Goal: Task Accomplishment & Management: Manage account settings

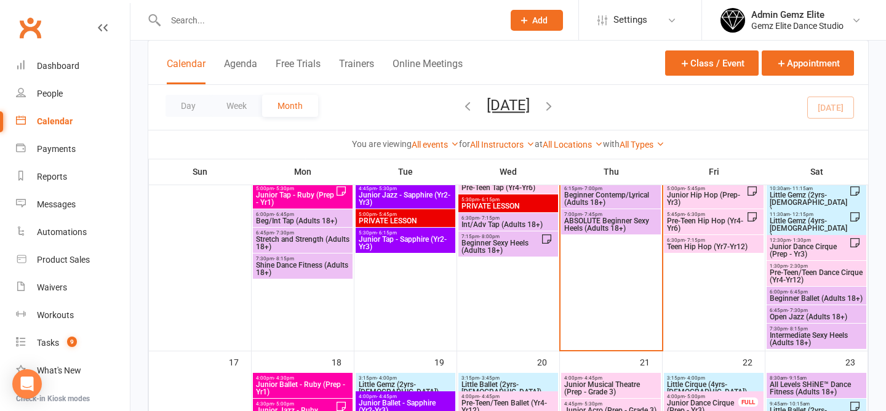
scroll to position [558, 0]
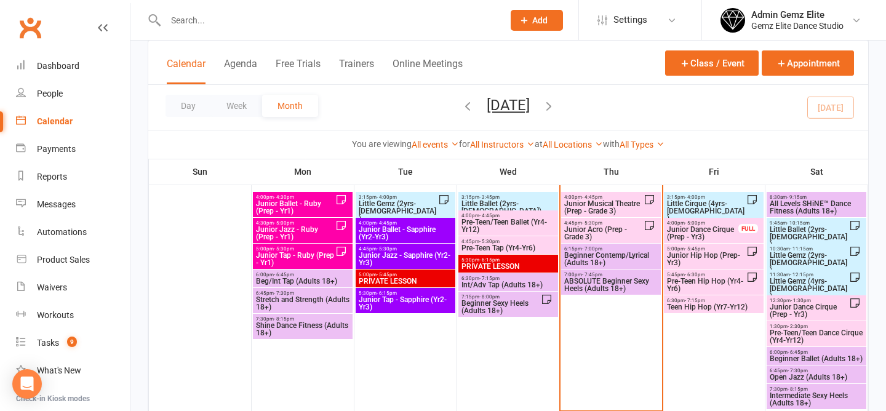
click at [629, 200] on span "Junior Musical Theatre (Prep - Grade 3)" at bounding box center [604, 207] width 80 height 15
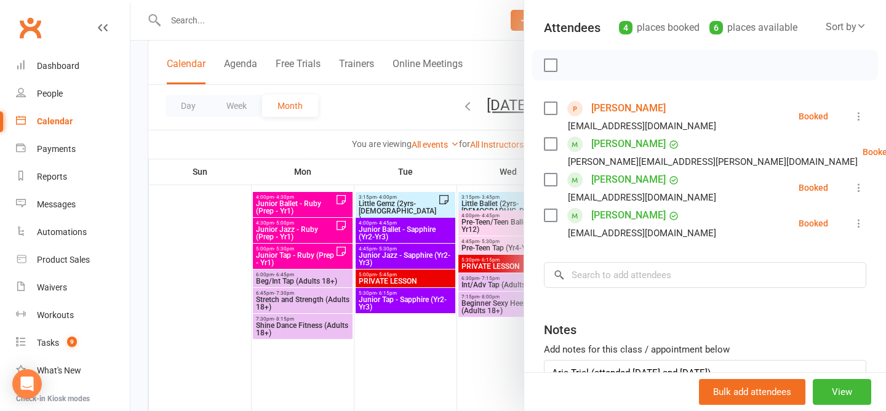
scroll to position [135, 0]
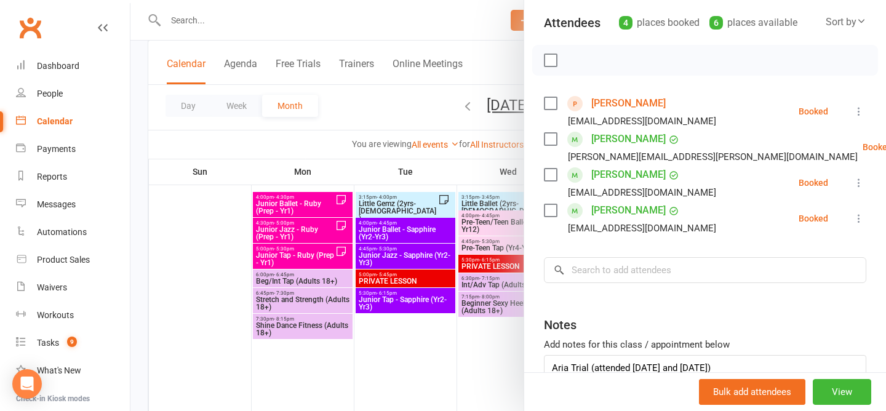
click at [408, 111] on div at bounding box center [509, 205] width 756 height 411
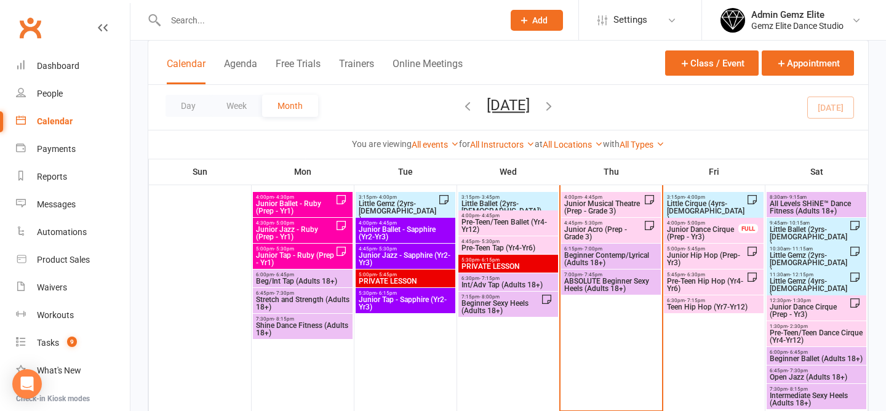
click at [607, 230] on span "Junior Acro (Prep - Grade 3)" at bounding box center [604, 233] width 80 height 15
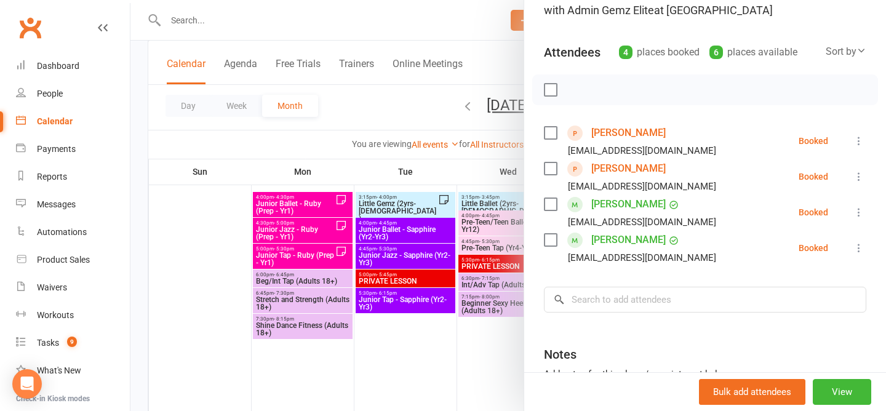
scroll to position [114, 0]
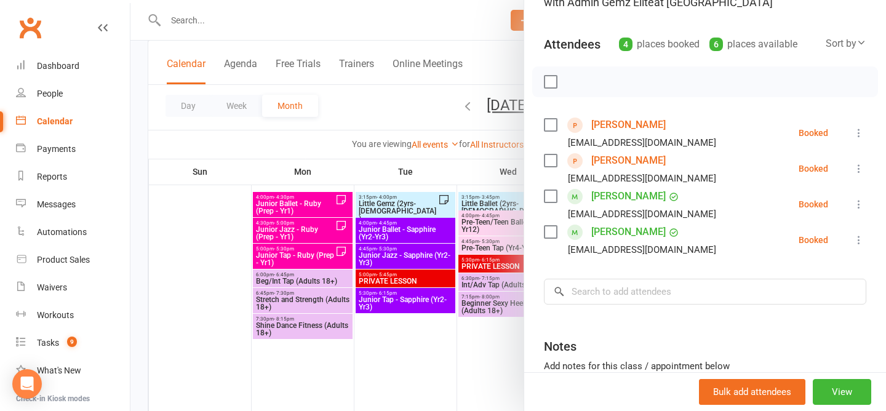
click at [403, 100] on div at bounding box center [509, 205] width 756 height 411
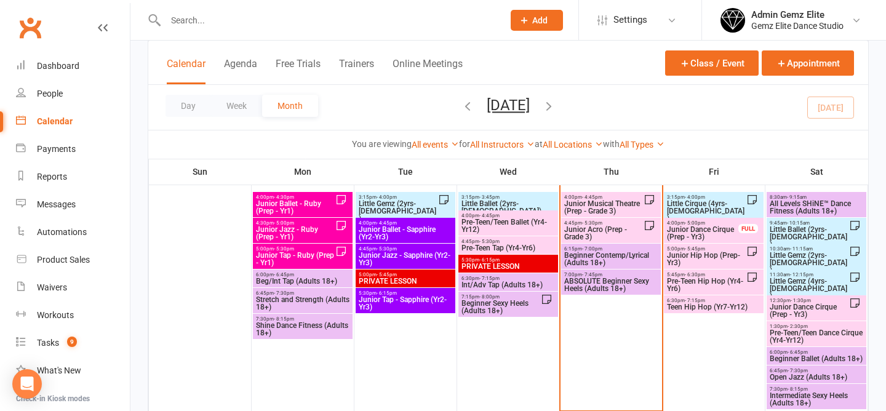
click at [587, 205] on span "Junior Musical Theatre (Prep - Grade 3)" at bounding box center [604, 207] width 80 height 15
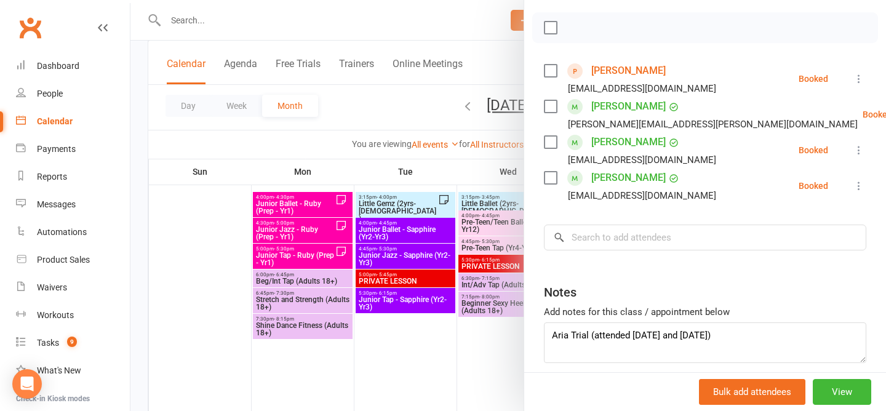
scroll to position [137, 0]
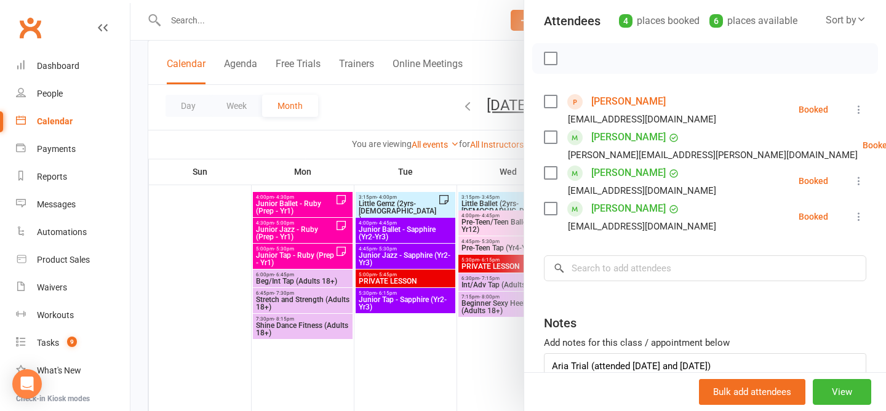
click at [370, 107] on div at bounding box center [509, 205] width 756 height 411
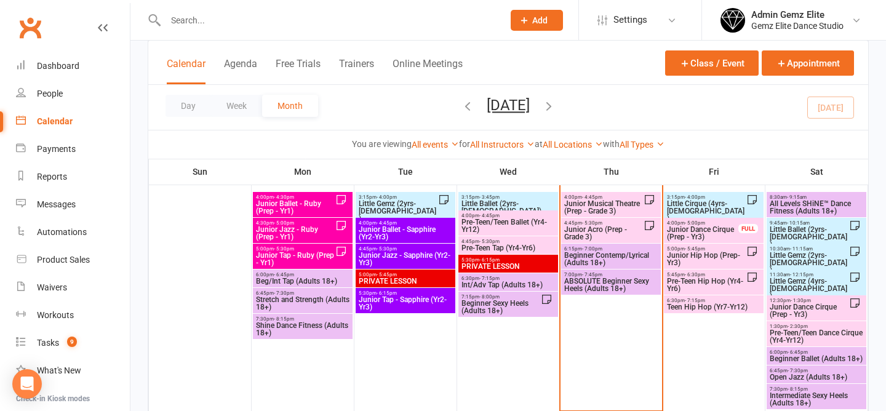
click at [589, 223] on span "- 5:30pm" at bounding box center [592, 223] width 20 height 6
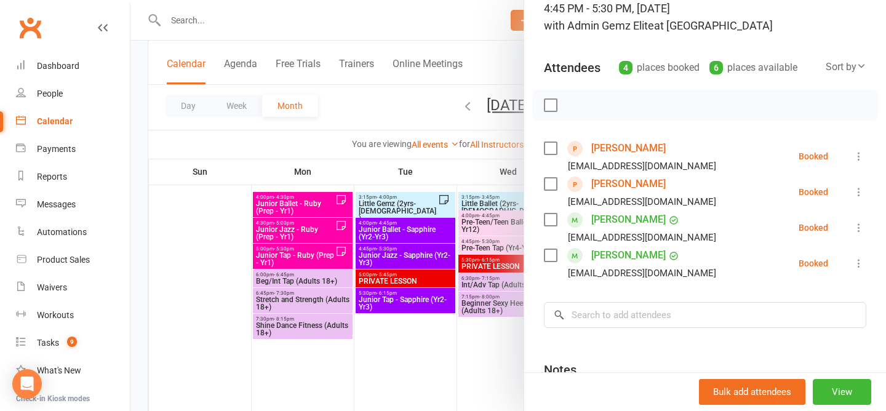
scroll to position [106, 0]
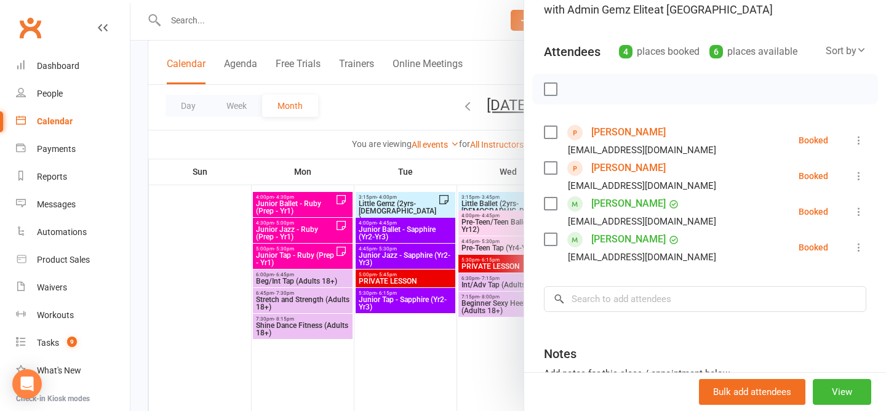
click at [395, 98] on div at bounding box center [509, 205] width 756 height 411
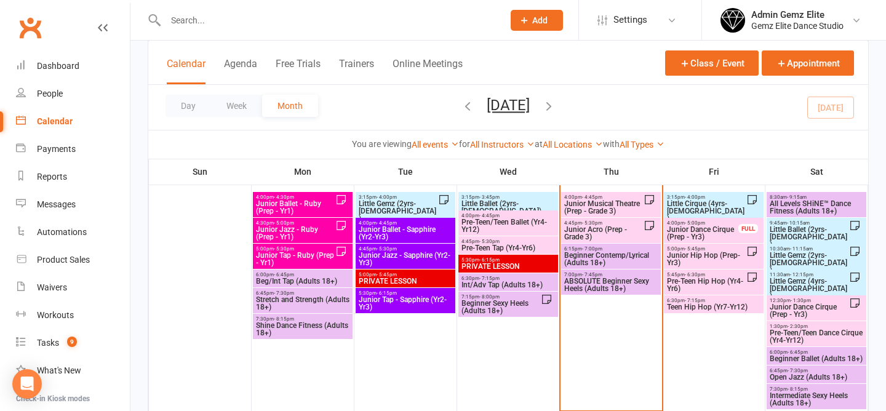
click at [600, 198] on span "- 4:45pm" at bounding box center [592, 198] width 20 height 6
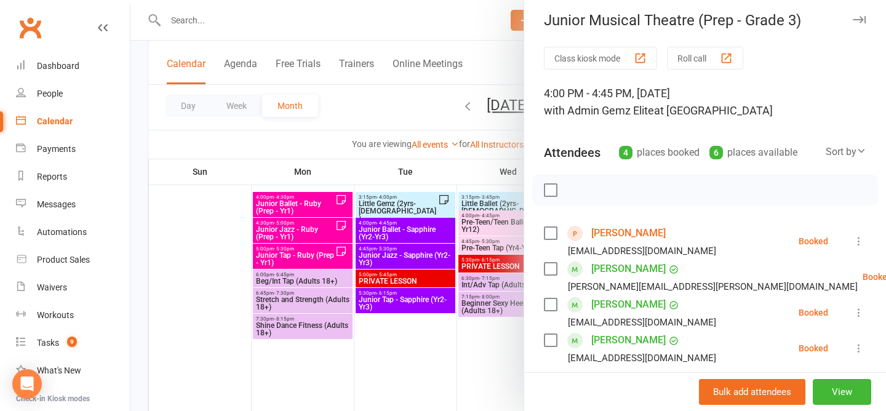
scroll to position [0, 0]
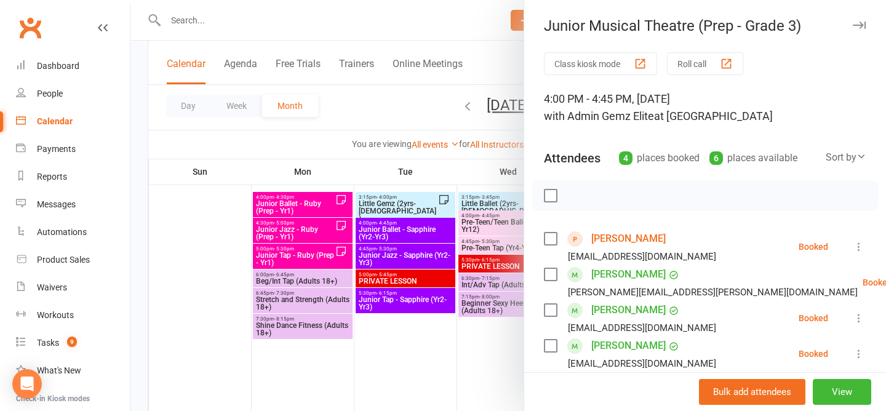
click at [728, 117] on div "4:00 PM - 4:45 PM, Thursday, August, 14, 2025 with Admin Gemz Elite at Studio 1" at bounding box center [705, 107] width 323 height 34
drag, startPoint x: 723, startPoint y: 117, endPoint x: 686, endPoint y: 114, distance: 37.0
click at [685, 114] on div "4:00 PM - 4:45 PM, Thursday, August, 14, 2025 with Admin Gemz Elite at Studio 1" at bounding box center [705, 107] width 323 height 34
click at [726, 113] on div "4:00 PM - 4:45 PM, Thursday, August, 14, 2025 with Admin Gemz Elite at Studio 1" at bounding box center [705, 107] width 323 height 34
click at [378, 96] on div at bounding box center [509, 205] width 756 height 411
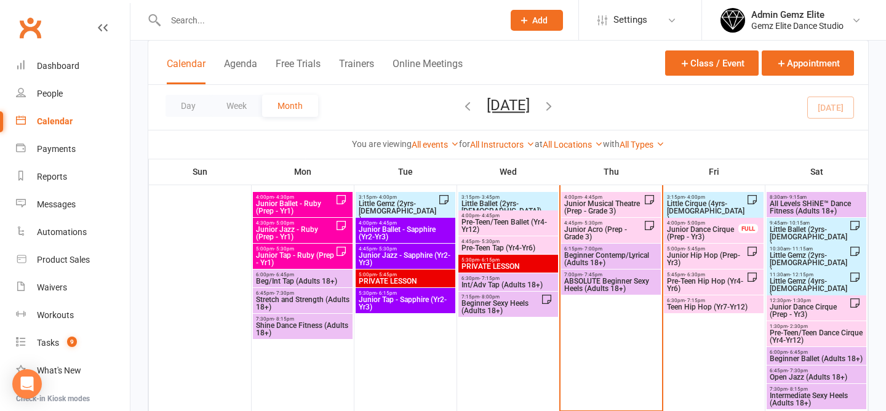
click at [599, 203] on span "Junior Musical Theatre (Prep - Grade 3)" at bounding box center [604, 207] width 80 height 15
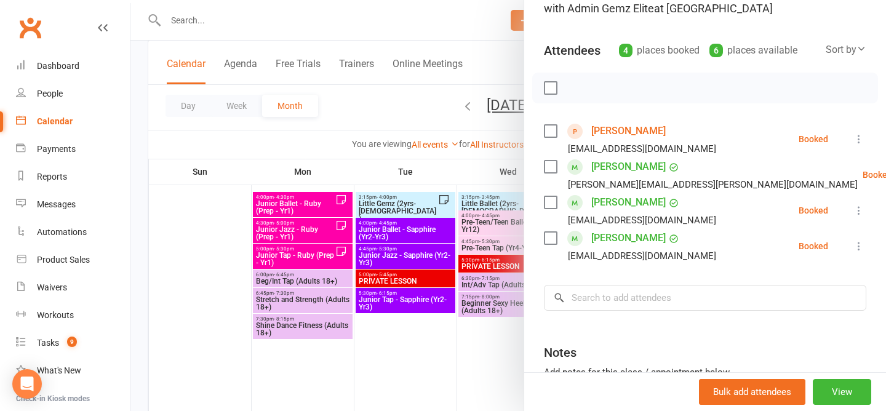
scroll to position [100, 0]
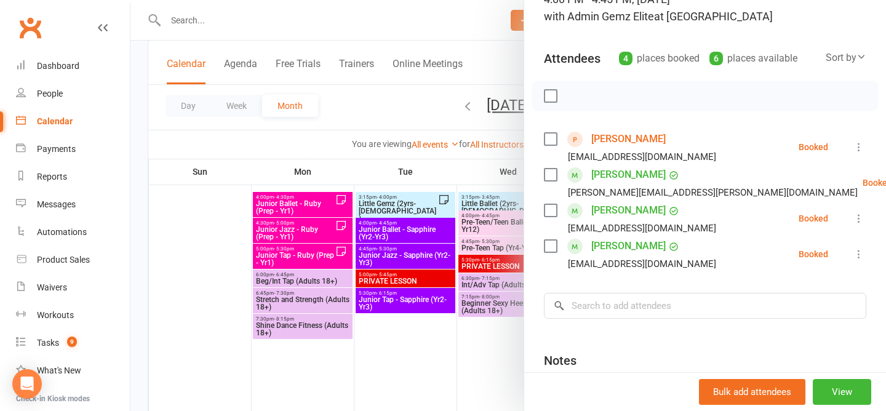
click at [369, 113] on div at bounding box center [509, 205] width 756 height 411
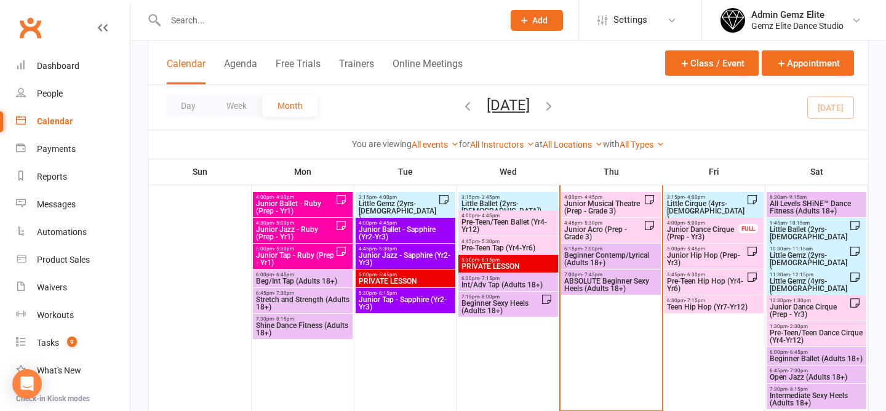
drag, startPoint x: 416, startPoint y: 111, endPoint x: 348, endPoint y: 111, distance: 67.1
click at [348, 111] on div "Day Week Month August 2025 August 2025 Sun Mon Tue Wed Thu Fri Sat 27 28 29 30 …" at bounding box center [508, 107] width 720 height 45
click at [591, 200] on span "Junior Musical Theatre (Prep - Grade 3)" at bounding box center [604, 207] width 80 height 15
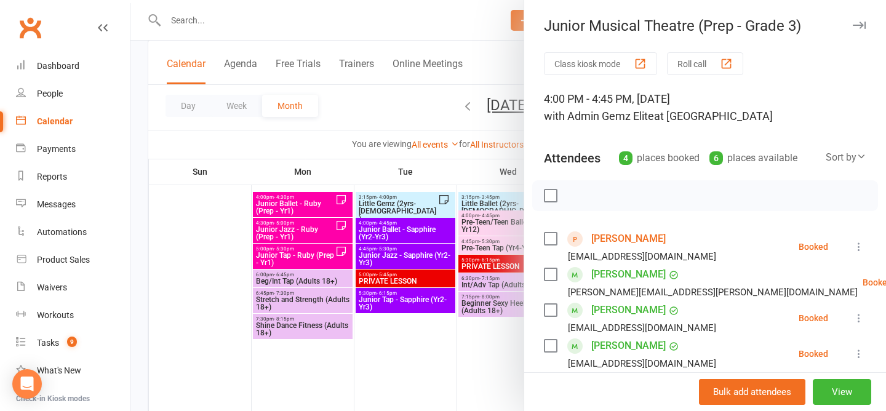
click at [384, 102] on div at bounding box center [509, 205] width 756 height 411
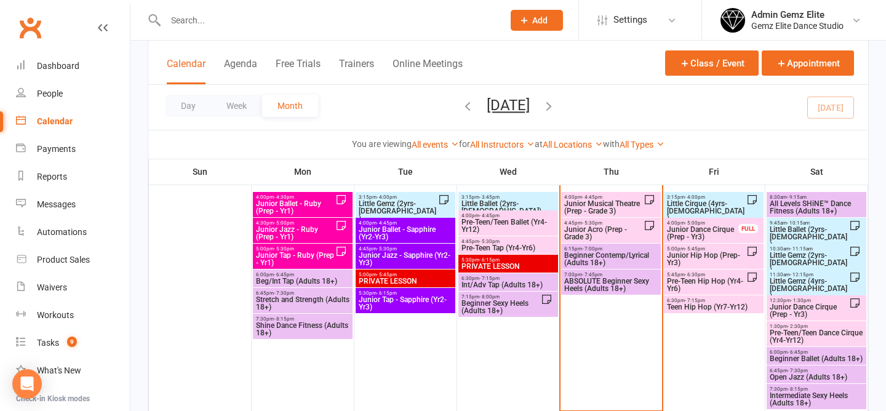
click at [598, 204] on span "Junior Musical Theatre (Prep - Grade 3)" at bounding box center [604, 207] width 80 height 15
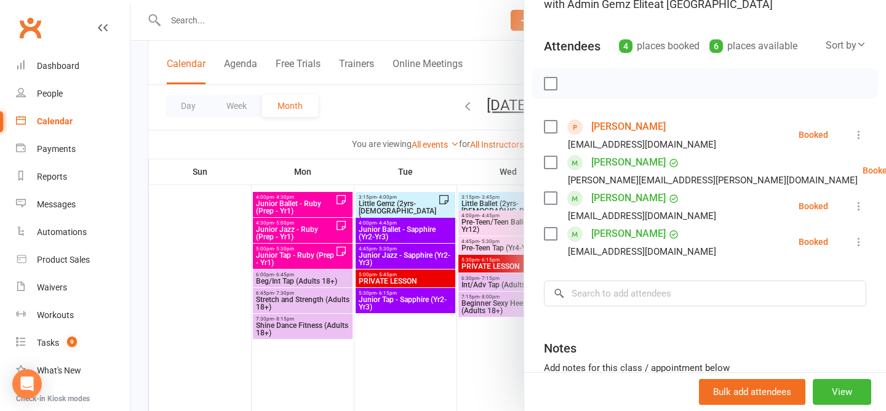
scroll to position [134, 0]
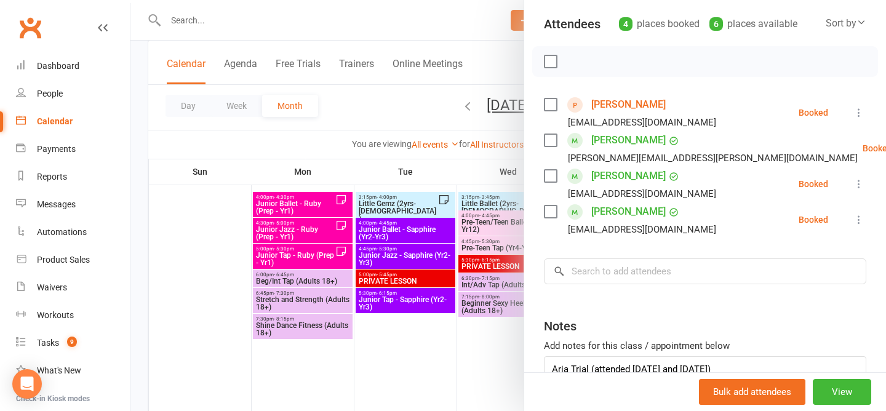
click at [610, 310] on div "Notes" at bounding box center [705, 323] width 323 height 30
click at [372, 106] on div at bounding box center [509, 205] width 756 height 411
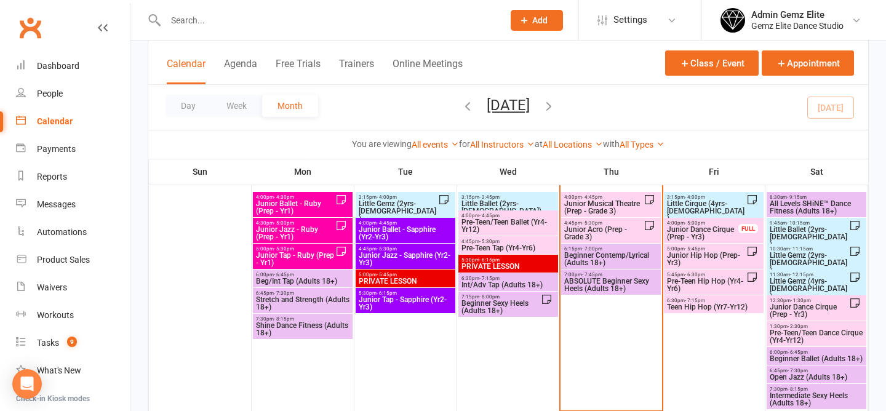
click at [303, 207] on span "Junior Ballet - Ruby (Prep - Yr1)" at bounding box center [295, 207] width 80 height 15
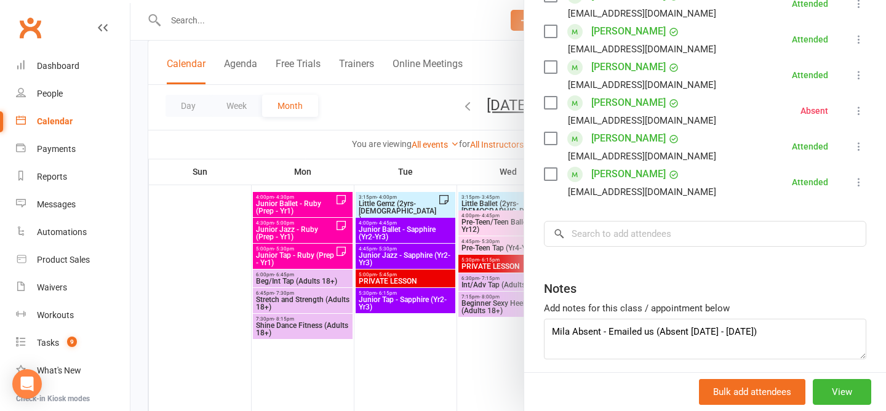
scroll to position [280, 0]
click at [363, 114] on div at bounding box center [509, 205] width 756 height 411
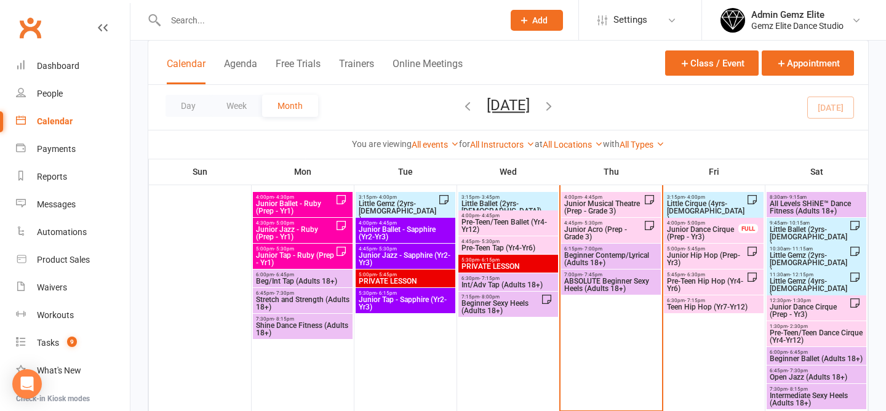
click at [309, 231] on span "Junior Jazz - Ruby (Prep - Yr1)" at bounding box center [295, 233] width 80 height 15
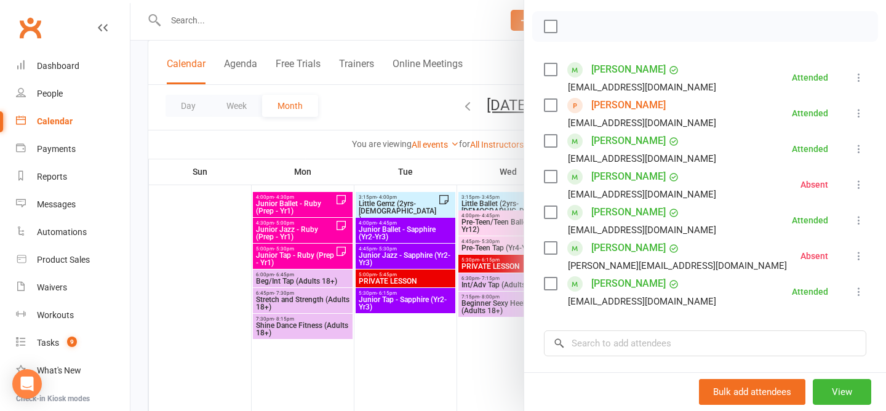
scroll to position [174, 0]
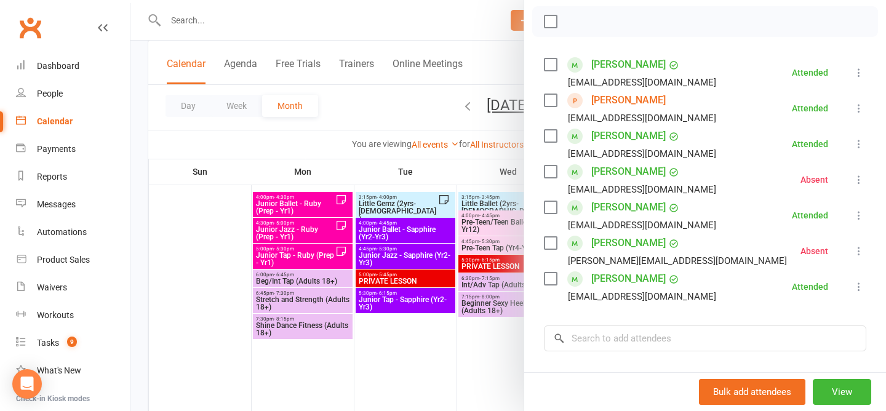
click at [368, 110] on div at bounding box center [509, 205] width 756 height 411
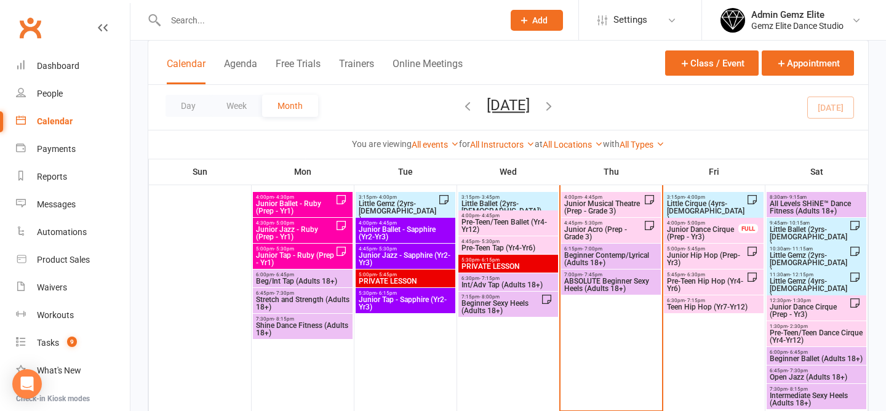
click at [600, 200] on span "Junior Musical Theatre (Prep - Grade 3)" at bounding box center [604, 207] width 80 height 15
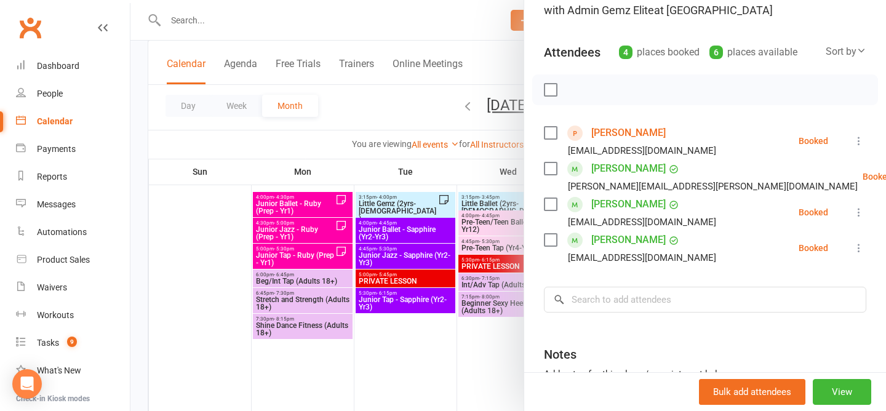
scroll to position [108, 0]
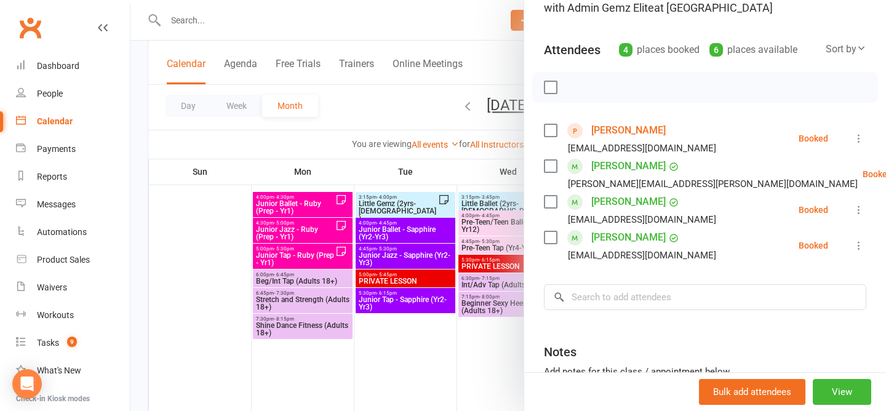
click at [853, 249] on icon at bounding box center [859, 245] width 12 height 12
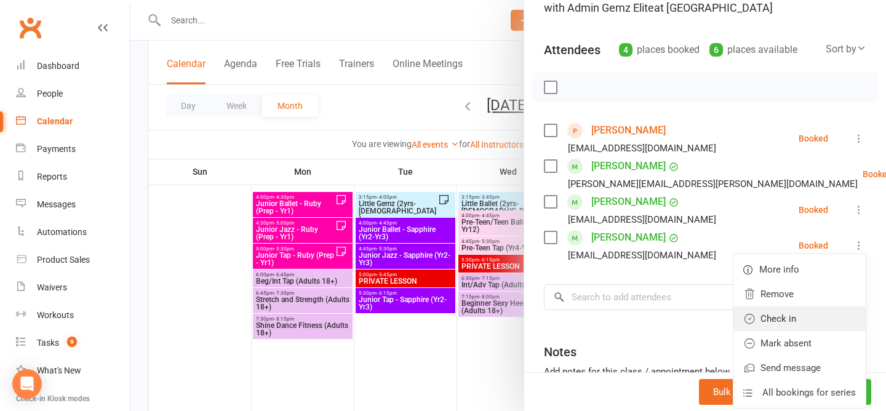
click at [795, 324] on link "Check in" at bounding box center [800, 319] width 132 height 25
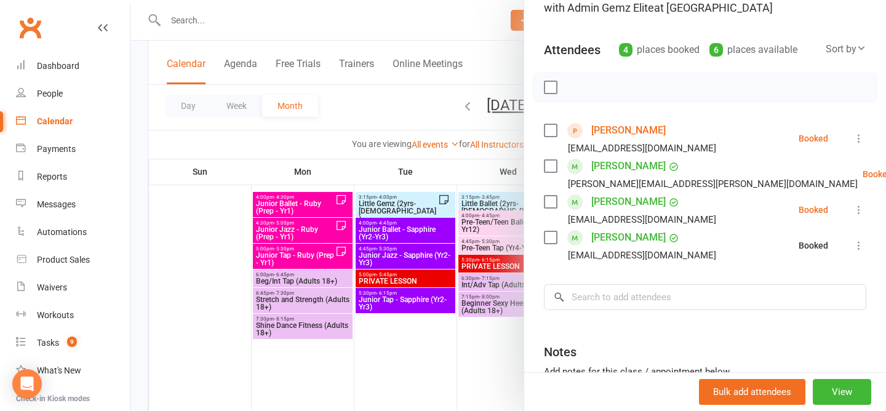
scroll to position [116, 0]
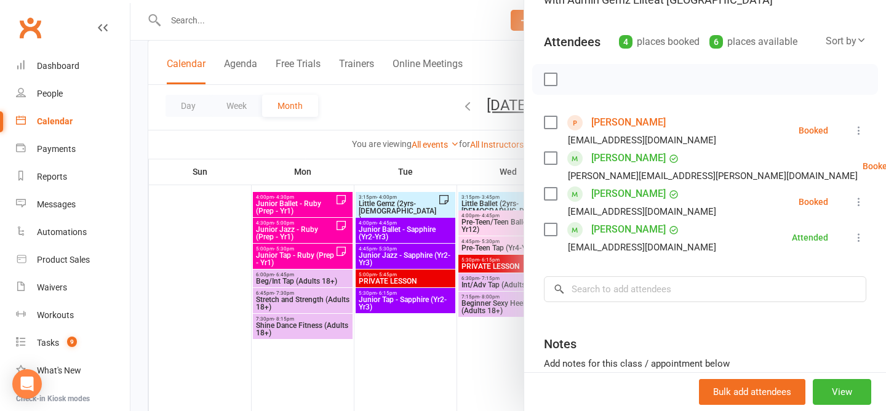
click at [140, 248] on div at bounding box center [509, 205] width 756 height 411
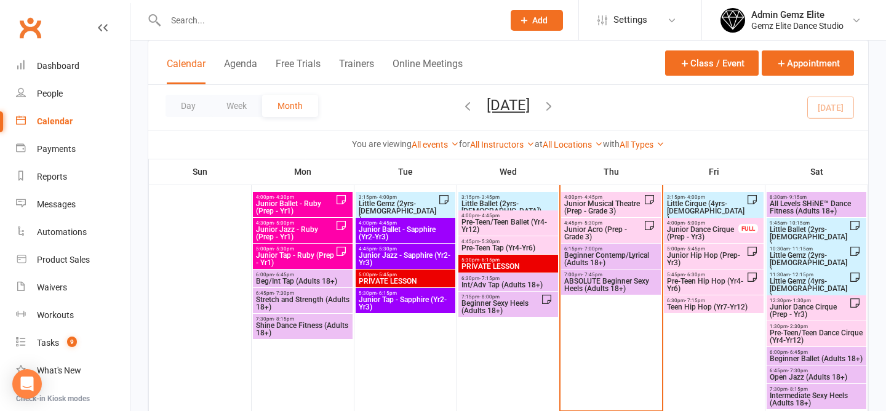
click at [619, 204] on span "Junior Musical Theatre (Prep - Grade 3)" at bounding box center [604, 207] width 80 height 15
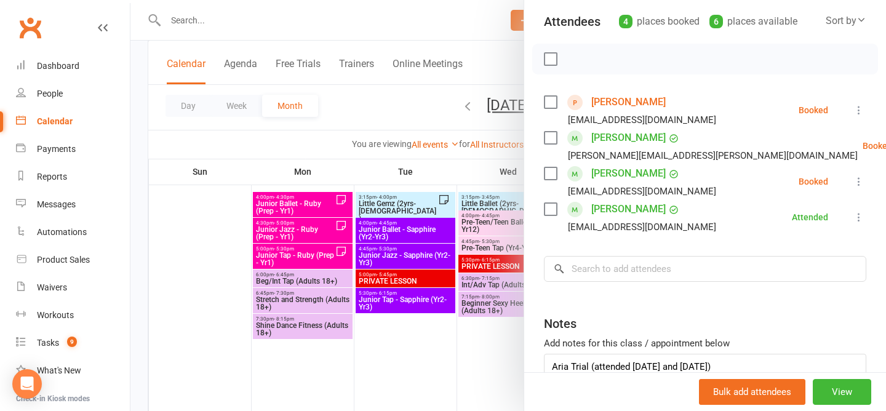
scroll to position [139, 0]
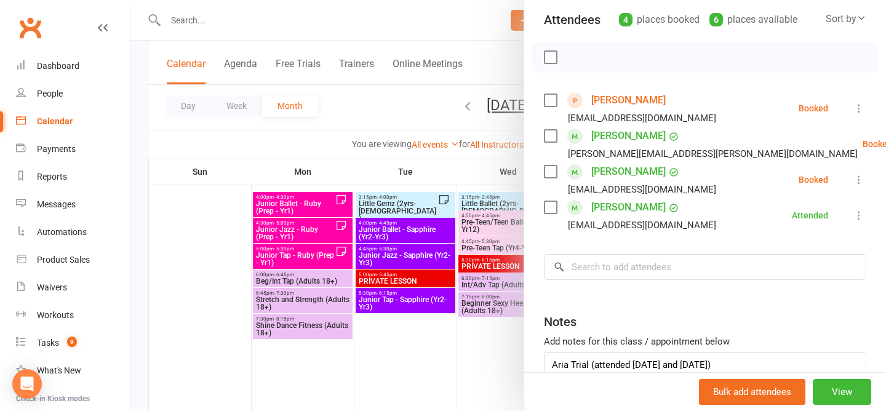
click at [356, 105] on div at bounding box center [509, 205] width 756 height 411
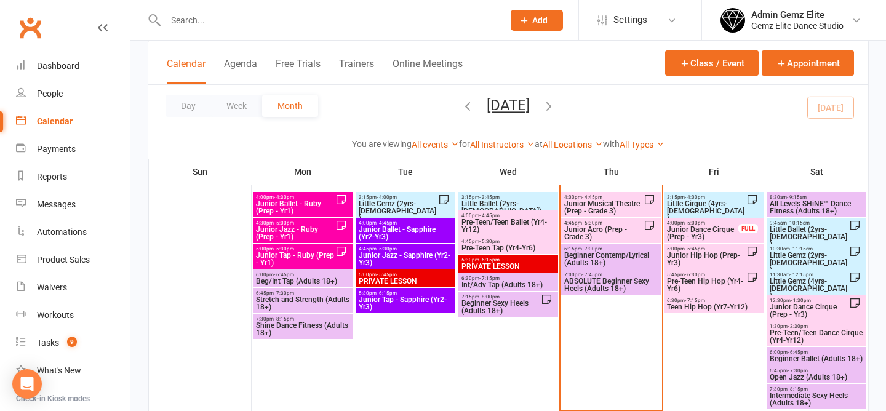
click at [601, 210] on span "Junior Musical Theatre (Prep - Grade 3)" at bounding box center [604, 207] width 80 height 15
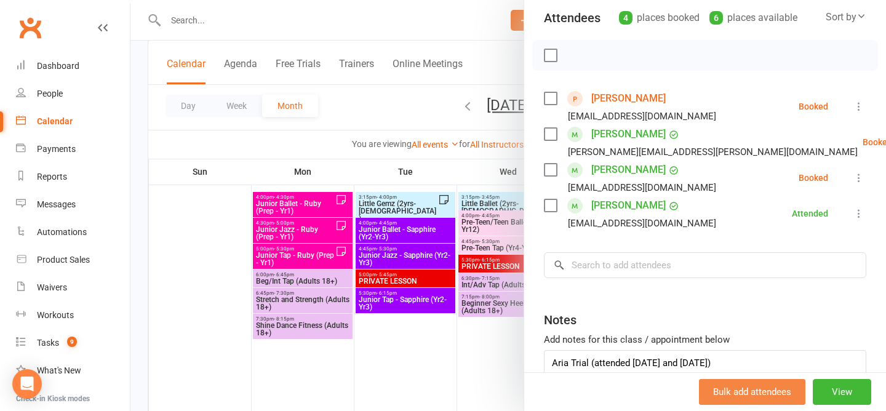
scroll to position [145, 0]
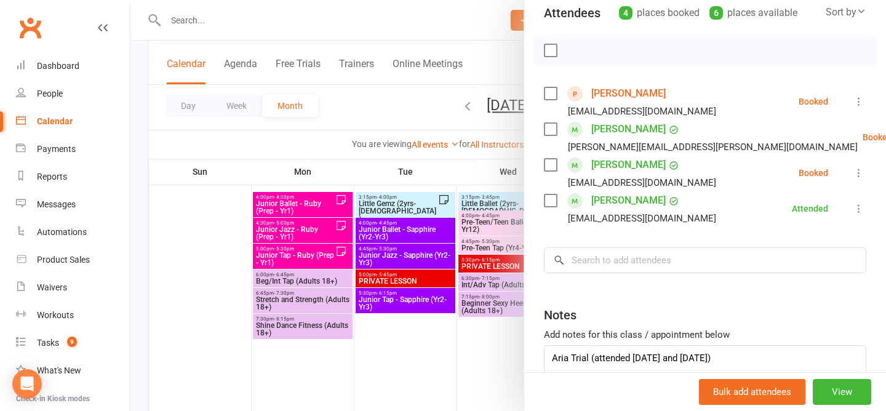
click at [388, 124] on div at bounding box center [509, 205] width 756 height 411
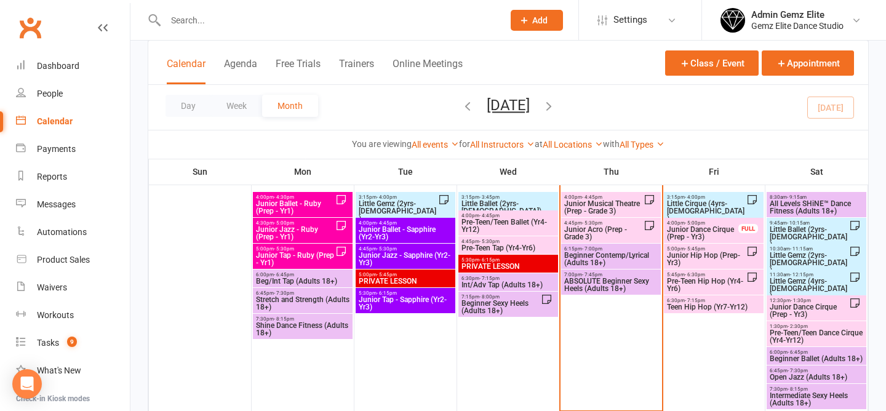
click at [618, 201] on span "Junior Musical Theatre (Prep - Grade 3)" at bounding box center [604, 207] width 80 height 15
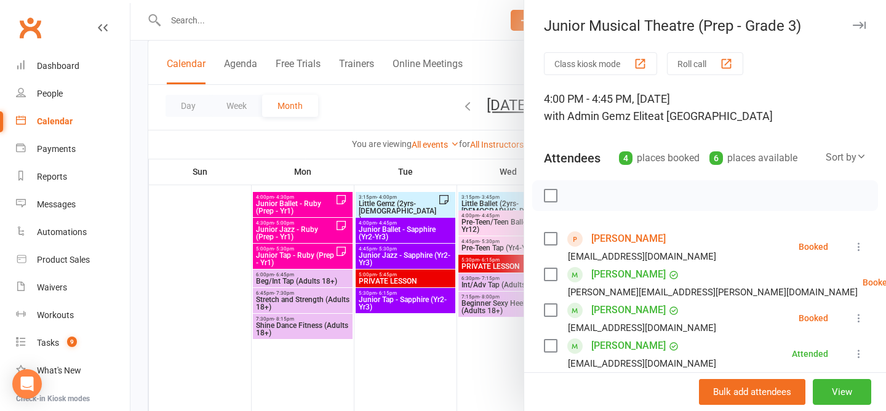
scroll to position [105, 0]
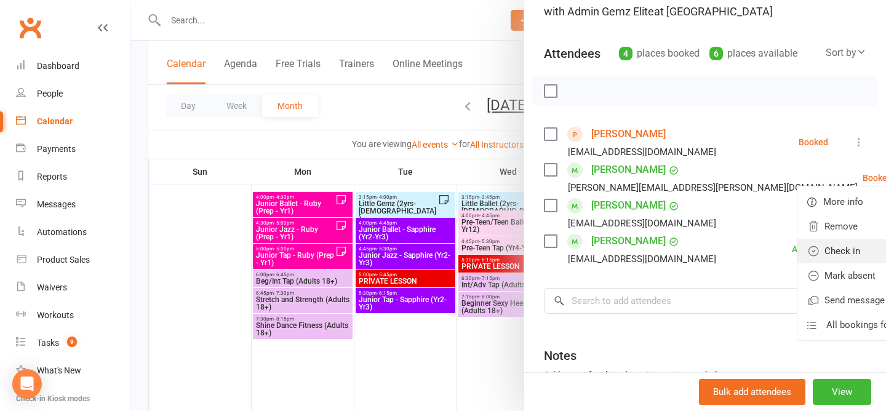
click at [813, 249] on link "Check in" at bounding box center [864, 251] width 132 height 25
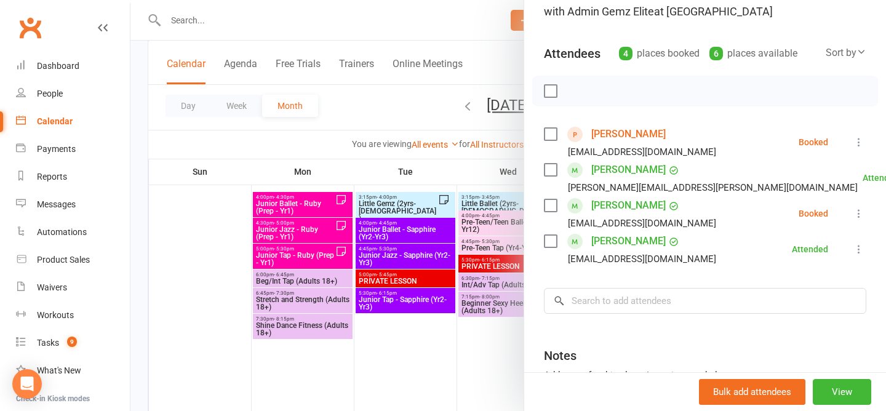
click at [859, 140] on icon at bounding box center [859, 142] width 12 height 12
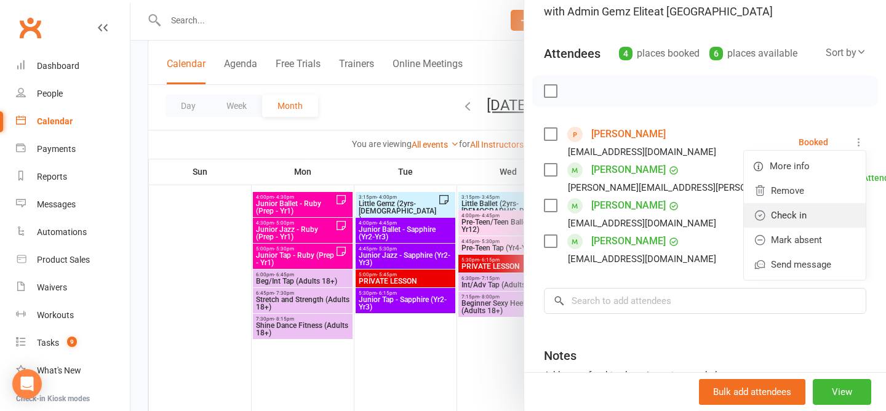
click at [826, 212] on link "Check in" at bounding box center [805, 215] width 122 height 25
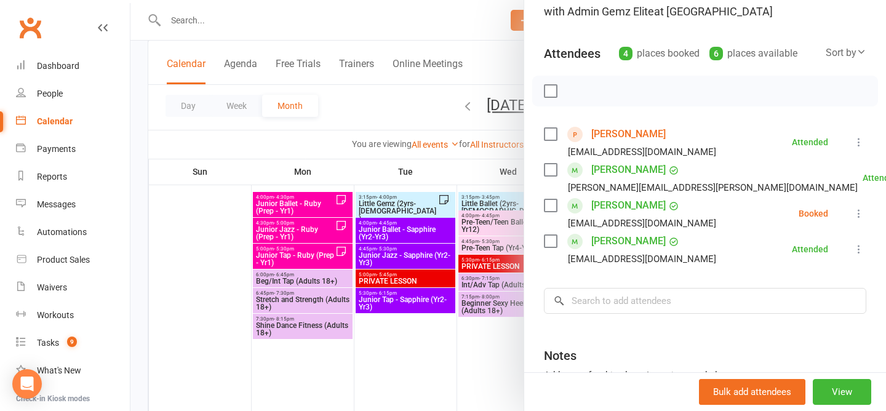
click at [392, 100] on div at bounding box center [509, 205] width 756 height 411
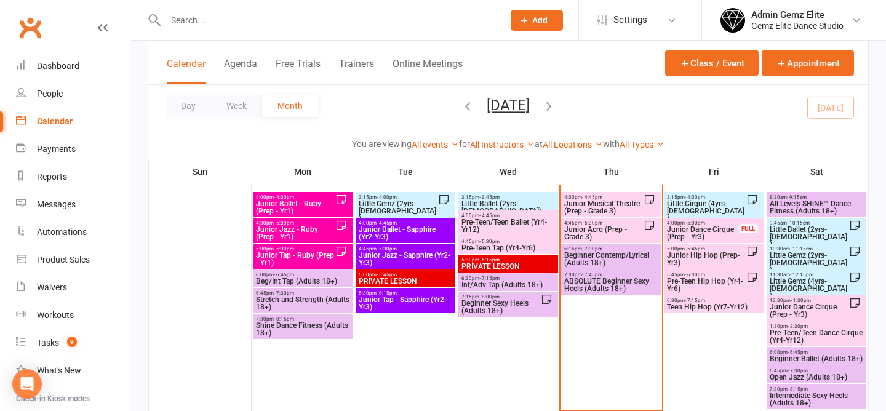
click at [625, 224] on span "4:45pm - 5:30pm" at bounding box center [604, 223] width 80 height 6
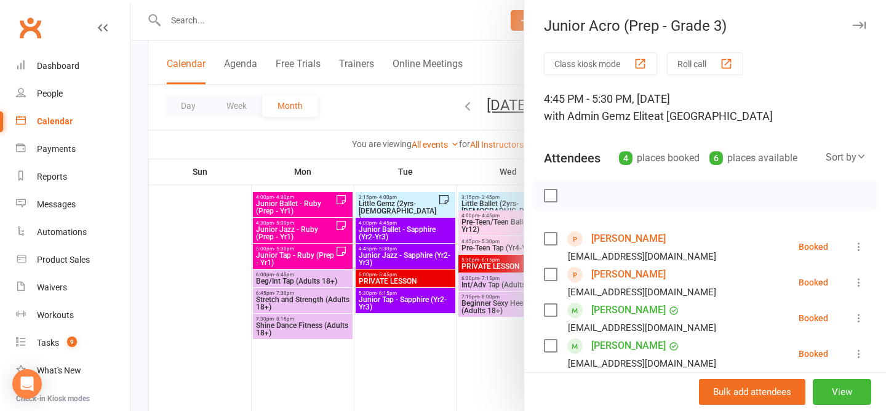
scroll to position [106, 0]
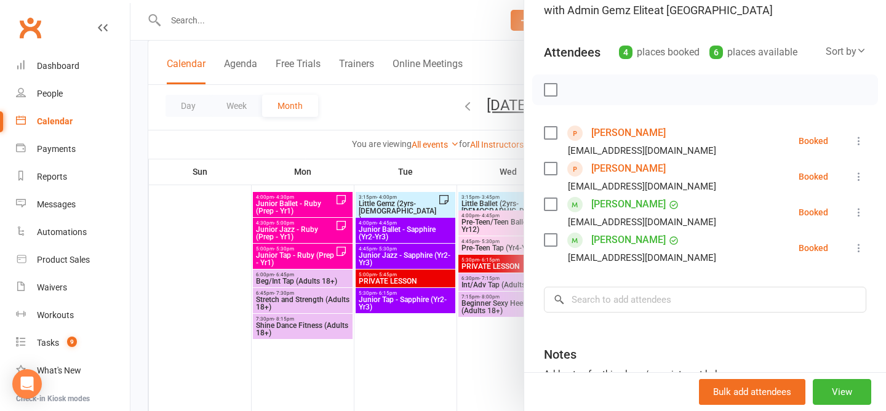
click at [367, 100] on div at bounding box center [509, 205] width 756 height 411
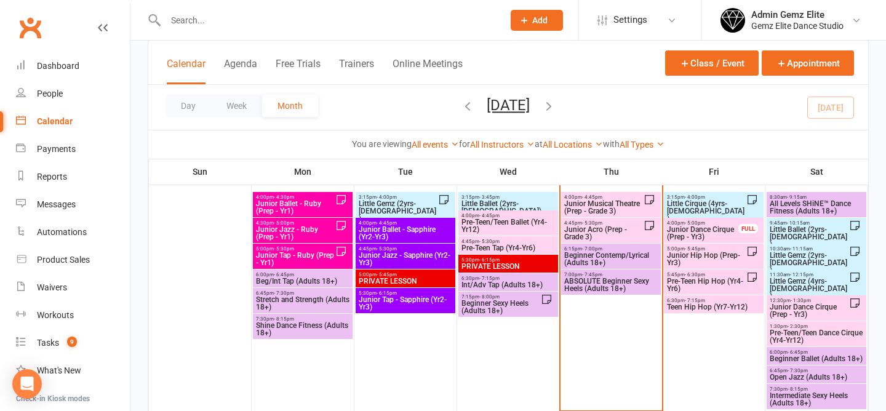
click at [605, 233] on span "Junior Acro (Prep - Grade 3)" at bounding box center [604, 233] width 80 height 15
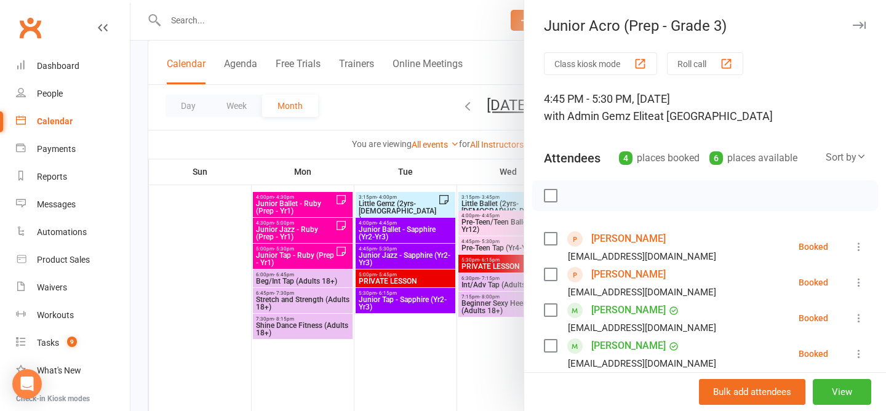
click at [372, 99] on div at bounding box center [509, 205] width 756 height 411
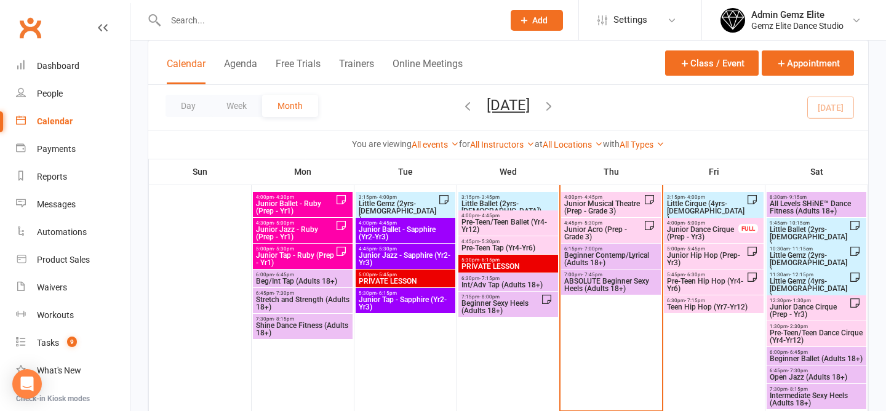
click at [627, 207] on span "Junior Musical Theatre (Prep - Grade 3)" at bounding box center [604, 207] width 80 height 15
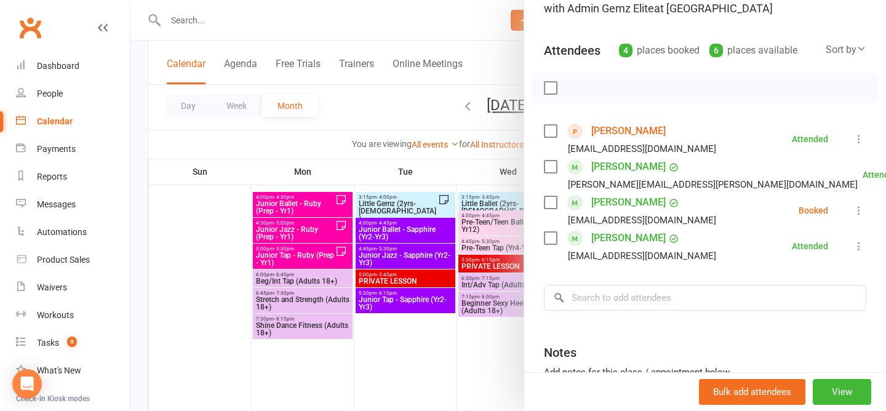
scroll to position [110, 0]
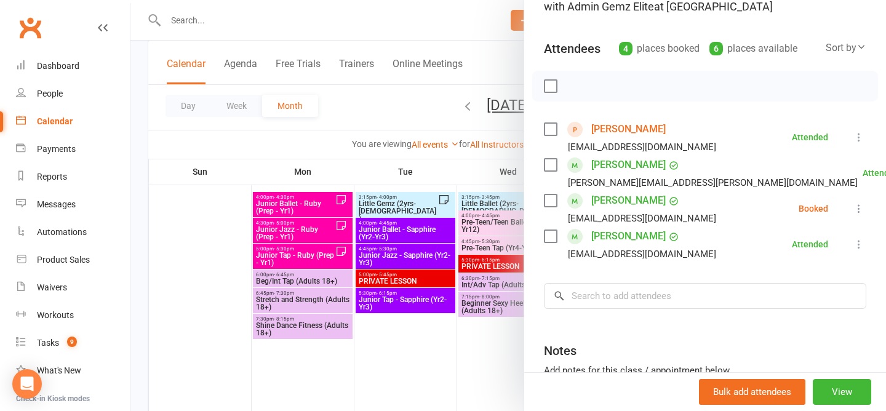
click at [408, 107] on div at bounding box center [509, 205] width 756 height 411
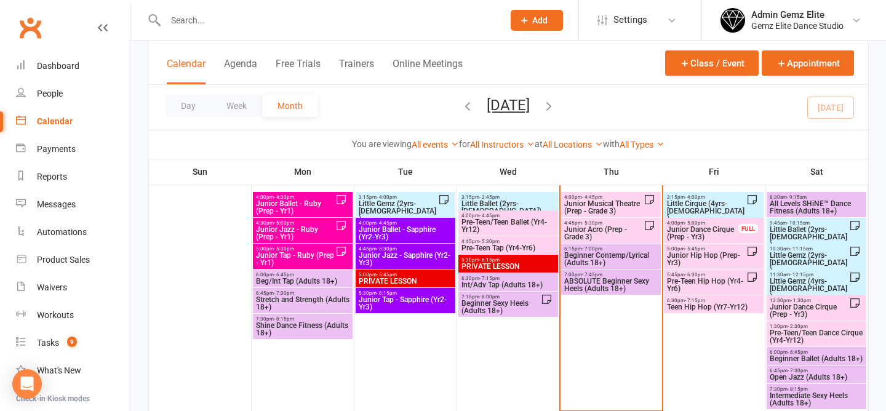
click at [598, 230] on span "Junior Acro (Prep - Grade 3)" at bounding box center [604, 233] width 80 height 15
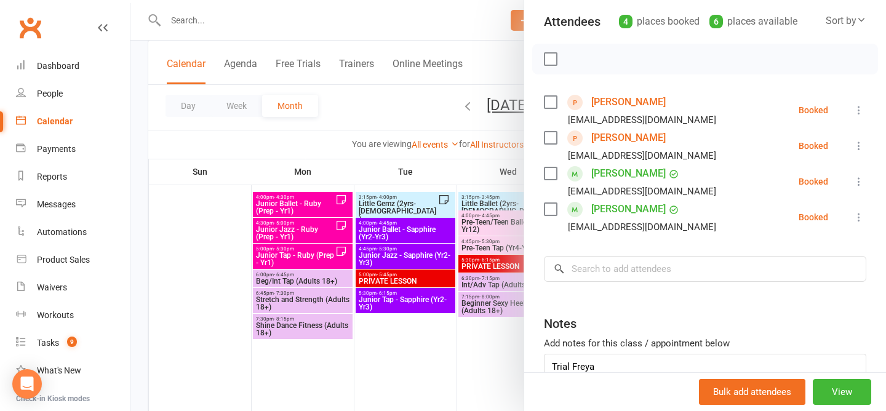
scroll to position [146, 0]
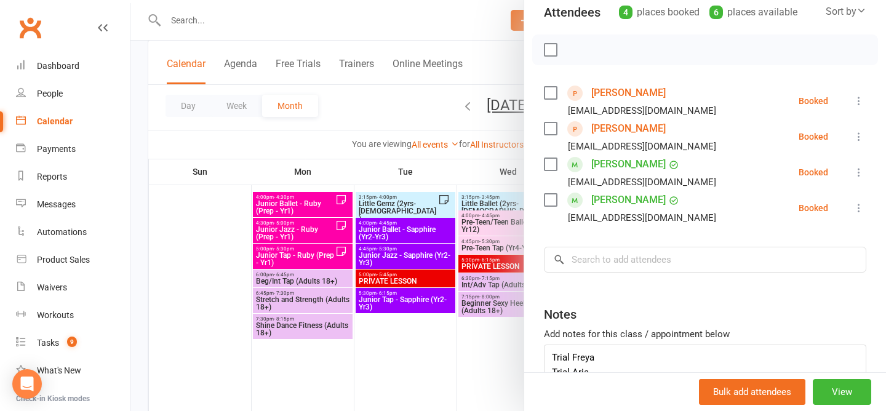
click at [859, 134] on icon at bounding box center [859, 137] width 12 height 12
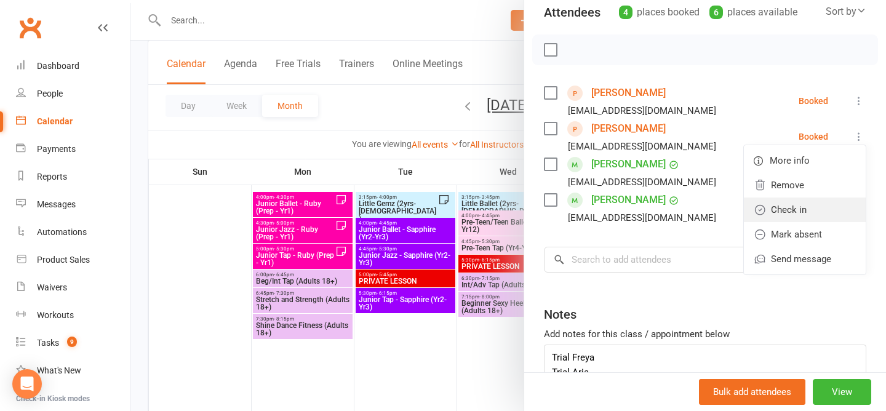
click at [800, 209] on link "Check in" at bounding box center [805, 210] width 122 height 25
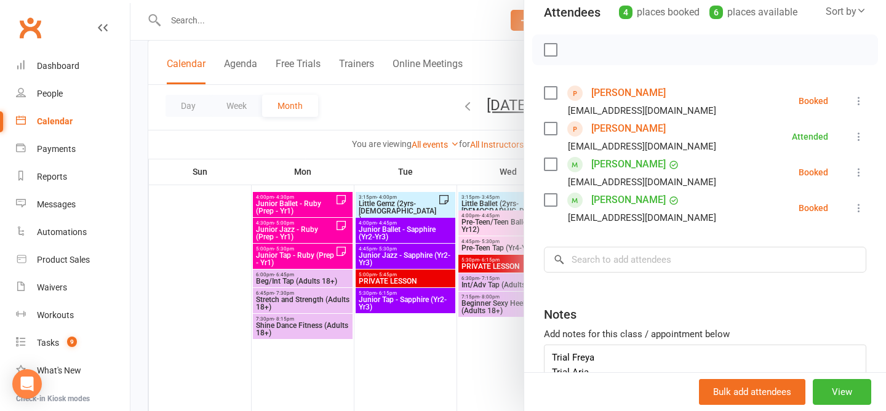
click at [857, 209] on icon at bounding box center [859, 208] width 12 height 12
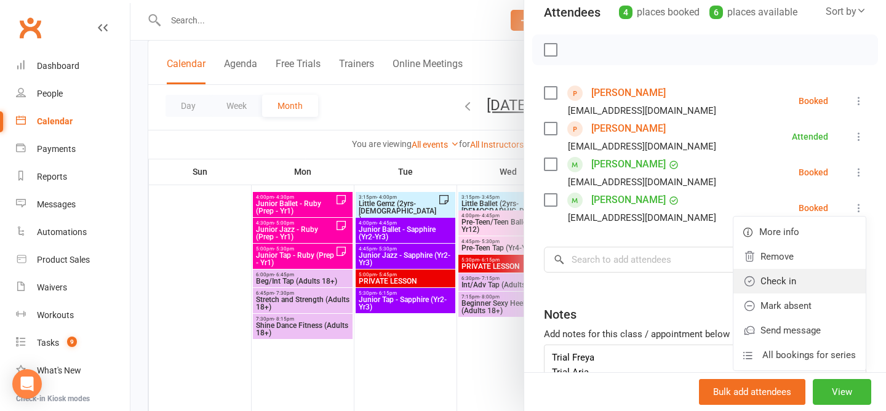
click at [784, 286] on link "Check in" at bounding box center [800, 281] width 132 height 25
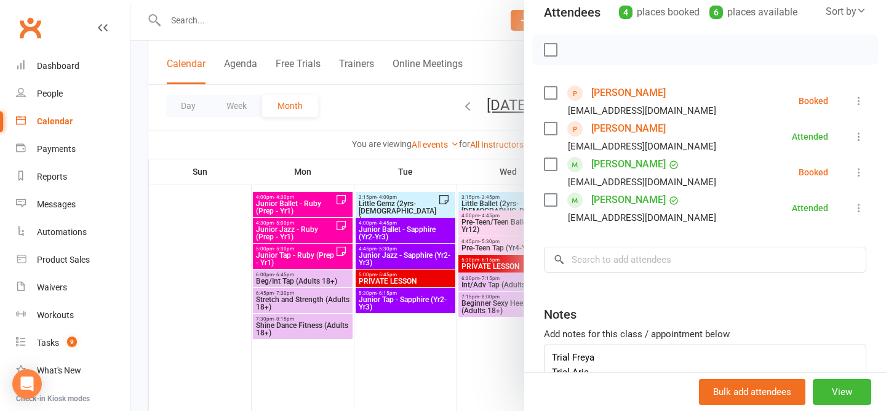
scroll to position [0, 0]
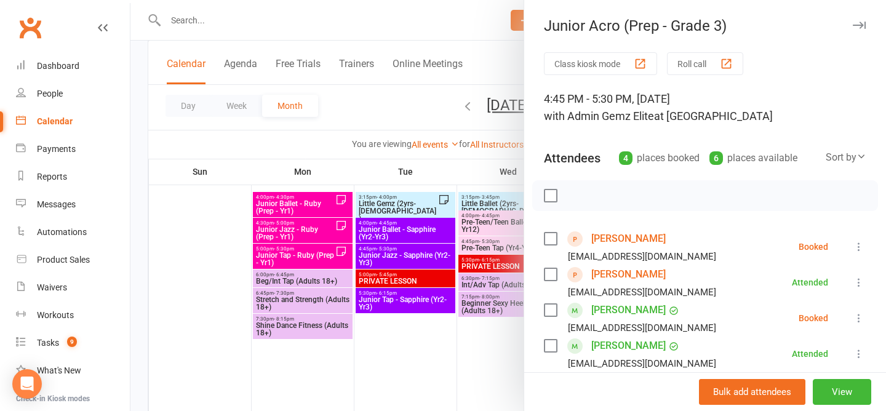
click at [384, 108] on div at bounding box center [509, 205] width 756 height 411
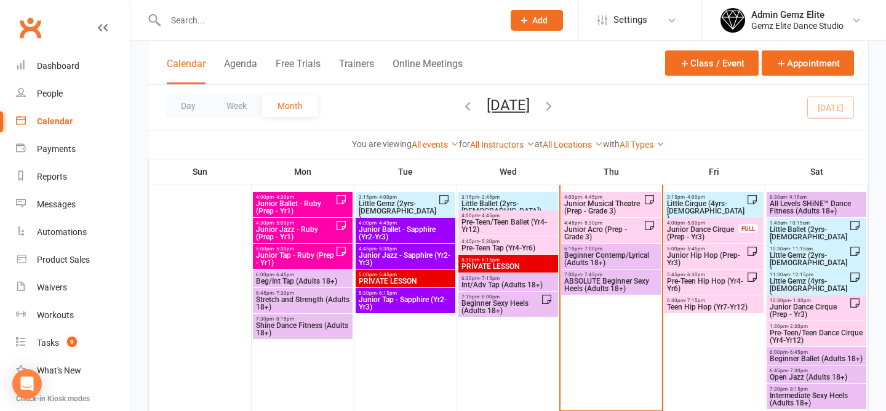
click at [809, 356] on span "Beginner Ballet (Adults 18+)" at bounding box center [816, 358] width 95 height 7
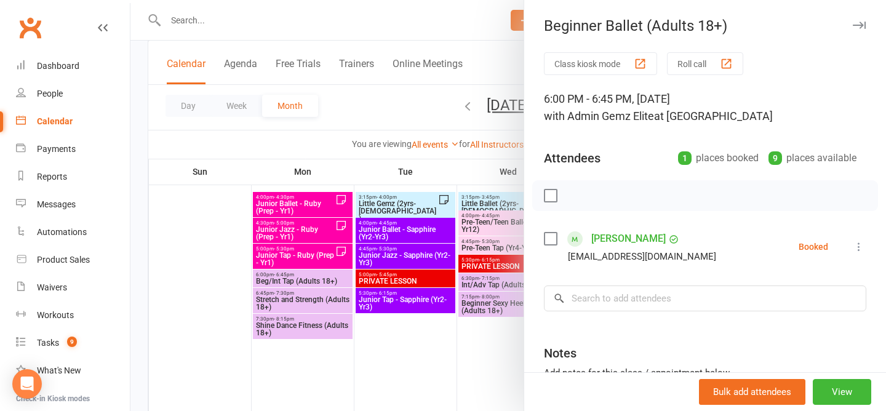
click at [768, 100] on div "6:00 PM - 6:45 PM, Saturday, August, 16, 2025 with Admin Gemz Elite at Studio 1" at bounding box center [705, 107] width 323 height 34
drag, startPoint x: 681, startPoint y: 98, endPoint x: 534, endPoint y: 96, distance: 146.5
click at [534, 96] on div "Class kiosk mode Roll call 6:00 PM - 6:45 PM, Saturday, August, 16, 2025 with A…" at bounding box center [705, 268] width 362 height 433
copy div "6:00 PM - 6:45 PM, Saturday"
click at [686, 223] on div "Class kiosk mode Roll call 6:00 PM - 6:45 PM, Saturday, August, 16, 2025 with A…" at bounding box center [705, 268] width 362 height 433
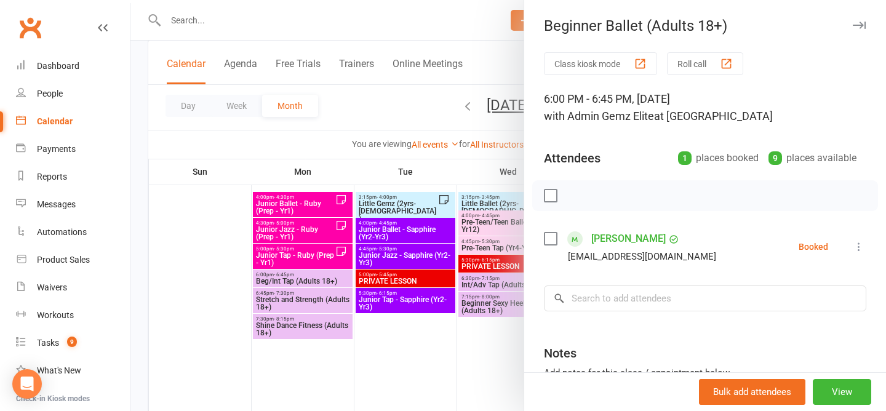
click at [408, 98] on div at bounding box center [509, 205] width 756 height 411
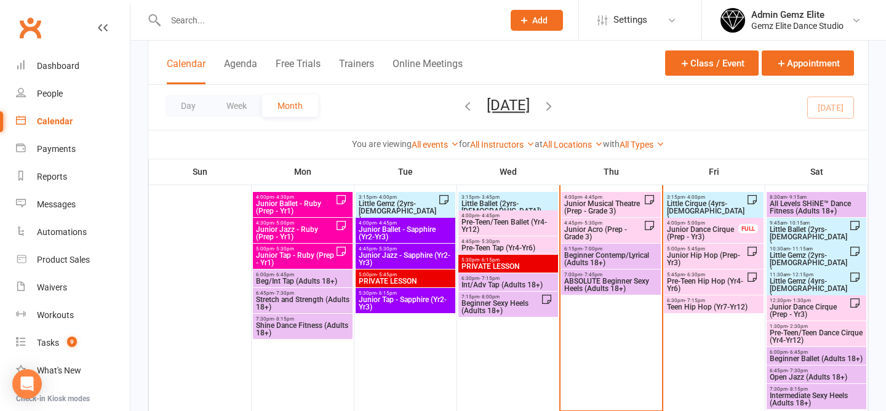
click at [333, 16] on input "text" at bounding box center [328, 20] width 333 height 17
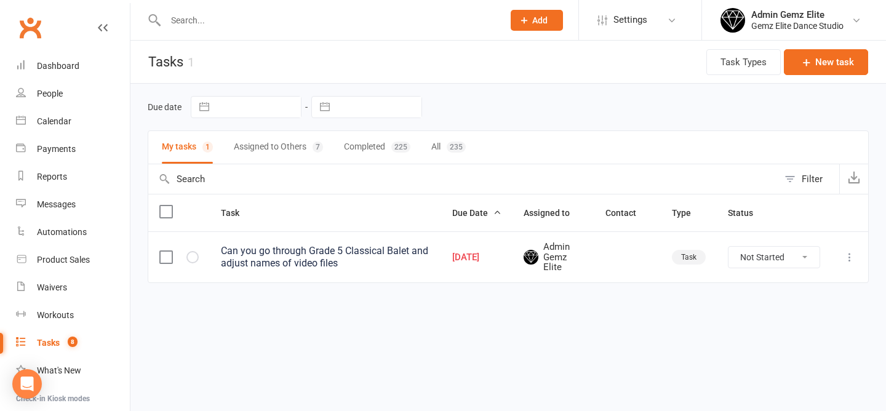
click at [283, 252] on div "Can you go through Grade 5 Classical Balet and adjust names of video files" at bounding box center [325, 257] width 209 height 25
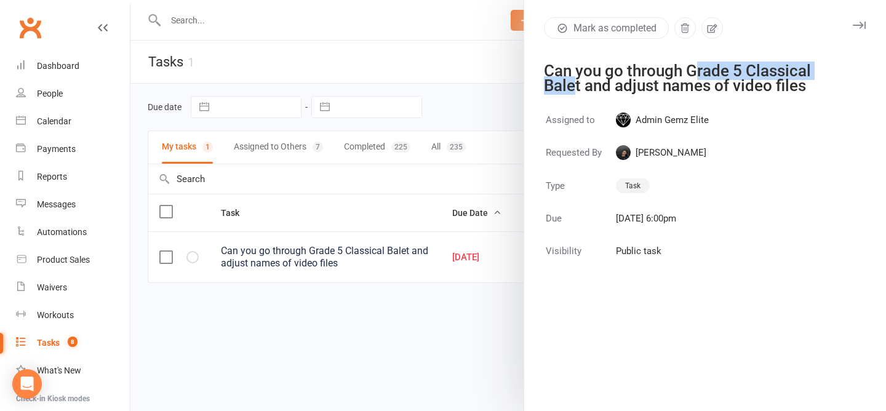
drag, startPoint x: 694, startPoint y: 74, endPoint x: 569, endPoint y: 85, distance: 126.0
click at [572, 86] on div "Can you go through Grade 5 Classical Balet and adjust names of video files" at bounding box center [697, 78] width 307 height 30
click at [271, 308] on div at bounding box center [509, 205] width 756 height 411
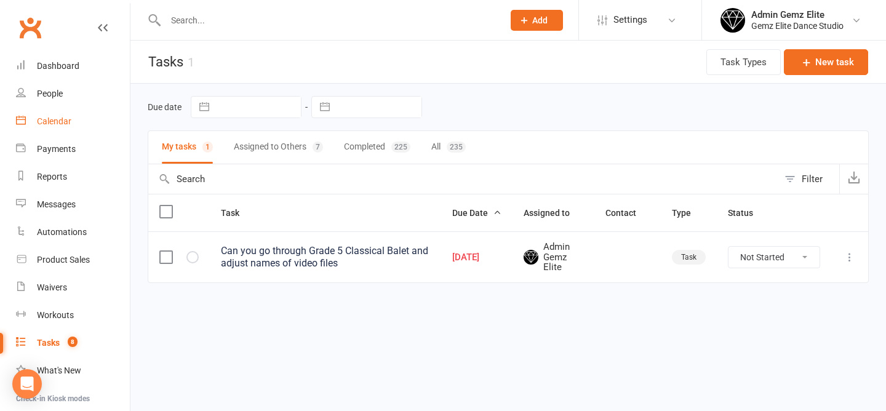
click at [40, 125] on div "Calendar" at bounding box center [54, 121] width 34 height 10
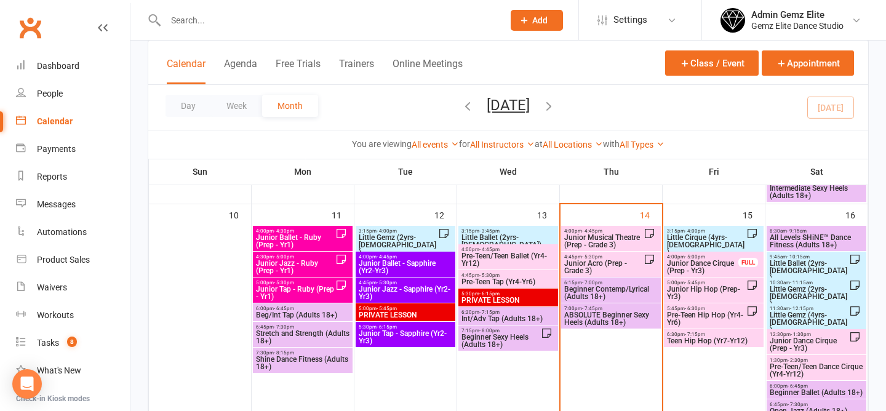
scroll to position [564, 0]
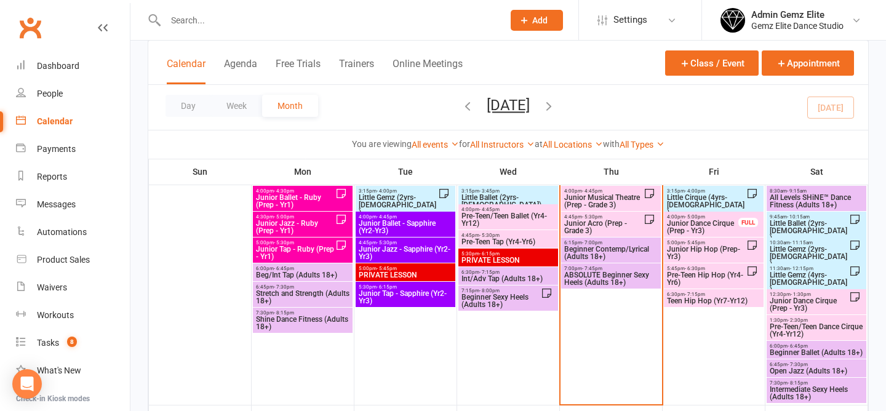
click at [831, 347] on span "6:00pm - 6:45pm" at bounding box center [816, 346] width 95 height 6
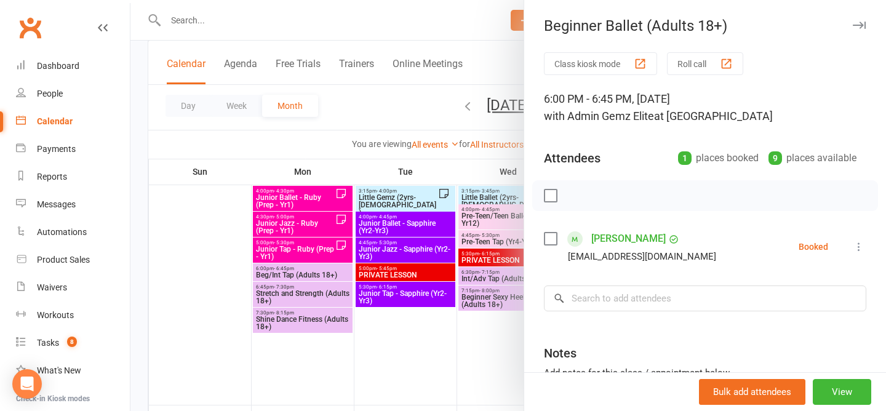
drag, startPoint x: 539, startPoint y: 26, endPoint x: 681, endPoint y: 94, distance: 157.8
click at [681, 94] on div "Beginner Ballet (Adults 18+) Class kiosk mode Roll call 6:00 PM - 6:45 PM, Satu…" at bounding box center [705, 205] width 363 height 411
copy div "Beginner Ballet (Adults 18+) Class kiosk mode Roll call 6:00 PM - 6:45 PM, Satu…"
click at [414, 92] on div at bounding box center [509, 205] width 756 height 411
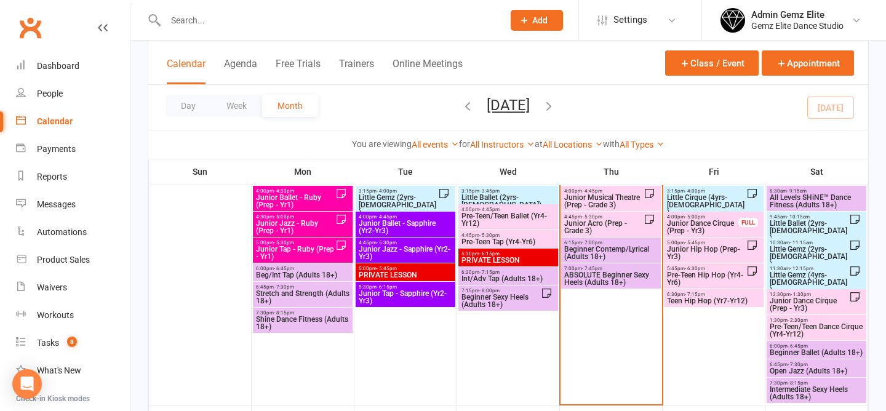
click at [795, 370] on span "Open Jazz (Adults 18+)" at bounding box center [816, 371] width 95 height 7
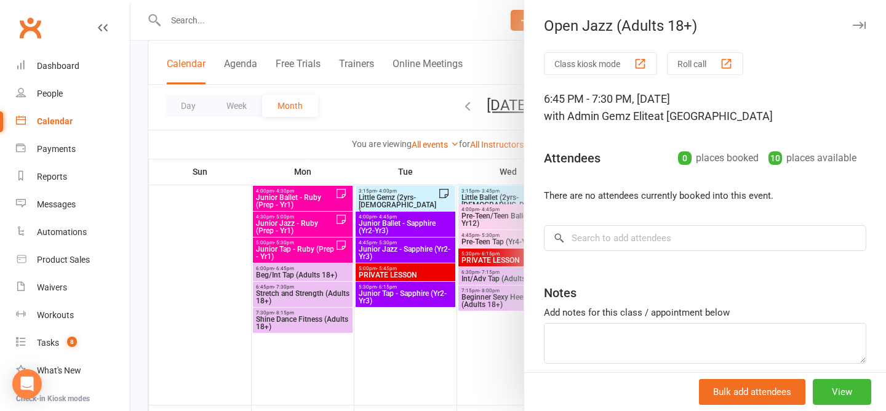
drag, startPoint x: 543, startPoint y: 26, endPoint x: 680, endPoint y: 96, distance: 154.2
click at [680, 96] on div "Open Jazz (Adults 18+) Class kiosk mode Roll call 6:45 PM - 7:30 PM, Saturday, …" at bounding box center [705, 205] width 363 height 411
copy div "Open Jazz (Adults 18+) Class kiosk mode Roll call 6:45 PM - 7:30 PM, Saturday"
click at [409, 114] on div at bounding box center [509, 205] width 756 height 411
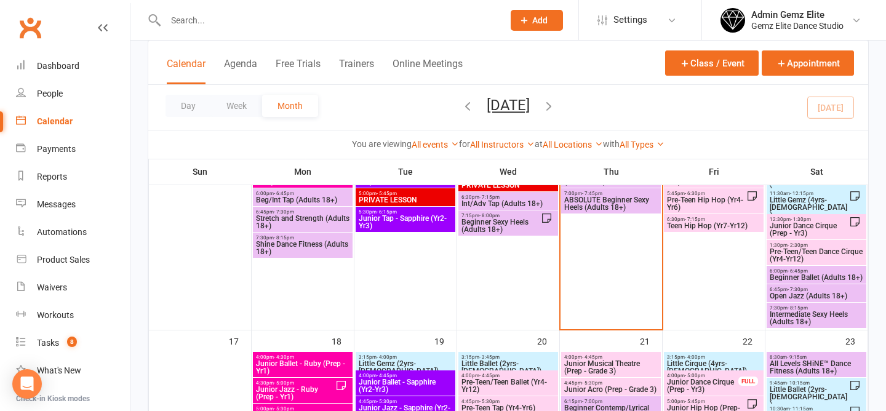
scroll to position [640, 0]
click at [802, 310] on span "Intermediate Sexy Heels (Adults 18+)" at bounding box center [816, 317] width 95 height 15
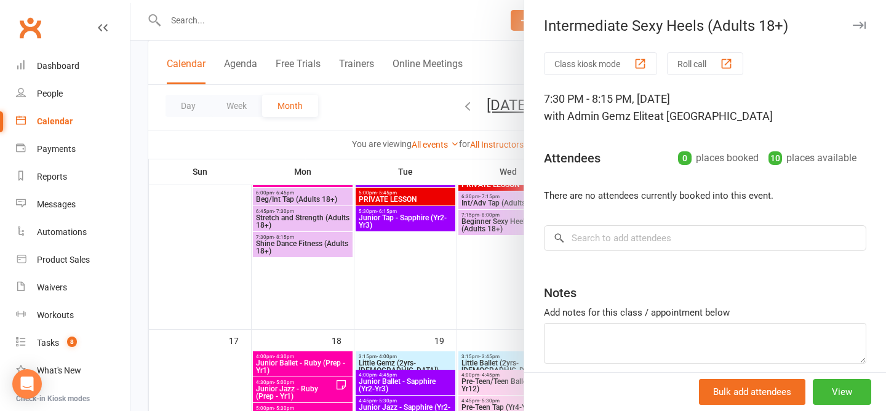
drag, startPoint x: 540, startPoint y: 29, endPoint x: 680, endPoint y: 91, distance: 152.9
click at [680, 91] on div "Intermediate Sexy Heels (Adults 18+) Class kiosk mode Roll call 7:30 PM - 8:15 …" at bounding box center [705, 205] width 363 height 411
copy div "Intermediate Sexy Heels (Adults 18+) Class kiosk mode Roll call 7:30 PM - 8:15 …"
click at [343, 86] on div at bounding box center [509, 205] width 756 height 411
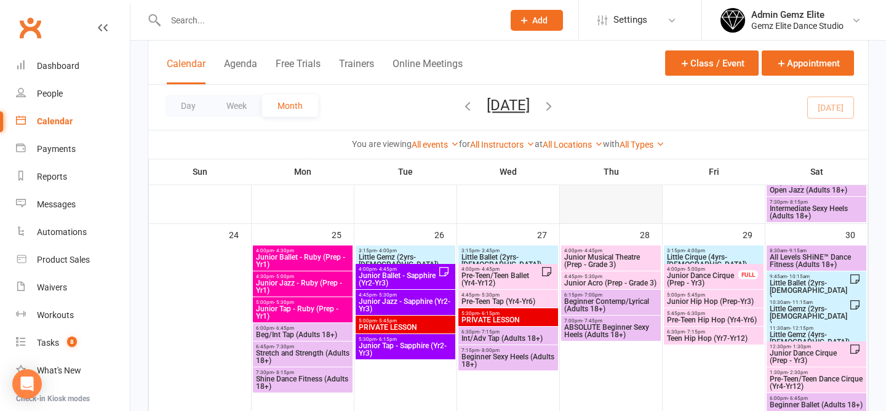
scroll to position [966, 0]
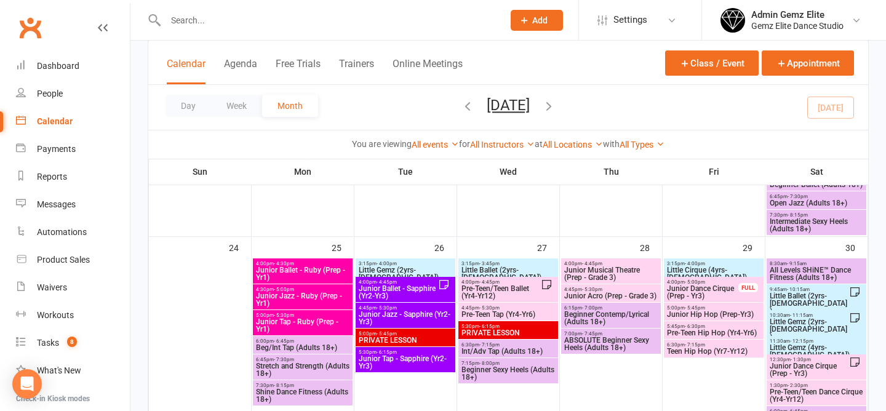
click at [619, 270] on span "Junior Musical Theatre (Prep - Grade 3)" at bounding box center [611, 274] width 95 height 15
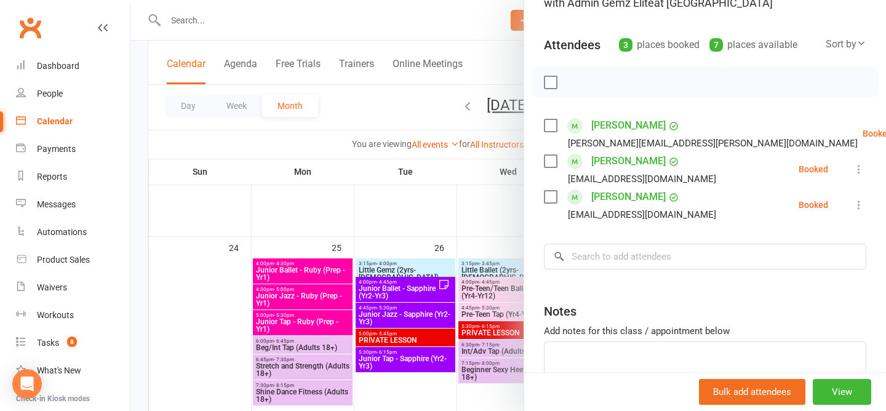
scroll to position [115, 0]
click at [396, 105] on div at bounding box center [509, 205] width 756 height 411
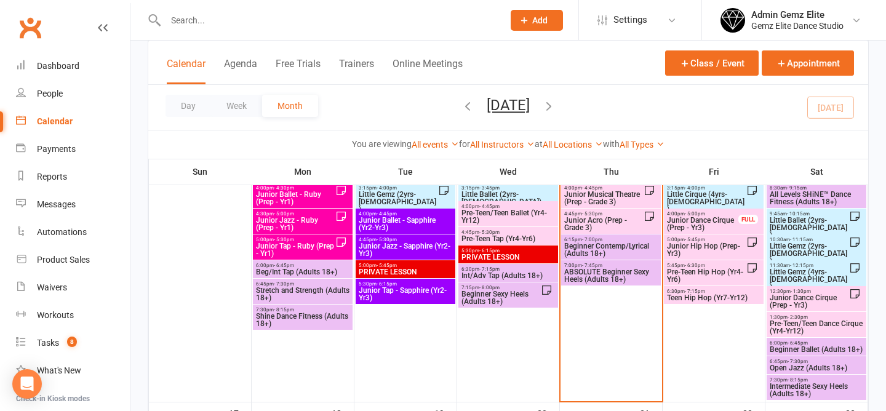
scroll to position [561, 0]
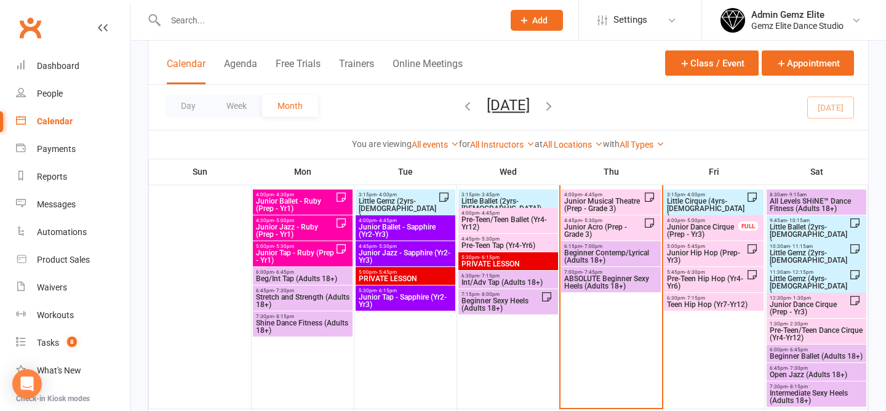
click at [605, 199] on span "Junior Musical Theatre (Prep - Grade 3)" at bounding box center [604, 205] width 80 height 15
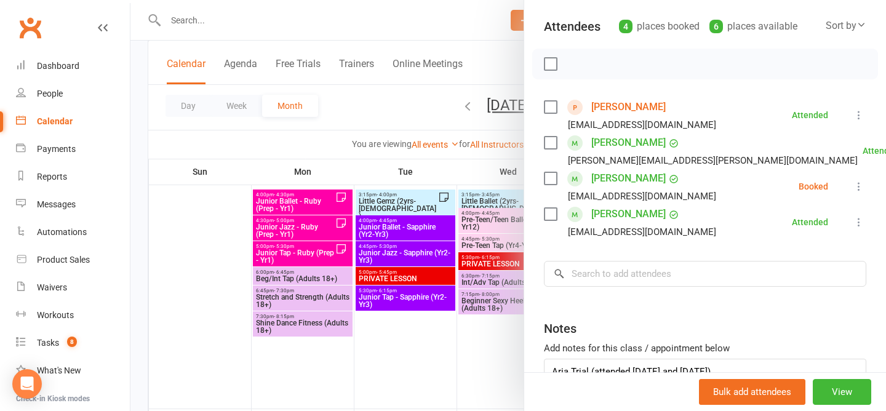
scroll to position [132, 0]
click at [861, 183] on icon at bounding box center [859, 186] width 12 height 12
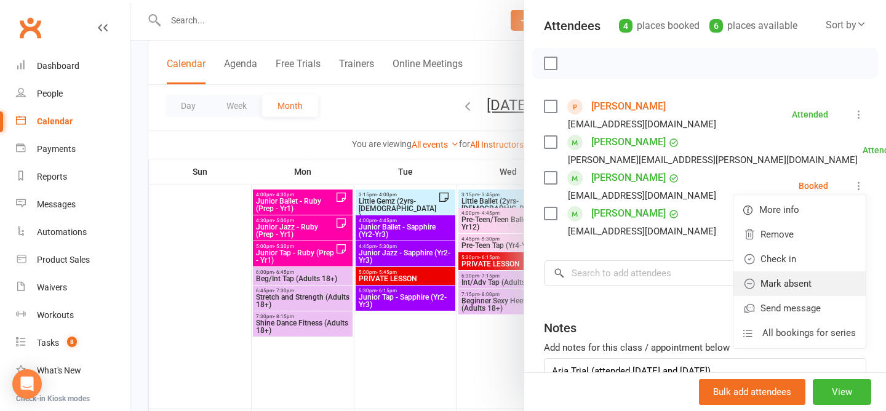
click at [808, 283] on link "Mark absent" at bounding box center [800, 283] width 132 height 25
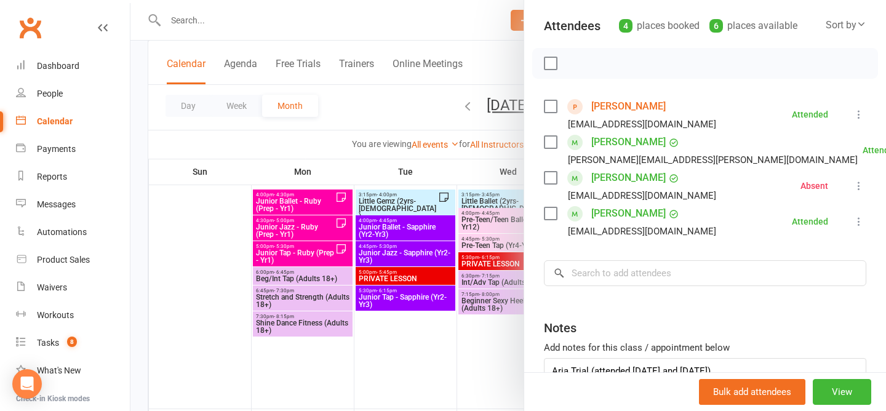
click at [686, 297] on div "Class kiosk mode Roll call 4:00 PM - 4:45 PM, Thursday, August, 14, 2025 with A…" at bounding box center [705, 190] width 362 height 540
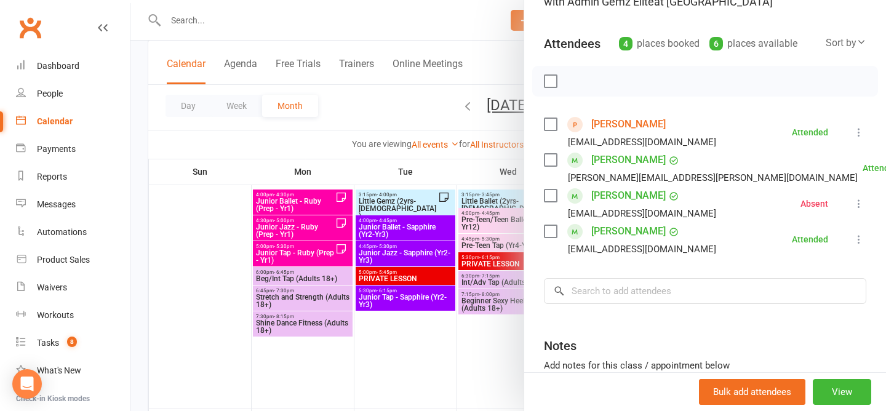
scroll to position [114, 0]
click at [415, 110] on div at bounding box center [509, 205] width 756 height 411
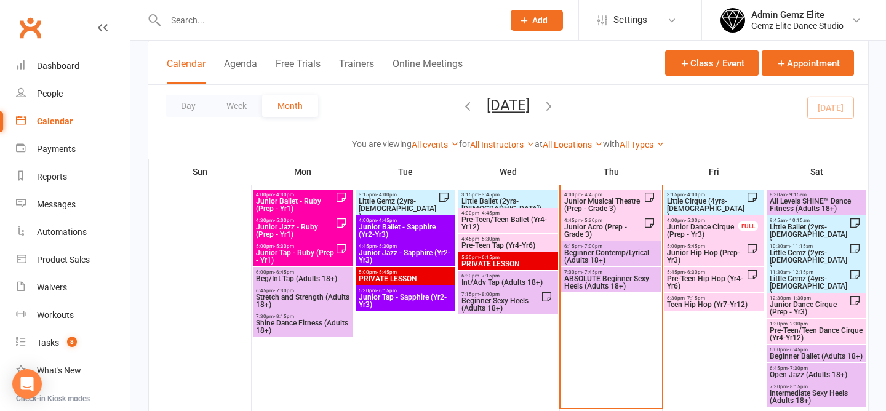
click at [599, 224] on span "Junior Acro (Prep - Grade 3)" at bounding box center [604, 230] width 80 height 15
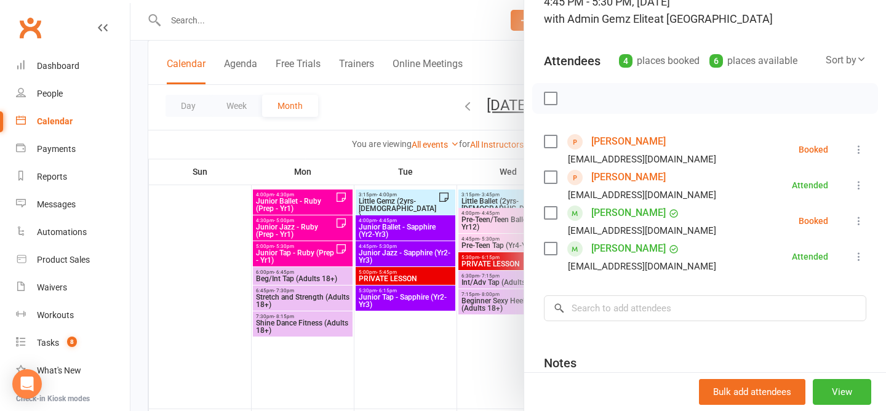
scroll to position [95, 0]
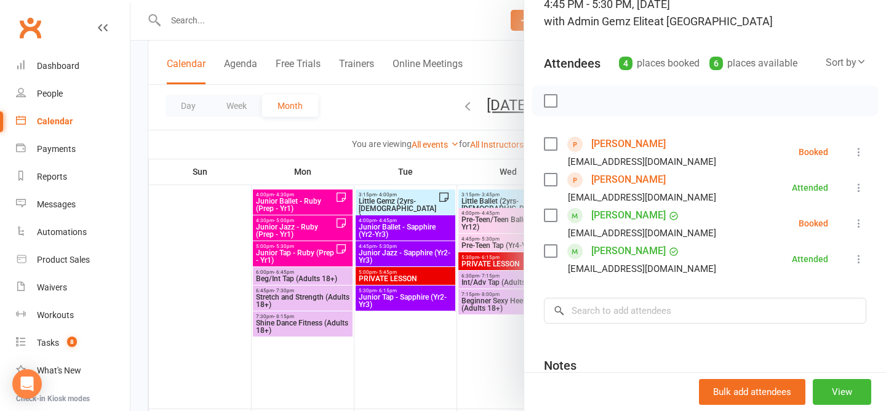
click at [396, 121] on div at bounding box center [509, 205] width 756 height 411
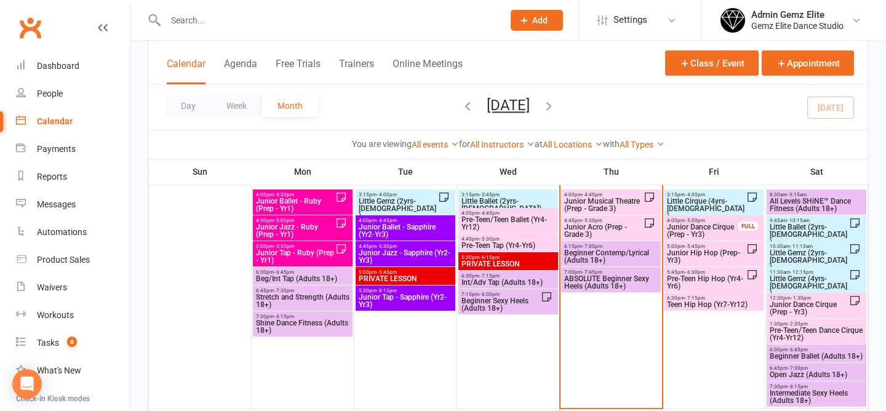
click at [608, 230] on span "Junior Acro (Prep - Grade 3)" at bounding box center [604, 230] width 80 height 15
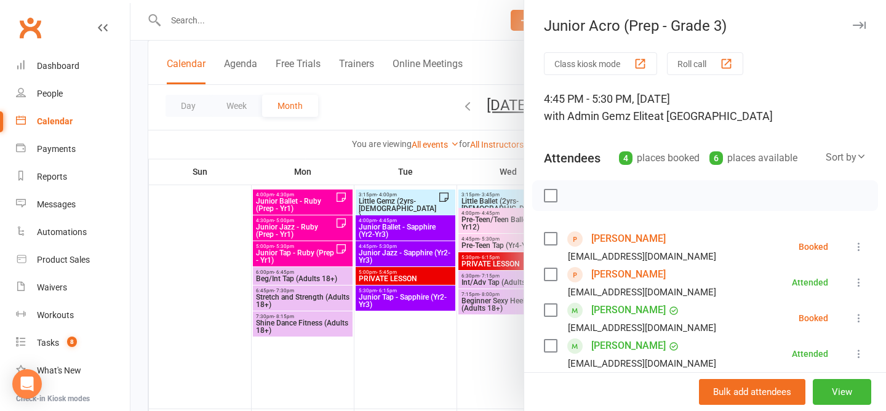
click at [848, 179] on div "Class kiosk mode Roll call 4:45 PM - 5:30 PM, Thursday, August, 14, 2025 with A…" at bounding box center [705, 322] width 362 height 540
click at [853, 248] on icon at bounding box center [859, 247] width 12 height 12
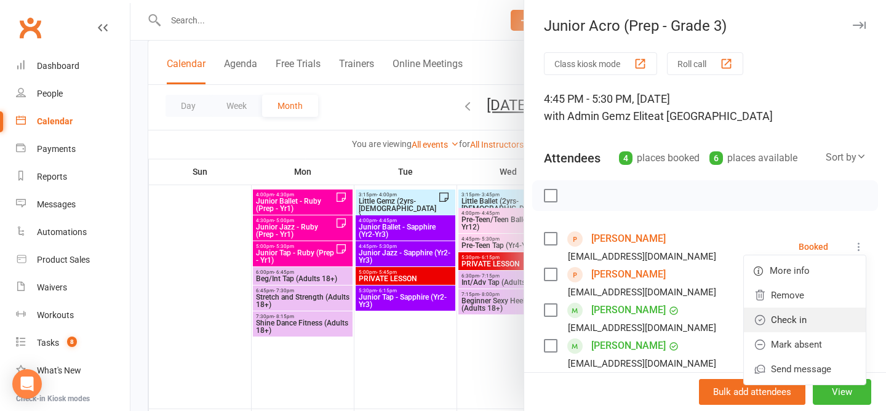
click at [791, 326] on link "Check in" at bounding box center [805, 320] width 122 height 25
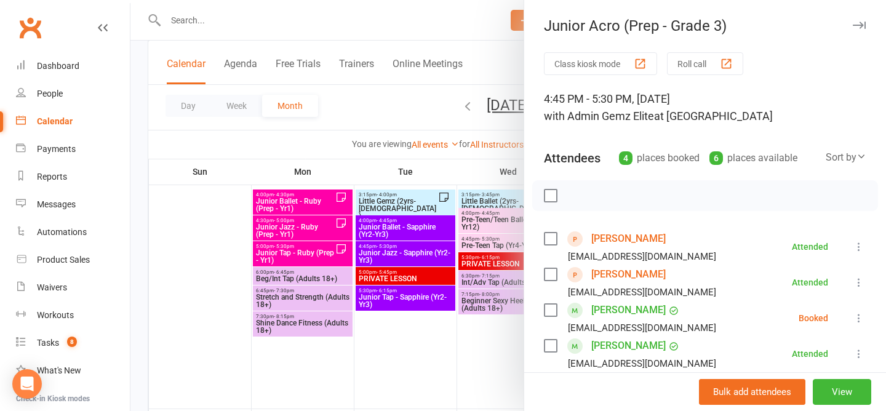
click at [715, 119] on div "4:45 PM - 5:30 PM, Thursday, August, 14, 2025 with Admin Gemz Elite at Studio 1" at bounding box center [705, 107] width 323 height 34
click at [400, 92] on div at bounding box center [509, 205] width 756 height 411
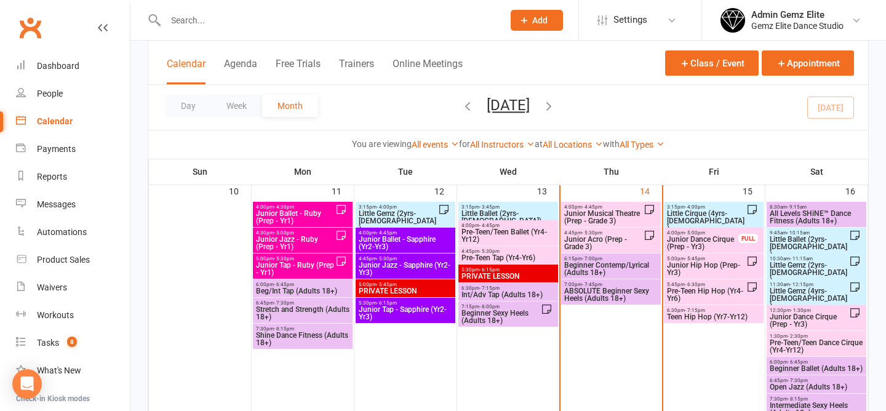
scroll to position [544, 0]
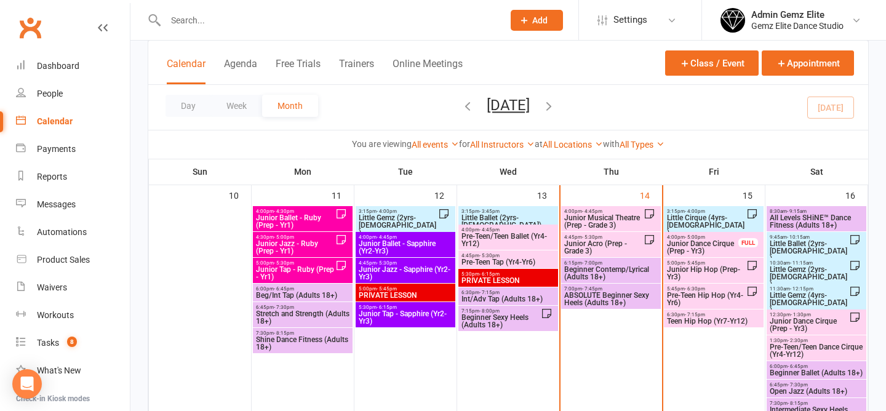
click at [608, 215] on span "Junior Musical Theatre (Prep - Grade 3)" at bounding box center [604, 221] width 80 height 15
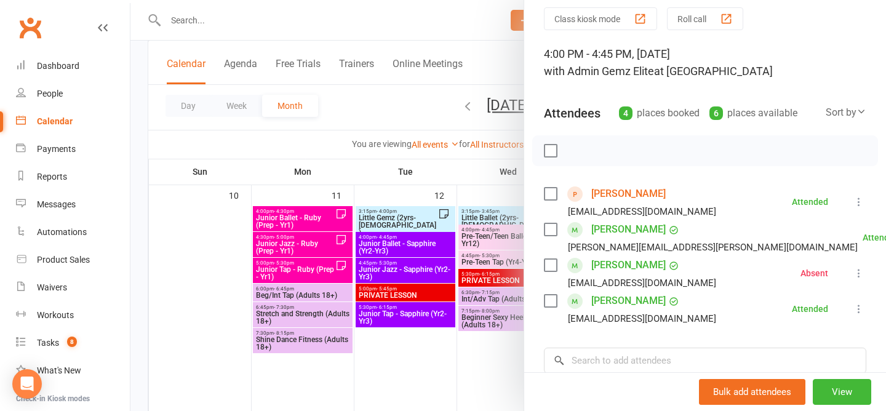
scroll to position [46, 0]
click at [371, 116] on div at bounding box center [509, 205] width 756 height 411
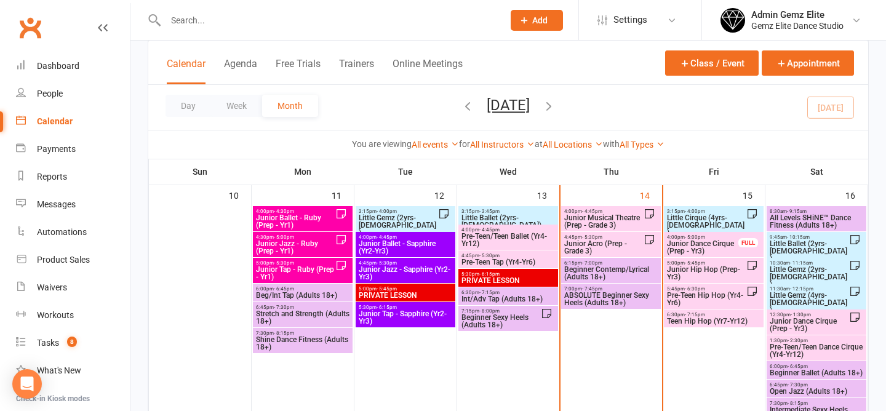
click at [600, 240] on span "Junior Acro (Prep - Grade 3)" at bounding box center [604, 247] width 80 height 15
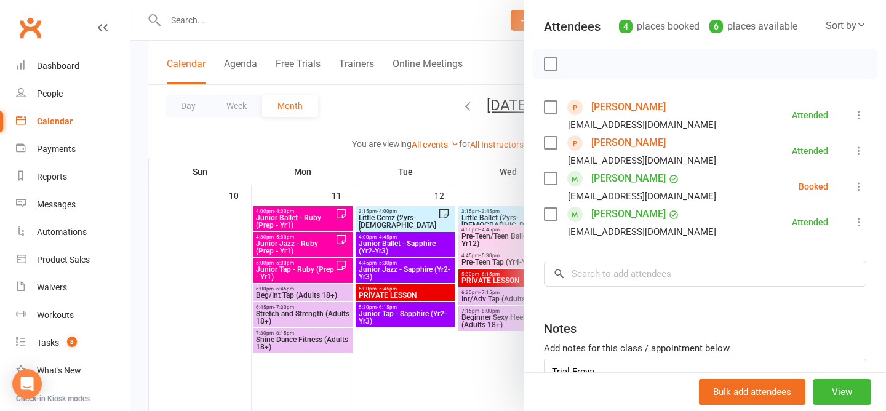
scroll to position [134, 0]
click at [859, 187] on icon at bounding box center [859, 185] width 12 height 12
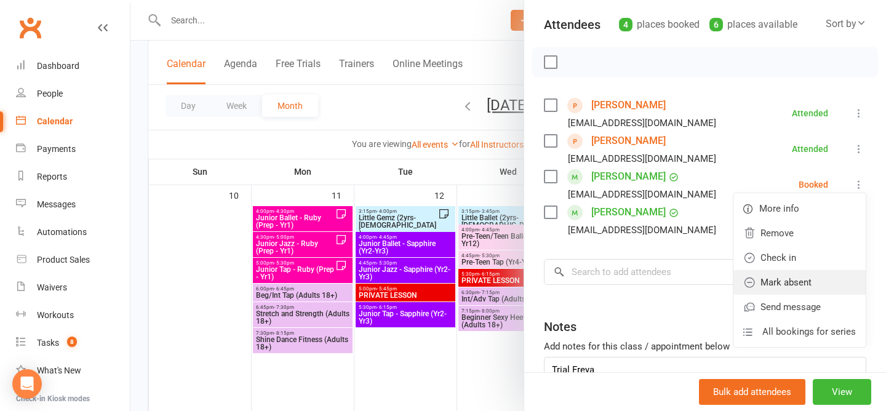
click at [787, 284] on link "Mark absent" at bounding box center [800, 282] width 132 height 25
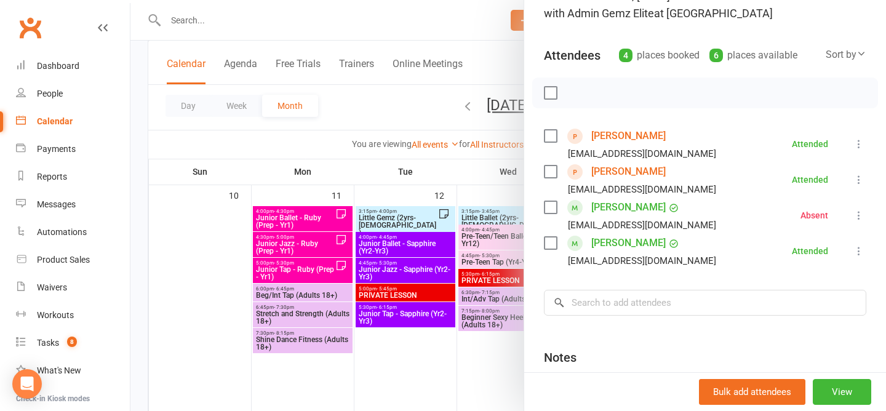
scroll to position [73, 0]
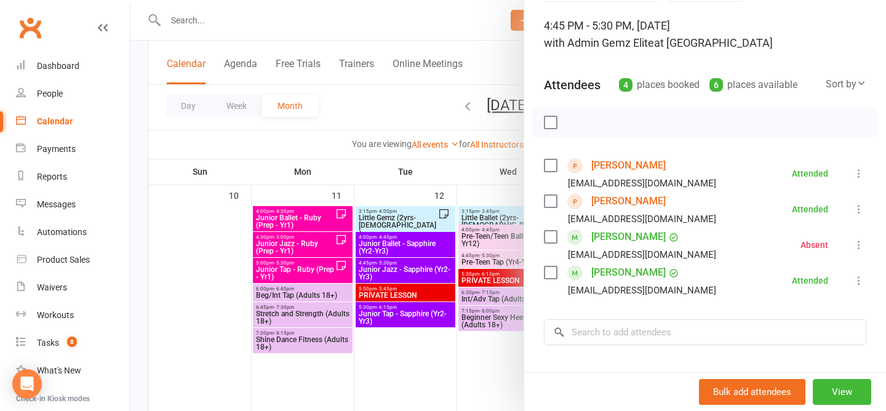
click at [374, 109] on div at bounding box center [509, 205] width 756 height 411
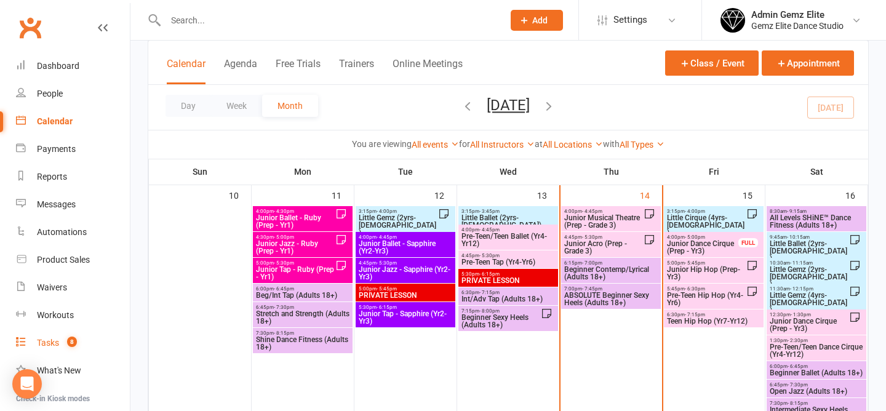
click at [56, 344] on div "Tasks" at bounding box center [48, 343] width 22 height 10
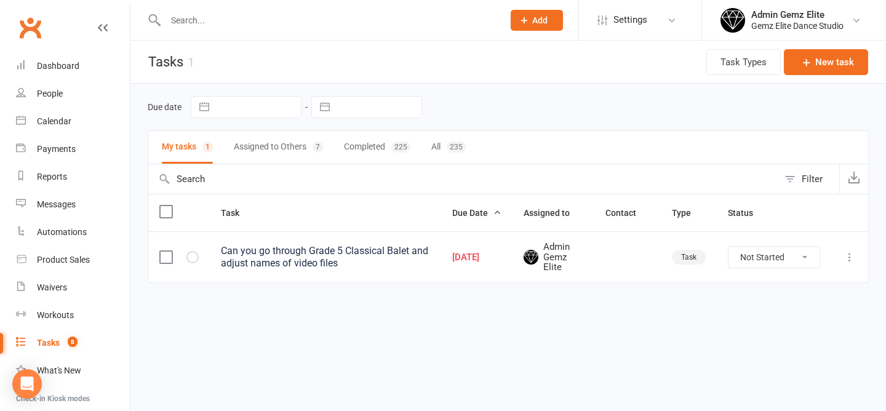
click at [791, 262] on select "Not Started In Progress Waiting Complete" at bounding box center [774, 257] width 91 height 21
select select "unstarted"
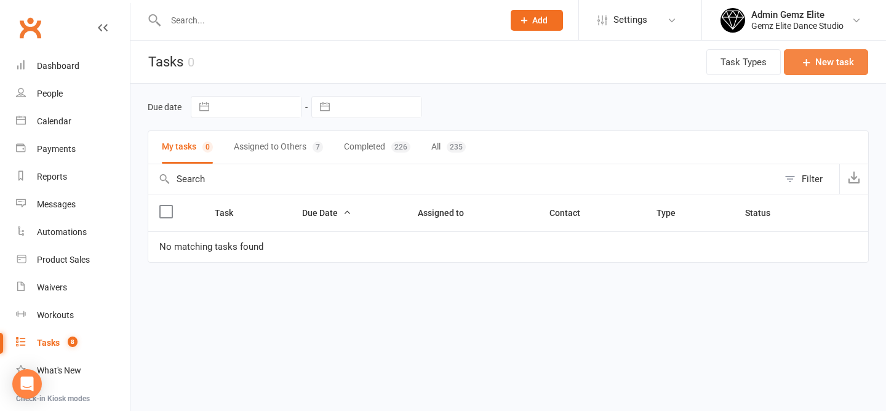
click at [842, 59] on button "New task" at bounding box center [826, 62] width 84 height 26
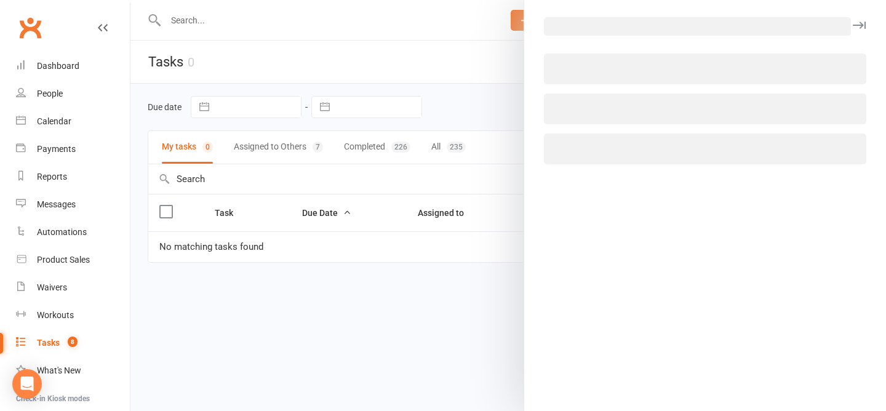
select select "45954"
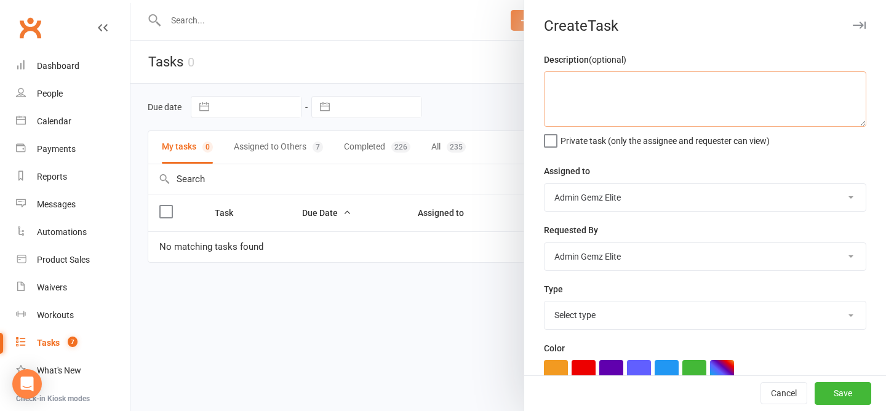
click at [704, 98] on textarea at bounding box center [705, 98] width 323 height 55
type textarea "Create a new timetable chart and print"
click at [745, 323] on select "Select type Booking E-mail Enrolment First class Insta Make-up Measurements Mee…" at bounding box center [705, 315] width 321 height 27
click at [706, 321] on select "Booking E-mail Enrolment First class Insta Make-up Measurements Meeting Order P…" at bounding box center [705, 315] width 321 height 27
select select "32449"
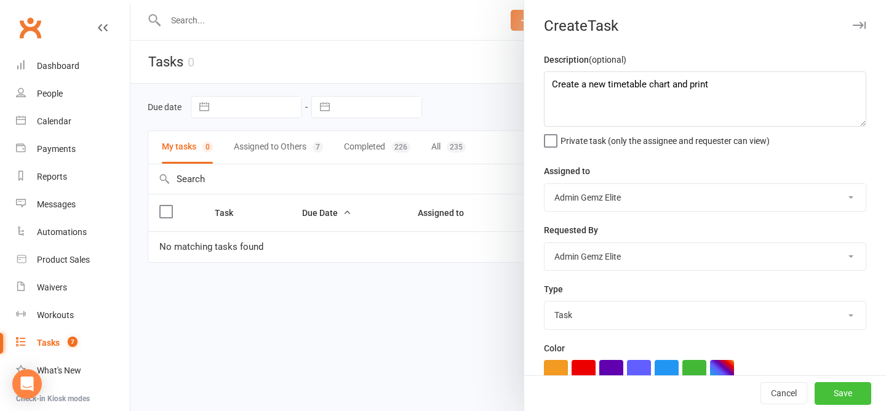
click at [845, 399] on button "Save" at bounding box center [843, 394] width 57 height 22
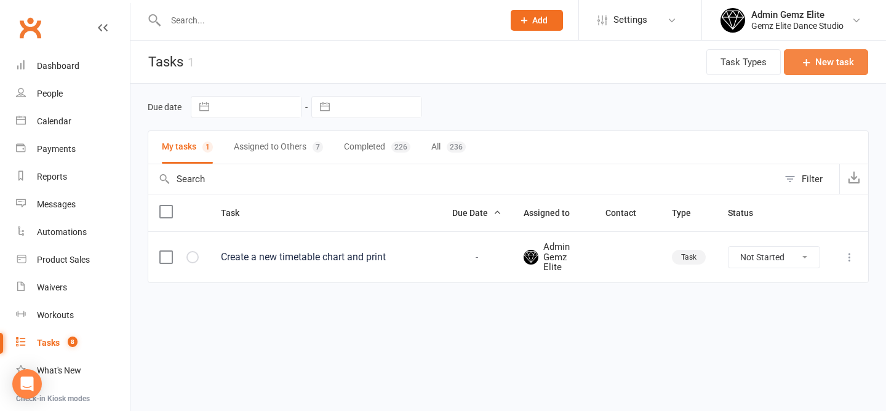
click at [829, 65] on button "New task" at bounding box center [826, 62] width 84 height 26
select select "45954"
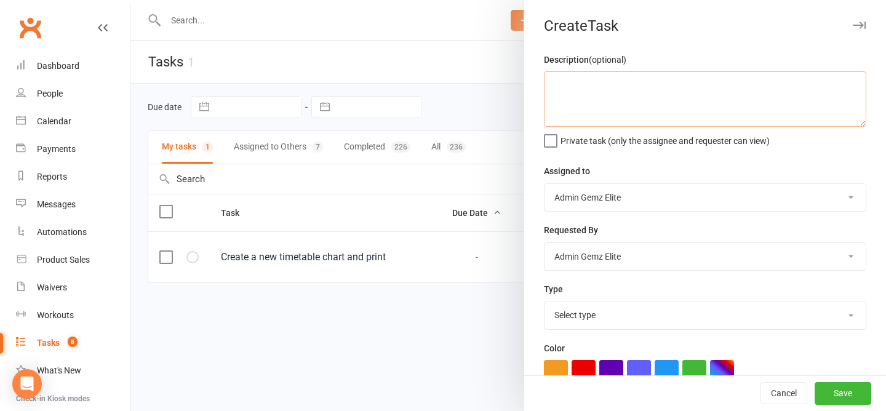
click at [681, 100] on textarea at bounding box center [705, 98] width 323 height 55
type textarea "Birthday Badge for William/Henry Fraser"
click at [678, 313] on select "Select type Booking E-mail Enrolment First class Insta Make-up Measurements Mee…" at bounding box center [705, 315] width 321 height 27
select select "32449"
click at [869, 400] on button "Save" at bounding box center [843, 394] width 57 height 22
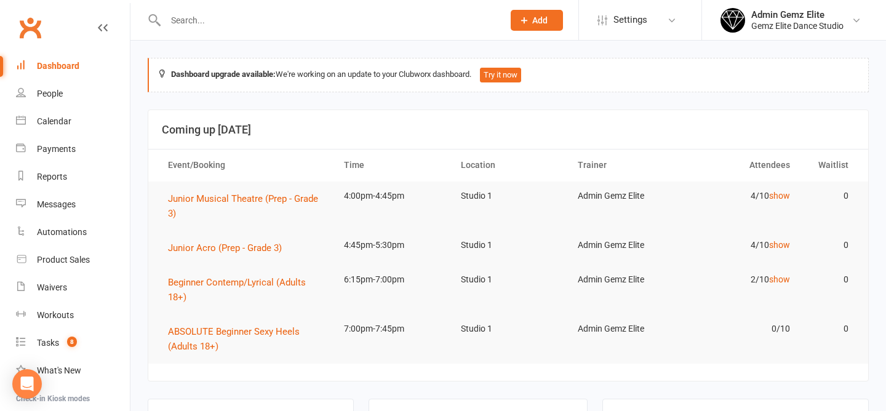
click at [523, 25] on icon at bounding box center [524, 20] width 11 height 11
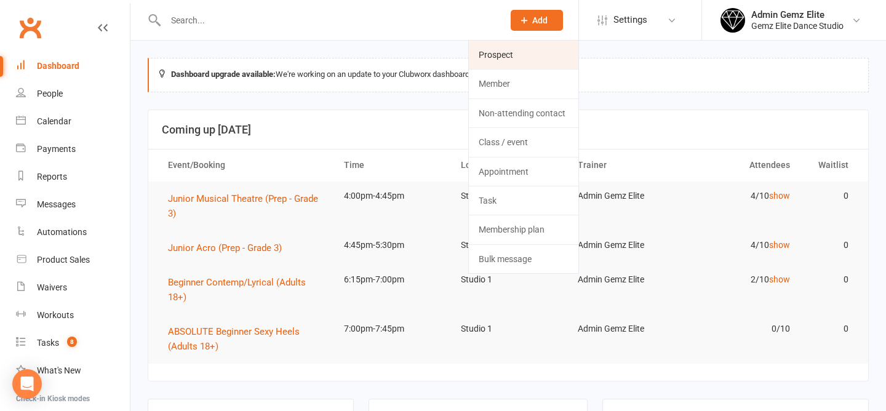
click at [512, 63] on link "Prospect" at bounding box center [524, 55] width 110 height 28
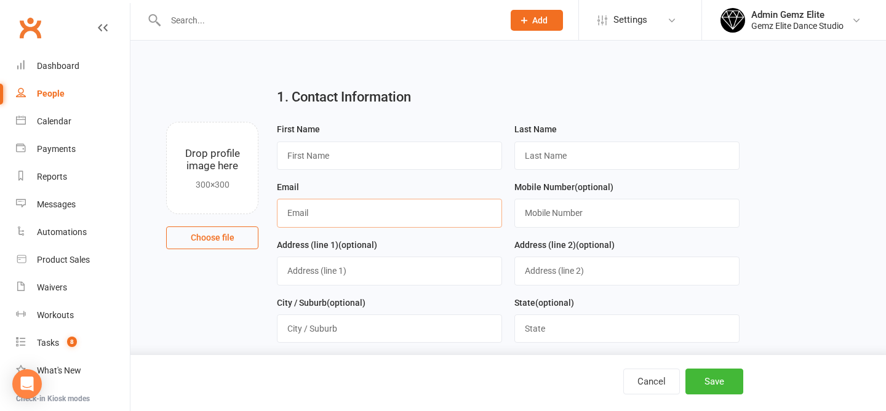
click at [331, 219] on input "text" at bounding box center [389, 213] width 225 height 28
paste input "[EMAIL_ADDRESS][DOMAIN_NAME]"
type input "[EMAIL_ADDRESS][DOMAIN_NAME]"
click at [340, 152] on input "text" at bounding box center [389, 156] width 225 height 28
paste input "Tusi"
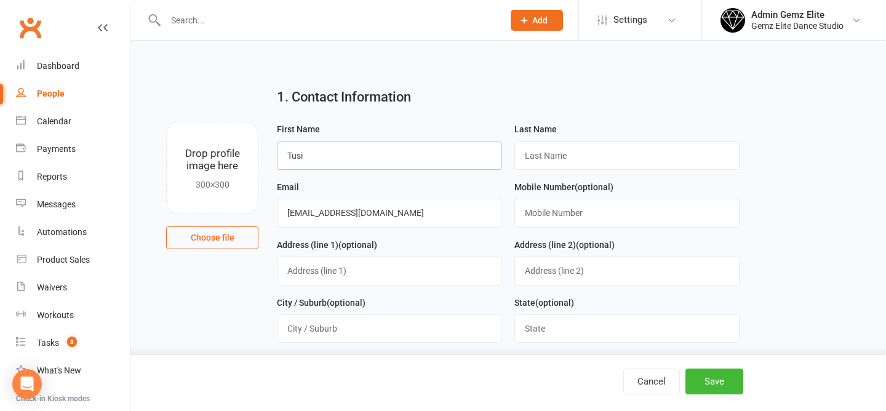
type input "Tusi"
drag, startPoint x: 302, startPoint y: 217, endPoint x: 343, endPoint y: 216, distance: 41.2
click at [343, 216] on input "[EMAIL_ADDRESS][DOMAIN_NAME]" at bounding box center [389, 213] width 225 height 28
click at [610, 155] on input "text" at bounding box center [627, 156] width 225 height 28
paste input "pepafarani"
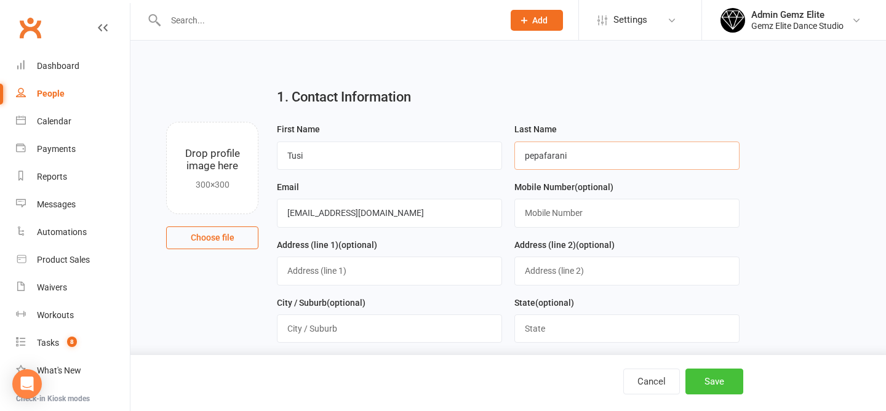
type input "pepafarani"
click at [721, 374] on button "Save" at bounding box center [715, 382] width 58 height 26
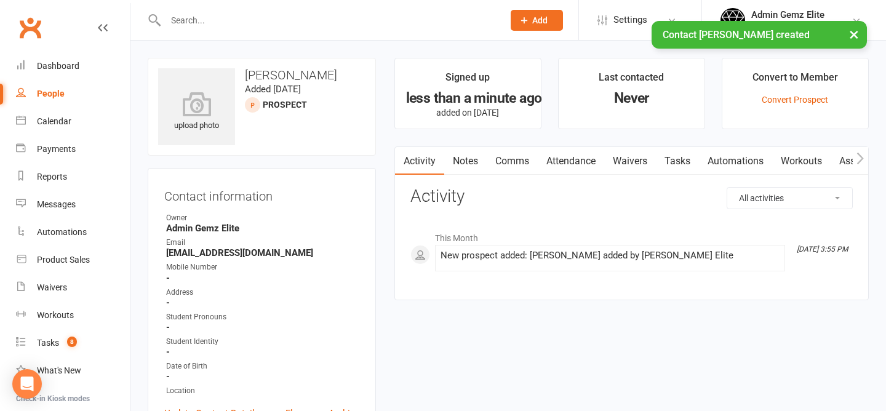
click at [470, 166] on link "Notes" at bounding box center [465, 161] width 42 height 28
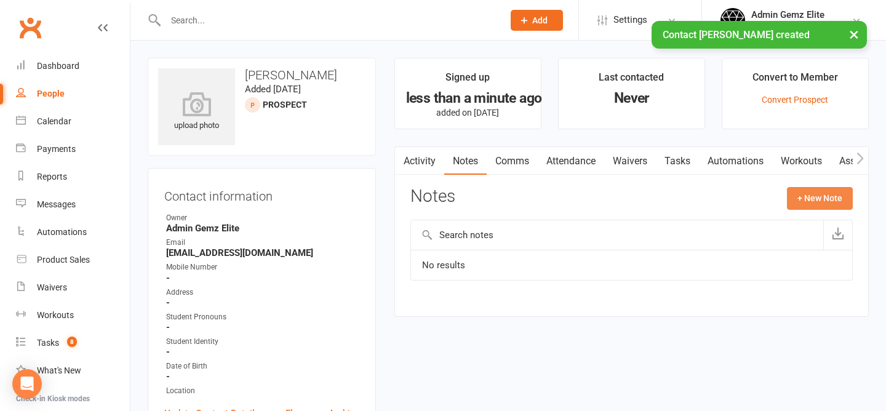
click at [816, 201] on button "+ New Note" at bounding box center [820, 198] width 66 height 22
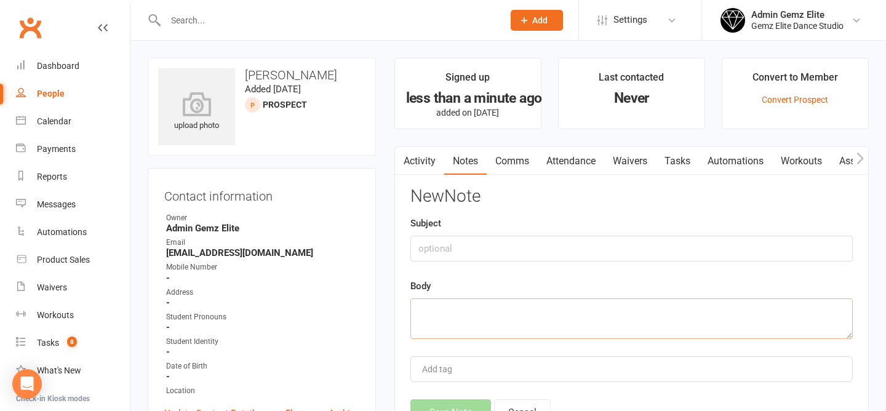
click at [474, 326] on textarea at bounding box center [632, 319] width 443 height 41
paste textarea "Your Name: Tusi Your Email: [EMAIL_ADDRESS][DOMAIN_NAME] Select Service: Adults…"
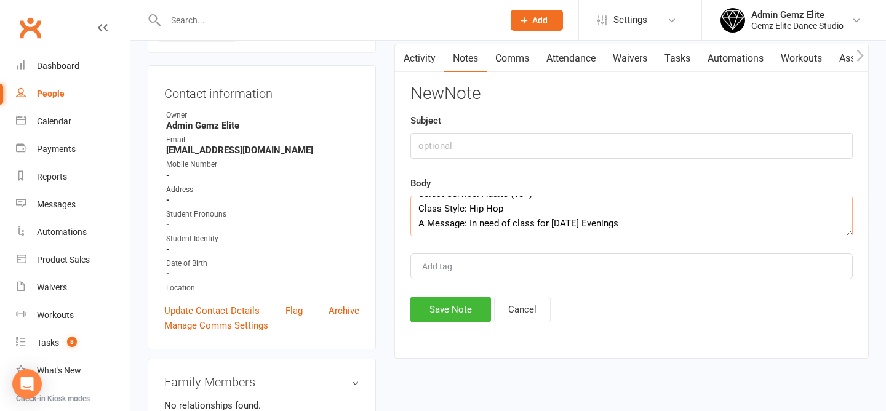
scroll to position [105, 0]
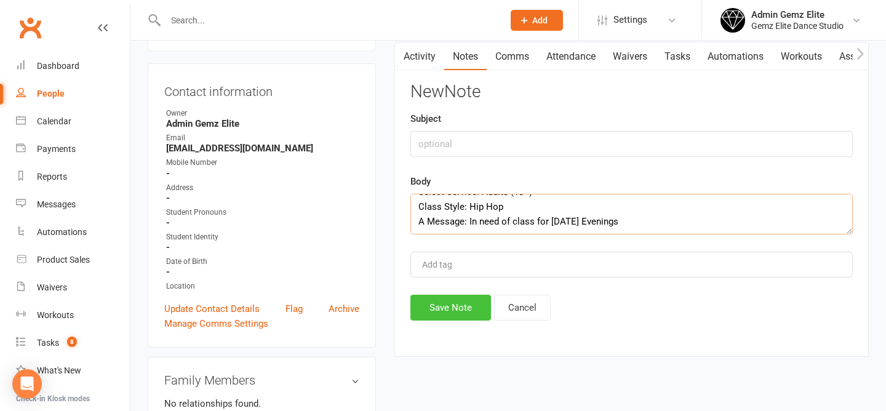
type textarea "Your Name: Tusi Your Email: [EMAIL_ADDRESS][DOMAIN_NAME] Select Service: Adults…"
click at [441, 307] on button "Save Note" at bounding box center [451, 308] width 81 height 26
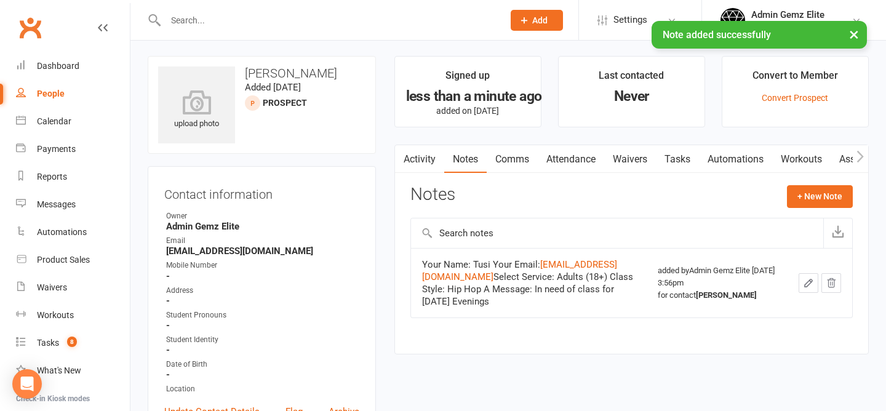
scroll to position [0, 0]
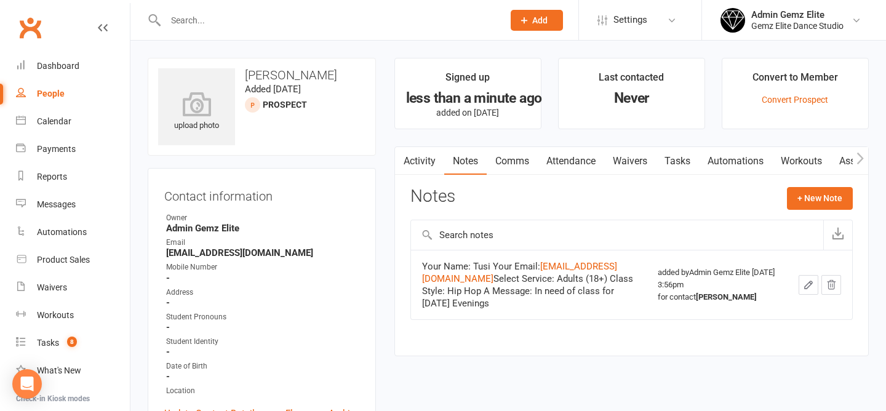
click at [528, 286] on div "Your Name: Tusi Your Email: [EMAIL_ADDRESS][DOMAIN_NAME] Select Service: Adults…" at bounding box center [529, 284] width 214 height 49
click at [515, 164] on link "Comms" at bounding box center [512, 161] width 51 height 28
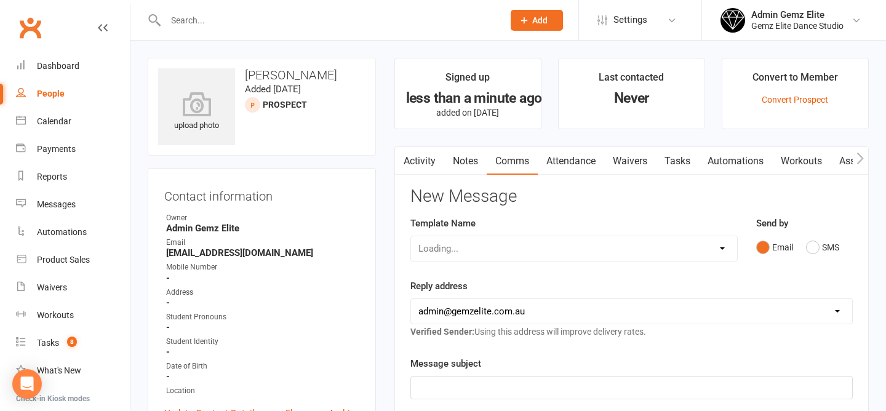
click at [477, 391] on p "﻿" at bounding box center [632, 387] width 427 height 15
drag, startPoint x: 268, startPoint y: 74, endPoint x: 238, endPoint y: 74, distance: 30.2
click at [238, 74] on h3 "[PERSON_NAME]" at bounding box center [261, 75] width 207 height 14
copy h3 "Tusi"
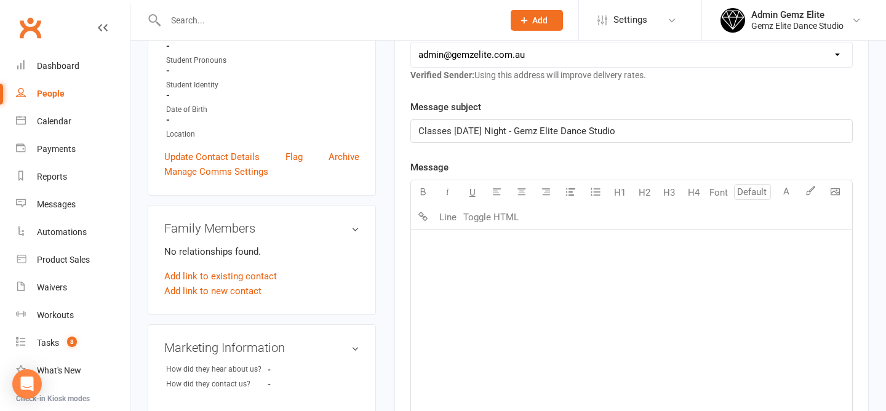
scroll to position [258, 0]
click at [449, 261] on div "﻿" at bounding box center [631, 321] width 441 height 185
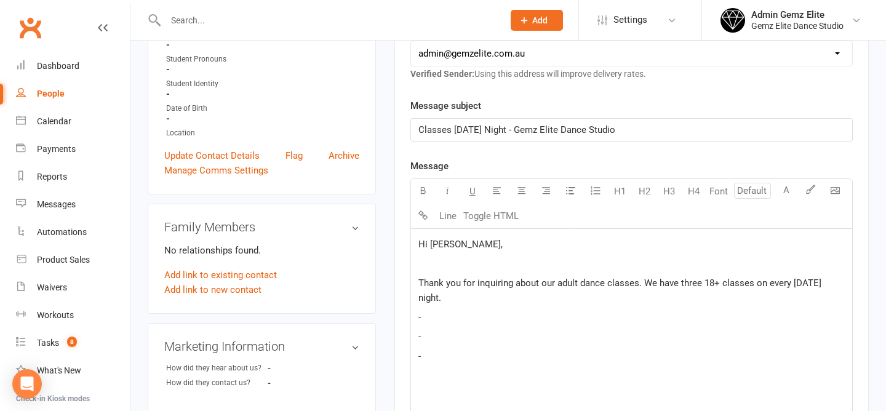
click at [460, 296] on p "Thank you for inquiring about our adult dance classes. We have three 18+ classe…" at bounding box center [632, 291] width 427 height 30
click at [432, 381] on div "Hi [PERSON_NAME], ﻿ Thank you for inquiring about our adult dance classes. We h…" at bounding box center [631, 321] width 441 height 185
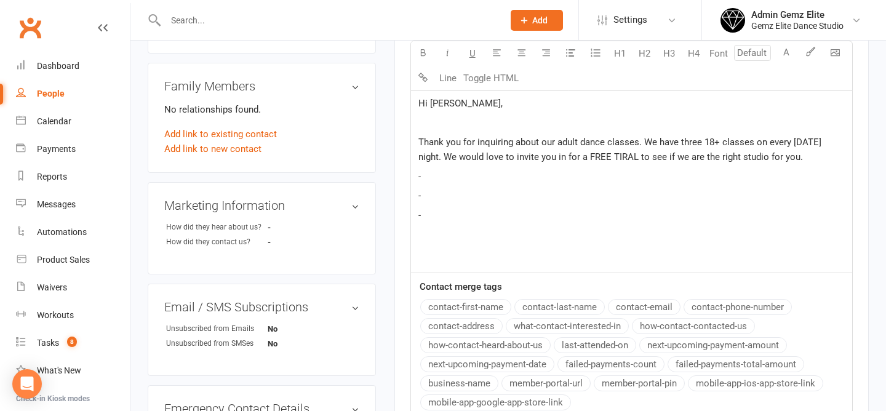
scroll to position [401, 0]
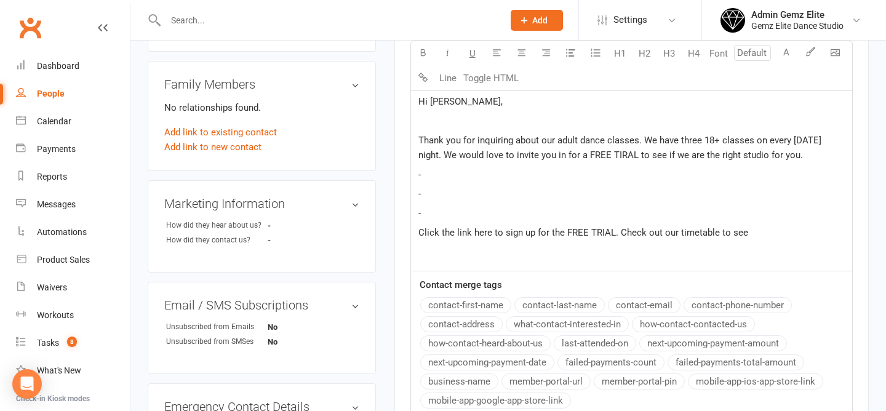
click at [771, 230] on p "Click the link here to sign up for the FREE TRIAL. Check out our timetable to s…" at bounding box center [632, 232] width 427 height 15
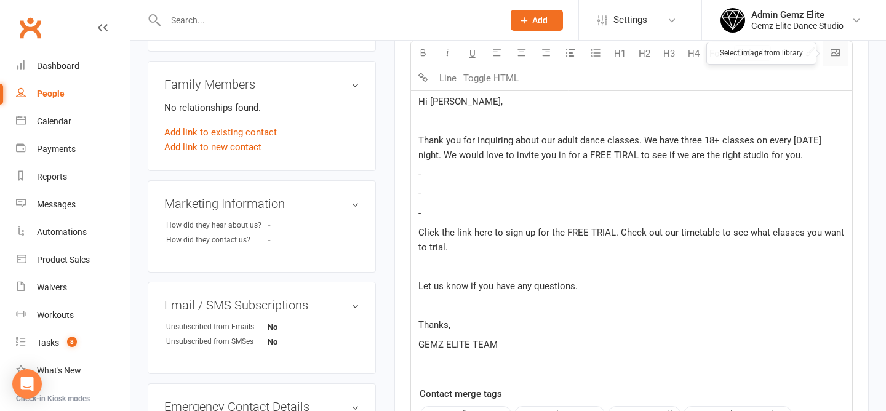
click at [838, 49] on body "Prospect Member Non-attending contact Class / event Appointment Task Membership…" at bounding box center [443, 153] width 886 height 1103
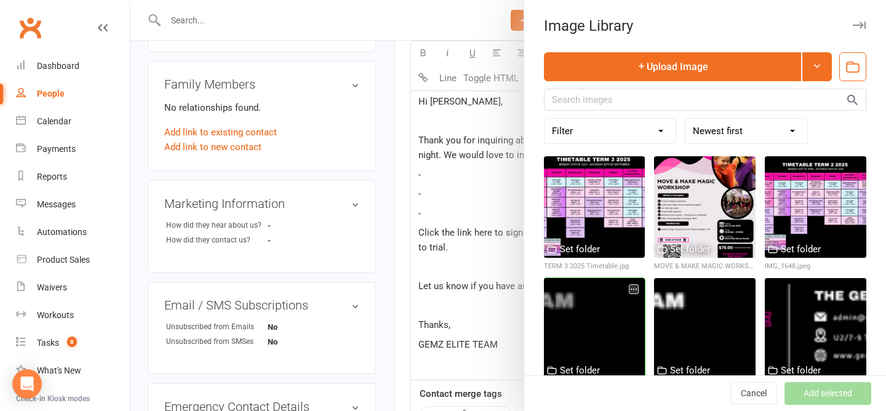
click at [574, 339] on div at bounding box center [595, 329] width 102 height 102
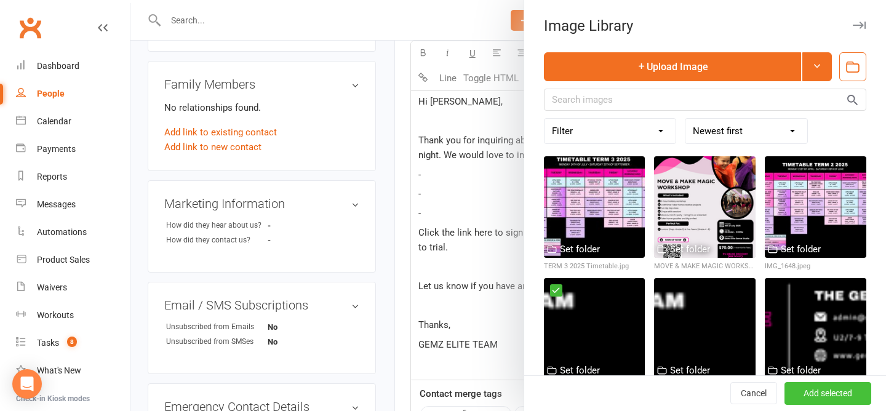
click at [836, 386] on button "Add selected" at bounding box center [828, 394] width 87 height 22
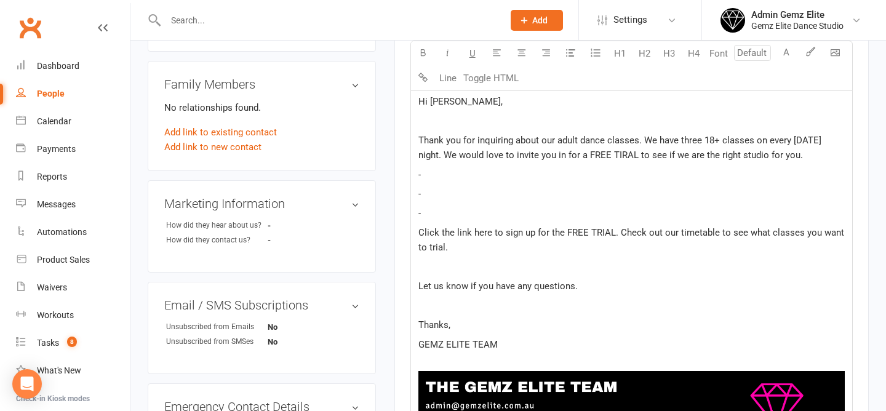
click at [432, 172] on p "-" at bounding box center [632, 174] width 427 height 15
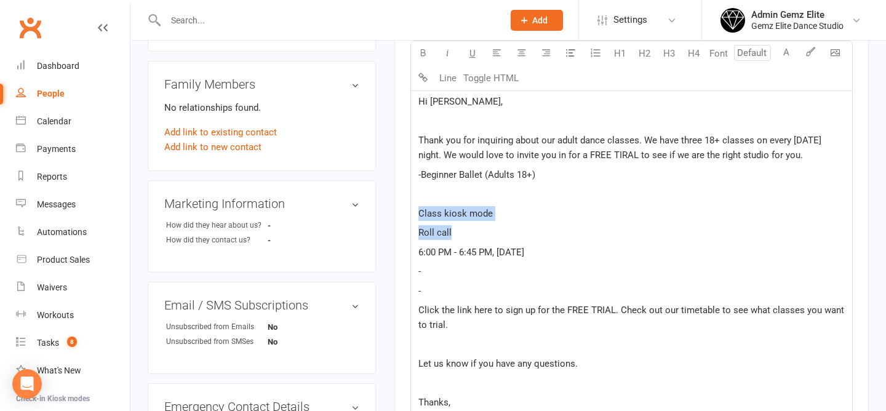
drag, startPoint x: 471, startPoint y: 238, endPoint x: 415, endPoint y: 215, distance: 60.5
click at [416, 215] on div "Hi [PERSON_NAME], ﻿ Thank you for inquiring about our adult dance classes. We h…" at bounding box center [631, 317] width 441 height 462
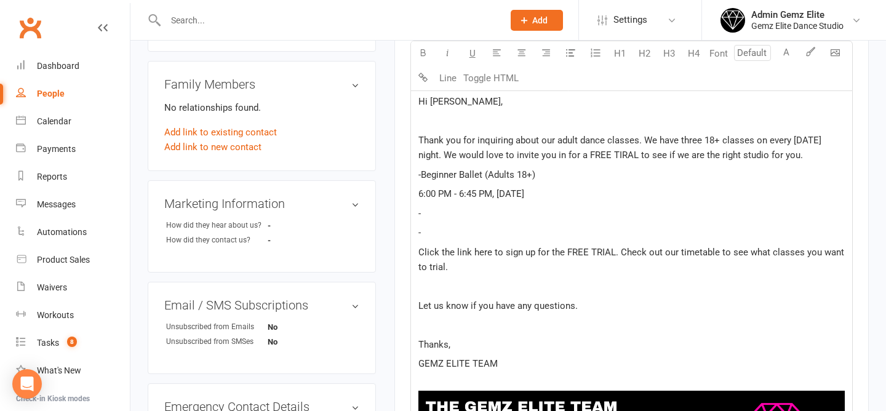
click at [420, 177] on span "-Beginner Ballet (Adults 18+)" at bounding box center [477, 174] width 117 height 11
click at [417, 196] on div "Hi [PERSON_NAME], ﻿ Thank you for inquiring about our adult dance classes. We h…" at bounding box center [631, 287] width 441 height 403
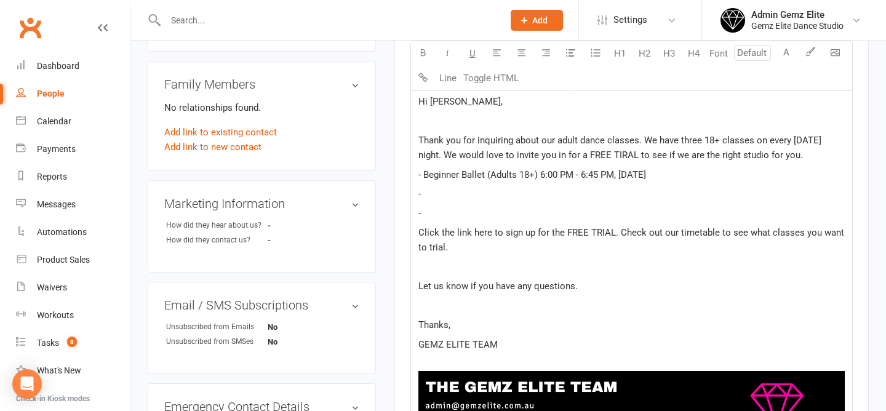
click at [436, 196] on p "-" at bounding box center [632, 194] width 427 height 15
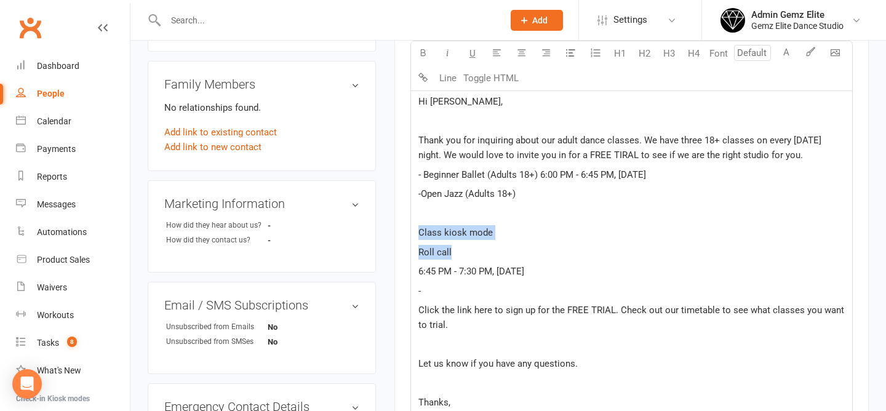
drag, startPoint x: 483, startPoint y: 256, endPoint x: 400, endPoint y: 223, distance: 90.1
click at [401, 224] on div "Activity Notes Comms Attendance Waivers Tasks Automations Workouts Assessments …" at bounding box center [632, 279] width 475 height 1067
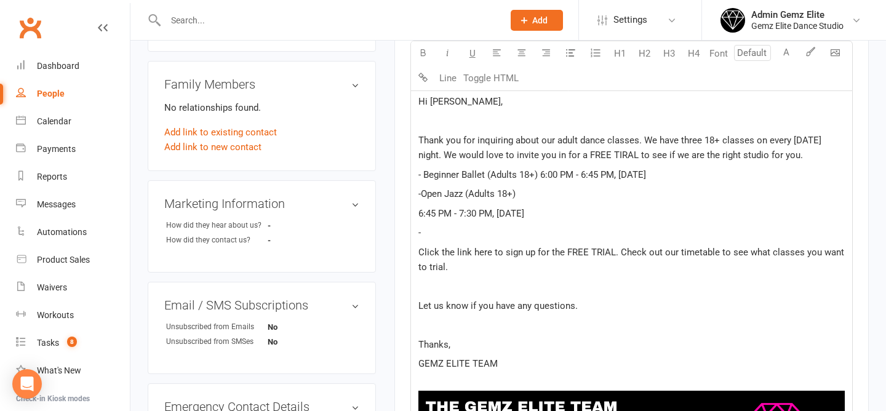
click at [419, 212] on span "6:45 PM - 7:30 PM, [DATE]" at bounding box center [472, 213] width 106 height 11
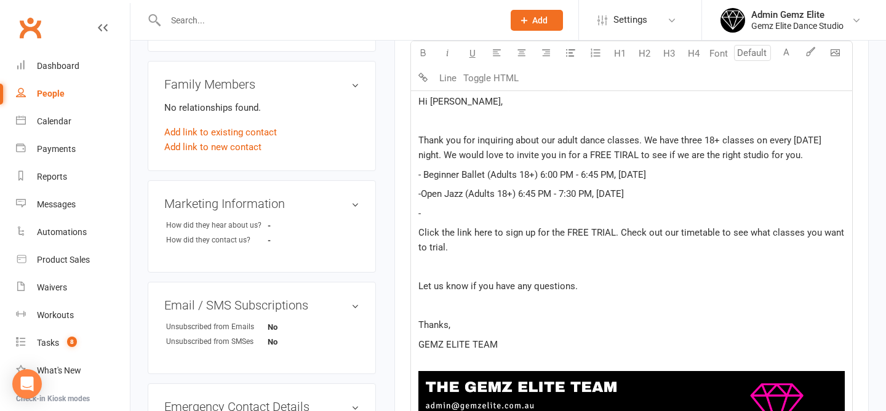
click at [422, 197] on span "-Open Jazz (Adults 18+) 6:45 PM - 7:30 PM, [DATE]" at bounding box center [522, 193] width 206 height 11
click at [446, 215] on p "-" at bounding box center [632, 213] width 427 height 15
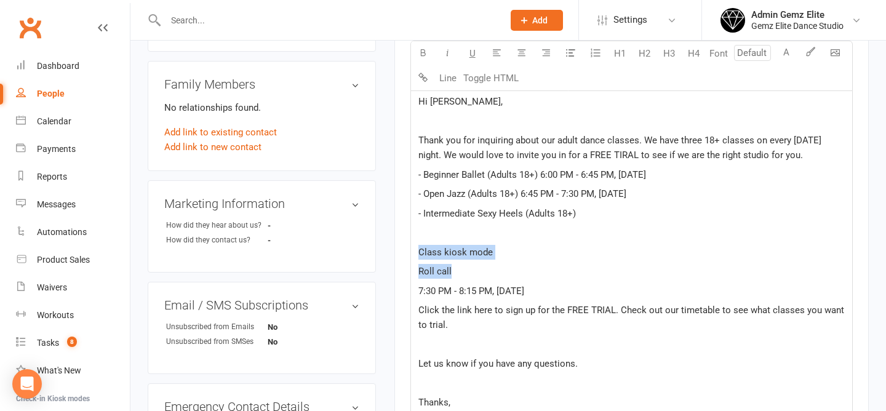
drag, startPoint x: 465, startPoint y: 278, endPoint x: 404, endPoint y: 252, distance: 66.2
click at [405, 252] on div "Activity Notes Comms Attendance Waivers Tasks Automations Workouts Assessments …" at bounding box center [632, 279] width 475 height 1067
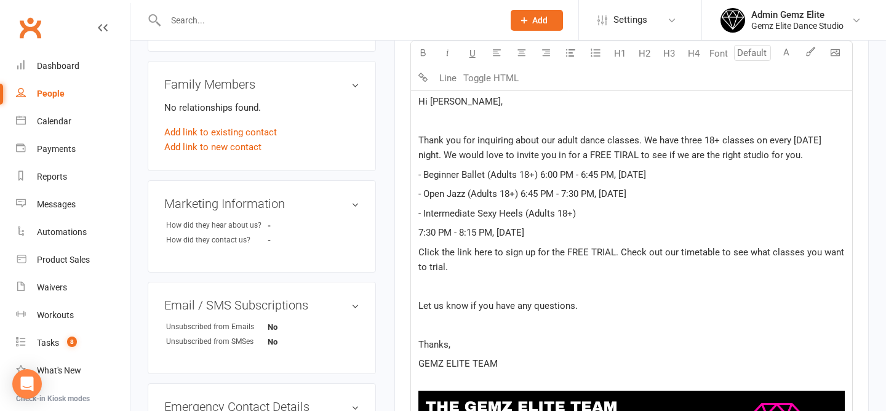
click at [419, 233] on span "7:30 PM - 8:15 PM, [DATE]" at bounding box center [472, 232] width 106 height 11
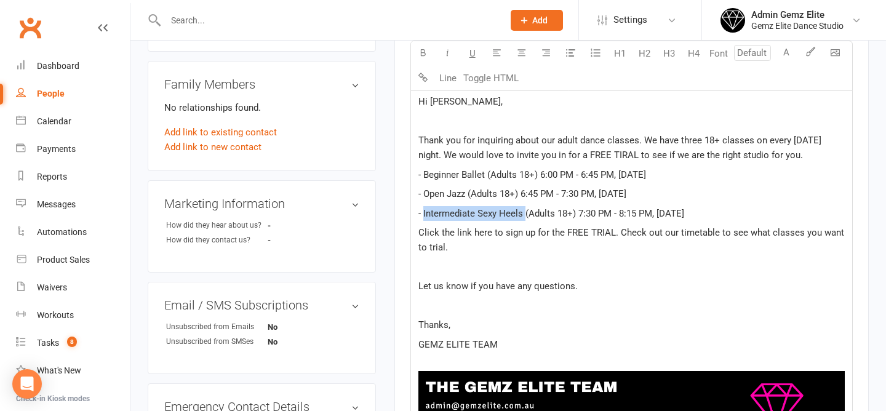
drag, startPoint x: 422, startPoint y: 213, endPoint x: 523, endPoint y: 209, distance: 101.0
click at [523, 209] on span "- Intermediate Sexy Heels (Adults 18+) 7:30 PM - 8:15 PM, [DATE]" at bounding box center [552, 213] width 266 height 11
click at [427, 53] on icon "button" at bounding box center [423, 52] width 9 height 9
drag, startPoint x: 467, startPoint y: 194, endPoint x: 423, endPoint y: 194, distance: 44.3
click at [423, 194] on span "- Open Jazz (Adults 18+) 6:45 PM - 7:30 PM, [DATE]" at bounding box center [523, 193] width 208 height 11
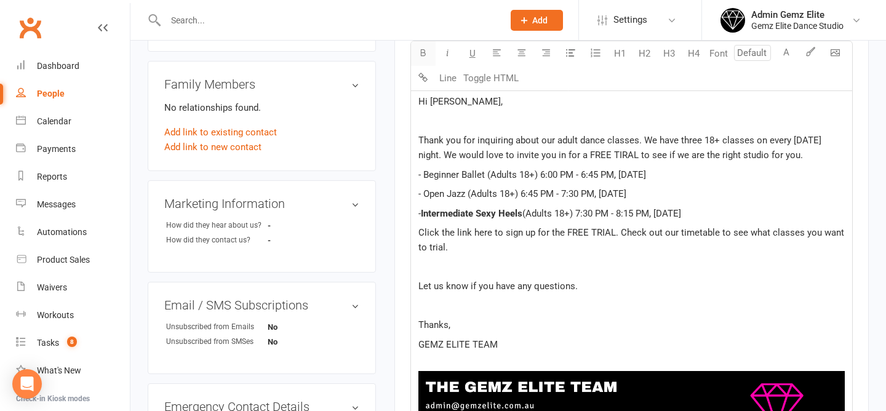
click at [422, 51] on icon "button" at bounding box center [423, 52] width 9 height 9
drag, startPoint x: 484, startPoint y: 175, endPoint x: 422, endPoint y: 176, distance: 62.2
click at [422, 176] on span "- Beginner Ballet (Adults 18+) 6:00 PM - 6:45 PM, Saturday" at bounding box center [533, 174] width 228 height 11
click at [425, 52] on icon "button" at bounding box center [423, 52] width 9 height 9
click at [459, 126] on p "﻿" at bounding box center [632, 121] width 427 height 15
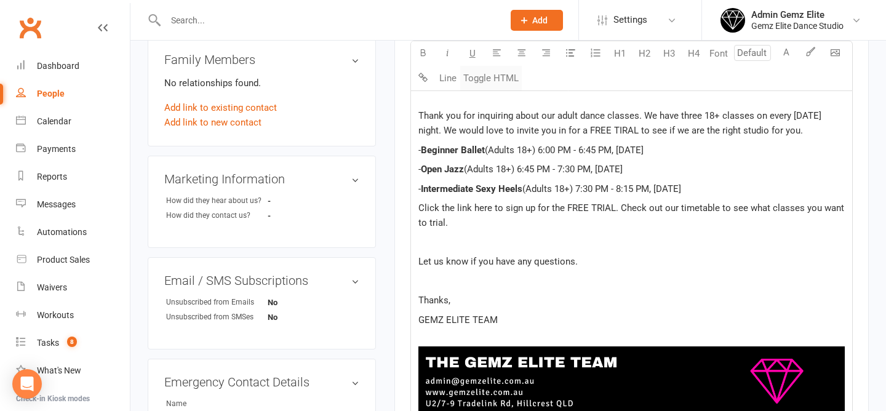
scroll to position [376, 0]
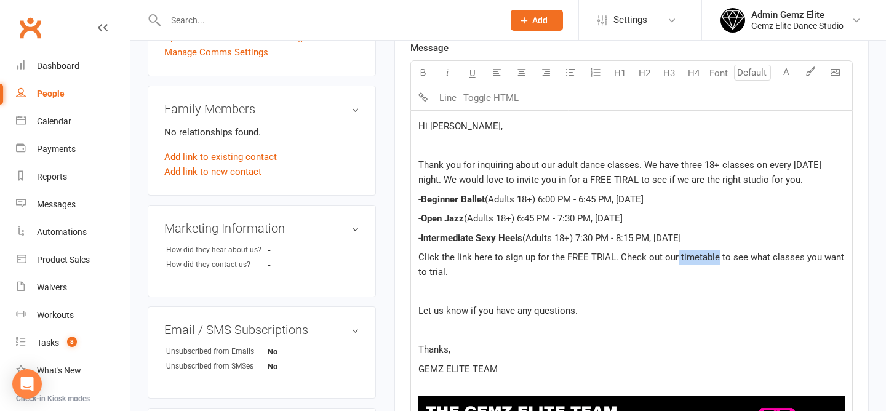
drag, startPoint x: 675, startPoint y: 259, endPoint x: 715, endPoint y: 259, distance: 40.0
click at [715, 259] on span "Click the link here to sign up for the FREE TRIAL. Check out our timetable to s…" at bounding box center [633, 265] width 428 height 26
click at [426, 68] on icon "button" at bounding box center [423, 72] width 9 height 9
drag, startPoint x: 586, startPoint y: 179, endPoint x: 635, endPoint y: 179, distance: 48.6
click at [635, 179] on span "Thank you for inquiring about our adult dance classes. We have three 18+ classe…" at bounding box center [622, 172] width 406 height 26
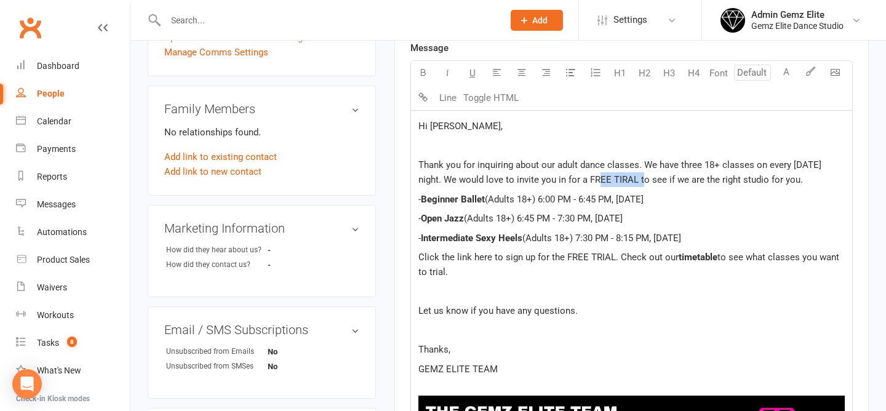
drag, startPoint x: 636, startPoint y: 182, endPoint x: 587, endPoint y: 183, distance: 49.3
click at [587, 183] on span "Thank you for inquiring about our adult dance classes. We have three 18+ classe…" at bounding box center [622, 172] width 406 height 26
click at [424, 65] on button "button" at bounding box center [423, 73] width 25 height 25
click at [637, 303] on div "Hi Tusi, ﻿ Thank you for inquiring about our adult dance classes. We have three…" at bounding box center [631, 303] width 441 height 384
drag, startPoint x: 564, startPoint y: 259, endPoint x: 613, endPoint y: 259, distance: 49.2
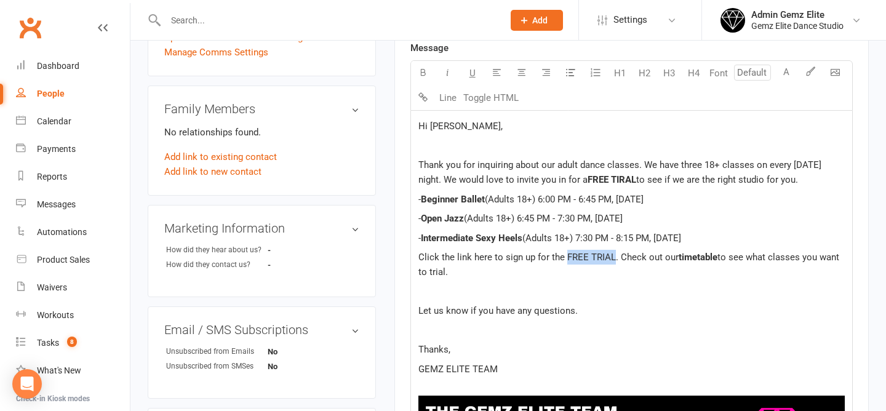
click at [613, 259] on span "Click the link here to sign up for the FREE TRIAL. Check out our" at bounding box center [549, 257] width 260 height 11
click at [423, 71] on icon "button" at bounding box center [423, 72] width 9 height 9
click at [627, 211] on div "Hi Tusi, ﻿ Thank you for inquiring about our adult dance classes. We have three…" at bounding box center [631, 303] width 441 height 384
drag, startPoint x: 677, startPoint y: 258, endPoint x: 718, endPoint y: 259, distance: 41.3
click at [718, 259] on p "Click the link here to sign up for the FREE TRIAL . Check out our timetable to …" at bounding box center [632, 265] width 427 height 30
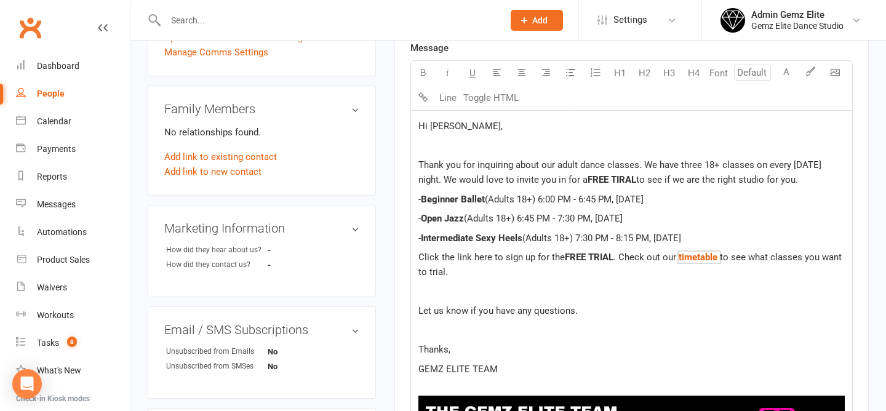
click at [590, 292] on p "﻿" at bounding box center [632, 291] width 427 height 15
drag, startPoint x: 588, startPoint y: 181, endPoint x: 637, endPoint y: 179, distance: 48.7
click at [637, 179] on p "Thank you for inquiring about our adult dance classes. We have three 18+ classe…" at bounding box center [632, 173] width 427 height 30
drag, startPoint x: 564, startPoint y: 258, endPoint x: 612, endPoint y: 257, distance: 48.0
click at [613, 257] on p "Click the link here to sign up for the FREE TRIAL . Check out our $ timetable $…" at bounding box center [632, 265] width 427 height 30
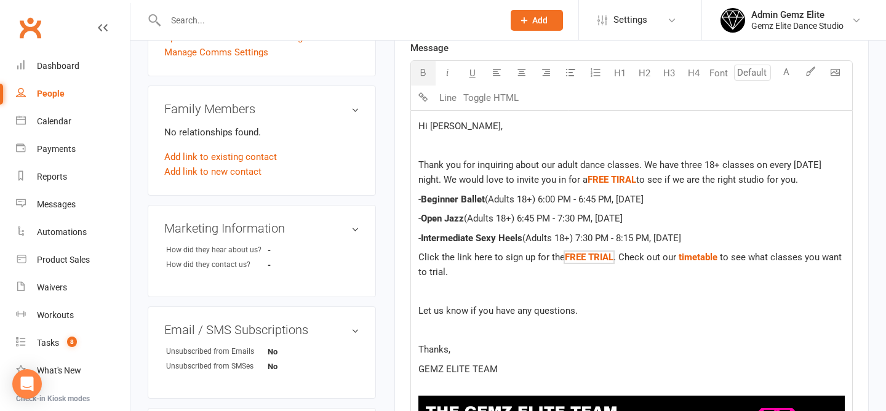
click at [716, 169] on span "Thank you for inquiring about our adult dance classes. We have three 18+ classe…" at bounding box center [622, 172] width 406 height 26
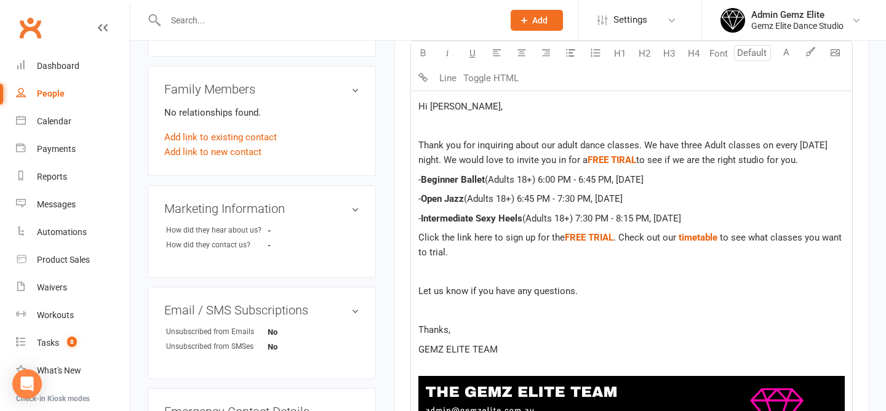
scroll to position [399, 0]
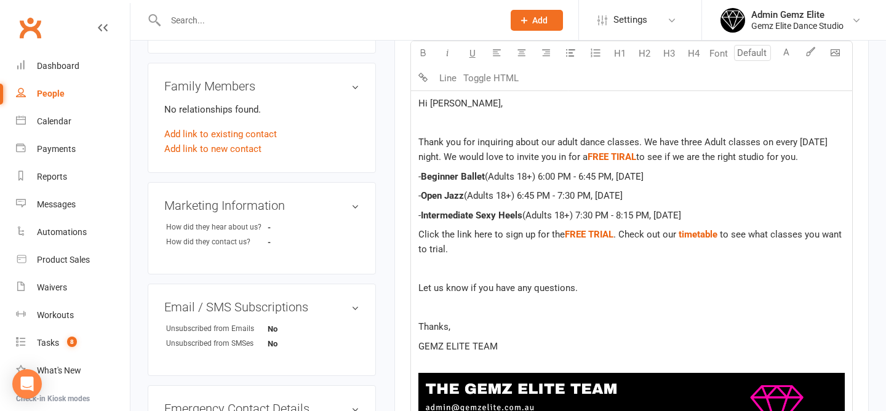
click at [444, 275] on p "﻿" at bounding box center [632, 269] width 427 height 15
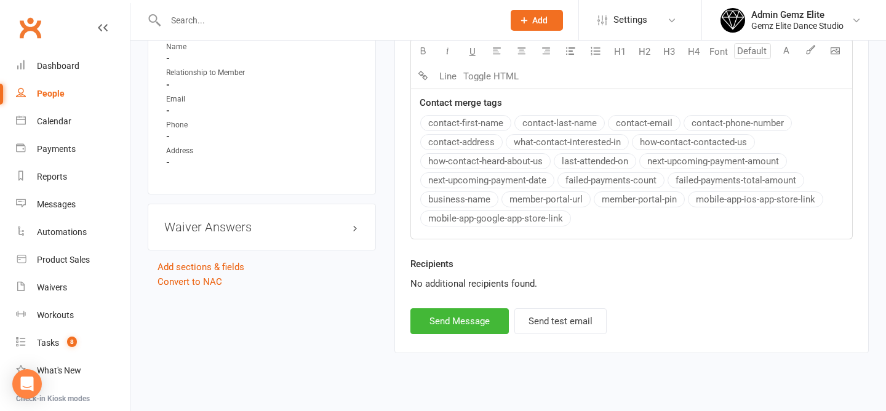
scroll to position [794, 0]
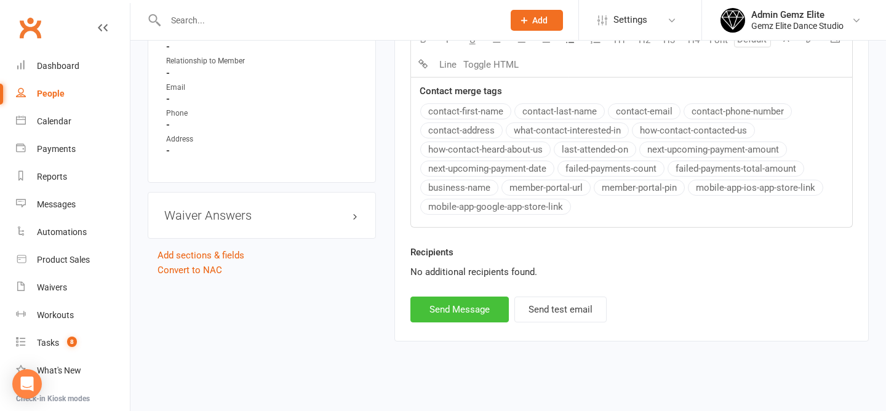
click at [469, 310] on button "Send Message" at bounding box center [460, 310] width 98 height 26
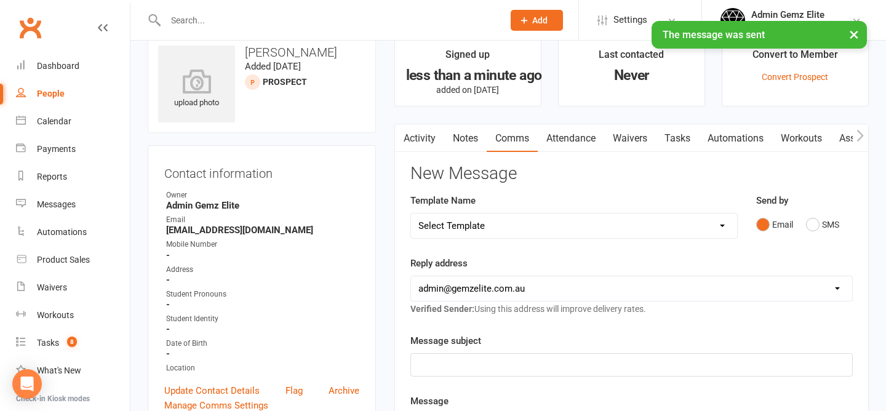
scroll to position [0, 0]
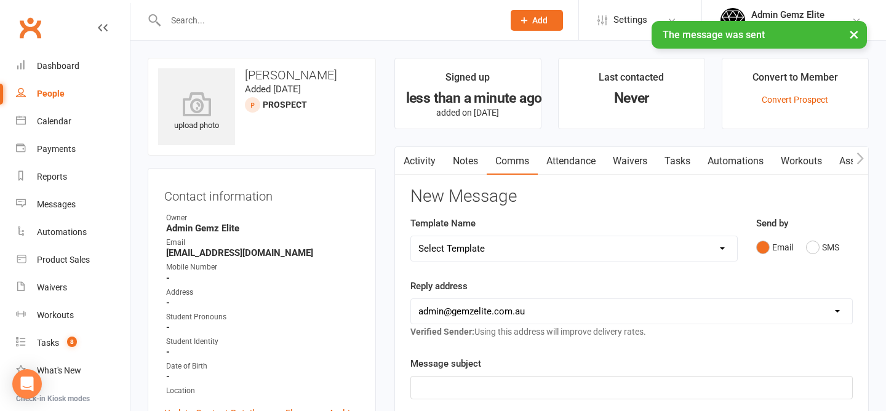
click at [417, 166] on link "Activity" at bounding box center [419, 161] width 49 height 28
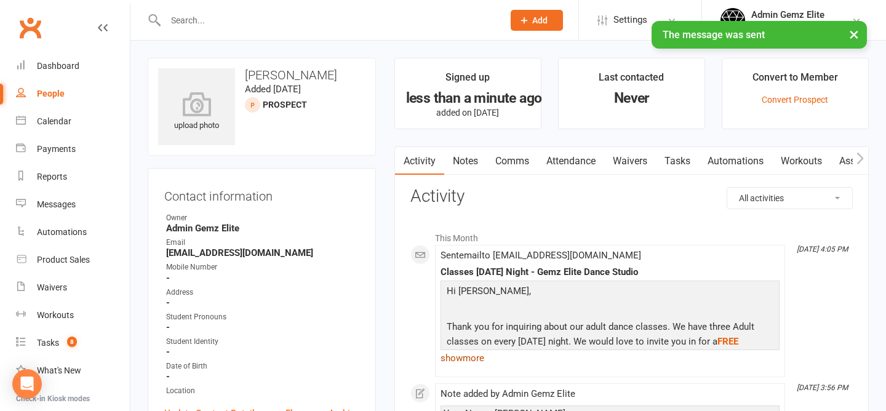
click at [472, 359] on link "show more" at bounding box center [610, 358] width 339 height 17
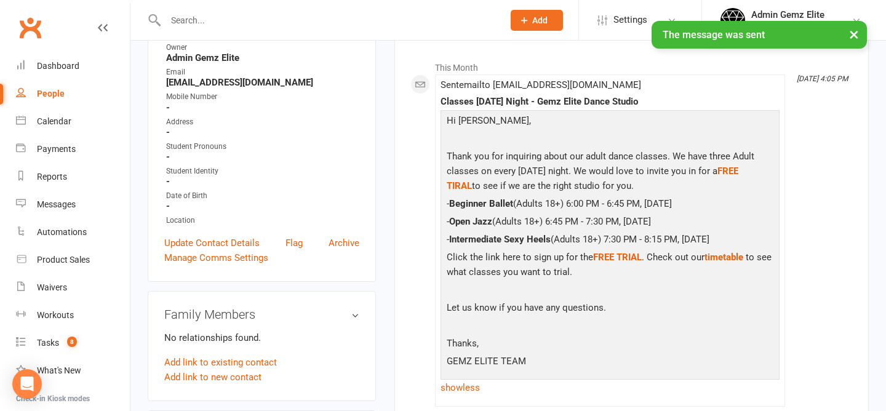
scroll to position [177, 0]
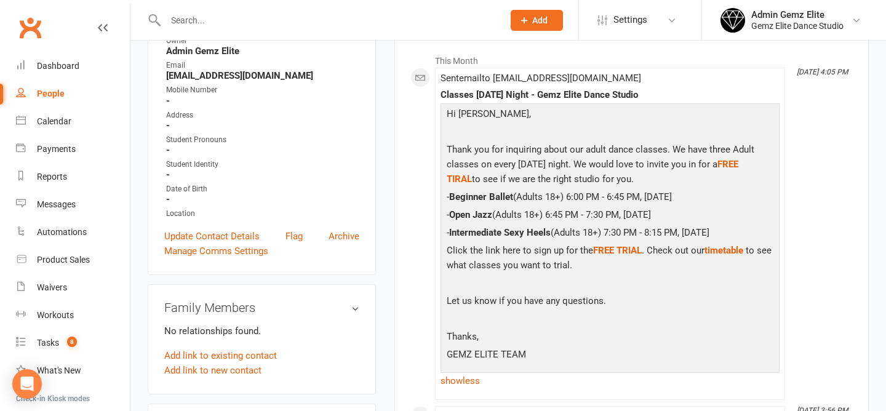
click at [390, 287] on main "Signed up less than a minute ago added on 14 Aug 2025 Last contacted Never Conv…" at bounding box center [631, 228] width 493 height 694
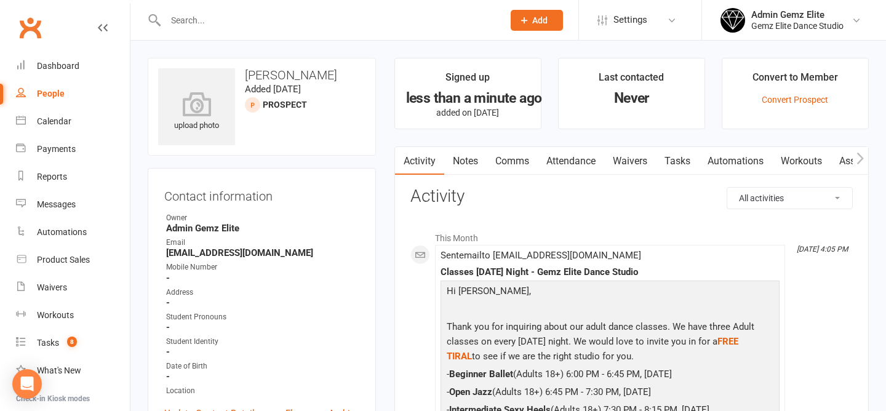
click at [374, 260] on div "Contact information Owner Admin Gemz Elite Email tusipepafarani@gmail.com Mobil…" at bounding box center [262, 310] width 228 height 284
click at [540, 20] on span "Add" at bounding box center [539, 20] width 15 height 10
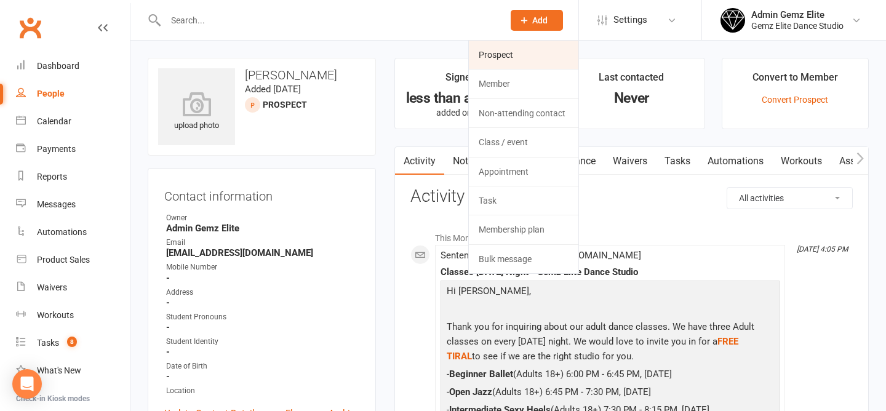
click at [529, 49] on link "Prospect" at bounding box center [524, 55] width 110 height 28
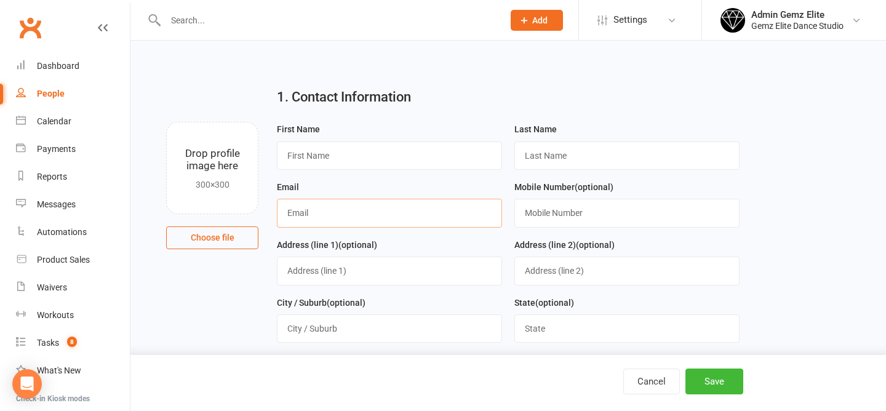
click at [385, 205] on input "text" at bounding box center [389, 213] width 225 height 28
paste input "propertymg2@bigpond.com"
type input "propertymg2@bigpond.com"
click at [372, 162] on input "text" at bounding box center [389, 156] width 225 height 28
paste input "Colleen McDonald"
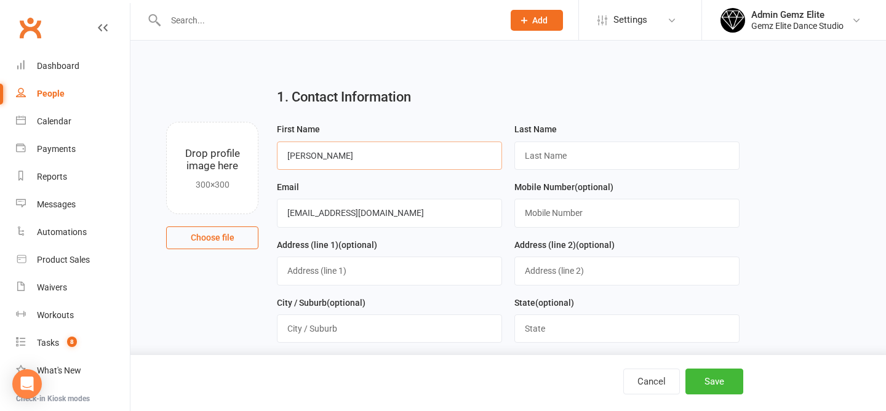
drag, startPoint x: 380, startPoint y: 159, endPoint x: 318, endPoint y: 159, distance: 62.8
click at [318, 159] on input "Colleen McDonald" at bounding box center [389, 156] width 225 height 28
type input "Colleen"
click at [620, 164] on input "text" at bounding box center [627, 156] width 225 height 28
paste input "McDonald"
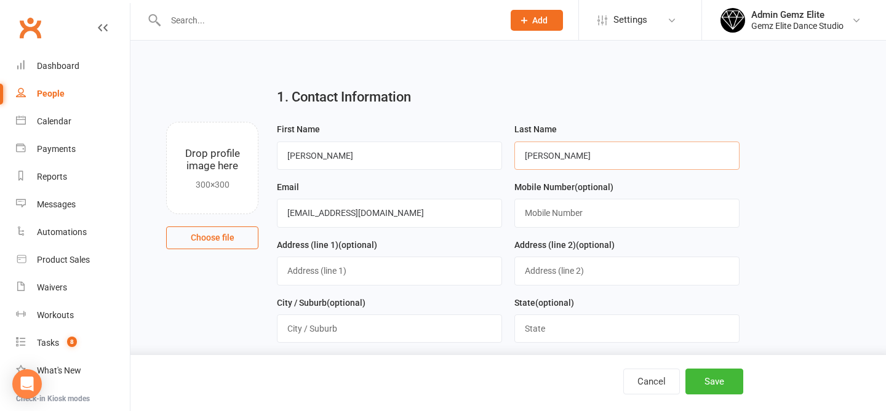
type input "McDonald"
click at [454, 209] on input "propertymg2@bigpond.com" at bounding box center [389, 213] width 225 height 28
click at [291, 215] on input "propertymg2@bigpond.com" at bounding box center [389, 213] width 225 height 28
type input "propertymg2@bigpond.com"
click at [411, 160] on input "Colleen" at bounding box center [389, 156] width 225 height 28
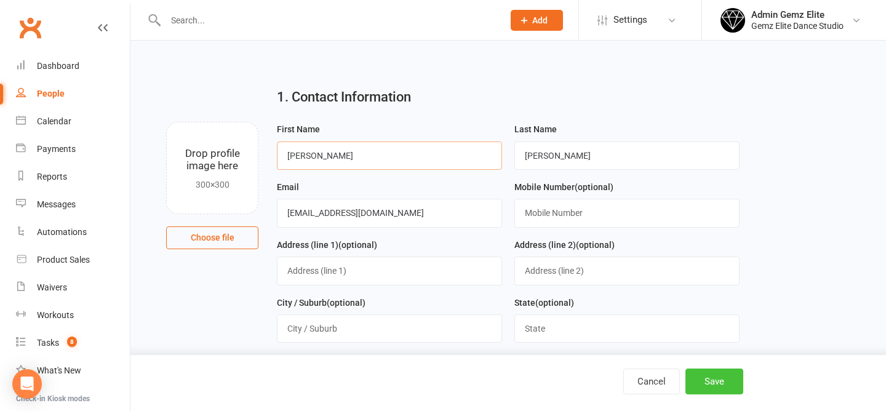
type input "Colleen"
click at [716, 384] on button "Save" at bounding box center [715, 382] width 58 height 26
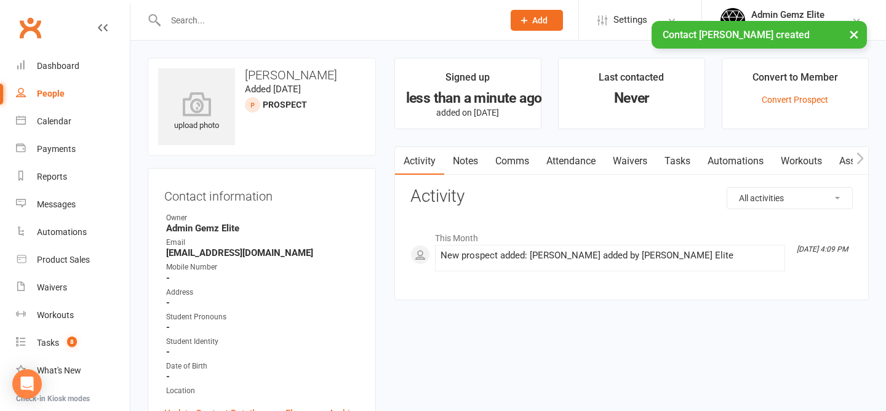
click at [467, 159] on link "Notes" at bounding box center [465, 161] width 42 height 28
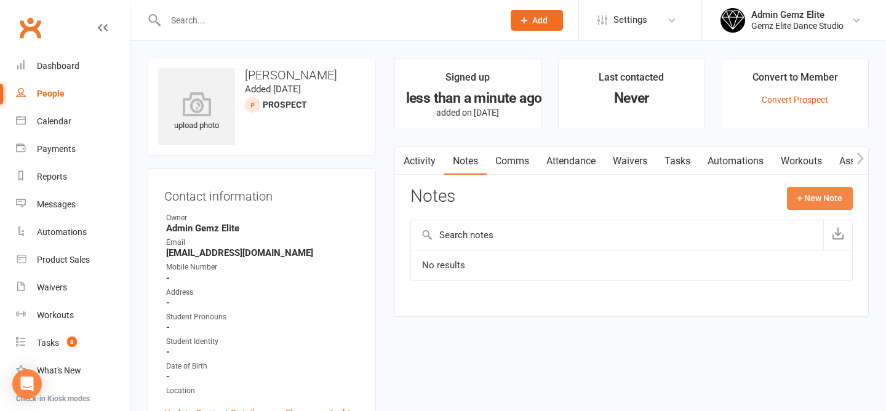
click at [822, 197] on button "+ New Note" at bounding box center [820, 198] width 66 height 22
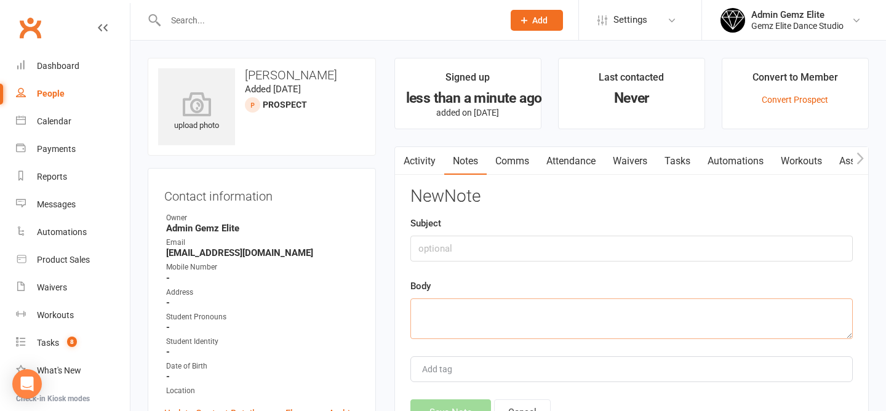
click at [536, 321] on textarea at bounding box center [632, 319] width 443 height 41
paste textarea "Your Name: Colleen McDonald Your Email: propertymg2@bigpond.com Select Service:…"
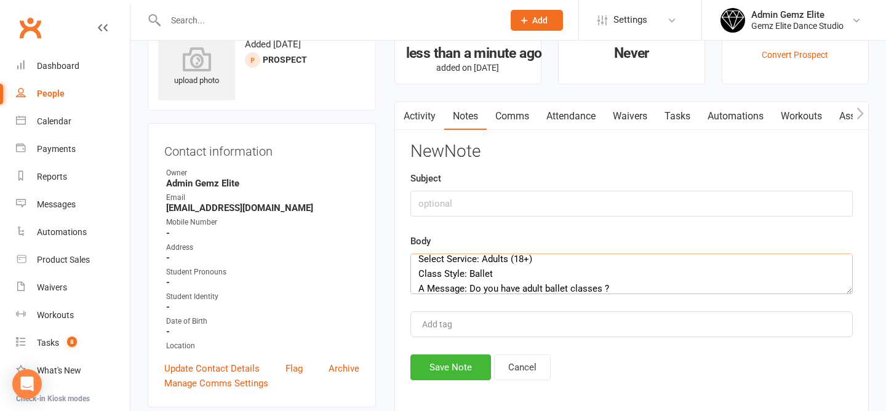
scroll to position [62, 0]
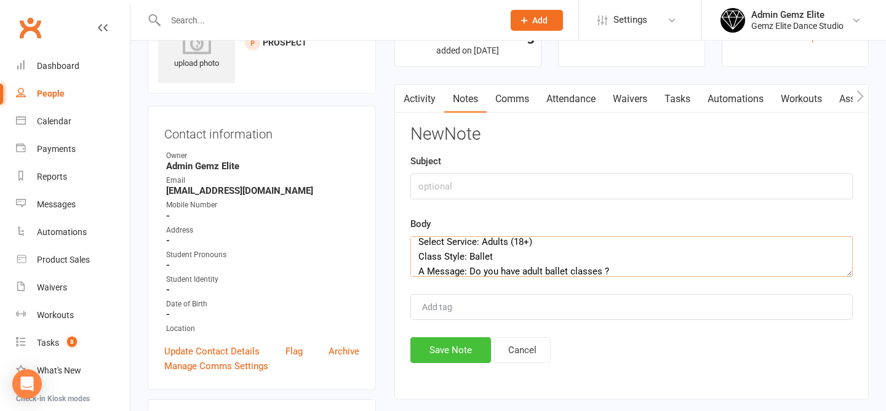
type textarea "Your Name: Colleen McDonald Your Email: propertymg2@bigpond.com Select Service:…"
click at [448, 348] on button "Save Note" at bounding box center [451, 350] width 81 height 26
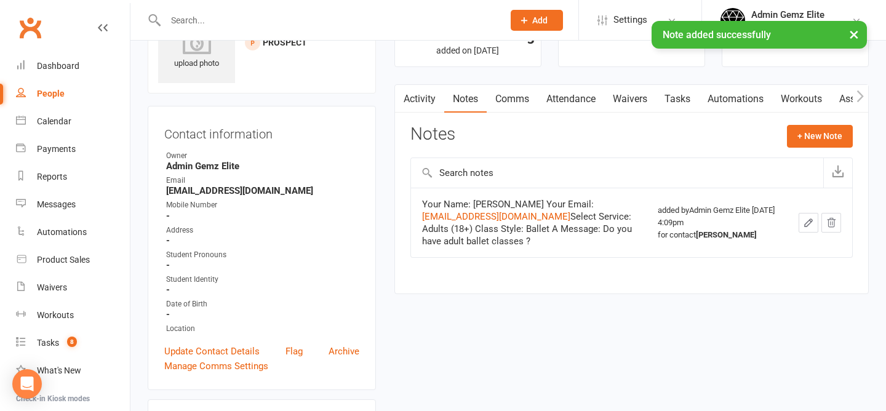
click at [515, 98] on link "Comms" at bounding box center [512, 99] width 51 height 28
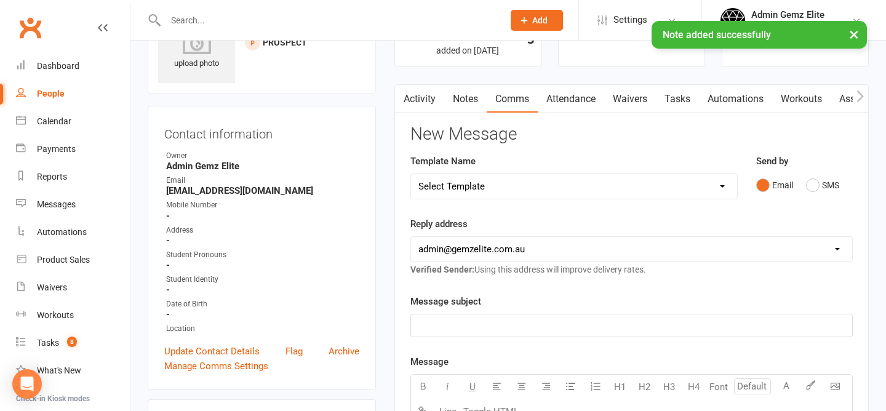
scroll to position [174, 0]
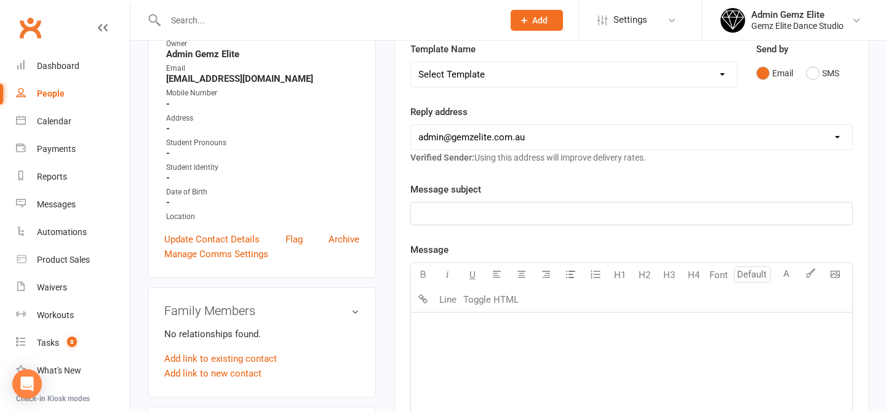
click at [576, 207] on p "﻿" at bounding box center [632, 213] width 427 height 15
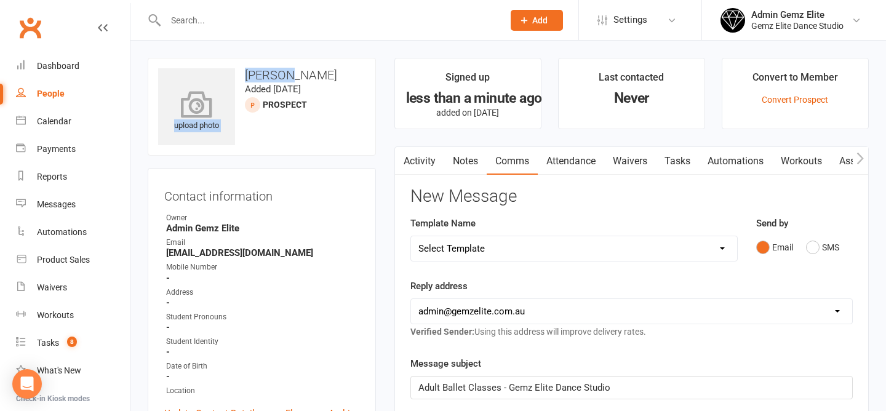
drag, startPoint x: 284, startPoint y: 76, endPoint x: 231, endPoint y: 76, distance: 52.3
click at [231, 76] on div "upload photo Colleen McDonald Added 14 August, 2025 prospect" at bounding box center [262, 107] width 228 height 98
click at [266, 71] on h3 "Colleen McDonald" at bounding box center [261, 75] width 207 height 14
drag, startPoint x: 286, startPoint y: 75, endPoint x: 247, endPoint y: 74, distance: 38.8
click at [247, 74] on h3 "Colleen McDonald" at bounding box center [261, 75] width 207 height 14
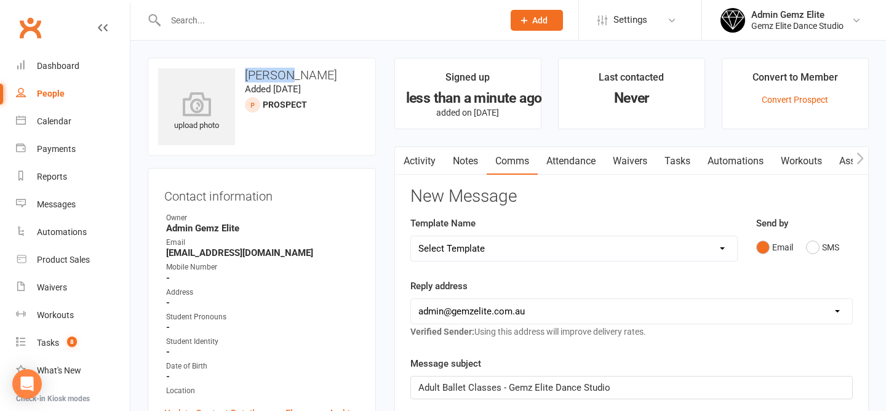
copy h3 "Colleen"
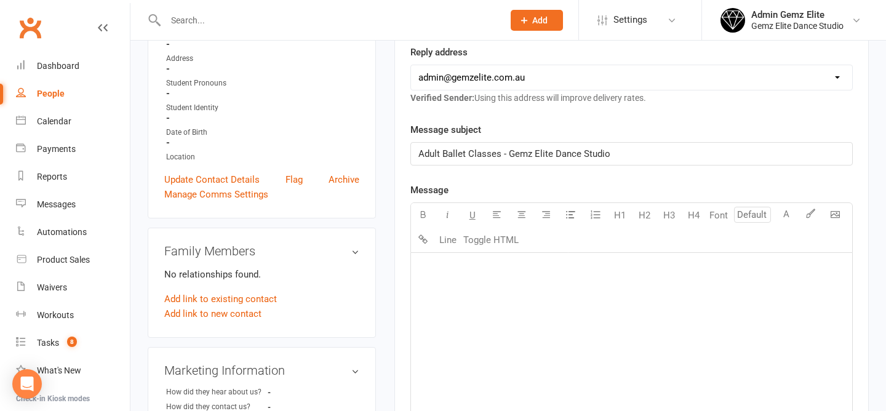
scroll to position [255, 0]
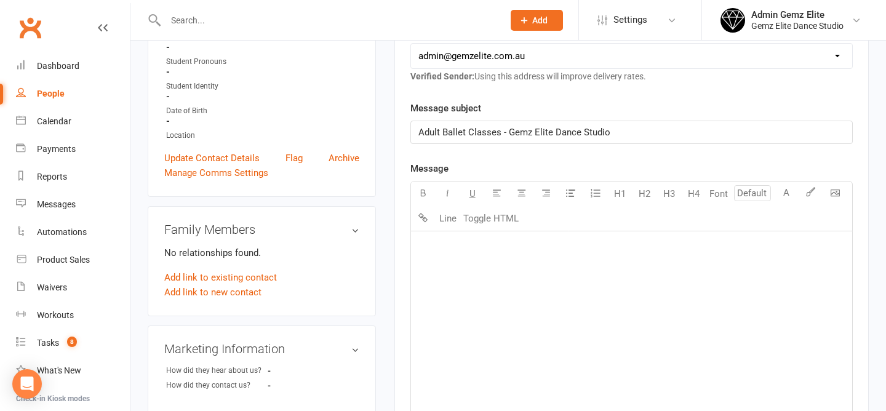
click at [462, 255] on div "﻿" at bounding box center [631, 323] width 441 height 185
paste div
click at [417, 245] on div "Colleen" at bounding box center [631, 323] width 441 height 185
click at [460, 248] on span "Hi Colleen" at bounding box center [460, 246] width 82 height 11
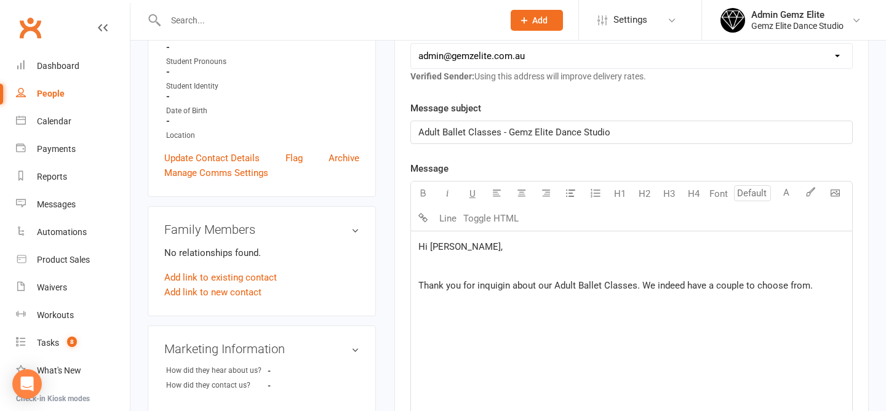
click at [819, 301] on div "Hi Colleen, ﻿ Thank you for inquigin about our Adult Ballet Classes. We indeed …" at bounding box center [631, 323] width 441 height 185
click at [823, 286] on p "Thank you for inquiring about our Adult Ballet Classes. We indeed have a couple…" at bounding box center [632, 285] width 427 height 15
click at [436, 267] on p "﻿" at bounding box center [632, 266] width 427 height 15
click at [806, 287] on span "Thank you for inquiring about our Adult Ballet Classes. We indeed have a couple…" at bounding box center [618, 285] width 398 height 11
drag, startPoint x: 826, startPoint y: 284, endPoint x: 718, endPoint y: 279, distance: 107.2
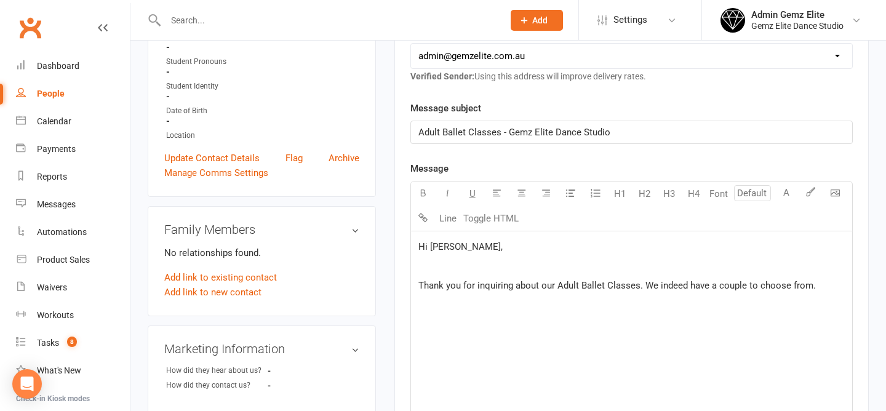
click at [718, 281] on p "Thank you for inquiring about our Adult Ballet Classes. We indeed have a couple…" at bounding box center [632, 285] width 427 height 15
click at [498, 308] on div "Hi Colleen, ﻿ Thank you for inquiring about our Adult Ballet Classes. We indeed…" at bounding box center [631, 323] width 441 height 185
click at [480, 303] on span "Thank you for inquiring about our Adult Ballet Classes. We indeed have an adult…" at bounding box center [627, 293] width 417 height 26
drag, startPoint x: 611, startPoint y: 302, endPoint x: 564, endPoint y: 301, distance: 46.8
click at [564, 302] on p "Thank you for inquiring about our Adult Ballet Classes. We indeed have an adult…" at bounding box center [632, 293] width 427 height 30
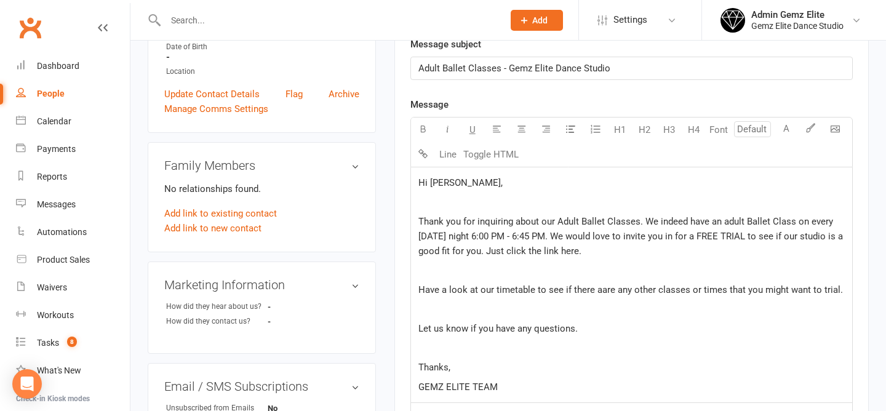
scroll to position [520, 0]
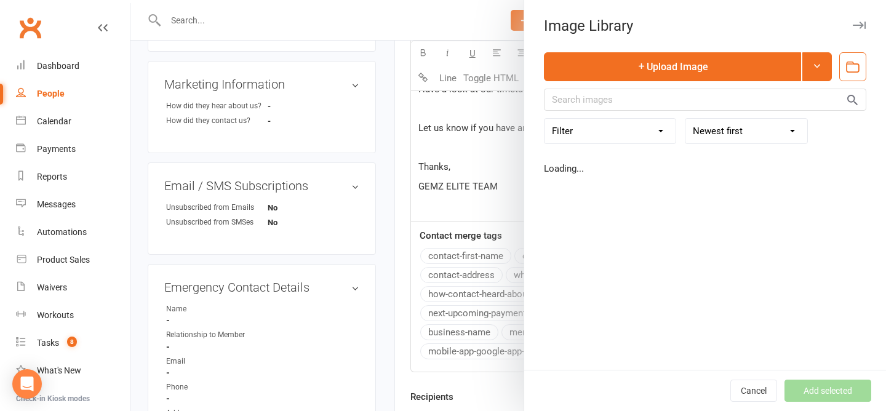
click at [834, 49] on body "Prospect Member Non-attending contact Class / event Appointment Task Membership…" at bounding box center [443, 32] width 886 height 1099
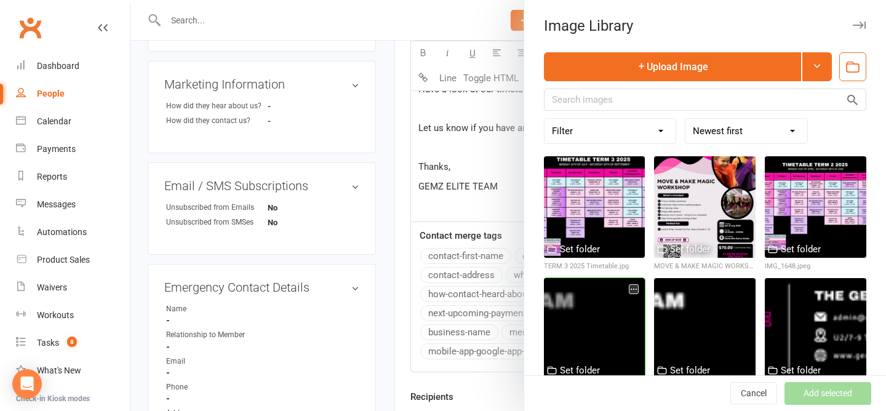
click at [564, 355] on div at bounding box center [595, 329] width 102 height 102
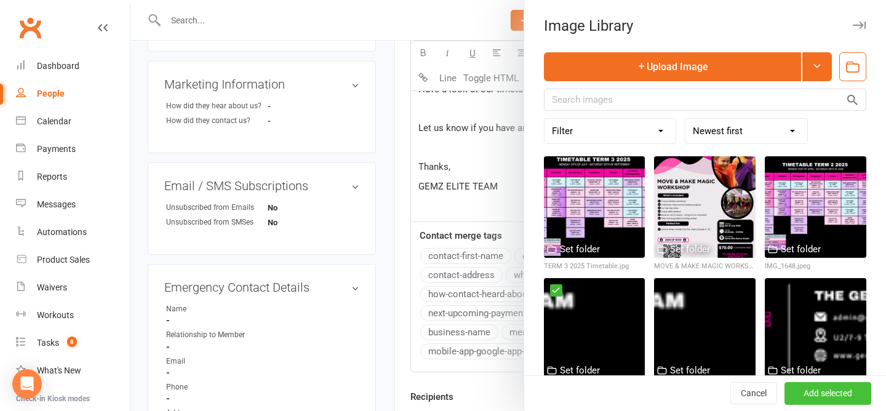
click at [840, 398] on button "Add selected" at bounding box center [828, 394] width 87 height 22
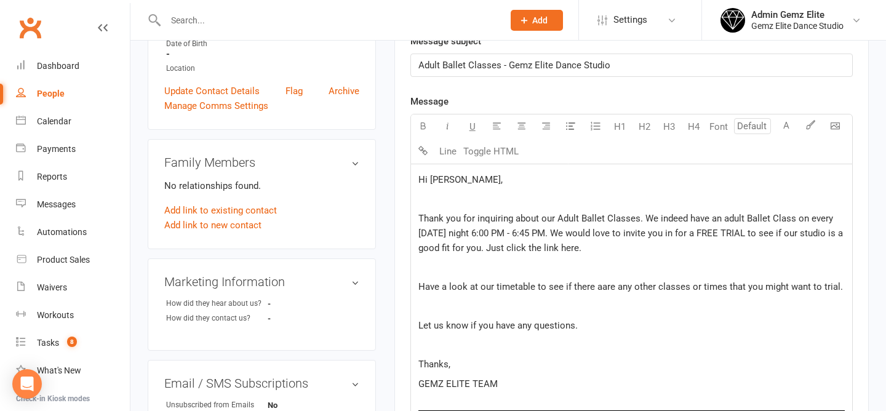
scroll to position [325, 0]
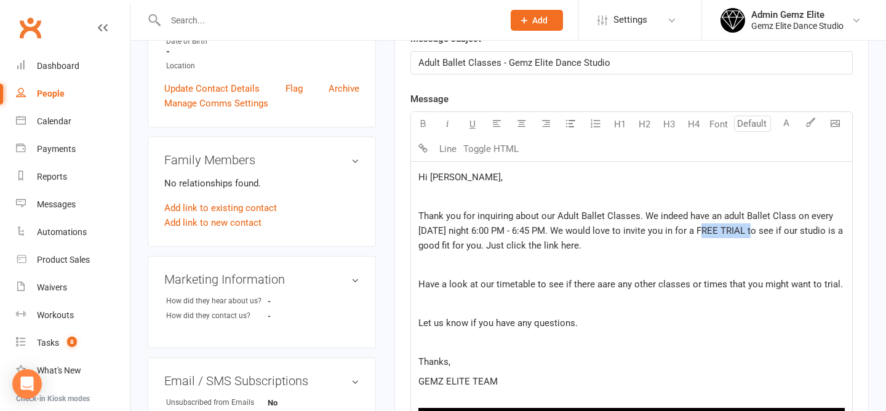
drag, startPoint x: 701, startPoint y: 232, endPoint x: 750, endPoint y: 235, distance: 48.7
click at [750, 235] on span "Thank you for inquiring about our Adult Ballet Classes. We indeed have an adult…" at bounding box center [632, 231] width 427 height 41
click at [428, 121] on button "button" at bounding box center [423, 124] width 25 height 25
drag, startPoint x: 564, startPoint y: 247, endPoint x: 587, endPoint y: 247, distance: 22.2
click at [587, 247] on span "to see if our studio is a good fit for you. Just click the link here." at bounding box center [630, 238] width 422 height 26
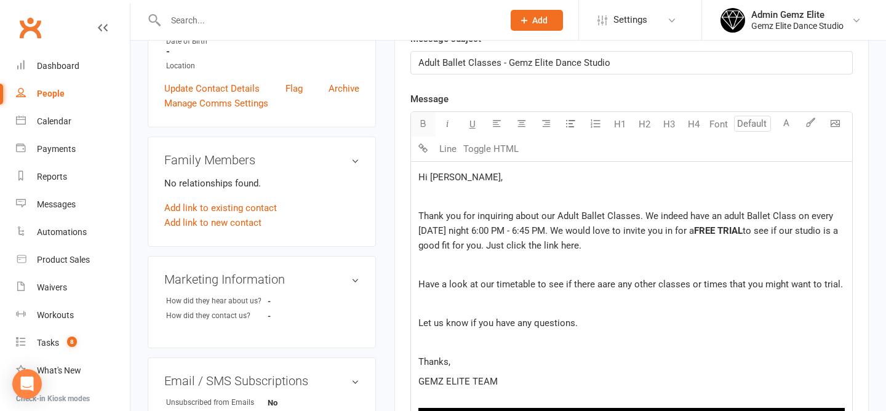
click at [420, 114] on button "button" at bounding box center [423, 124] width 25 height 25
click at [601, 285] on span "Have a look at our timetable to see if there aare any other classes or times th…" at bounding box center [631, 284] width 425 height 11
drag, startPoint x: 493, startPoint y: 284, endPoint x: 534, endPoint y: 287, distance: 40.7
click at [534, 287] on span "Have a look at our timetable to see if there are any other classes or times tha…" at bounding box center [629, 284] width 420 height 11
click at [420, 119] on icon "button" at bounding box center [423, 123] width 9 height 9
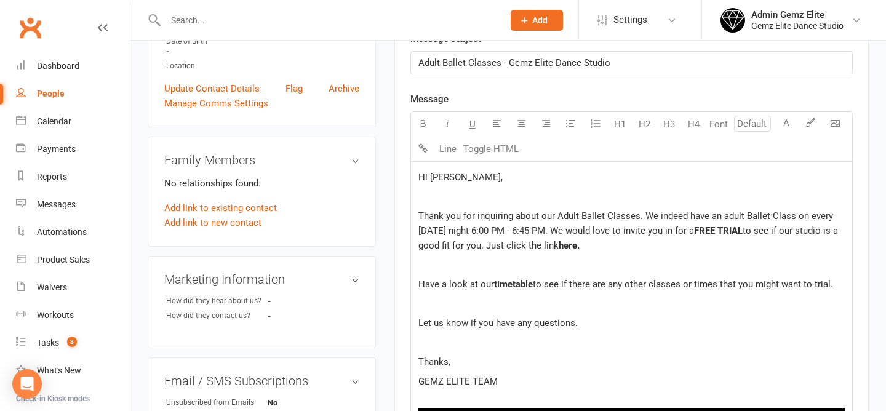
click at [564, 368] on p "Thanks," at bounding box center [632, 362] width 427 height 15
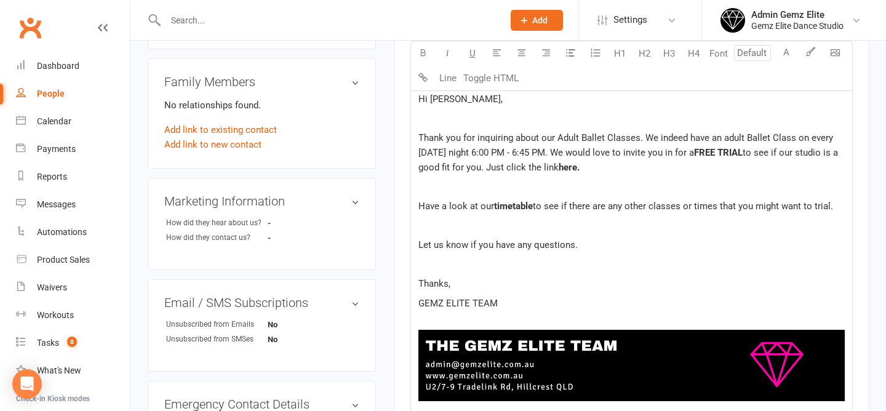
scroll to position [393, 0]
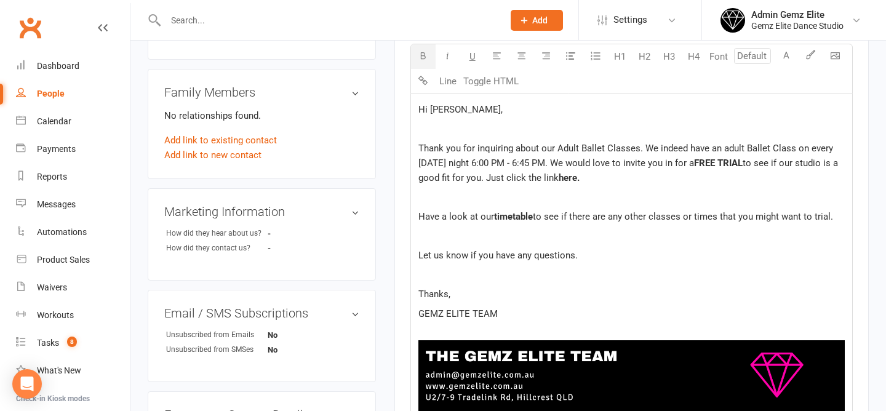
drag, startPoint x: 702, startPoint y: 166, endPoint x: 752, endPoint y: 165, distance: 50.5
click at [752, 165] on p "Thank you for inquiring about our Adult Ballet Classes. We indeed have an adult…" at bounding box center [632, 163] width 427 height 44
drag, startPoint x: 751, startPoint y: 164, endPoint x: 702, endPoint y: 163, distance: 49.3
click at [702, 163] on span "FREE TRIAL" at bounding box center [718, 163] width 49 height 11
drag, startPoint x: 565, startPoint y: 179, endPoint x: 589, endPoint y: 179, distance: 24.0
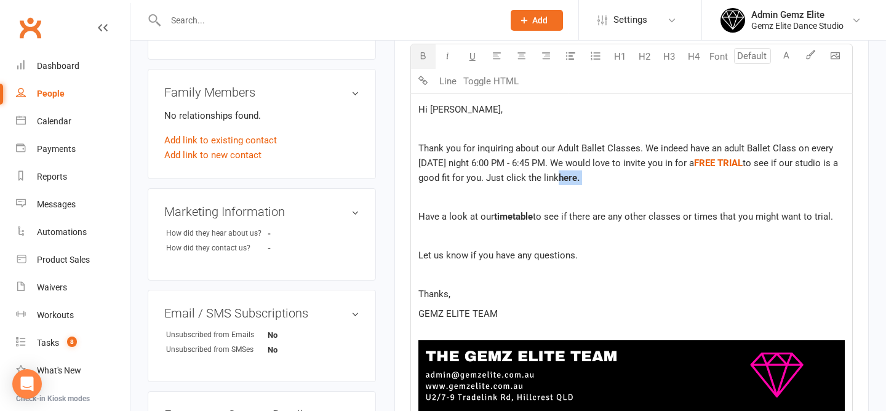
click at [589, 179] on p "Thank you for inquiring about our Adult Ballet Classes. We indeed have an adult…" at bounding box center [632, 163] width 427 height 44
drag, startPoint x: 495, startPoint y: 220, endPoint x: 534, endPoint y: 214, distance: 39.2
click at [534, 214] on p "Have a look at our timetable to see if there are any other classes or times tha…" at bounding box center [632, 216] width 427 height 15
click at [555, 315] on p "GEMZ ELITE TEAM" at bounding box center [632, 314] width 427 height 15
click at [743, 150] on span "Thank you for inquiring about our Adult Ballet Classes. We indeed have an adult…" at bounding box center [627, 156] width 417 height 26
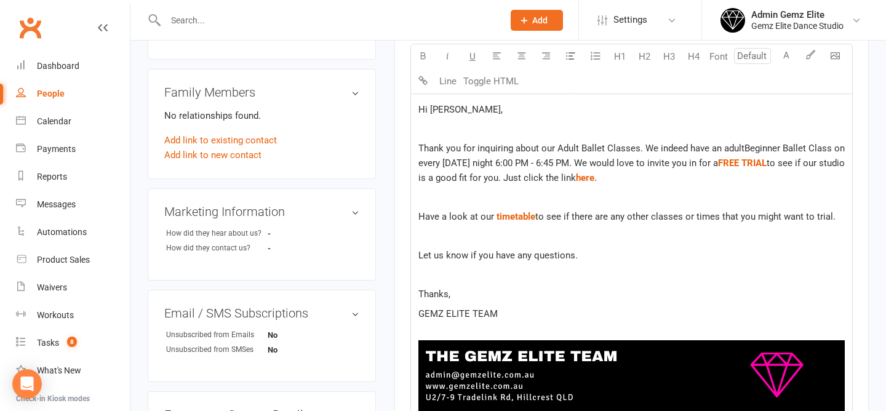
click at [745, 146] on span "Thank you for inquiring about our Adult Ballet Classes. We indeed have an adult…" at bounding box center [633, 156] width 429 height 26
click at [747, 190] on div "Hi Colleen, ﻿ Thank you for inquiring about our Adult Ballet Classes. We indeed…" at bounding box center [631, 266] width 441 height 345
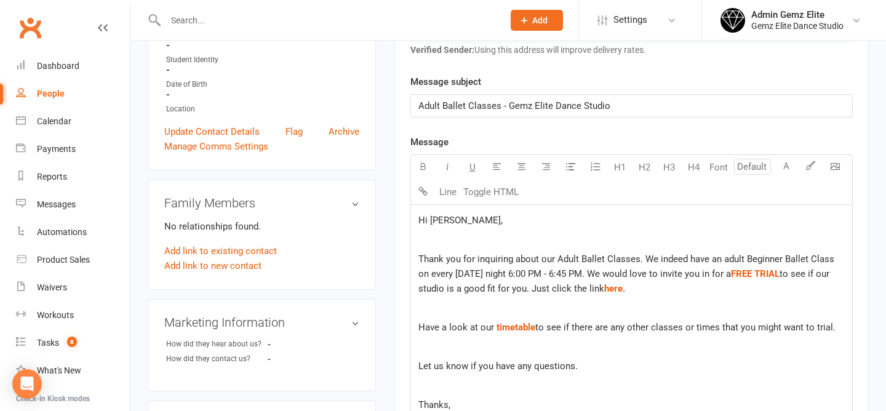
scroll to position [280, 0]
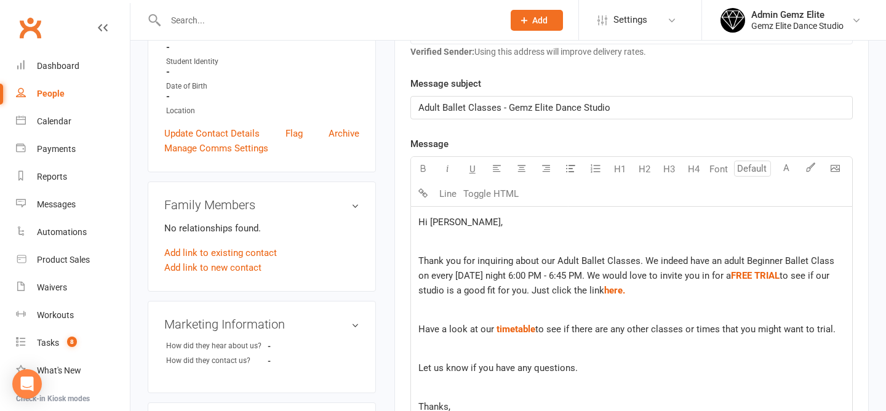
click at [726, 261] on span "Thank you for inquiring about our Adult Ballet Classes. We indeed have an adult…" at bounding box center [628, 268] width 419 height 26
click at [702, 334] on span "to see if there are any other classes or times that you might want to trial." at bounding box center [686, 329] width 300 height 11
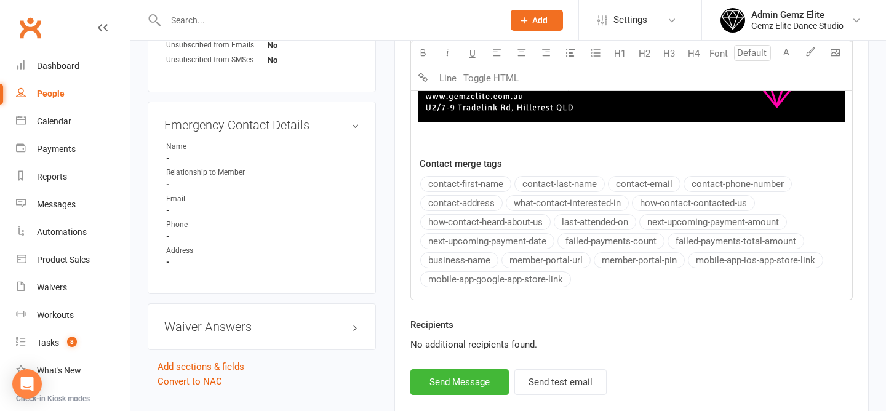
scroll to position [683, 0]
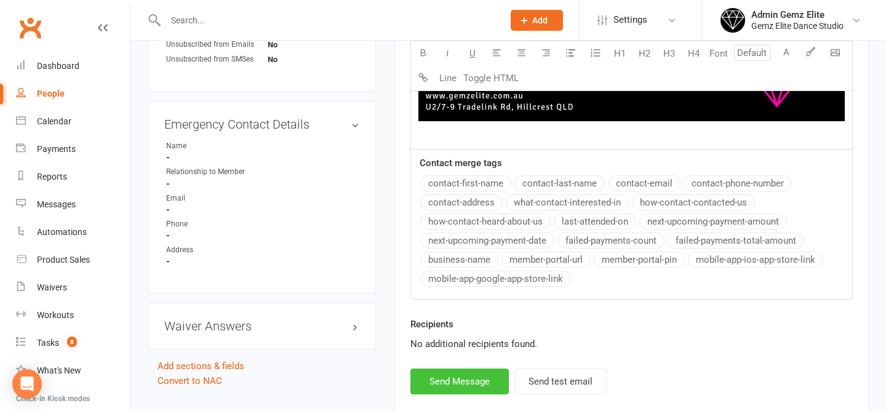
click at [472, 383] on button "Send Message" at bounding box center [460, 382] width 98 height 26
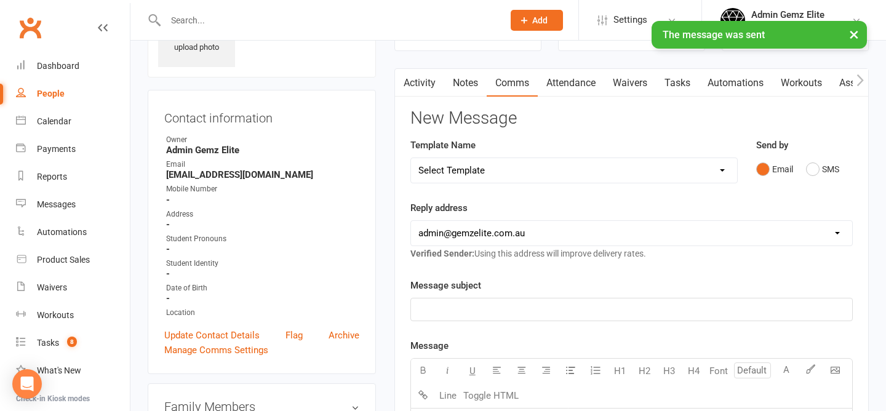
scroll to position [55, 0]
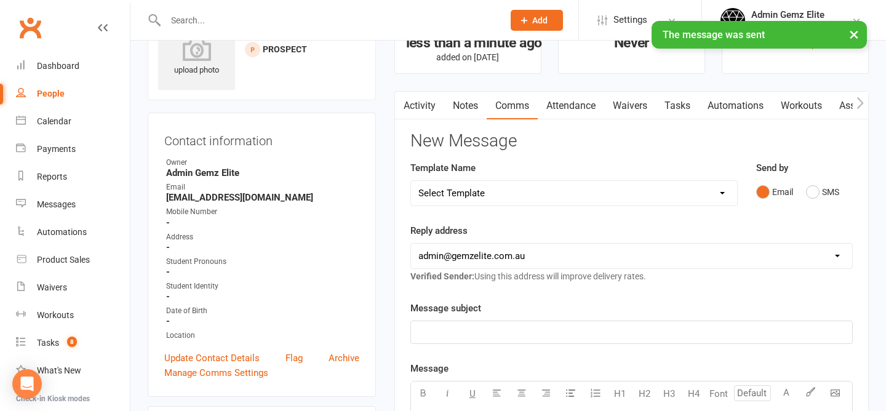
click at [415, 111] on link "Activity" at bounding box center [419, 106] width 49 height 28
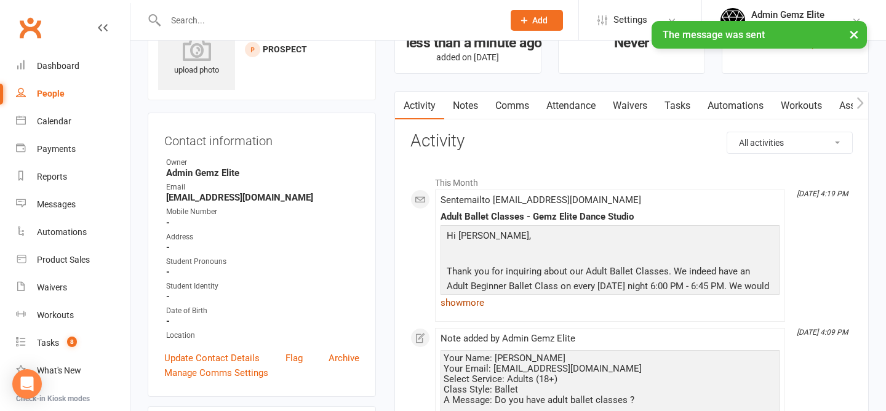
click at [473, 298] on link "show more" at bounding box center [610, 302] width 339 height 17
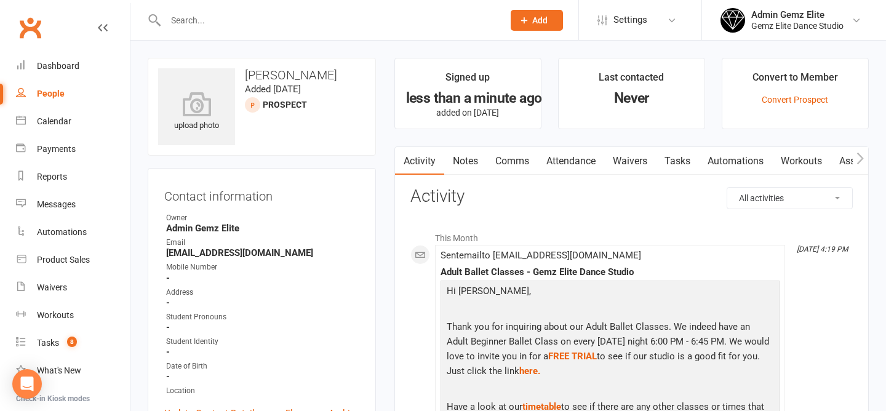
click at [259, 19] on input "text" at bounding box center [328, 20] width 333 height 17
paste input "Kiri.renet@hotmail.com"
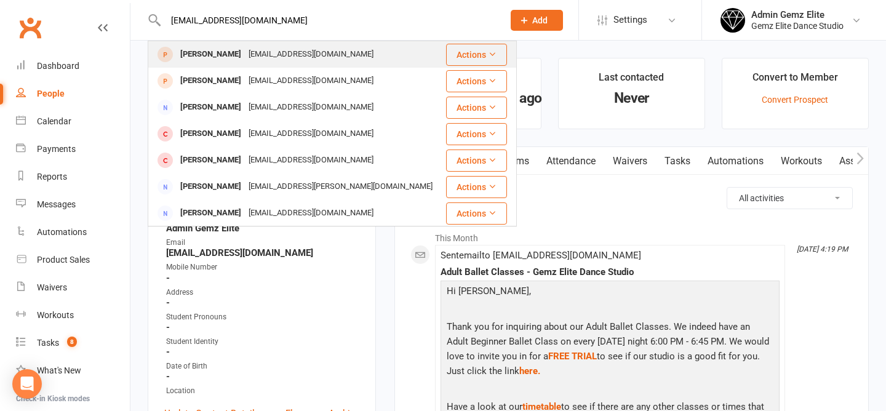
type input "Kiri.renet@hotmail.com"
click at [352, 54] on div "Kiri Renet Kiri.renet@hotmail.com" at bounding box center [296, 54] width 295 height 25
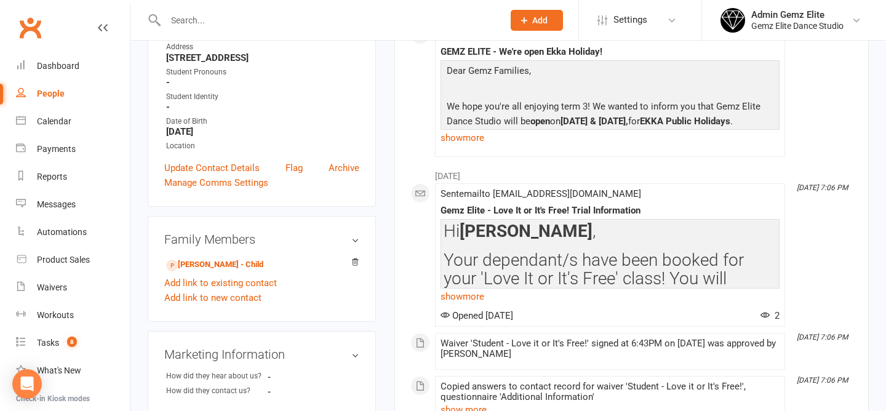
scroll to position [231, 0]
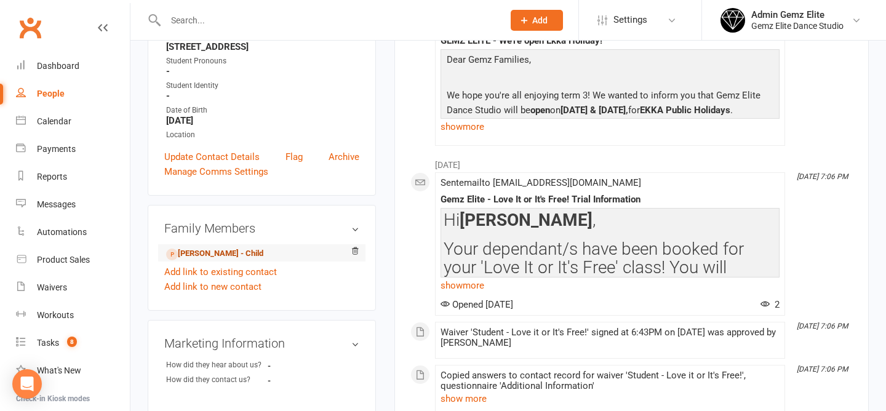
click at [226, 260] on link "Kyrie Ngamotu - Child" at bounding box center [214, 253] width 97 height 13
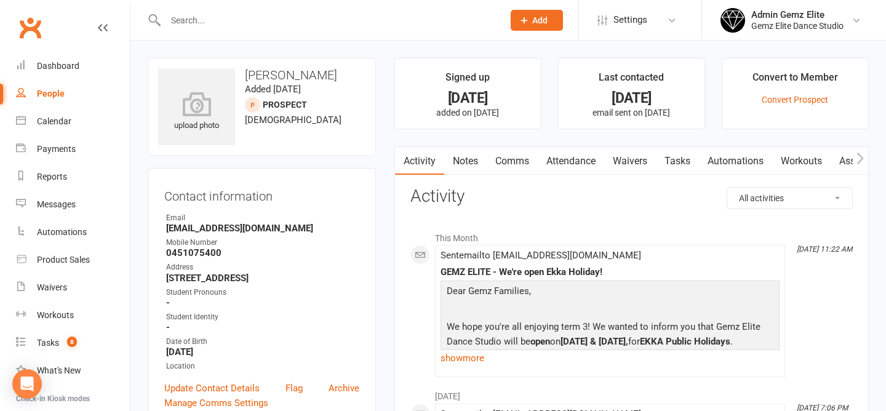
click at [258, 103] on div at bounding box center [252, 104] width 15 height 15
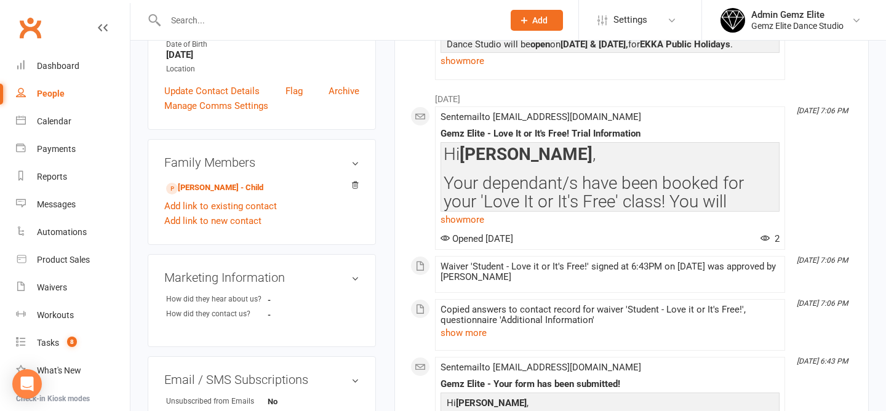
scroll to position [304, 0]
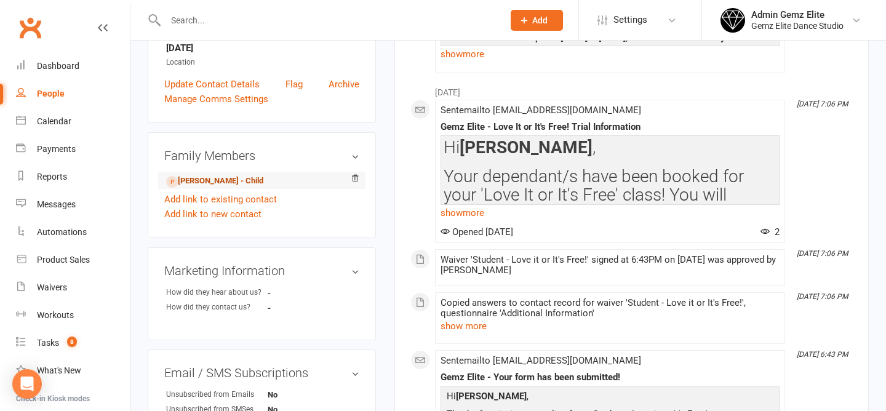
click at [216, 188] on link "Kyrie Ngamotu - Child" at bounding box center [214, 181] width 97 height 13
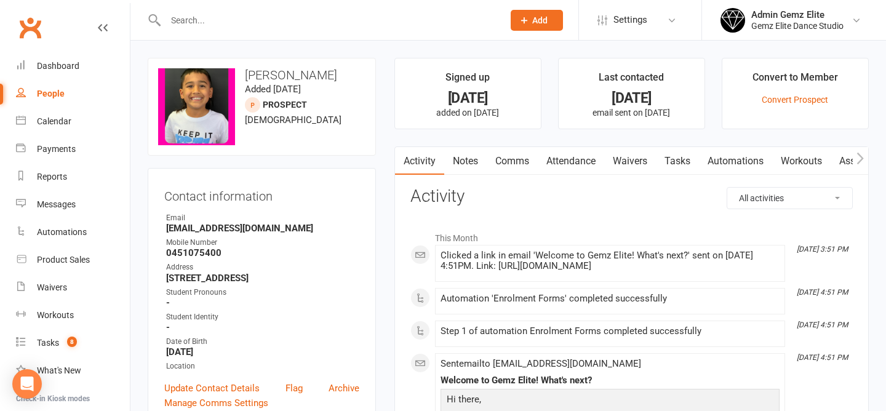
click at [478, 161] on link "Notes" at bounding box center [465, 161] width 42 height 28
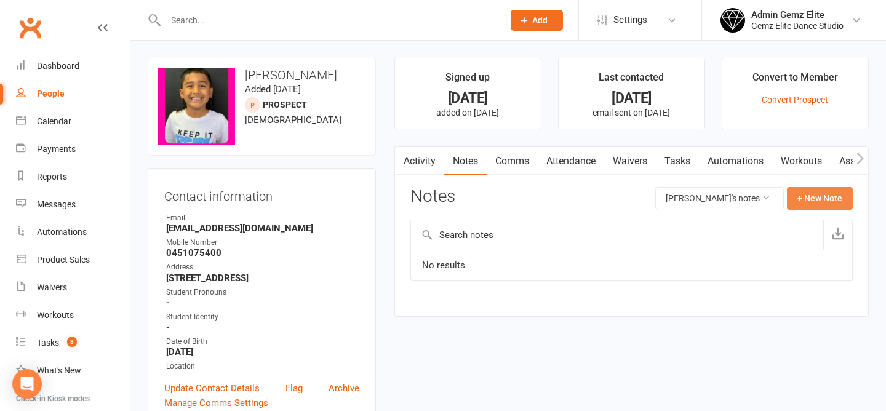
click at [820, 188] on button "+ New Note" at bounding box center [820, 198] width 66 height 22
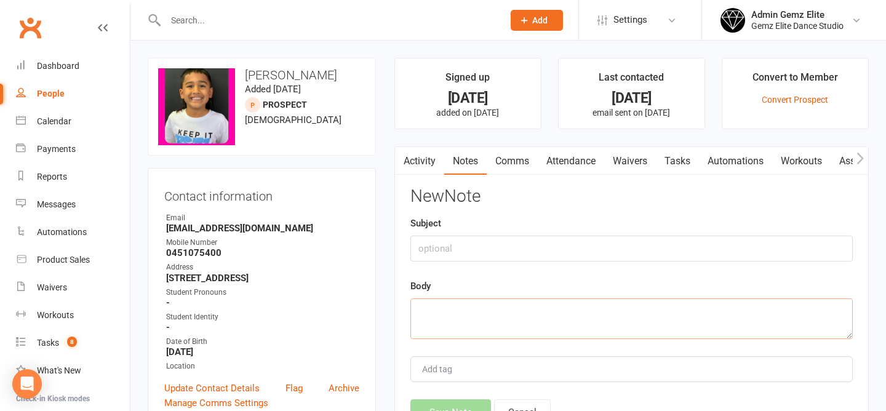
click at [441, 311] on textarea at bounding box center [632, 319] width 443 height 41
paste textarea "Hi, I’m trying to do my sons application online, Do I still have to pay the ful…"
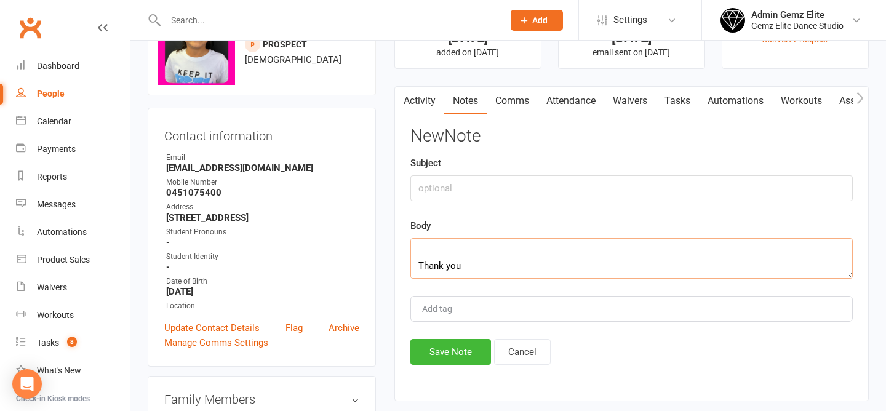
scroll to position [61, 0]
type textarea "Hi, I’m trying to do my sons application online, Do I still have to pay the ful…"
click at [461, 356] on button "Save Note" at bounding box center [451, 352] width 81 height 26
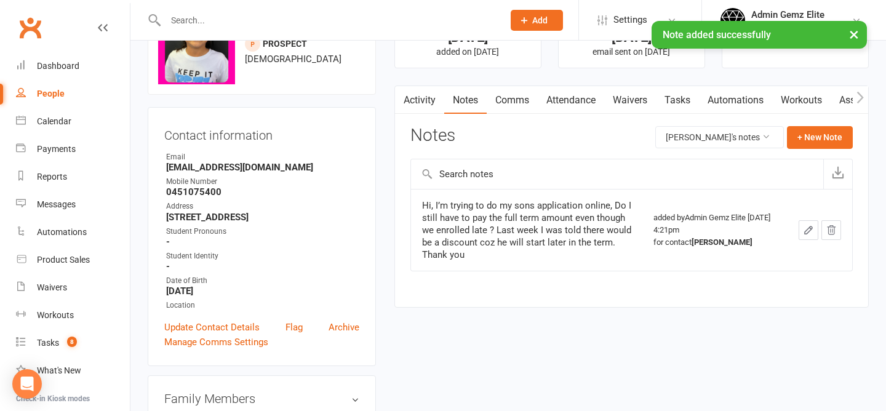
click at [514, 96] on link "Comms" at bounding box center [512, 100] width 51 height 28
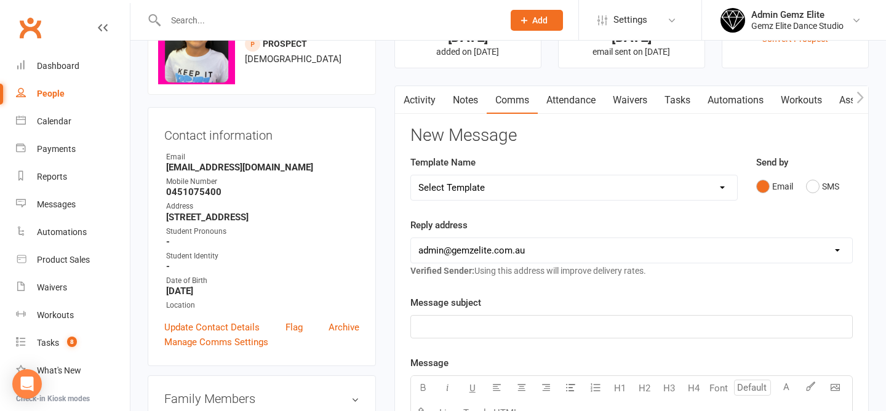
click at [464, 94] on link "Notes" at bounding box center [465, 100] width 42 height 28
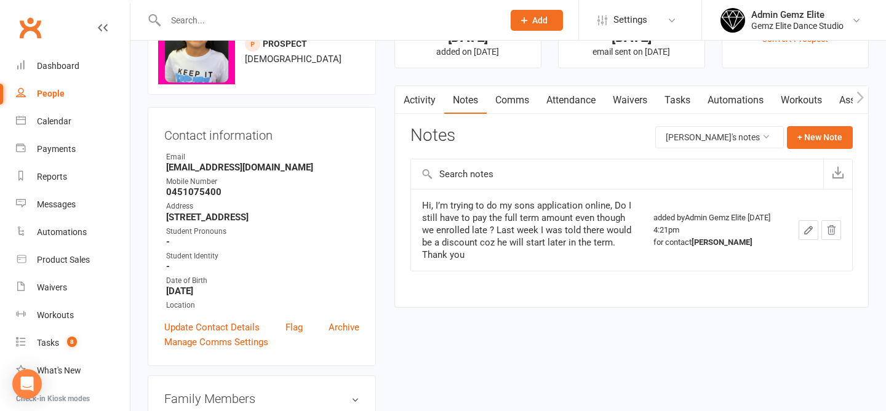
click at [514, 105] on link "Comms" at bounding box center [512, 100] width 51 height 28
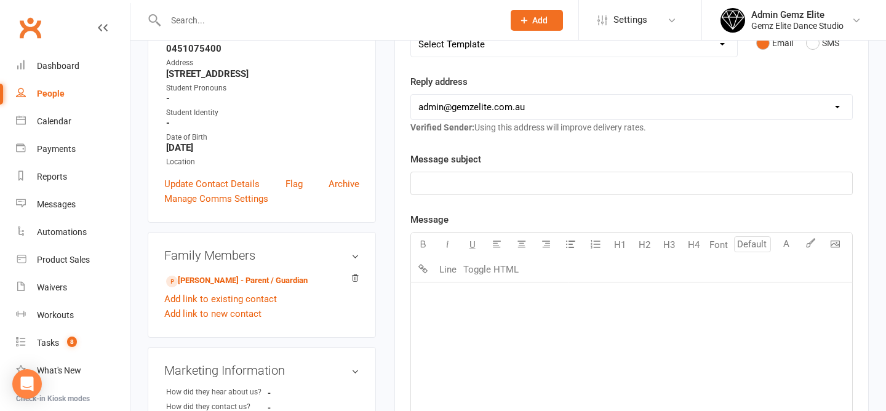
scroll to position [215, 0]
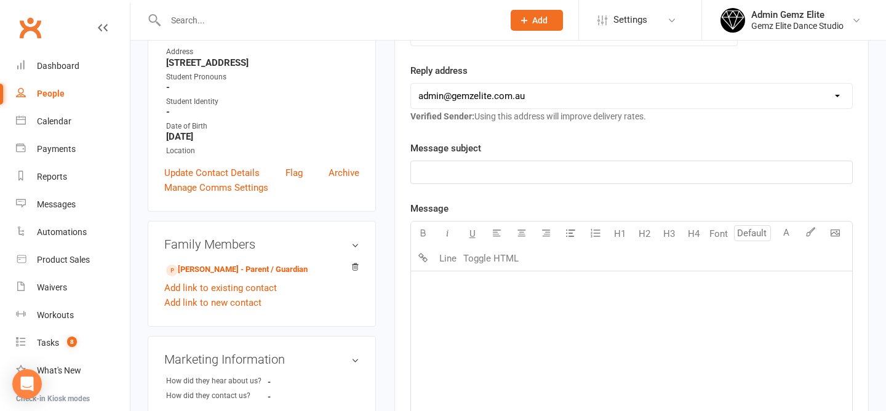
click at [458, 307] on div "﻿" at bounding box center [631, 363] width 441 height 185
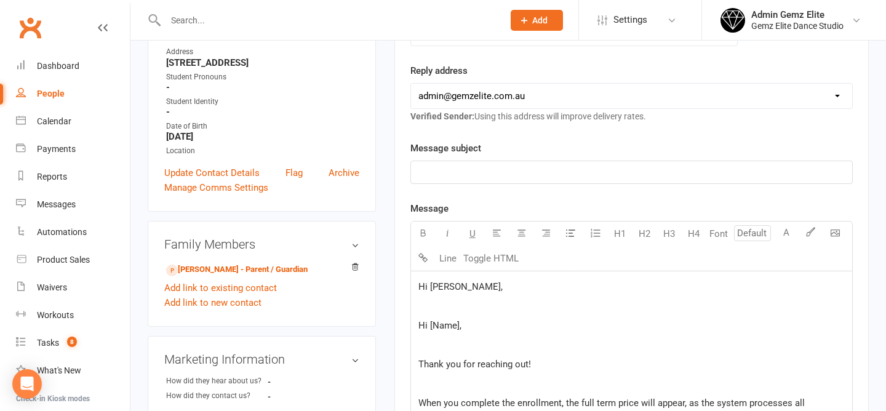
scroll to position [574, 0]
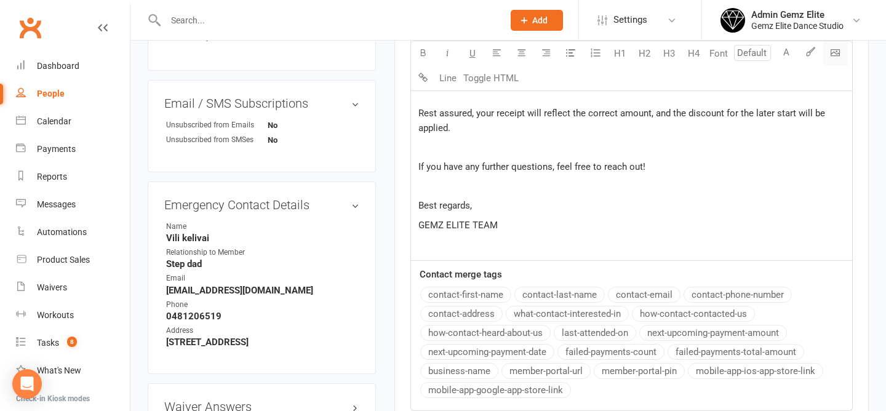
click at [838, 61] on body "Prospect Member Non-attending contact Class / event Appointment Task Membership…" at bounding box center [443, 7] width 886 height 1156
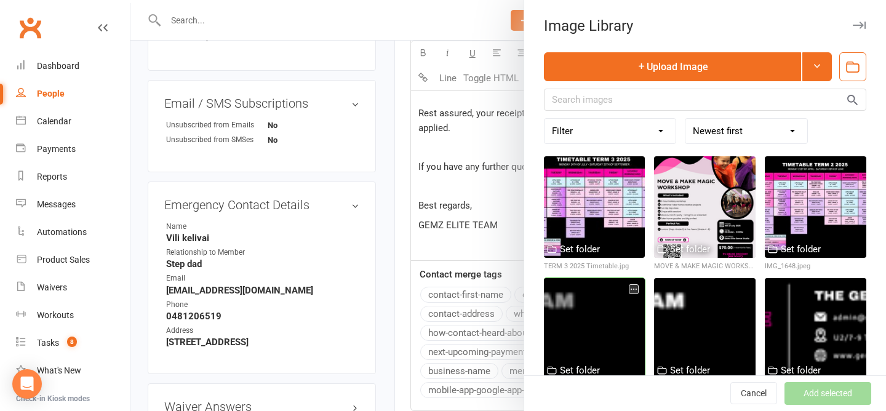
click at [577, 336] on div at bounding box center [595, 329] width 102 height 102
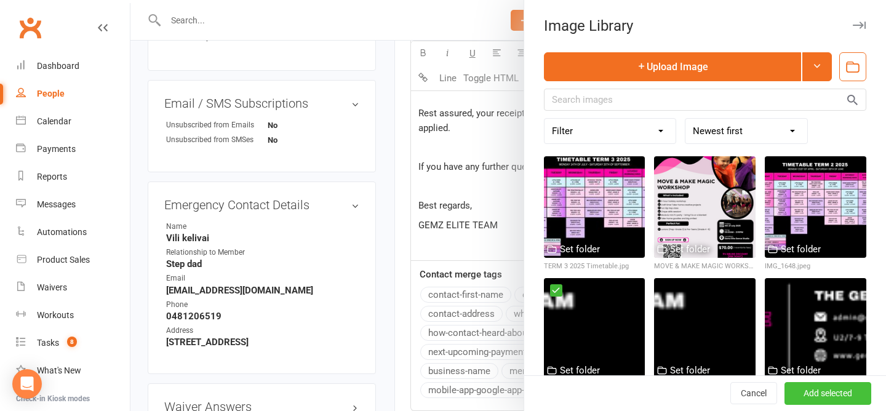
click at [837, 399] on button "Add selected" at bounding box center [828, 394] width 87 height 22
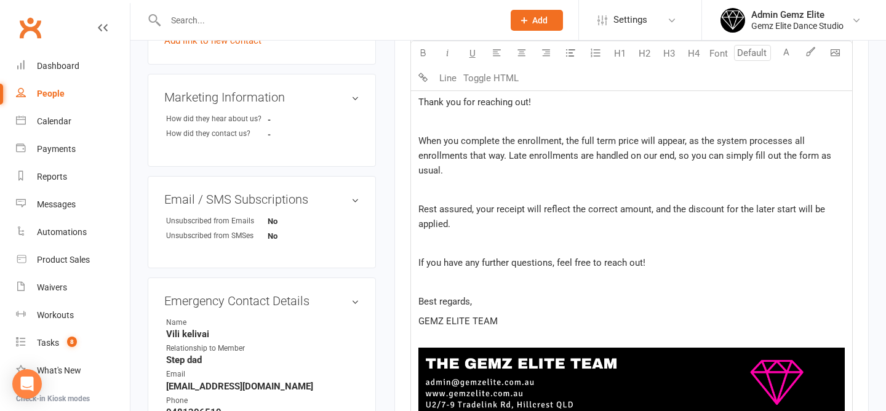
scroll to position [470, 0]
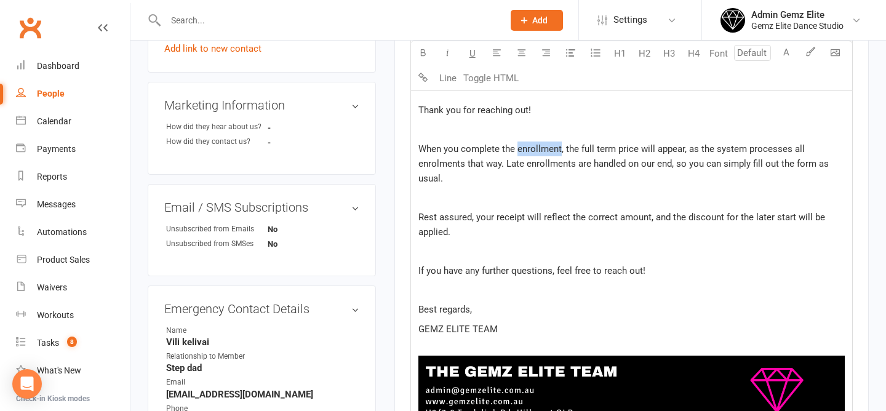
click at [537, 150] on span "When you complete the enrollment, the full term price will appear, as the syste…" at bounding box center [625, 163] width 413 height 41
click at [547, 166] on span "When you complete the enrolment, the full term price will appear, as the system…" at bounding box center [625, 163] width 413 height 41
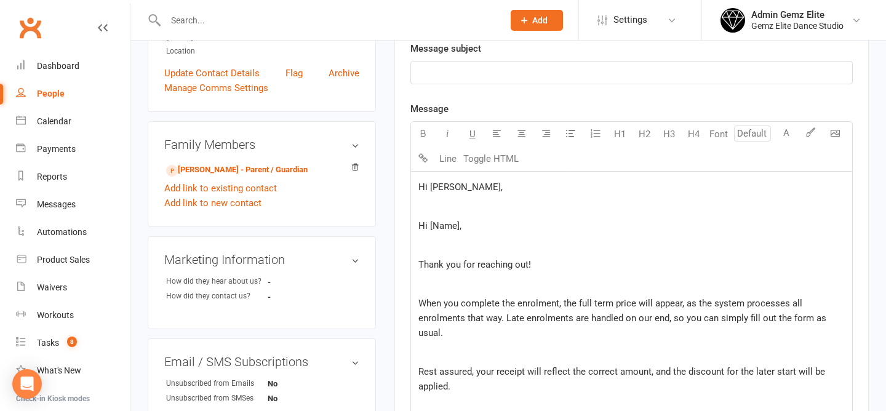
scroll to position [282, 0]
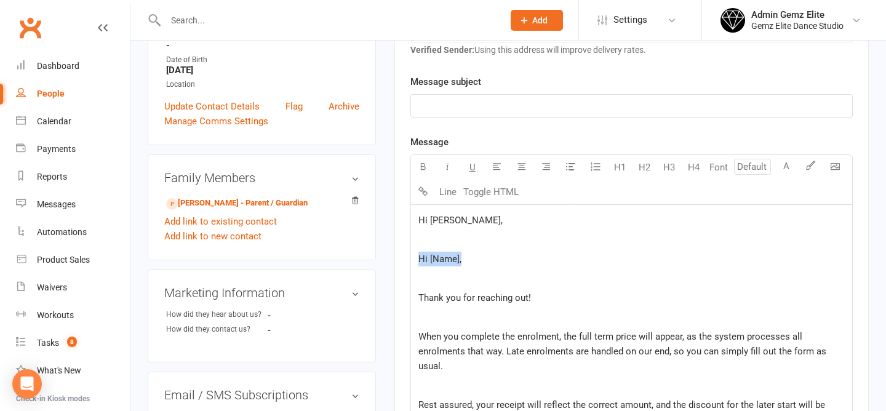
drag, startPoint x: 468, startPoint y: 257, endPoint x: 411, endPoint y: 257, distance: 56.6
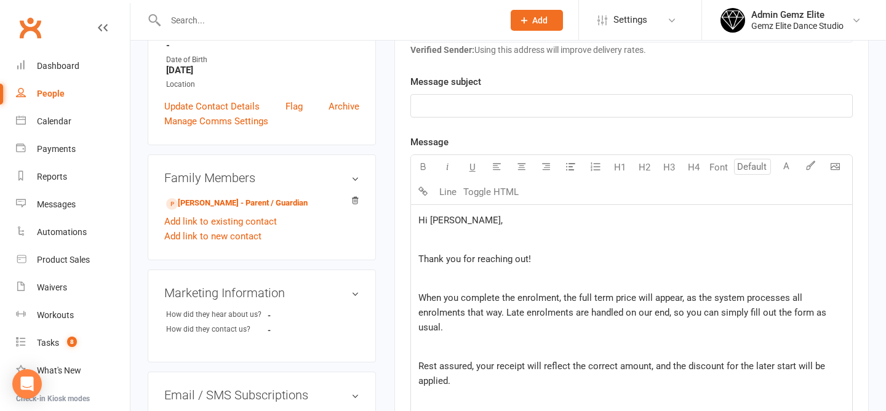
click at [556, 262] on p "Thank you for reaching out!" at bounding box center [632, 259] width 427 height 15
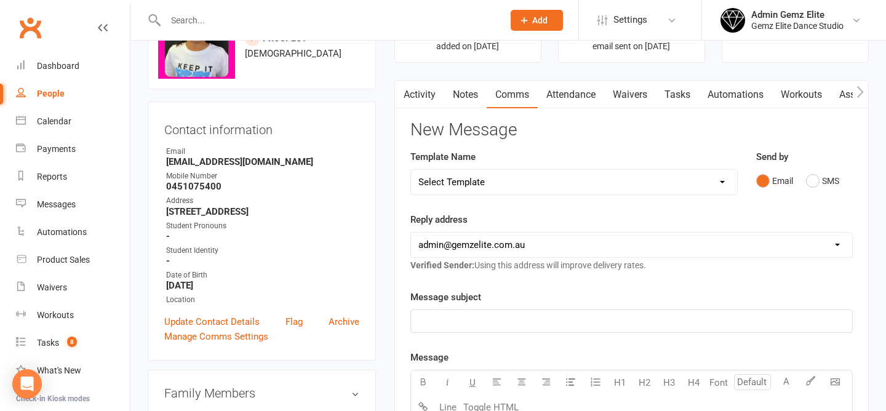
scroll to position [0, 0]
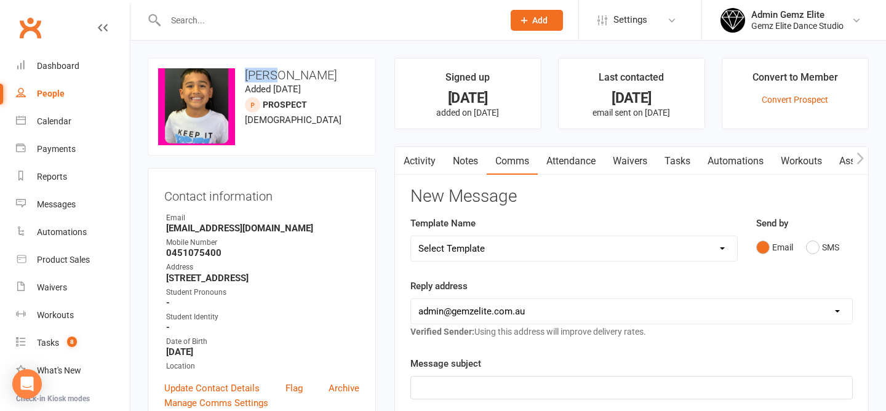
drag, startPoint x: 270, startPoint y: 78, endPoint x: 243, endPoint y: 75, distance: 27.8
click at [243, 75] on h3 "Kyrie Ngamotu" at bounding box center [261, 75] width 207 height 14
copy h3 "Kyrie"
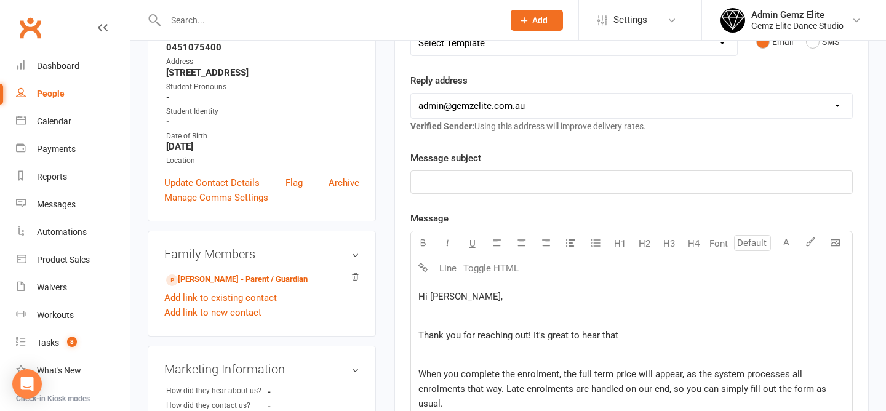
scroll to position [207, 0]
click at [666, 331] on p "Thank you for reaching out! It's great to hear that" at bounding box center [632, 334] width 427 height 15
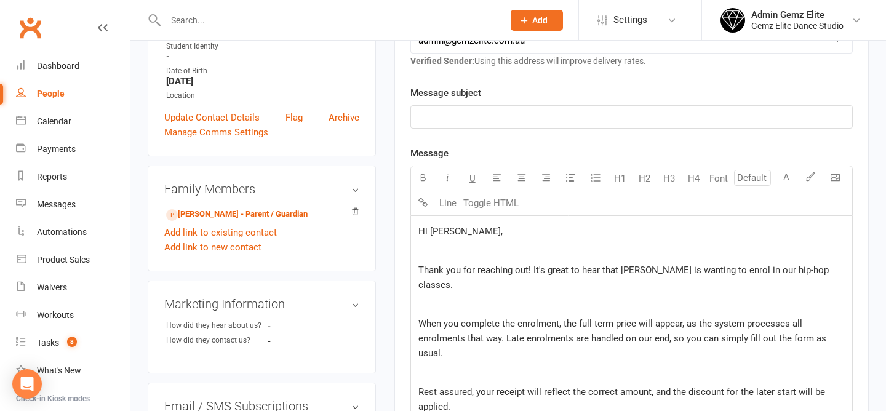
scroll to position [316, 0]
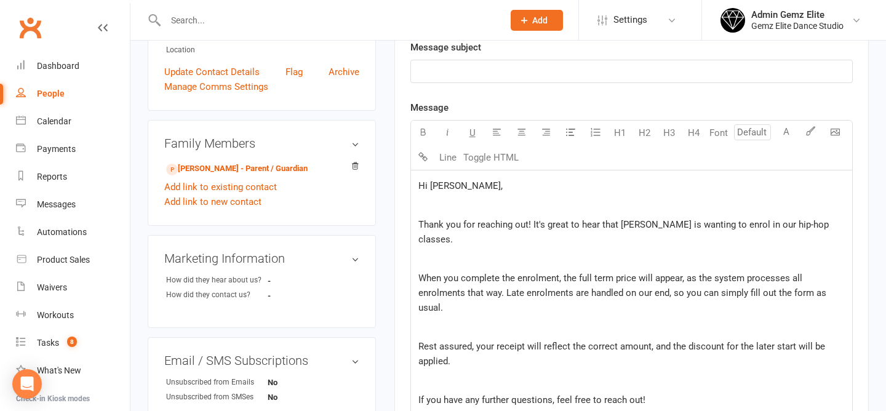
click at [502, 345] on p "Rest assured, your receipt will reflect the correct amount, and the discount fo…" at bounding box center [632, 354] width 427 height 30
click at [686, 341] on span "Rest assured, your receipt will reflect the correct amount, and the discount fo…" at bounding box center [623, 354] width 409 height 26
drag, startPoint x: 723, startPoint y: 331, endPoint x: 690, endPoint y: 334, distance: 32.8
click at [690, 341] on span "Rest assured, your receipt will reflect the correct amount, and the discount fo…" at bounding box center [623, 354] width 409 height 26
click at [633, 374] on p "﻿" at bounding box center [632, 381] width 427 height 15
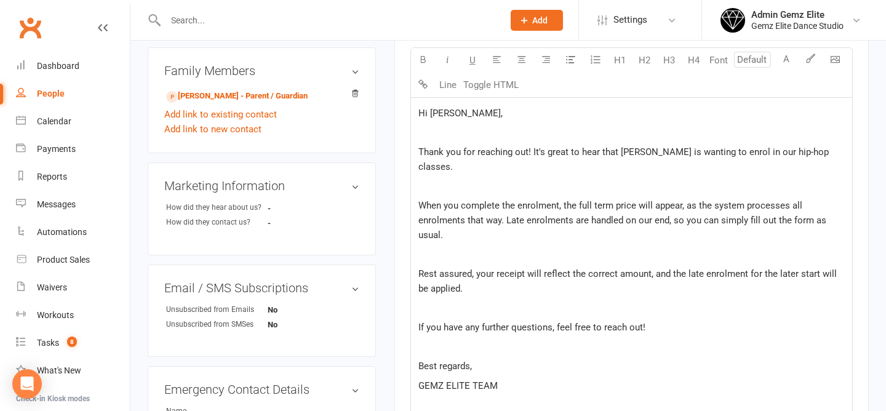
scroll to position [390, 0]
click at [745, 267] on span "Rest assured, your receipt will reflect the correct amount, and the late enrolm…" at bounding box center [629, 280] width 421 height 26
click at [439, 276] on span "Rest assured, your receipt will reflect the correct amount, and the late enrolm…" at bounding box center [629, 280] width 421 height 26
click at [471, 278] on p "Rest assured, your receipt will reflect the correct amount, and the late enrolm…" at bounding box center [632, 280] width 427 height 30
click at [605, 377] on p "GEMZ ELITE TEAM" at bounding box center [632, 384] width 427 height 15
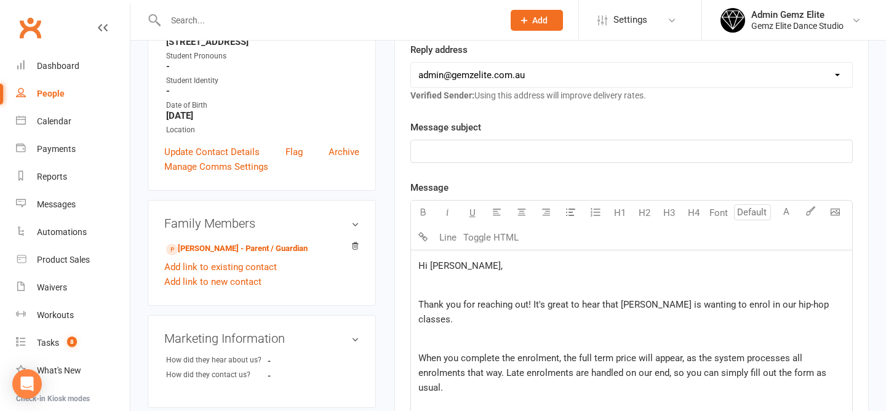
scroll to position [232, 0]
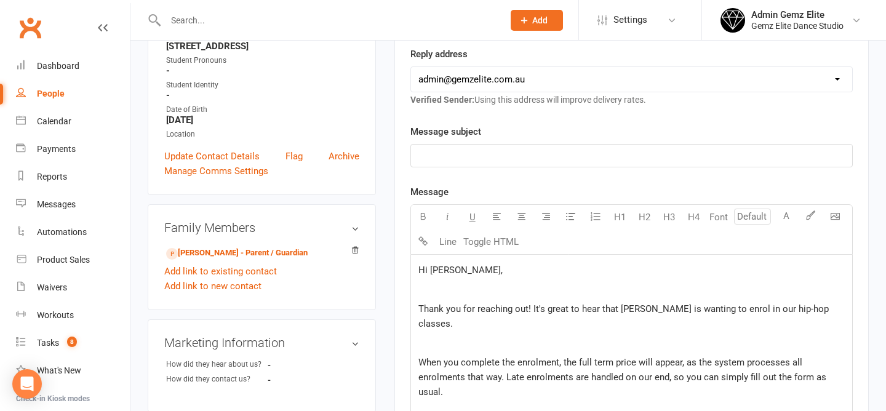
click at [474, 159] on p "﻿" at bounding box center [632, 155] width 427 height 15
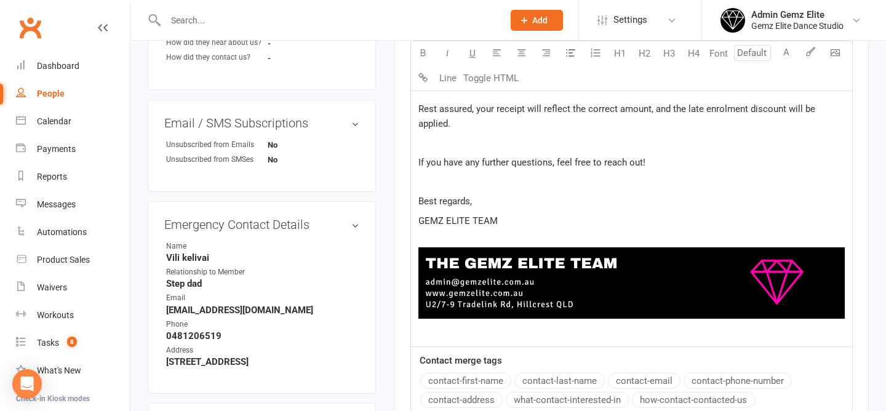
click at [525, 284] on div "Hi Kiri, ﻿ Thank you for reaching out! It's great to hear that Kyrie is wanting…" at bounding box center [631, 140] width 441 height 414
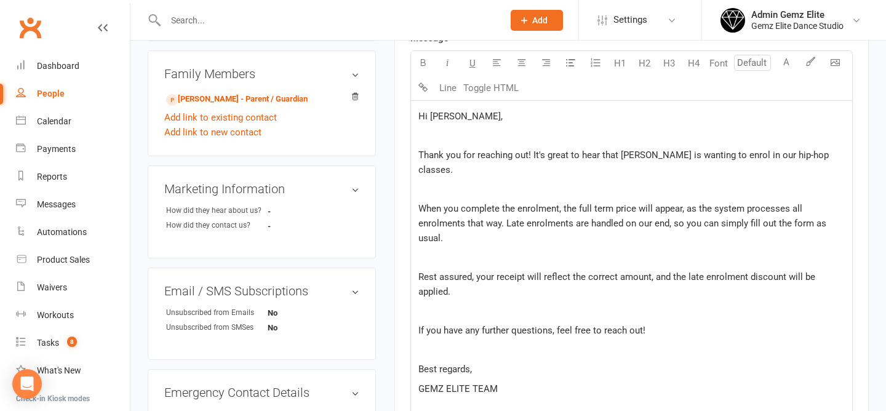
scroll to position [382, 0]
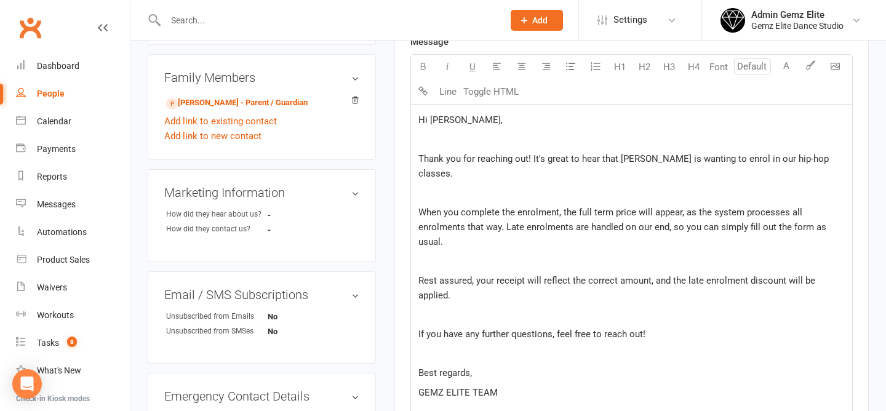
click at [569, 235] on div "Hi Kiri, ﻿ Thank you for reaching out! It's great to hear that Kyrie is wanting…" at bounding box center [631, 312] width 441 height 414
click at [495, 288] on div "Hi Kiri, ﻿ Thank you for reaching out! It's great to hear that Kyrie is wanting…" at bounding box center [631, 312] width 441 height 414
click at [449, 283] on span "Rest assured, your receipt will reflect the correct amount, and the late enrolm…" at bounding box center [619, 288] width 400 height 26
click at [601, 366] on p "Best regards," at bounding box center [632, 373] width 427 height 15
click at [480, 311] on div "Hi Kiri, ﻿ Thank you for reaching out! It's great to hear that Kyrie is wanting…" at bounding box center [631, 312] width 441 height 414
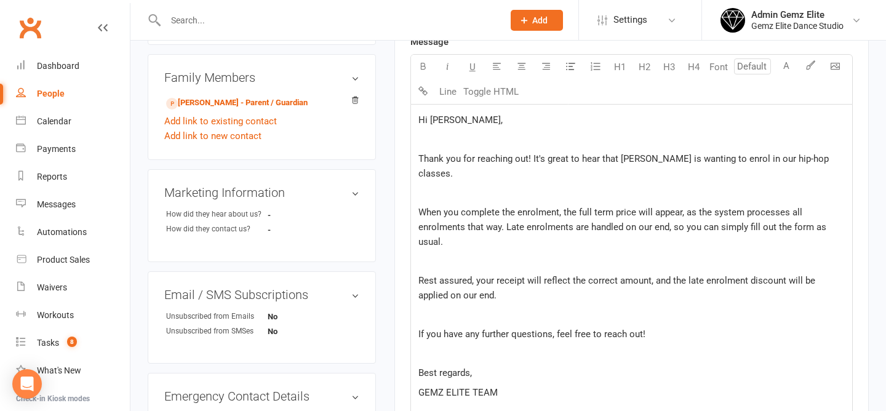
click at [443, 347] on p "﻿" at bounding box center [632, 354] width 427 height 15
click at [510, 366] on p "Best regards," at bounding box center [632, 373] width 427 height 15
click at [475, 283] on p "Rest assured, your receipt will reflect the correct amount, and the late enrolm…" at bounding box center [632, 288] width 427 height 30
click at [436, 308] on p "﻿" at bounding box center [632, 315] width 427 height 15
click at [429, 348] on div "Hi Kiri, ﻿ Thank you for reaching out! It's great to hear that Kyrie is wanting…" at bounding box center [631, 312] width 441 height 414
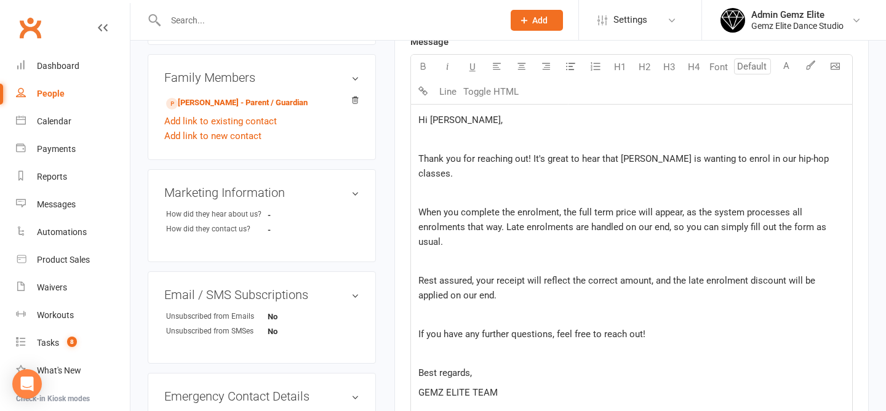
click at [422, 347] on p "﻿" at bounding box center [632, 354] width 427 height 15
click at [475, 281] on p "Rest assured, your receipt will reflect the correct amount, and the late enrolm…" at bounding box center [632, 288] width 427 height 30
click at [525, 238] on div "Hi Kiri, ﻿ Thank you for reaching out! It's great to hear that Kyrie is wanting…" at bounding box center [631, 312] width 441 height 414
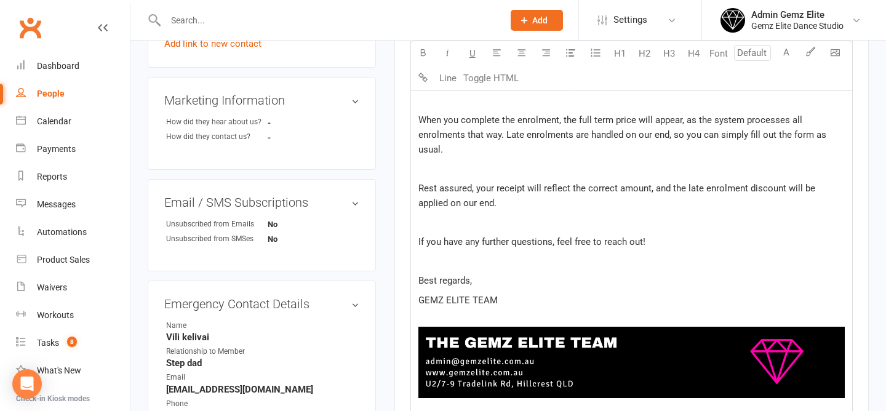
scroll to position [477, 0]
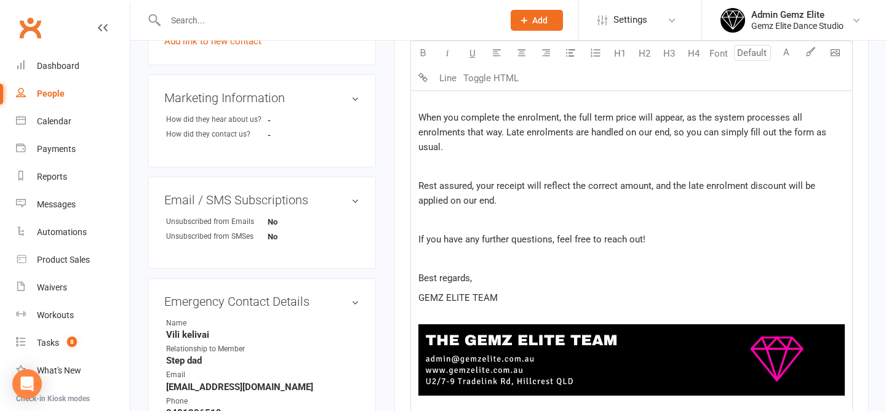
click at [542, 291] on p "GEMZ ELITE TEAM" at bounding box center [632, 298] width 427 height 15
click at [490, 190] on p "Rest assured, your receipt will reflect the correct amount, and the late enrolm…" at bounding box center [632, 194] width 427 height 30
click at [449, 252] on p "﻿" at bounding box center [632, 259] width 427 height 15
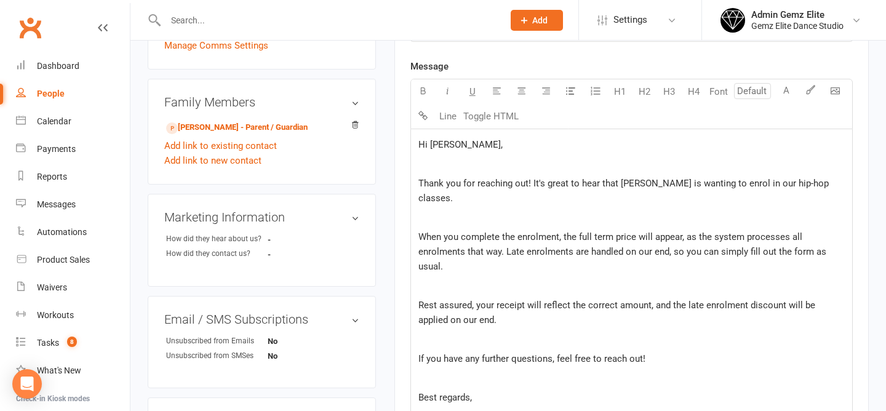
scroll to position [357, 0]
click at [460, 310] on span "Rest assured, your receipt will reflect the correct amount, and the late enrolm…" at bounding box center [619, 313] width 400 height 26
click at [522, 303] on p "Rest assured, your receipt will reflect the correct amount, and the late enrolm…" at bounding box center [632, 314] width 427 height 30
click at [433, 333] on p "﻿" at bounding box center [632, 340] width 427 height 15
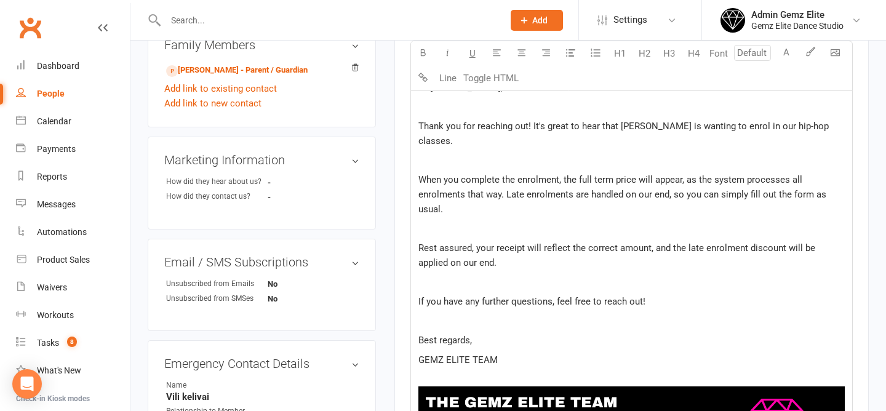
scroll to position [417, 0]
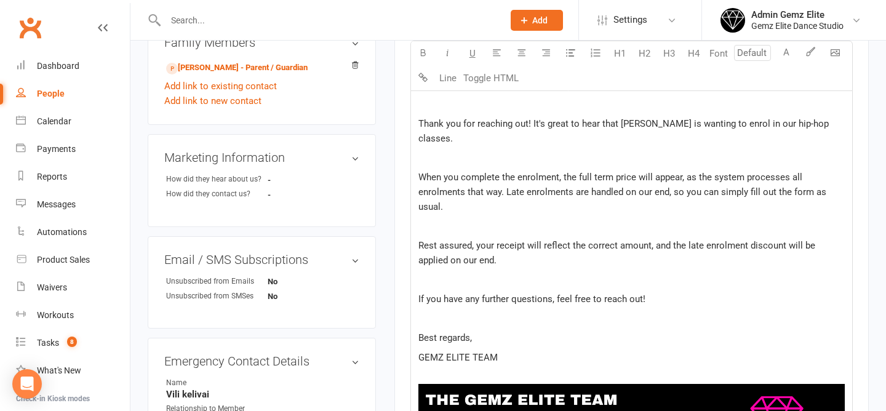
click at [498, 249] on p "Rest assured, your receipt will reflect the correct amount, and the late enrolm…" at bounding box center [632, 253] width 427 height 30
click at [667, 292] on div "Hi Kiri, ﻿ Thank you for reaching out! It's great to hear that Kyrie is wanting…" at bounding box center [631, 277] width 441 height 414
click at [473, 246] on p "Rest assured, your receipt will reflect the correct amount, and the late enrolm…" at bounding box center [632, 253] width 427 height 30
click at [478, 311] on p "﻿" at bounding box center [632, 318] width 427 height 15
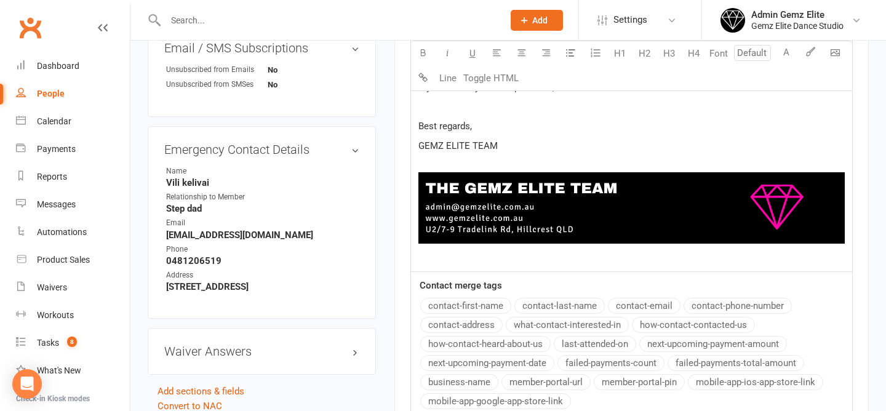
scroll to position [817, 0]
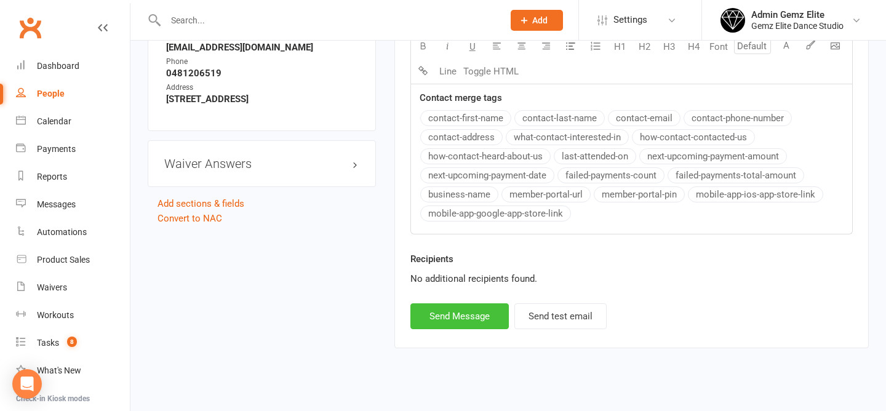
click at [462, 303] on button "Send Message" at bounding box center [460, 316] width 98 height 26
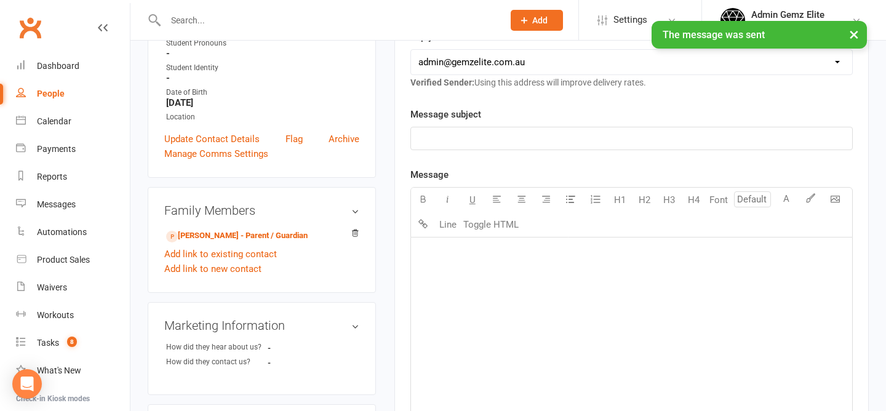
scroll to position [0, 0]
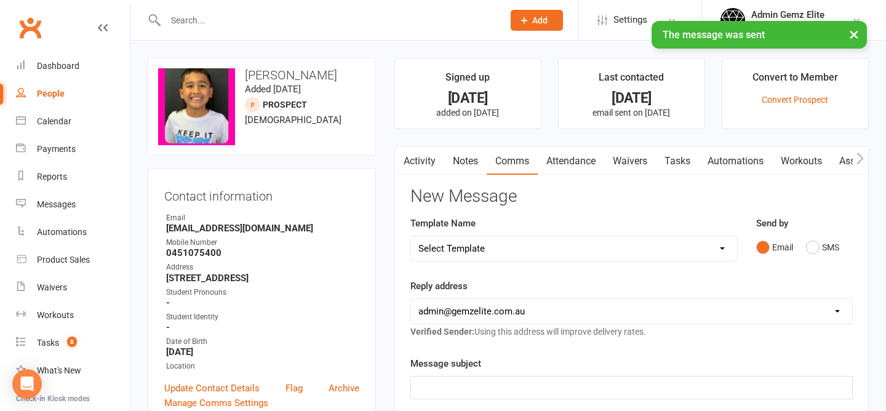
click at [415, 162] on link "Activity" at bounding box center [419, 161] width 49 height 28
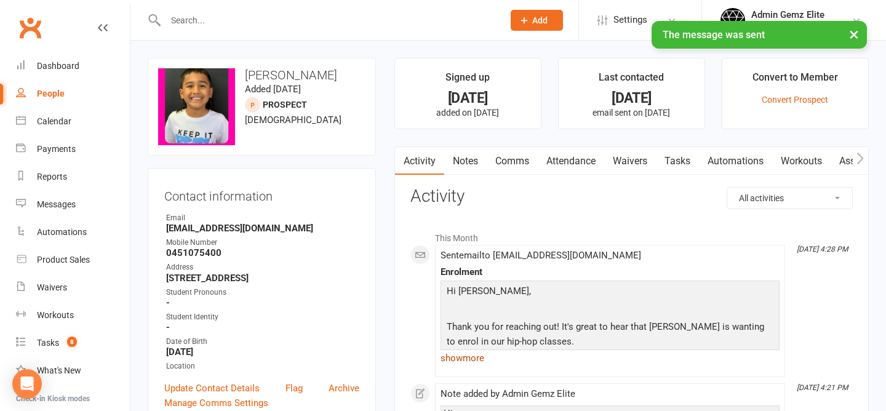
click at [476, 358] on link "show more" at bounding box center [610, 358] width 339 height 17
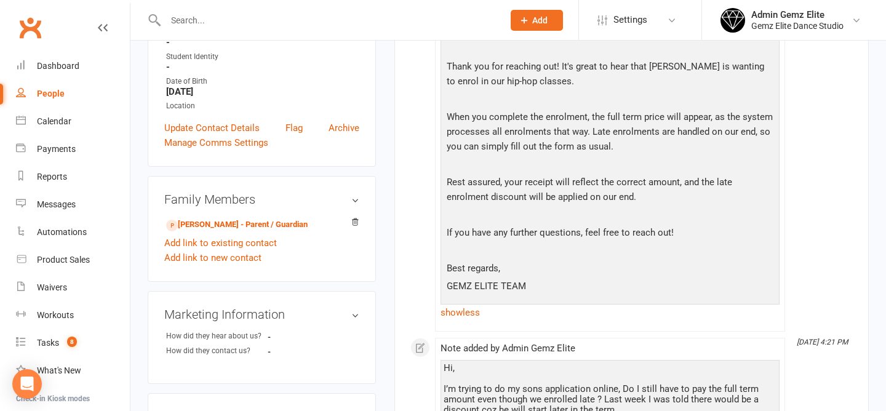
scroll to position [262, 0]
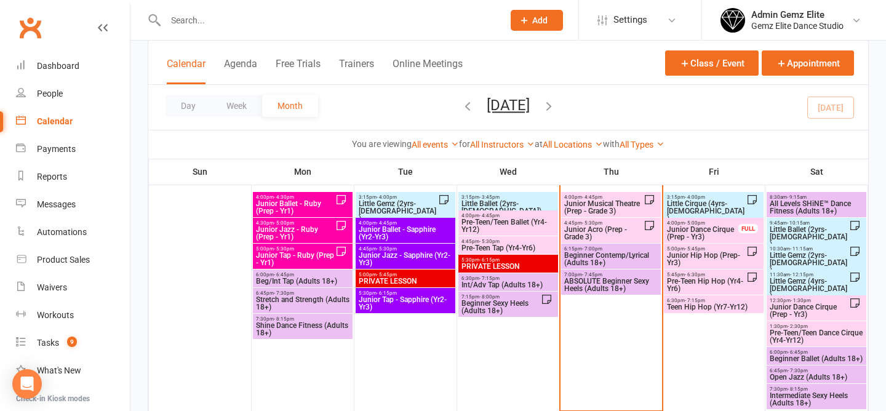
click at [590, 227] on span "Junior Acro (Prep - Grade 3)" at bounding box center [604, 233] width 80 height 15
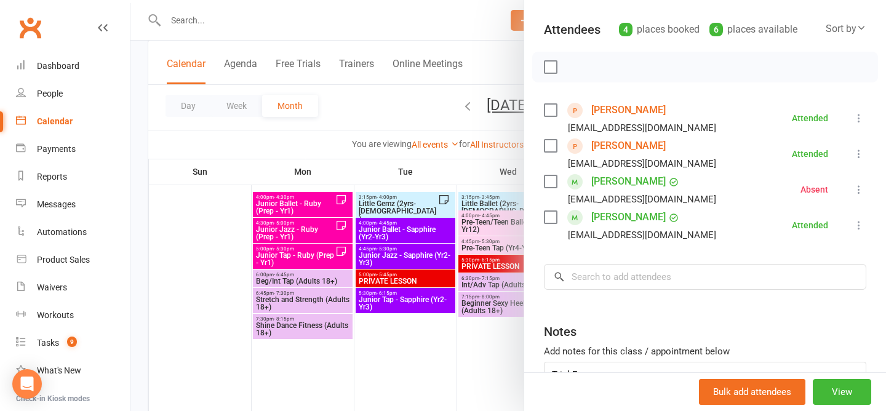
scroll to position [133, 0]
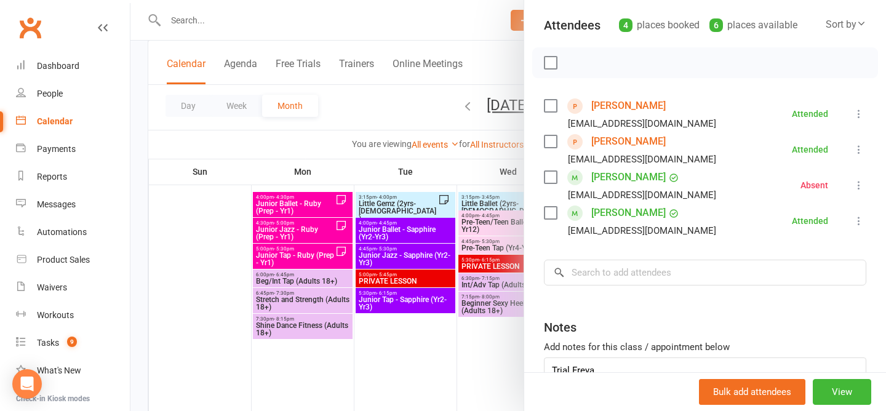
click at [388, 103] on div at bounding box center [509, 205] width 756 height 411
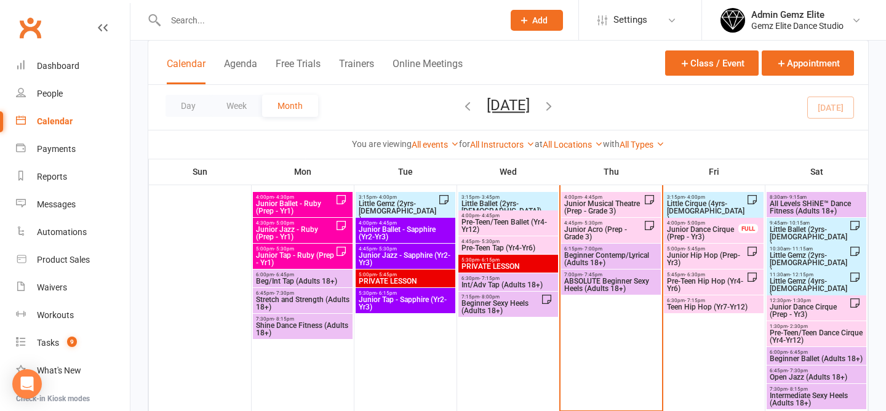
click at [606, 223] on span "4:45pm - 5:30pm" at bounding box center [604, 223] width 80 height 6
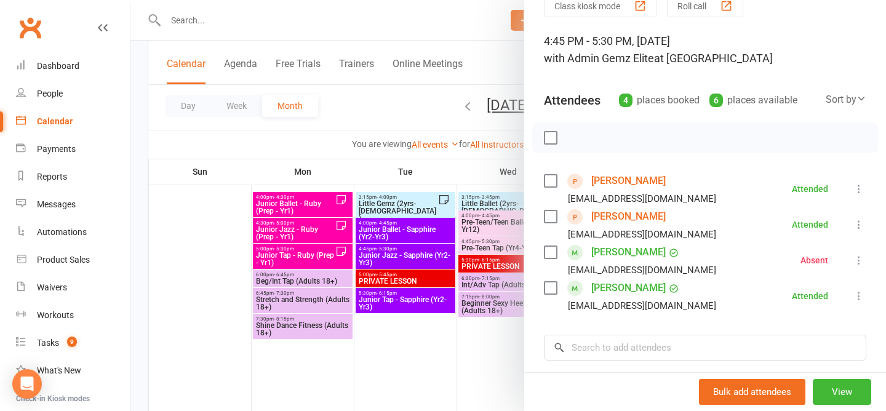
scroll to position [58, 0]
click at [397, 100] on div at bounding box center [509, 205] width 756 height 411
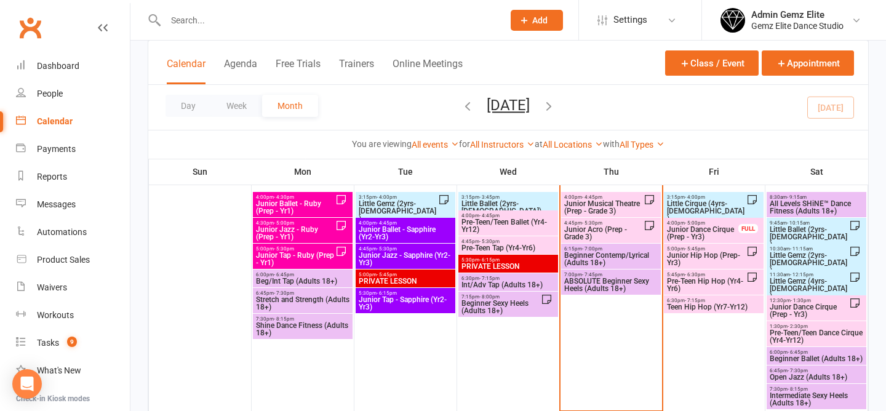
click at [715, 255] on span "Junior Hip Hop (Prep-Yr3)" at bounding box center [707, 259] width 80 height 15
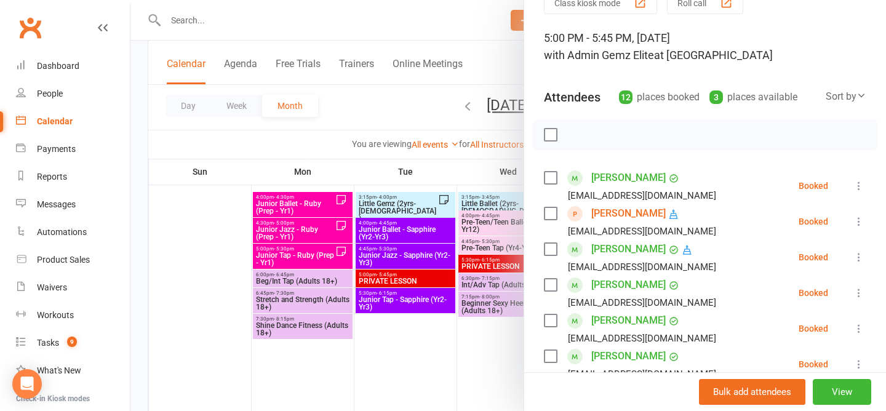
scroll to position [119, 0]
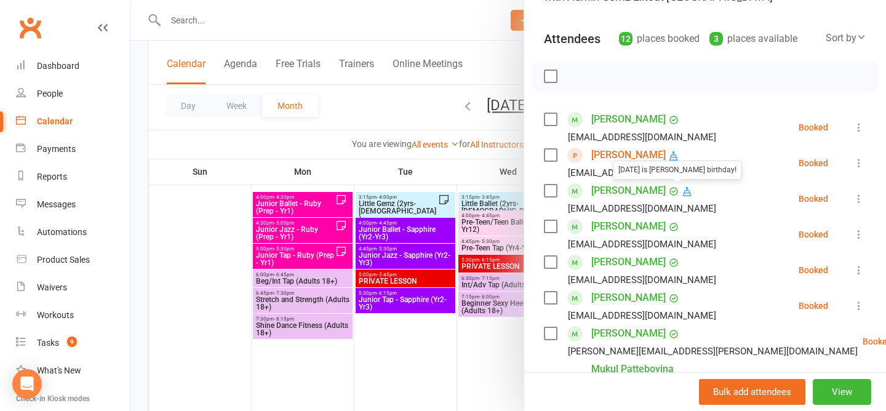
click at [715, 80] on div at bounding box center [705, 76] width 346 height 31
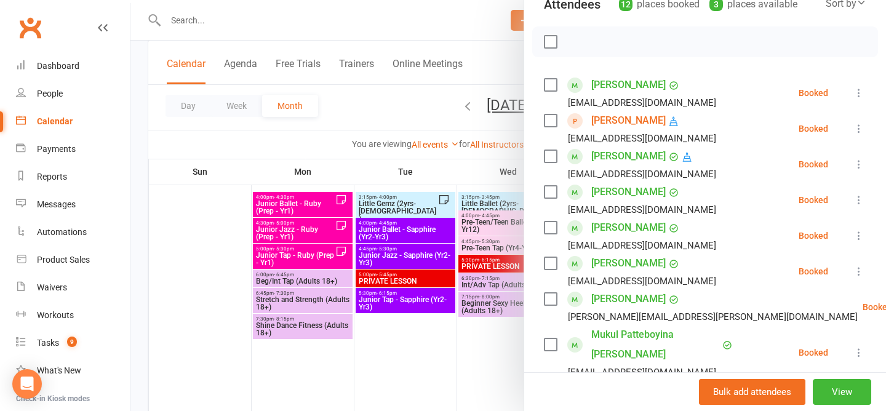
scroll to position [143, 0]
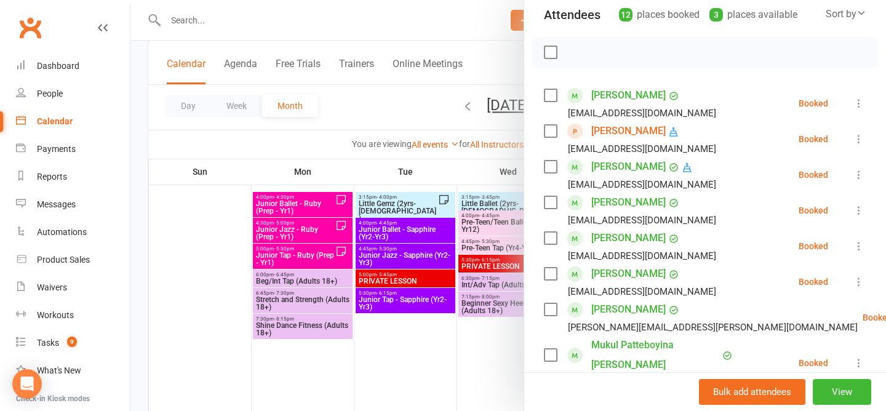
click at [407, 97] on div at bounding box center [509, 205] width 756 height 411
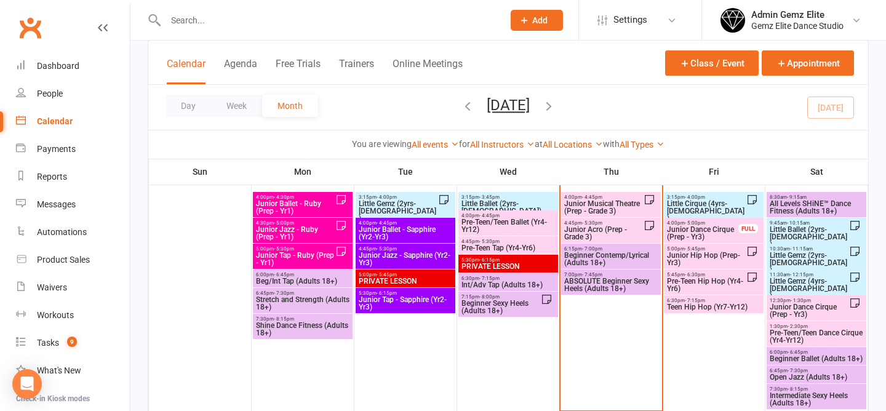
click at [706, 283] on span "Pre-Teen Hip Hop (Yr4-Yr6)" at bounding box center [707, 285] width 80 height 15
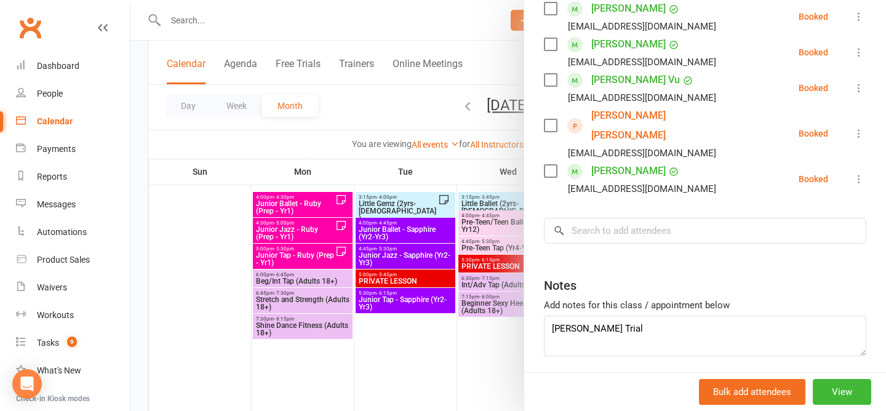
scroll to position [369, 0]
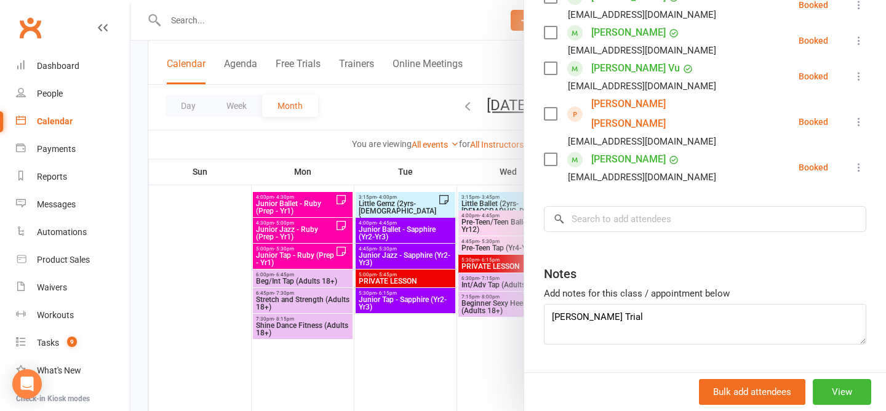
click at [394, 123] on div at bounding box center [509, 205] width 756 height 411
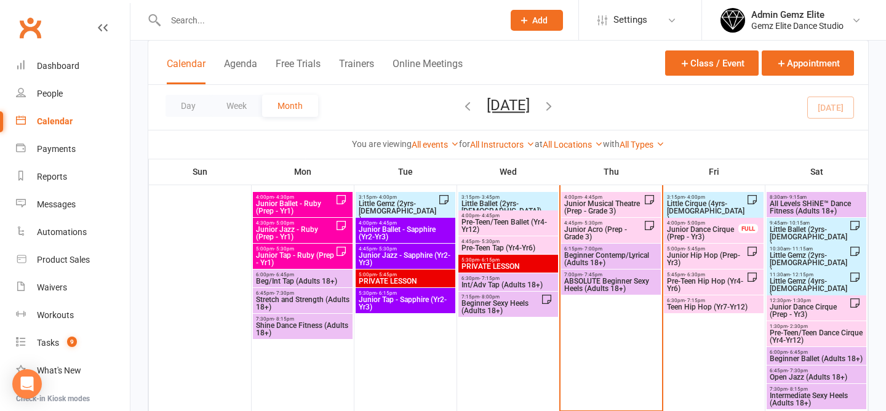
click at [722, 303] on span "Teen Hip Hop (Yr7-Yr12)" at bounding box center [714, 306] width 95 height 7
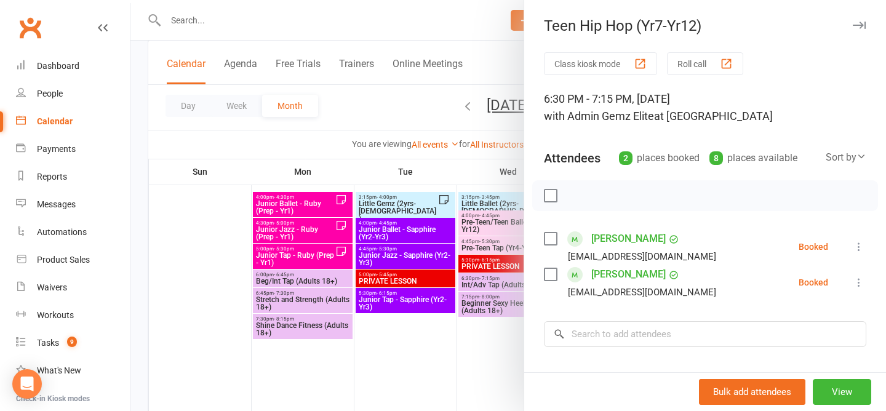
click at [366, 100] on div at bounding box center [509, 205] width 756 height 411
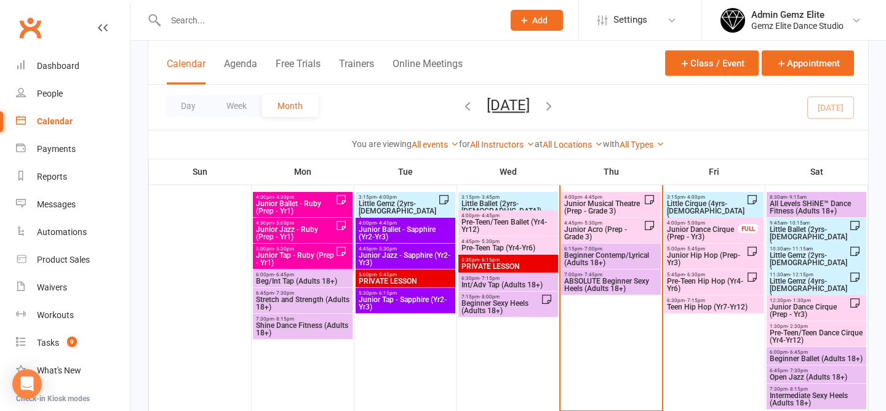
click at [712, 200] on span "Little Cirque (4yrs-5yrs old)" at bounding box center [707, 211] width 80 height 22
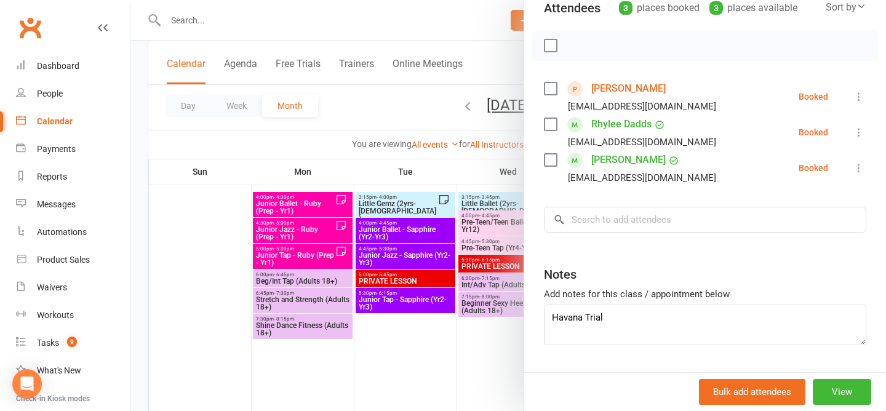
scroll to position [152, 0]
click at [405, 123] on div at bounding box center [509, 205] width 756 height 411
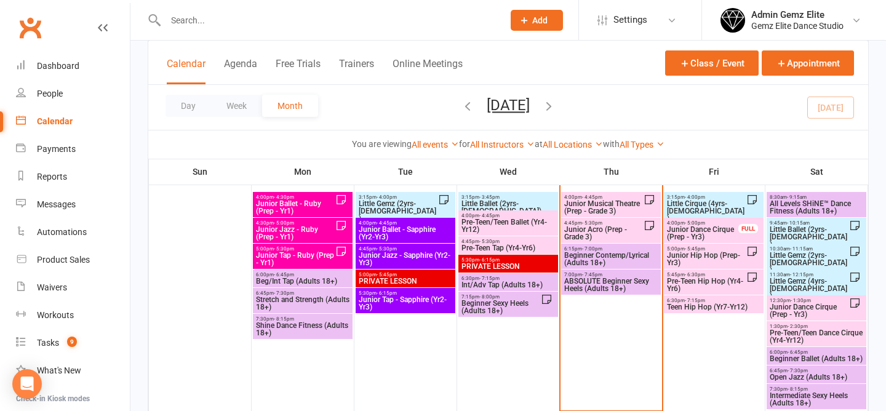
click at [820, 227] on span "Little Ballet (2yrs-5yrs old)" at bounding box center [809, 237] width 80 height 22
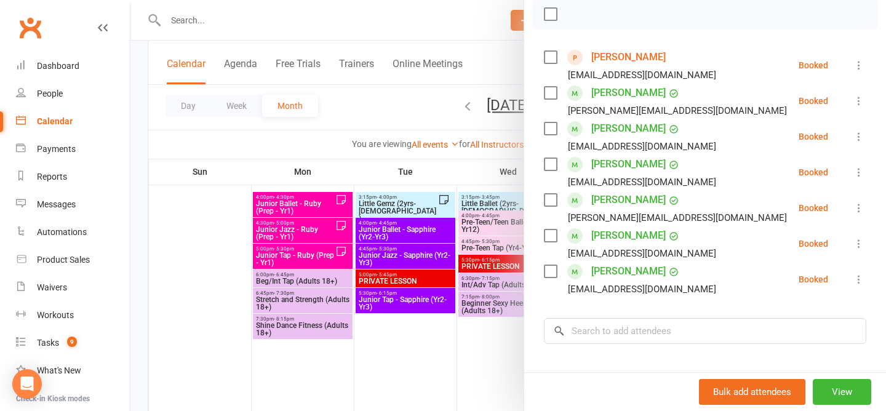
scroll to position [185, 0]
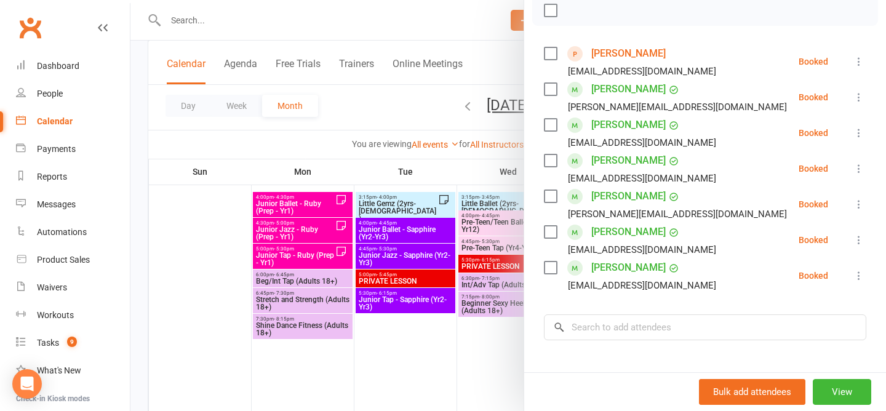
click at [403, 110] on div at bounding box center [509, 205] width 756 height 411
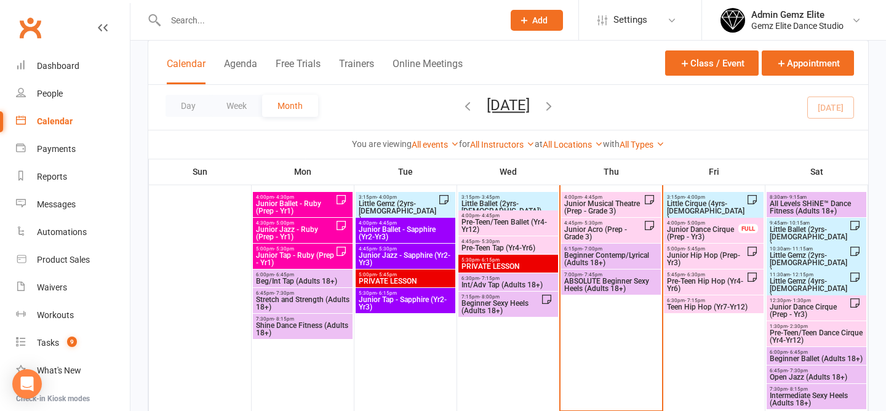
click at [805, 261] on span "Little Gemz (2yrs-3yrs old)" at bounding box center [809, 263] width 80 height 22
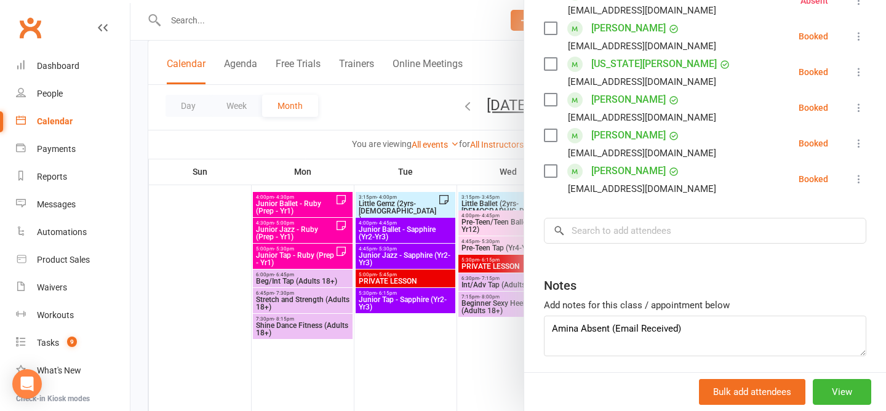
scroll to position [345, 0]
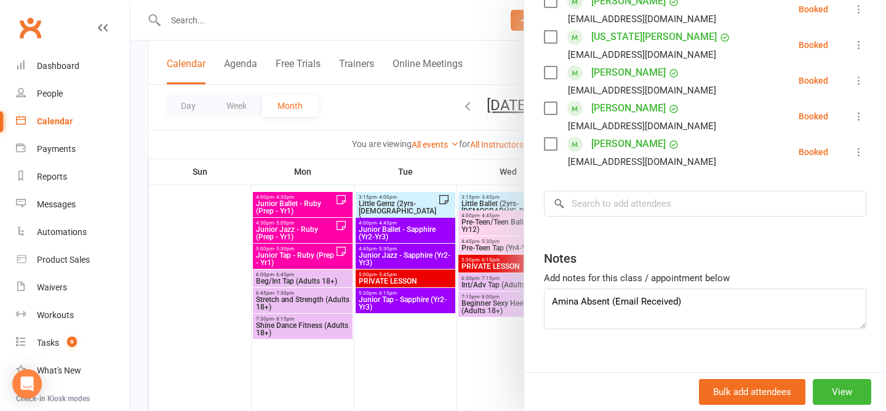
click at [406, 94] on div at bounding box center [509, 205] width 756 height 411
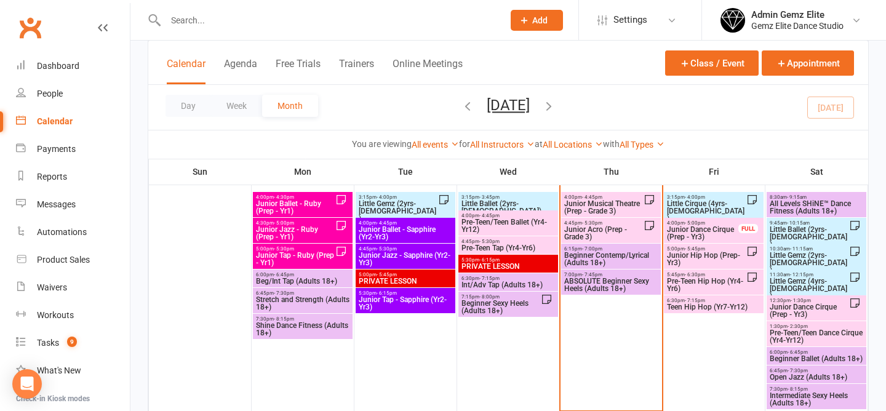
click at [799, 284] on span "Little Gemz (4yrs-5yrs old)" at bounding box center [809, 289] width 80 height 22
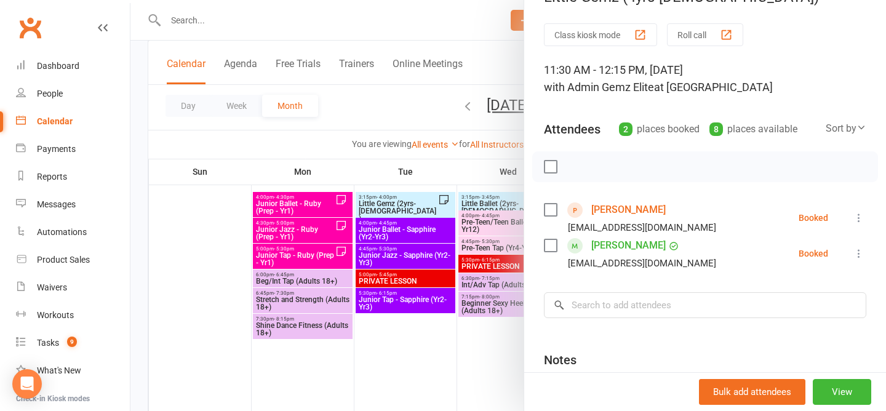
scroll to position [149, 0]
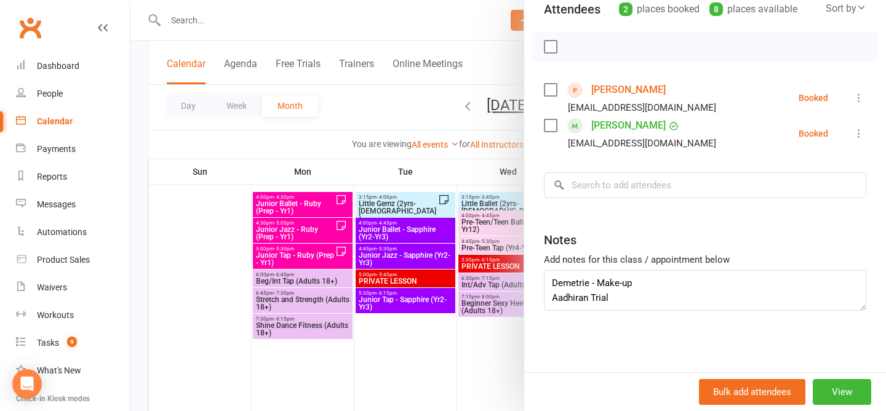
click at [393, 111] on div at bounding box center [509, 205] width 756 height 411
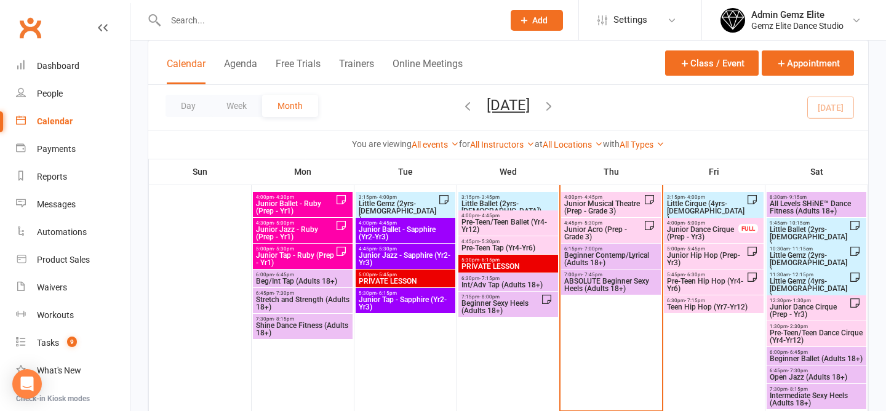
click at [808, 310] on span "Junior Dance Cirque (Prep - Yr3)" at bounding box center [809, 310] width 80 height 15
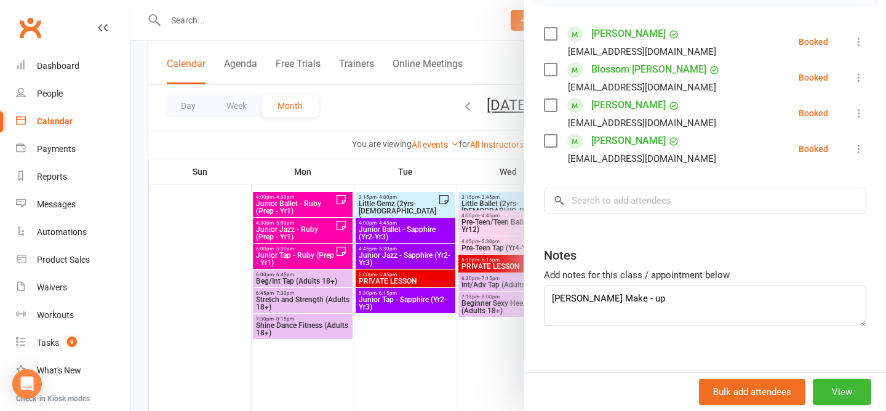
scroll to position [220, 0]
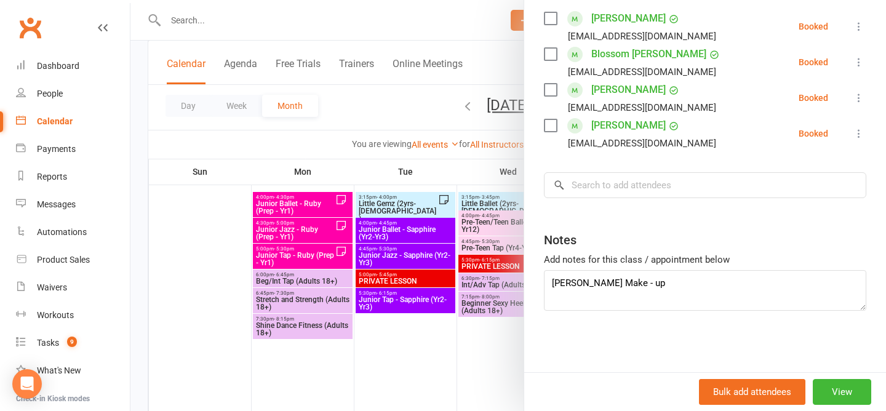
click at [358, 103] on div at bounding box center [509, 205] width 756 height 411
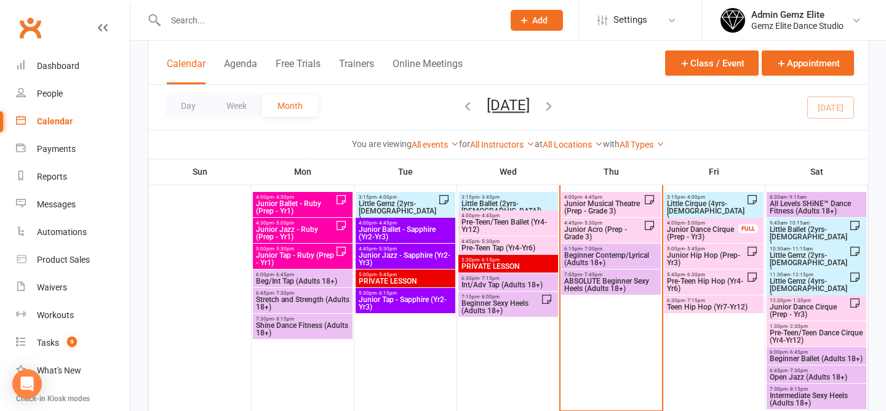
click at [806, 334] on span "Pre-Teen/Teen Dance Cirque (Yr4-Yr12)" at bounding box center [816, 336] width 95 height 15
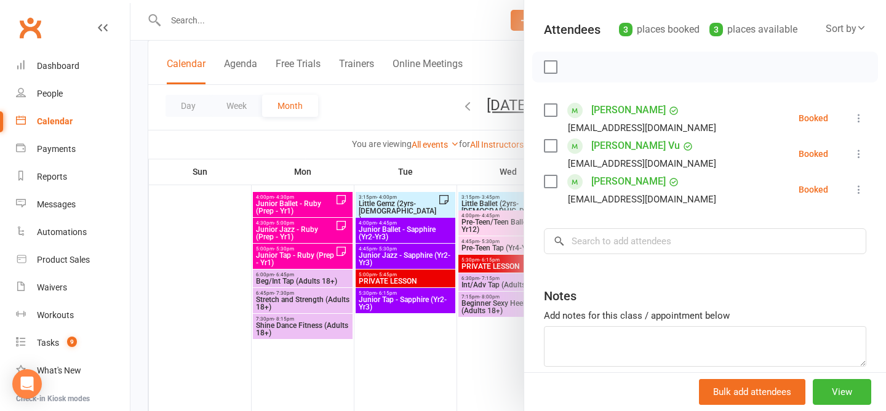
scroll to position [137, 0]
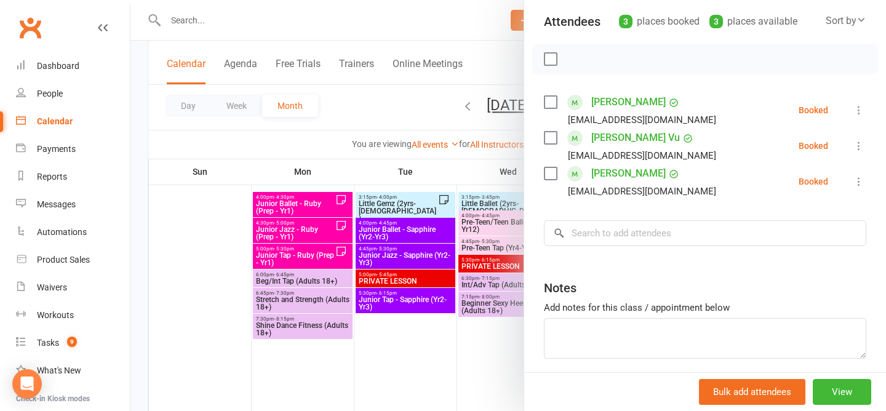
click at [409, 111] on div at bounding box center [509, 205] width 756 height 411
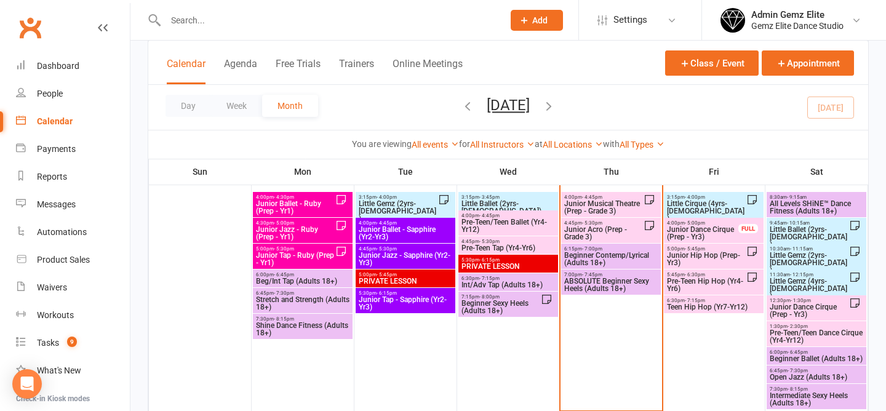
click at [702, 260] on span "Junior Hip Hop (Prep-Yr3)" at bounding box center [707, 259] width 80 height 15
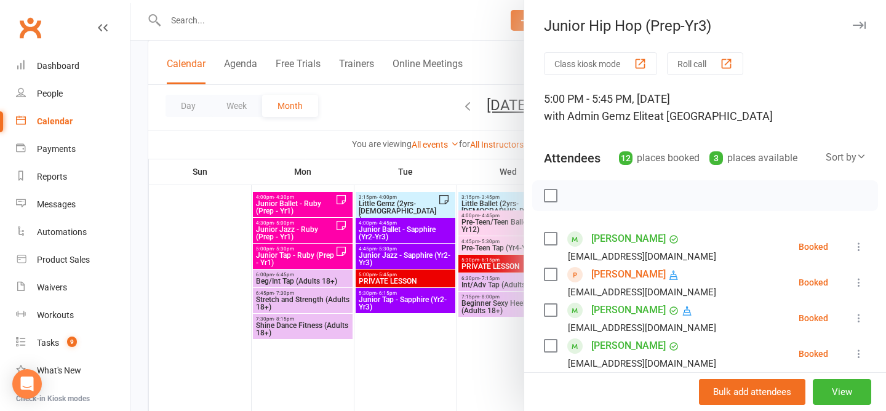
click at [384, 111] on div at bounding box center [509, 205] width 756 height 411
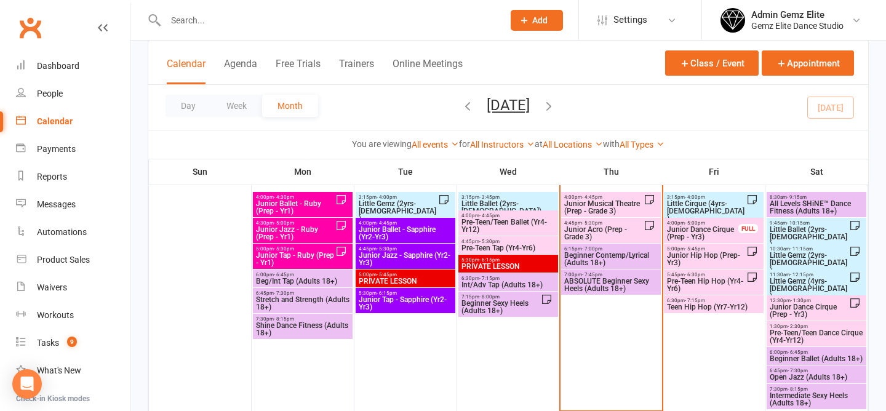
click at [715, 207] on span "Little Cirque (4yrs-5yrs old)" at bounding box center [707, 211] width 80 height 22
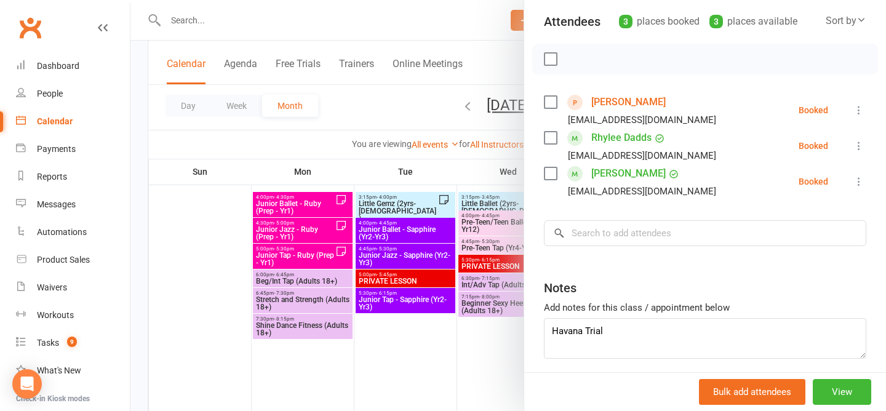
scroll to position [185, 0]
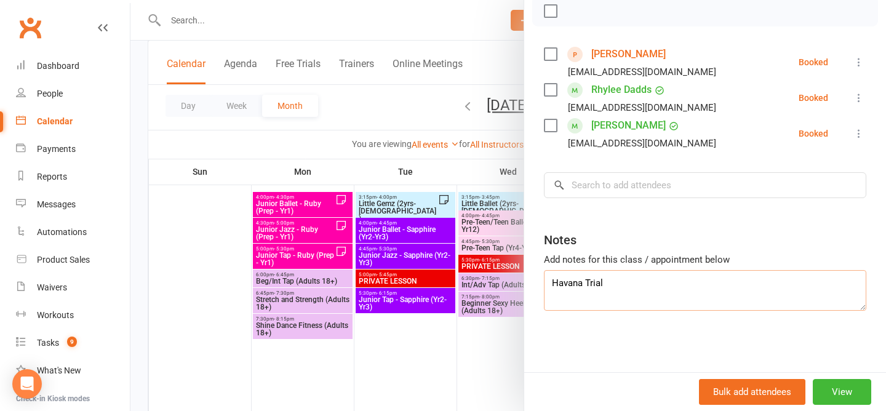
click at [643, 293] on textarea "Havana Trial" at bounding box center [705, 290] width 323 height 41
type textarea "Havana Trial (Absent let us know vial email)"
drag, startPoint x: 682, startPoint y: 50, endPoint x: 592, endPoint y: 53, distance: 89.9
click at [593, 54] on div "Havana Aguilar Taylorwatchorn3@gmail.com" at bounding box center [632, 62] width 177 height 36
copy link "[PERSON_NAME]"
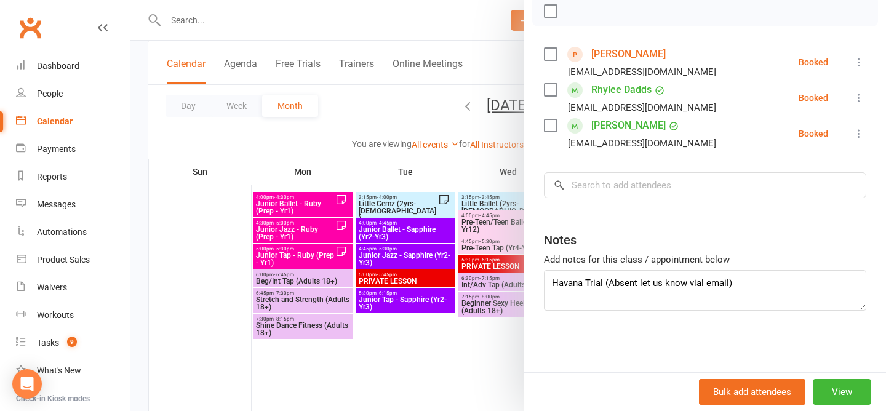
click at [377, 124] on div at bounding box center [509, 205] width 756 height 411
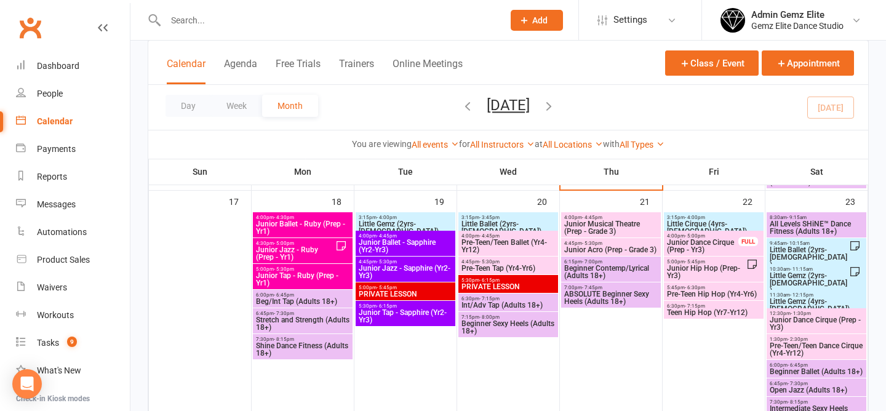
scroll to position [785, 0]
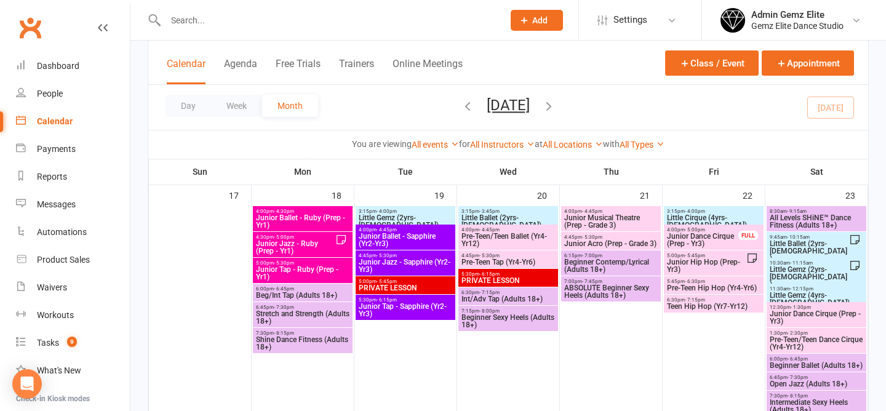
click at [704, 212] on span "3:15pm - 4:00pm" at bounding box center [714, 212] width 95 height 6
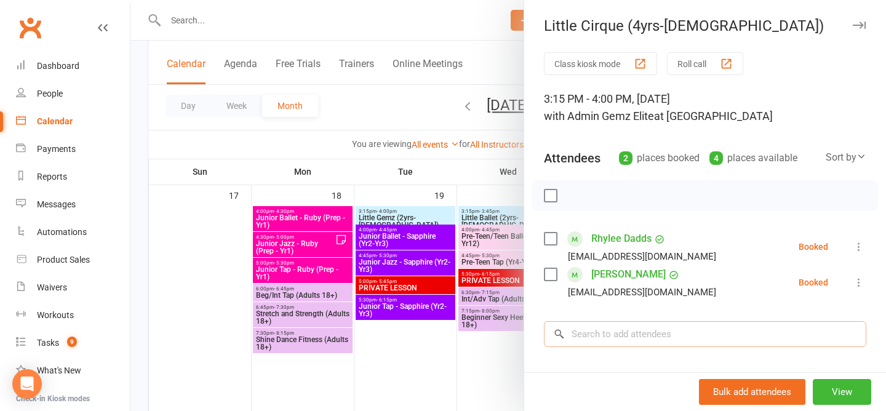
click at [600, 327] on input "search" at bounding box center [705, 334] width 323 height 26
paste input "[PERSON_NAME]"
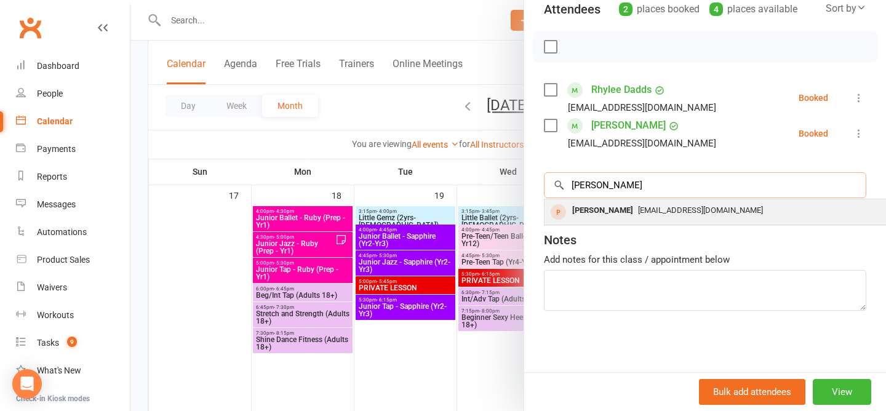
type input "Havana Aguilar"
click at [657, 219] on div "Taylorwatchorn3@gmail.com" at bounding box center [729, 211] width 358 height 18
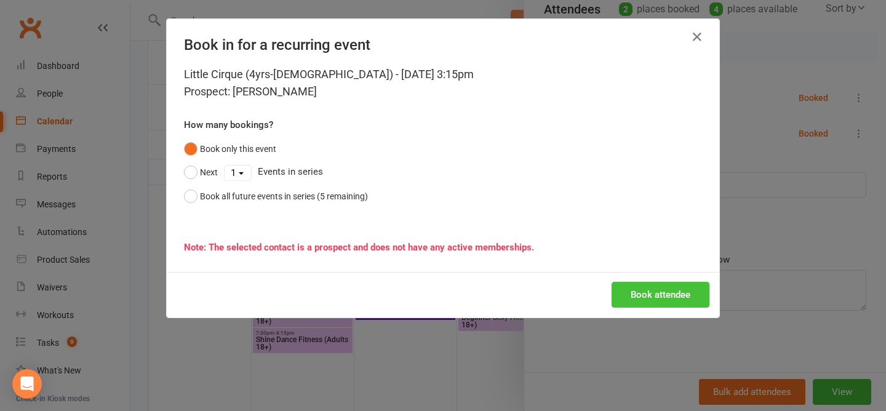
click at [669, 296] on button "Book attendee" at bounding box center [661, 295] width 98 height 26
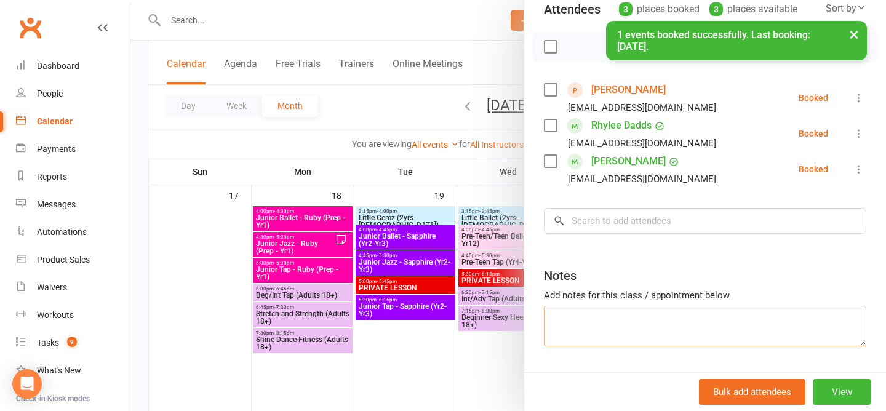
click at [620, 326] on textarea at bounding box center [705, 326] width 323 height 41
paste textarea "Havana Aguilar"
drag, startPoint x: 632, startPoint y: 323, endPoint x: 598, endPoint y: 322, distance: 34.5
click at [598, 322] on textarea "[PERSON_NAME]" at bounding box center [705, 326] width 323 height 41
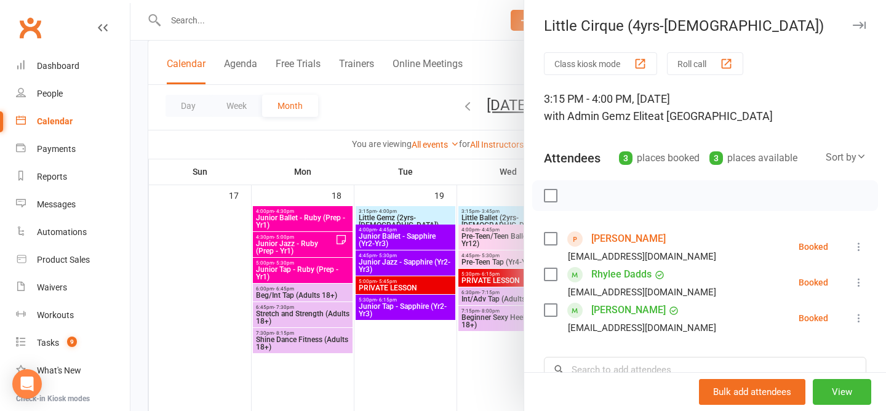
type textarea "Havana Trial"
drag, startPoint x: 544, startPoint y: 25, endPoint x: 772, endPoint y: 103, distance: 240.8
click at [772, 103] on div "Little Cirque (4yrs-5yrs old) Class kiosk mode Roll call 3:15 PM - 4:00 PM, Fri…" at bounding box center [705, 205] width 363 height 411
copy div "Little Cirque (4yrs-5yrs old) Class kiosk mode Roll call 3:15 PM - 4:00 PM, Fri…"
click at [417, 97] on div at bounding box center [509, 205] width 756 height 411
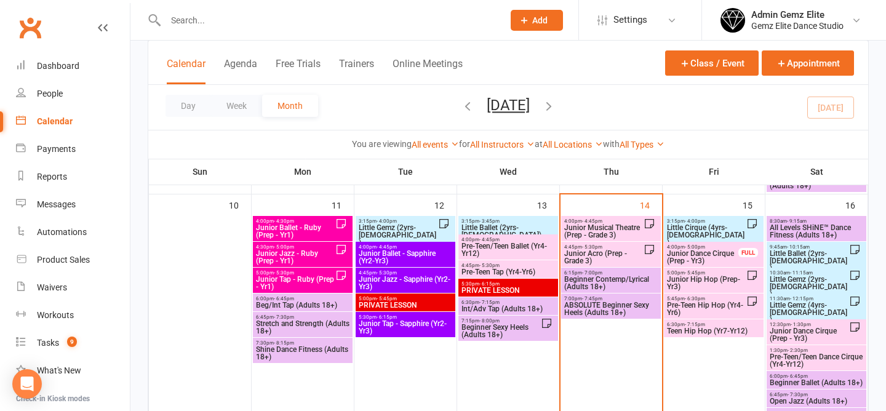
scroll to position [521, 0]
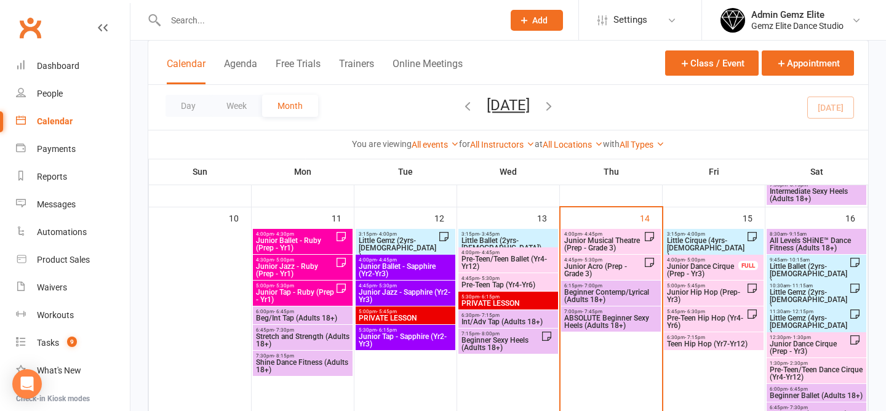
click at [829, 269] on span "Little Ballet (2yrs-[DEMOGRAPHIC_DATA])" at bounding box center [809, 274] width 80 height 22
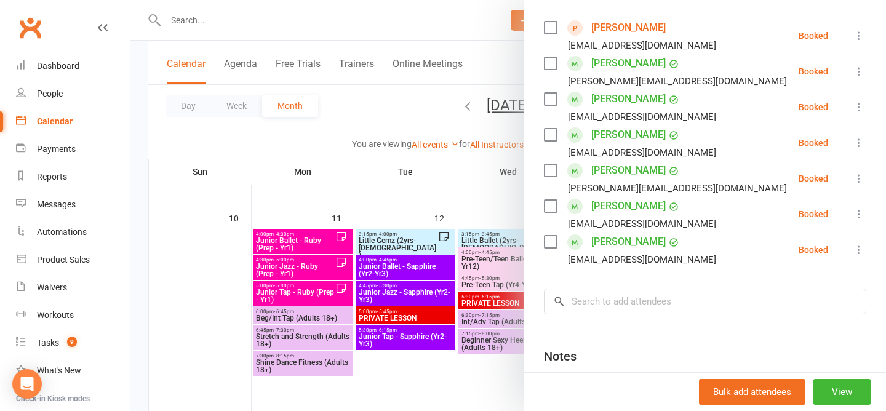
scroll to position [327, 0]
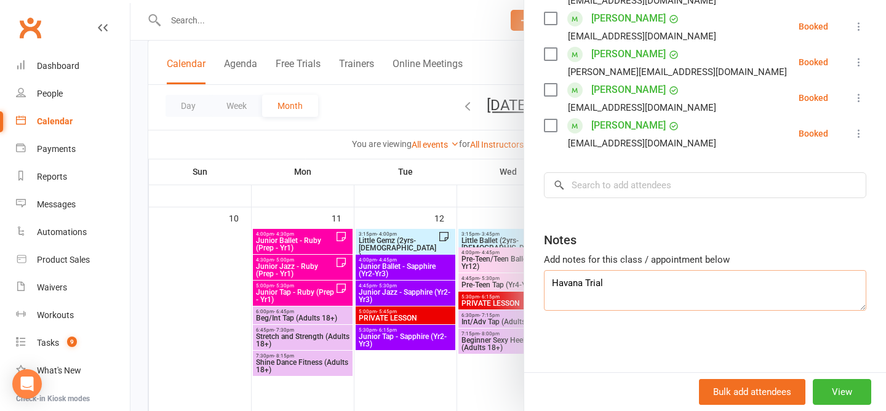
click at [699, 283] on textarea "Havana Trial" at bounding box center [705, 290] width 323 height 41
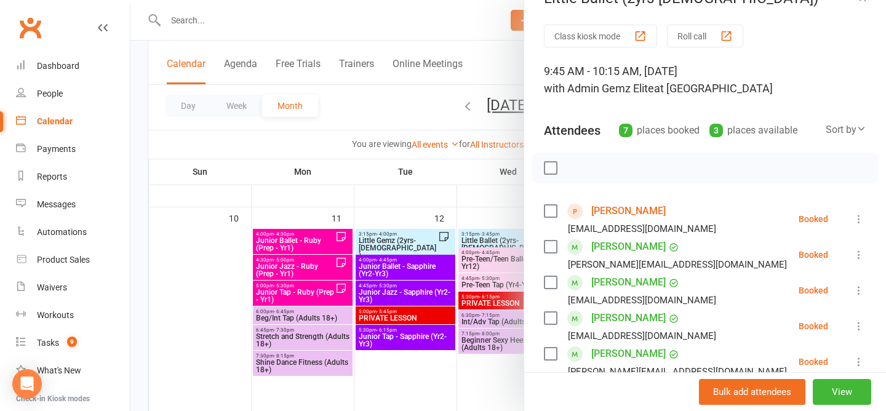
scroll to position [12, 0]
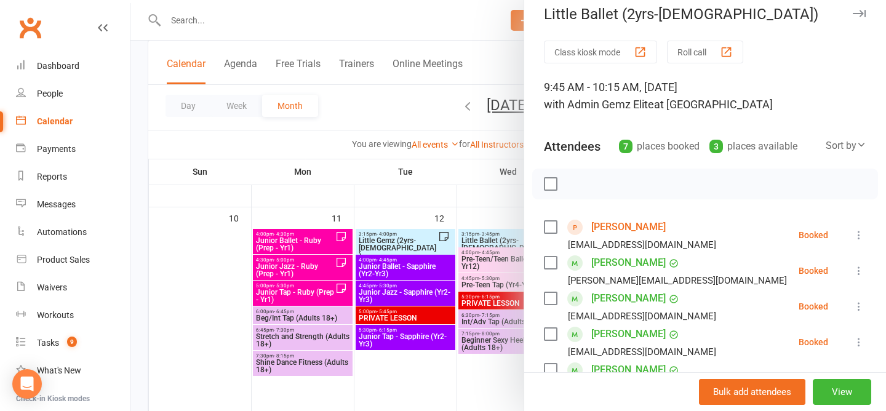
type textarea "Havana Trial (absent, emailed prior)"
click at [433, 107] on div at bounding box center [509, 205] width 756 height 411
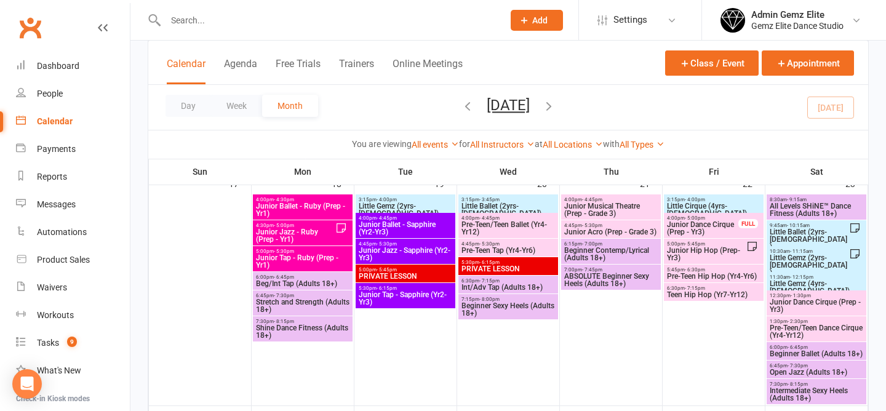
scroll to position [799, 0]
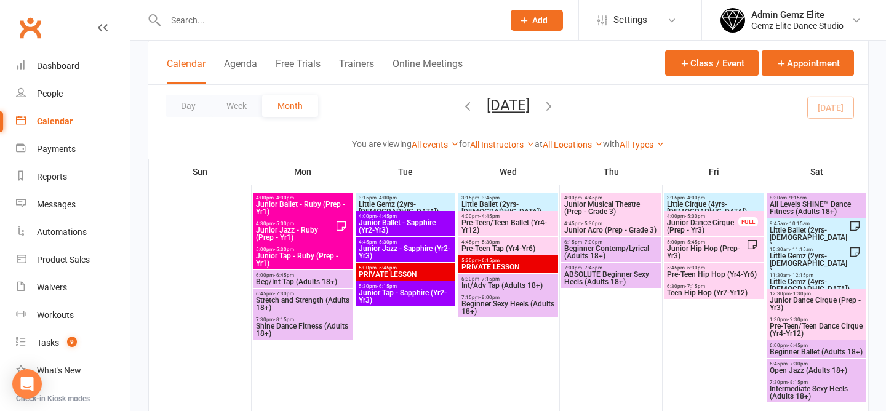
click at [819, 229] on span "Little Ballet (2yrs-[DEMOGRAPHIC_DATA])" at bounding box center [809, 238] width 80 height 22
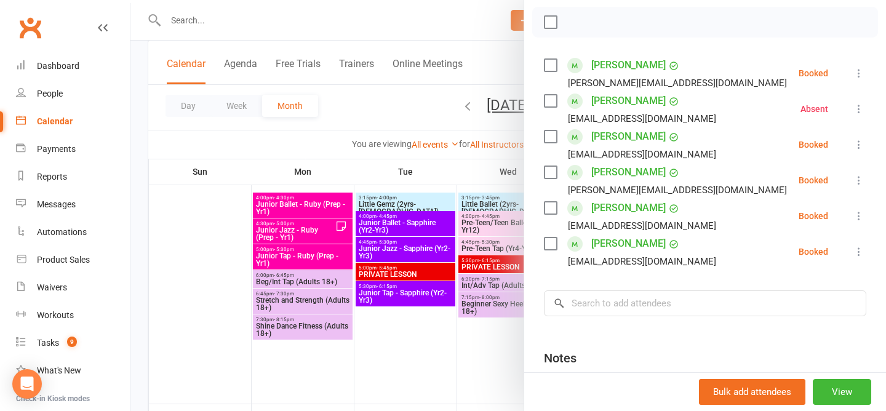
scroll to position [173, 0]
click at [614, 298] on input "search" at bounding box center [705, 304] width 323 height 26
paste input "Little Cirque (4yrs-5yrs old) Class kiosk mode Roll call 3:15 PM - 4:00 PM, Fri…"
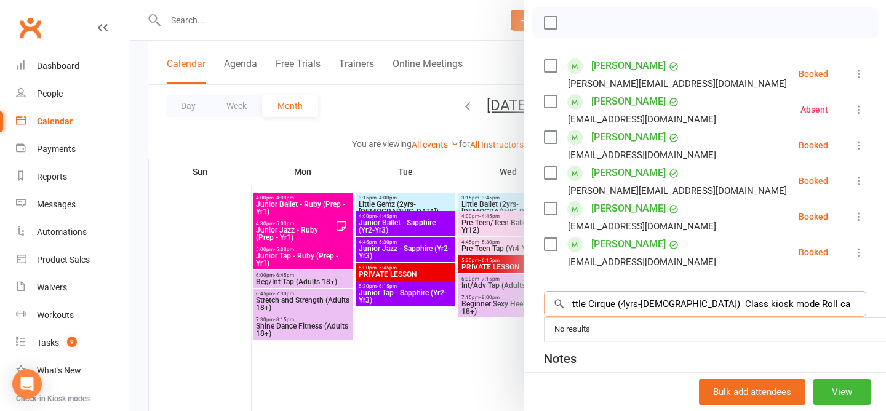
scroll to position [0, 0]
type input "L"
type input "H"
type input "h"
paste input "[PERSON_NAME]"
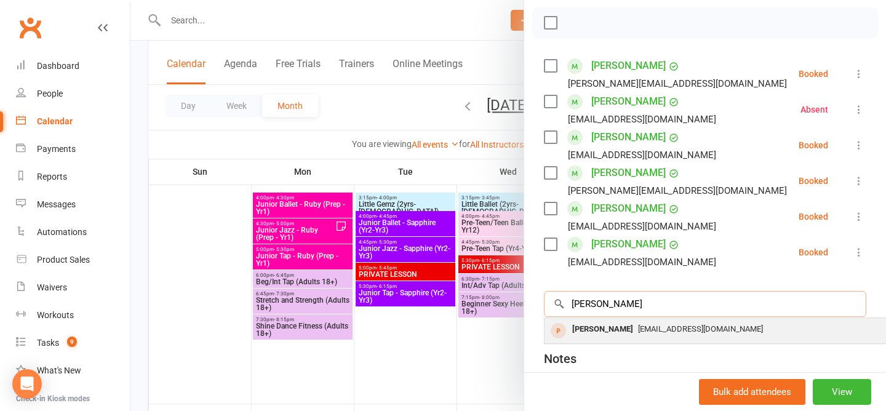
type input "[PERSON_NAME]"
click at [612, 334] on div "[PERSON_NAME]" at bounding box center [603, 330] width 71 height 18
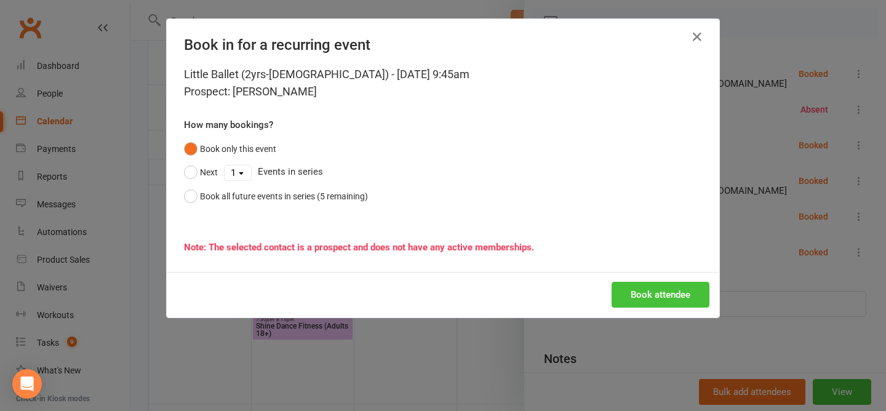
click at [672, 289] on button "Book attendee" at bounding box center [661, 295] width 98 height 26
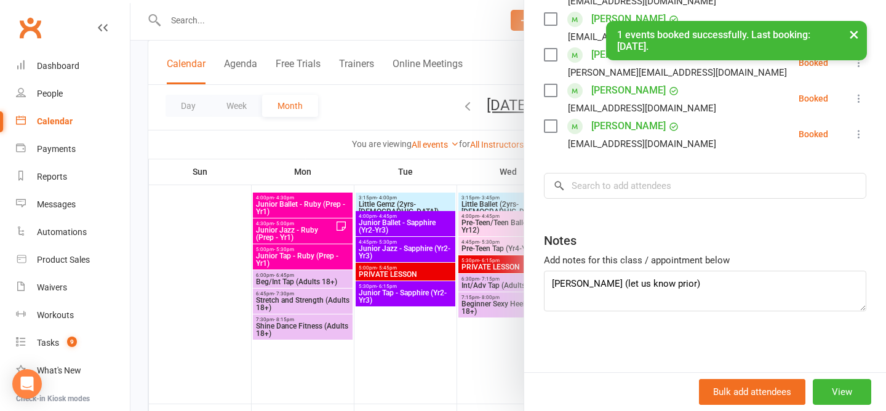
scroll to position [326, 0]
click at [720, 289] on textarea "Holly Absent (let us know prior)" at bounding box center [705, 291] width 323 height 41
paste textarea "[PERSON_NAME]"
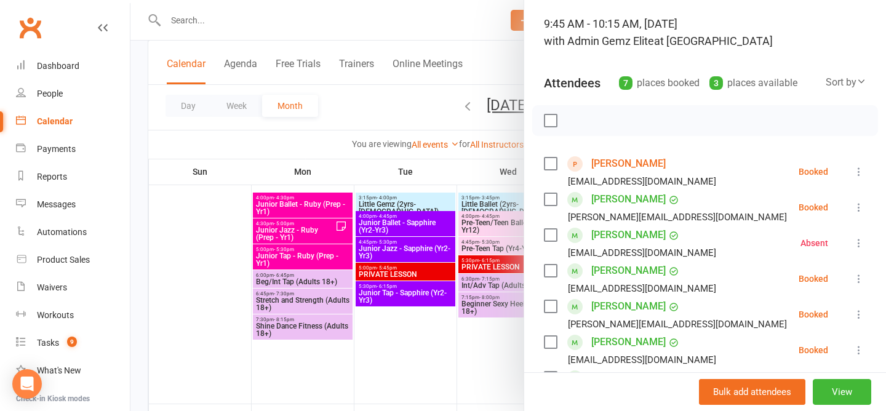
scroll to position [0, 0]
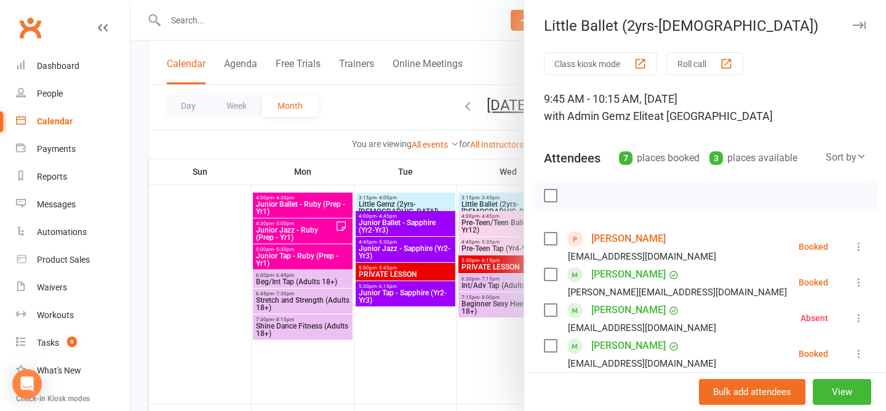
type textarea "Holly Absent (let us know prior) Havana Aguilar Trial"
drag, startPoint x: 537, startPoint y: 26, endPoint x: 787, endPoint y: 91, distance: 257.7
click at [787, 91] on div "Little Ballet (2yrs-5yrs old) Class kiosk mode Roll call 9:45 AM - 10:15 AM, Sa…" at bounding box center [705, 205] width 363 height 411
copy div "Little Ballet (2yrs-5yrs old) Class kiosk mode Roll call 9:45 AM - 10:15 AM, Sa…"
click at [635, 191] on div at bounding box center [705, 195] width 346 height 31
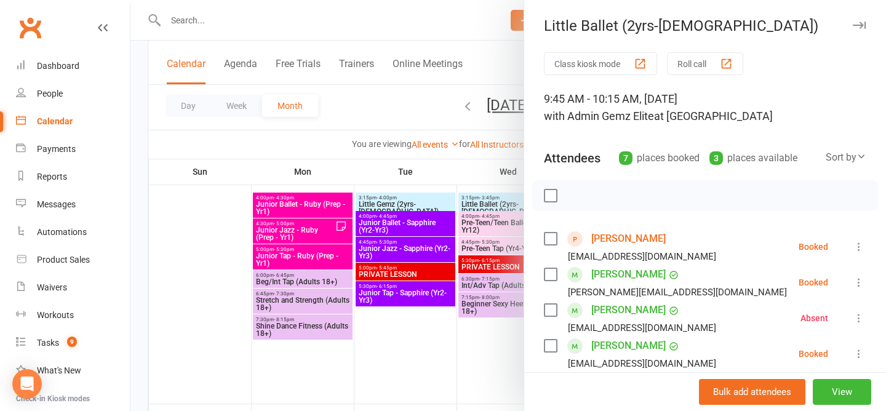
click at [377, 100] on div at bounding box center [509, 205] width 756 height 411
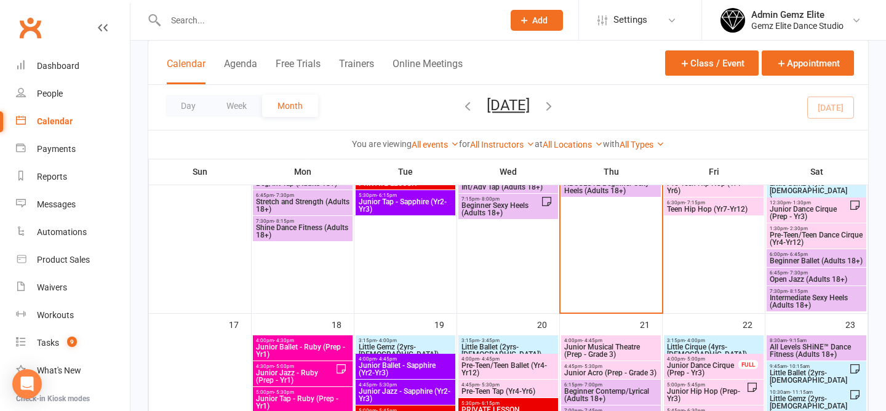
scroll to position [697, 0]
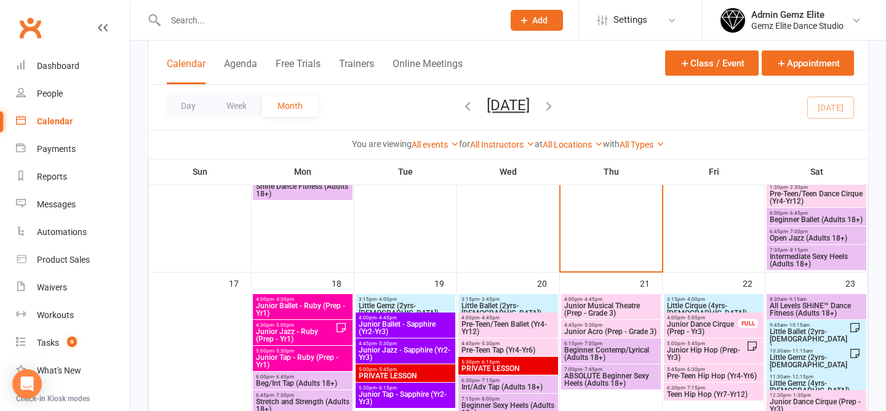
click at [804, 336] on span "Little Ballet (2yrs-[DEMOGRAPHIC_DATA])" at bounding box center [809, 339] width 80 height 22
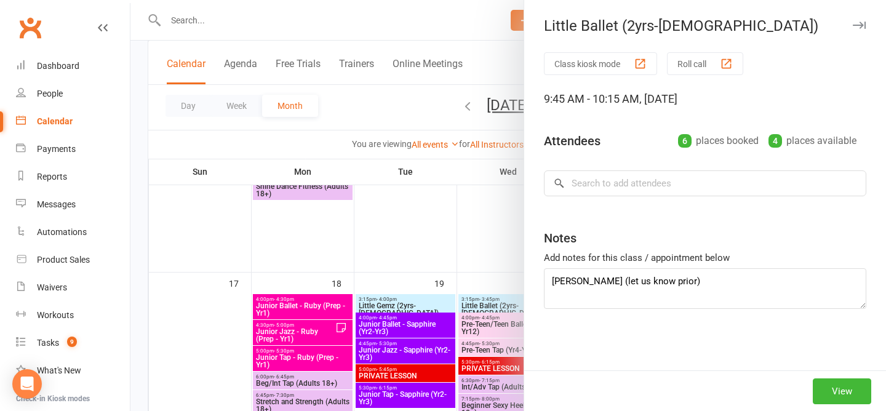
type textarea "Holly Absent (let us know prior) Havana Aguilar Trial"
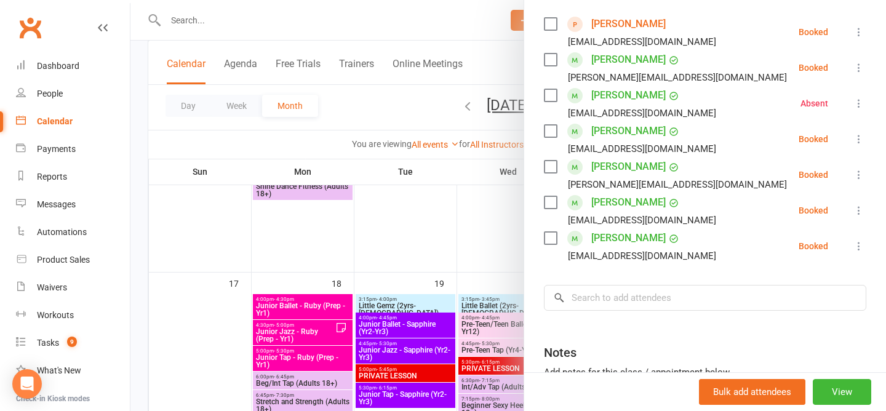
scroll to position [327, 0]
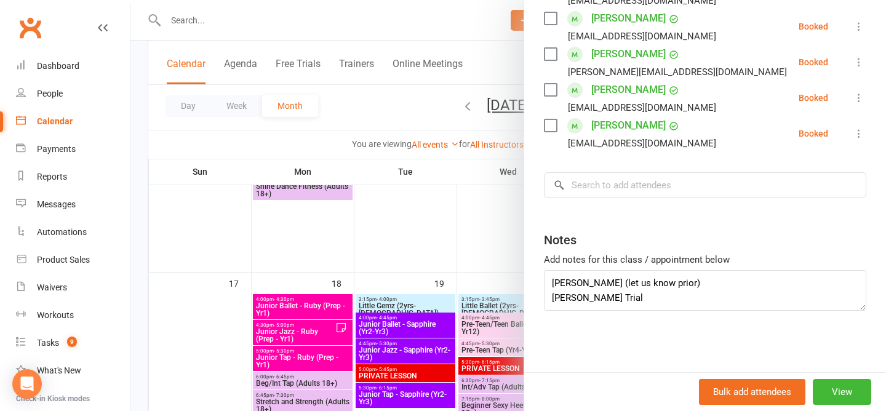
click at [415, 109] on div at bounding box center [509, 205] width 756 height 411
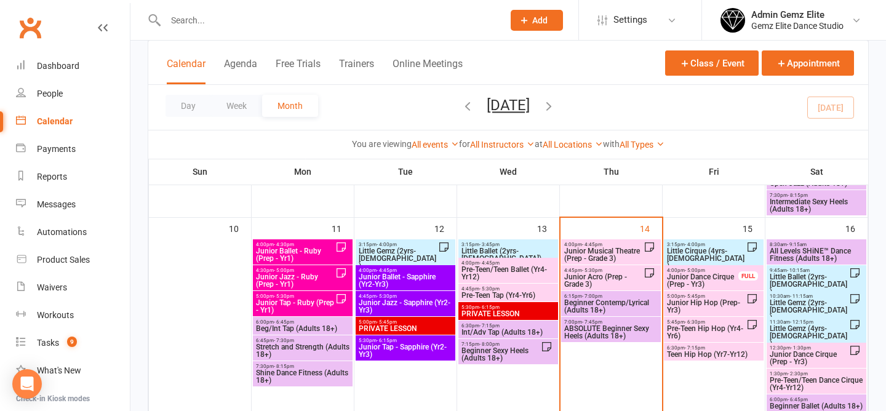
scroll to position [532, 0]
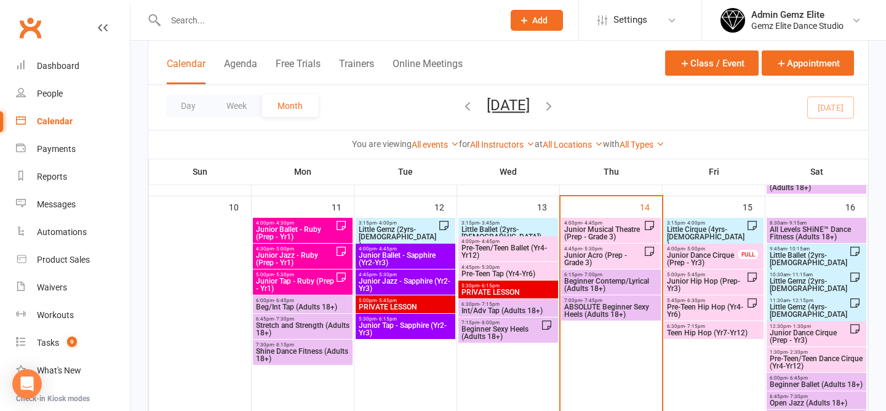
click at [610, 235] on span "Junior Musical Theatre (Prep - Grade 3)" at bounding box center [604, 233] width 80 height 15
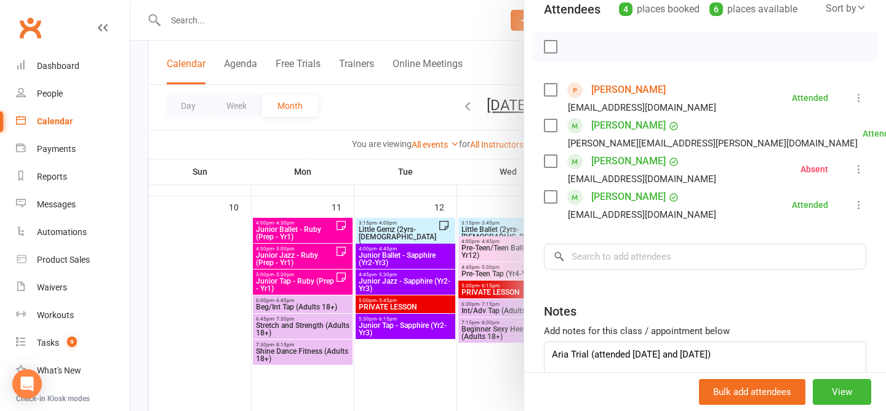
scroll to position [151, 0]
click at [679, 304] on div "Notes" at bounding box center [705, 307] width 323 height 30
click at [406, 108] on div at bounding box center [509, 205] width 756 height 411
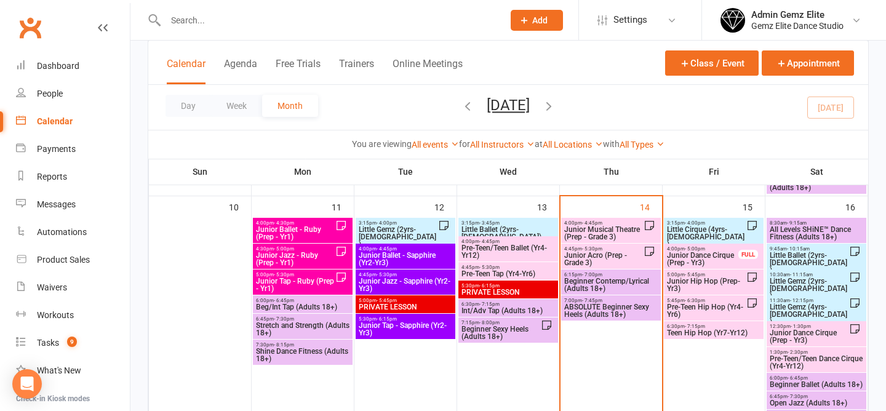
click at [596, 260] on span "Junior Acro (Prep - Grade 3)" at bounding box center [604, 259] width 80 height 15
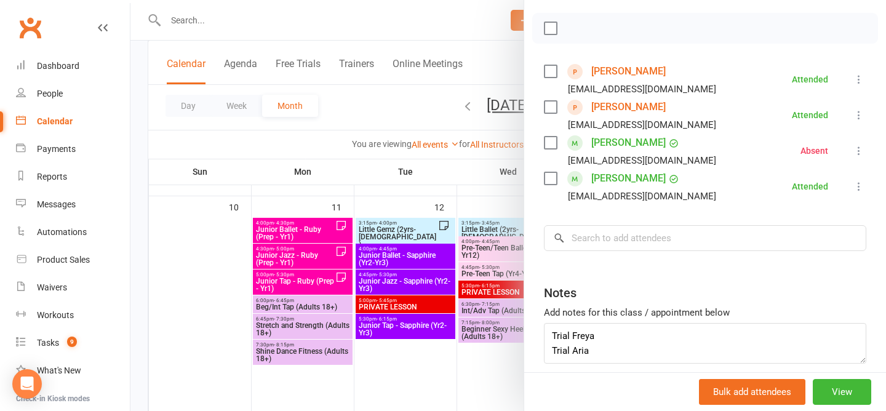
scroll to position [220, 0]
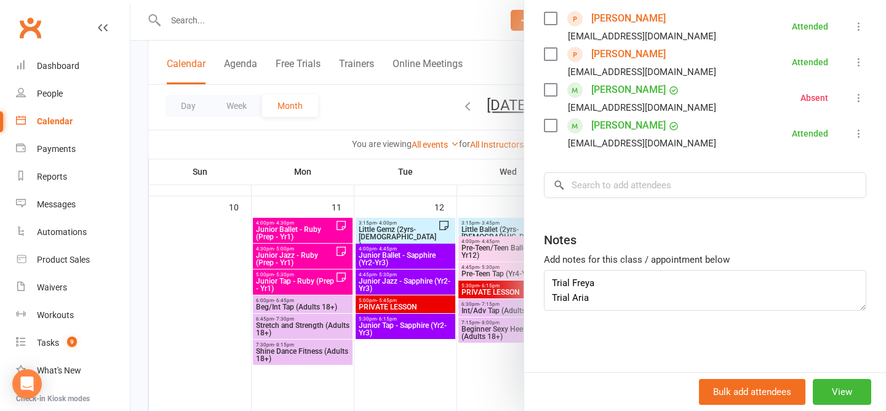
click at [368, 100] on div at bounding box center [509, 205] width 756 height 411
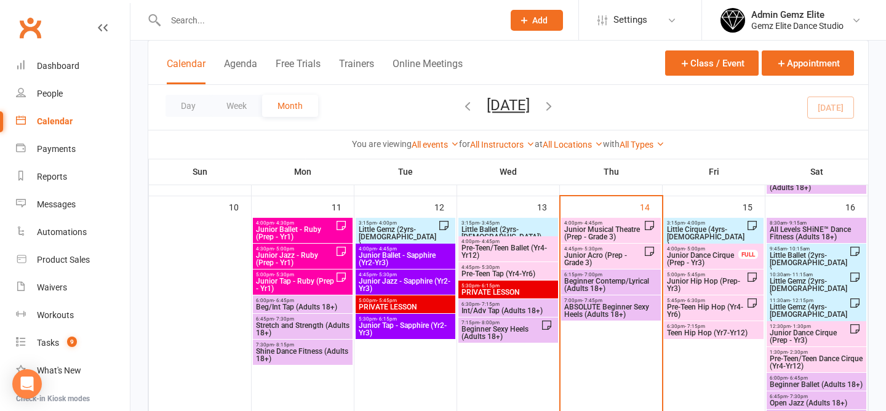
click at [590, 257] on span "Junior Acro (Prep - Grade 3)" at bounding box center [604, 259] width 80 height 15
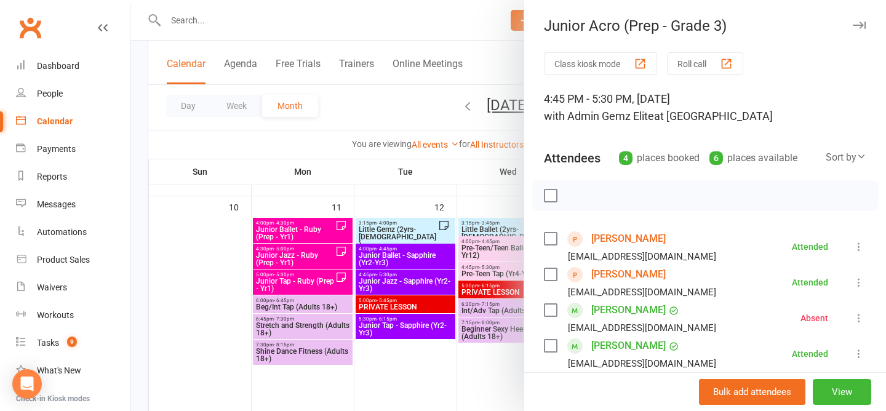
click at [389, 102] on div at bounding box center [509, 205] width 756 height 411
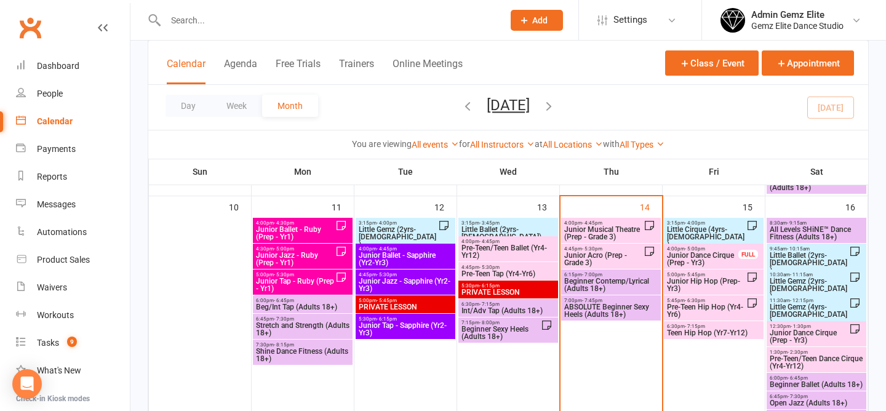
click at [697, 276] on span "- 5:45pm" at bounding box center [695, 275] width 20 height 6
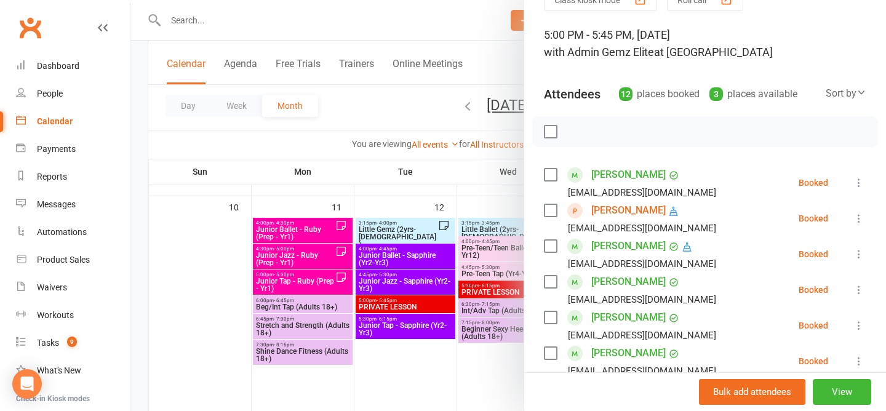
scroll to position [81, 0]
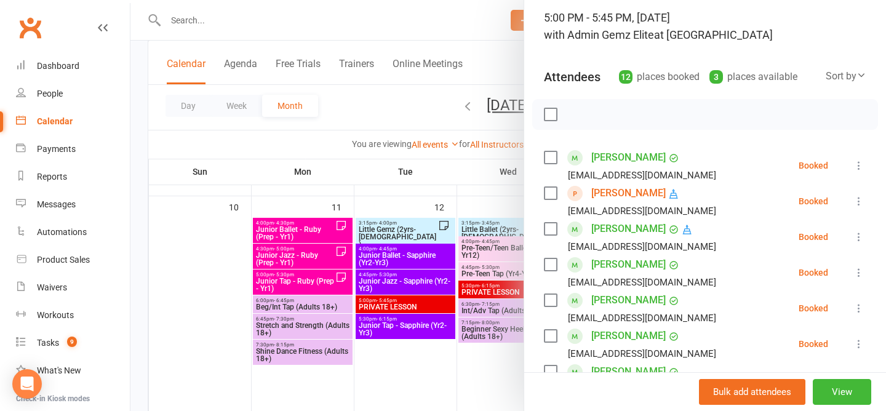
click at [149, 302] on div at bounding box center [509, 205] width 756 height 411
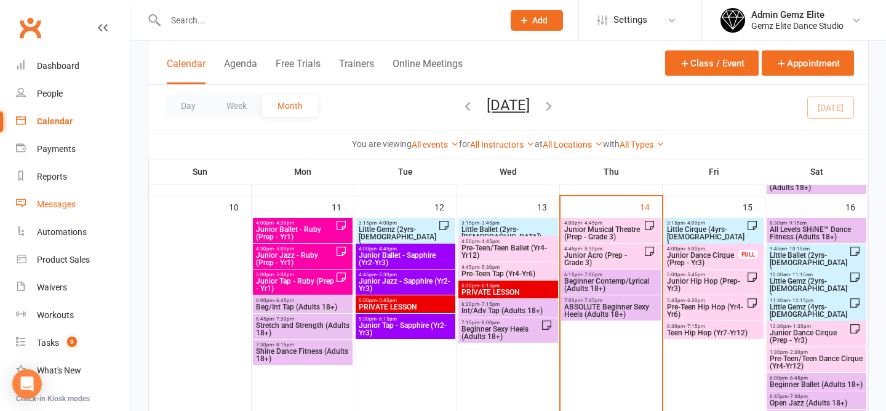
click at [55, 204] on div "Messages" at bounding box center [56, 204] width 39 height 10
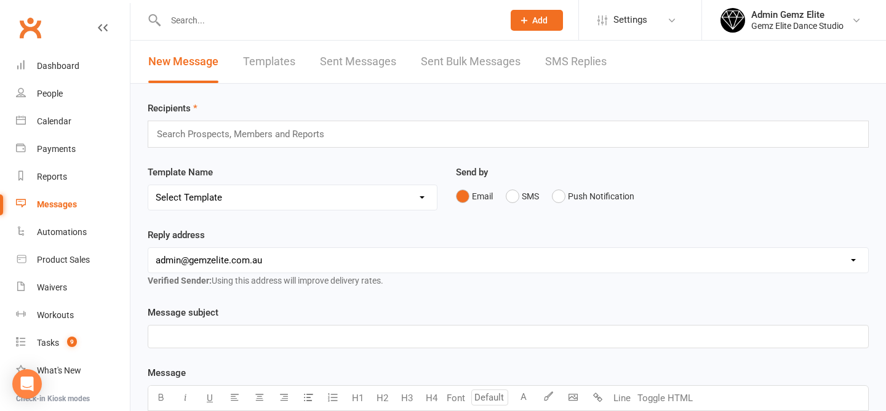
click at [267, 61] on link "Templates" at bounding box center [269, 62] width 52 height 42
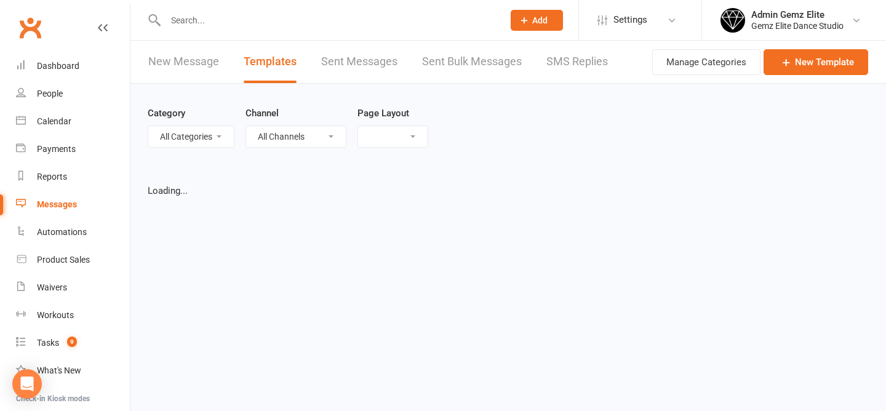
select select "list"
select select "100"
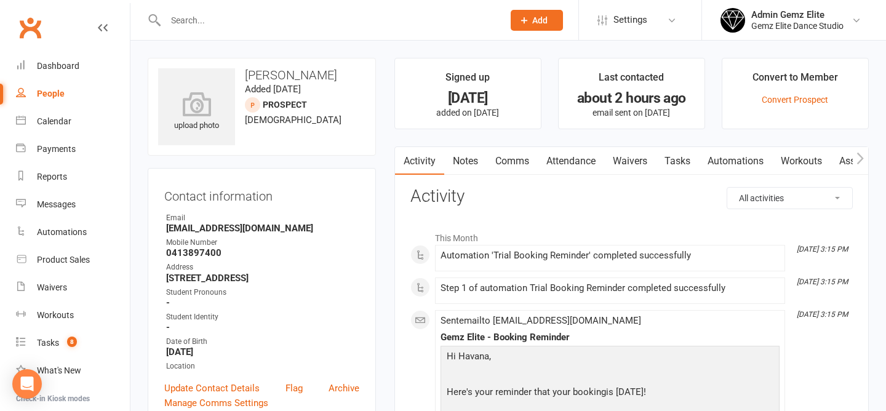
click at [472, 159] on link "Notes" at bounding box center [465, 161] width 42 height 28
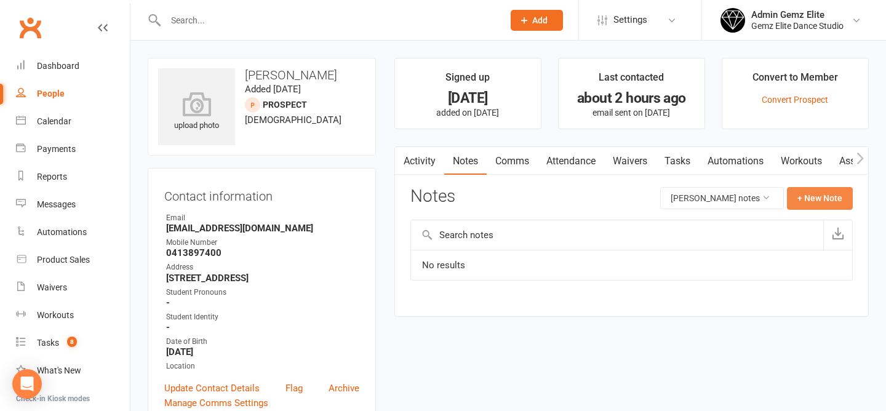
click at [825, 199] on button "+ New Note" at bounding box center [820, 198] width 66 height 22
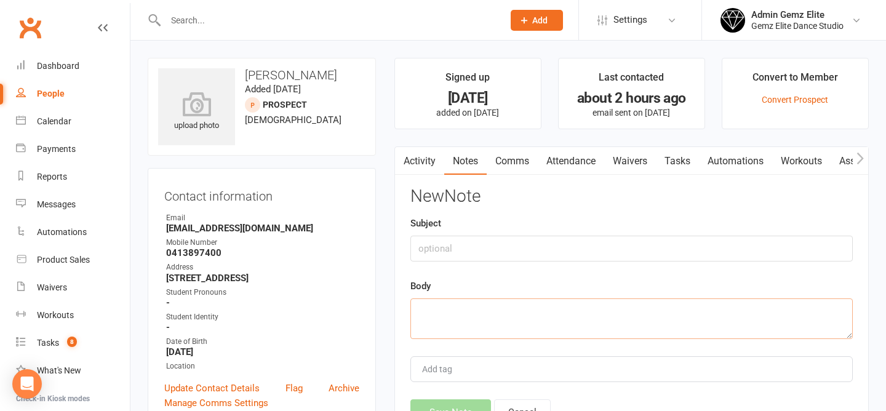
click at [516, 302] on textarea at bounding box center [632, 319] width 443 height 41
paste textarea "Afternoon, can we reschedule Havanas trial class for [DATE] and [DATE] as she i…"
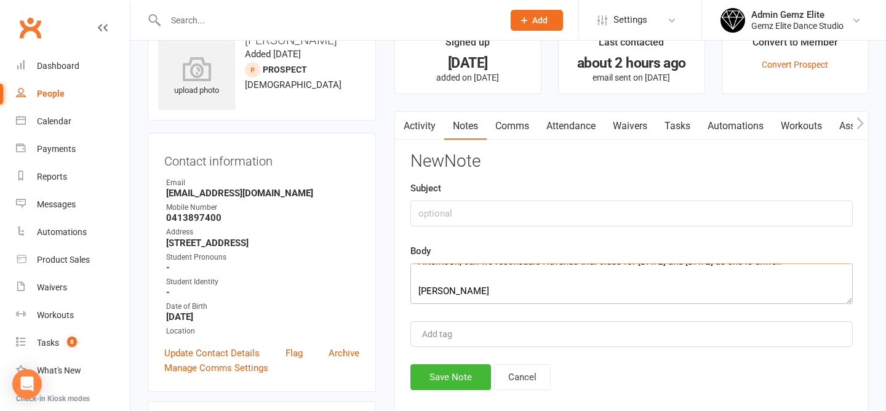
scroll to position [43, 0]
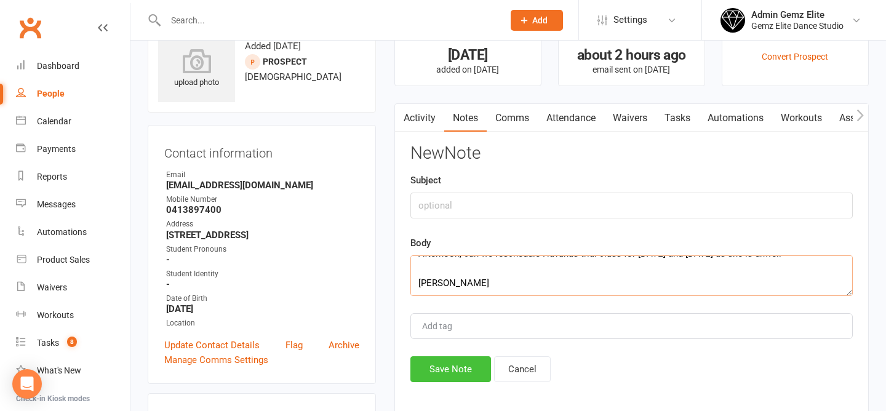
type textarea "Afternoon, can we reschedule Havanas trial class for [DATE] and [DATE] as she i…"
click at [446, 369] on button "Save Note" at bounding box center [451, 369] width 81 height 26
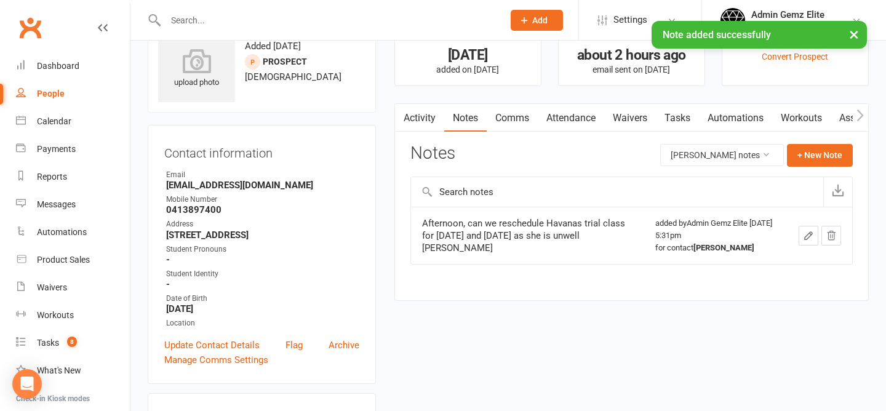
click at [517, 116] on link "Comms" at bounding box center [512, 118] width 51 height 28
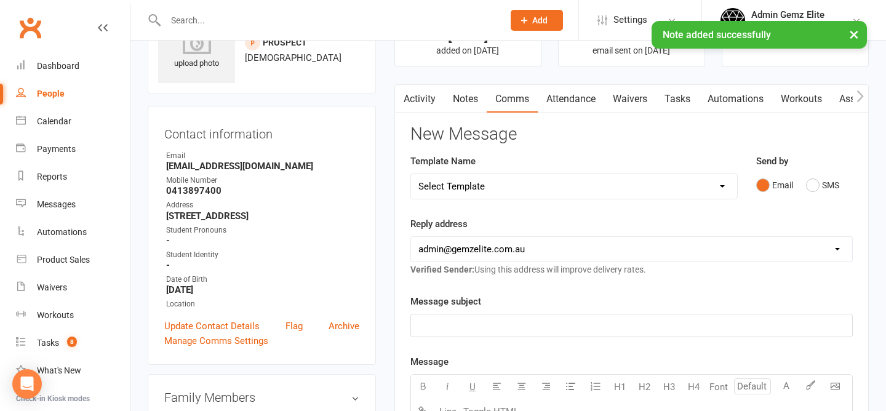
scroll to position [76, 0]
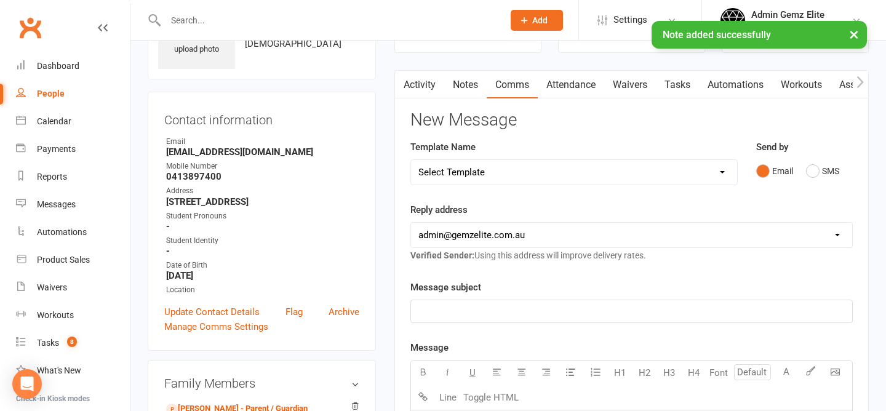
click at [455, 302] on div "﻿" at bounding box center [631, 311] width 441 height 22
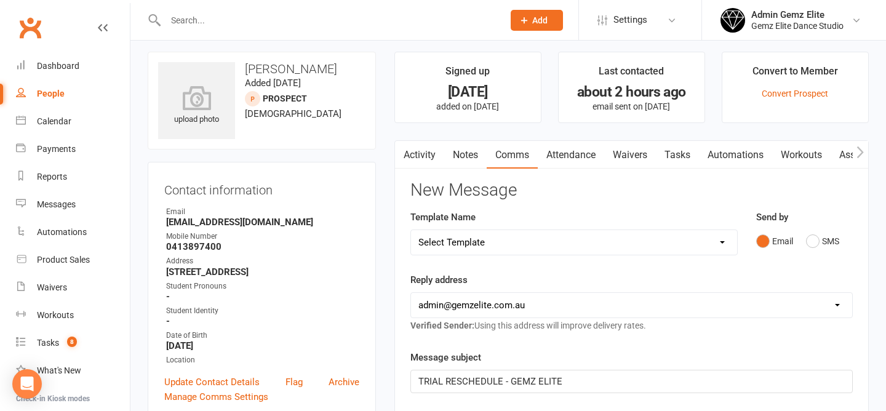
scroll to position [0, 0]
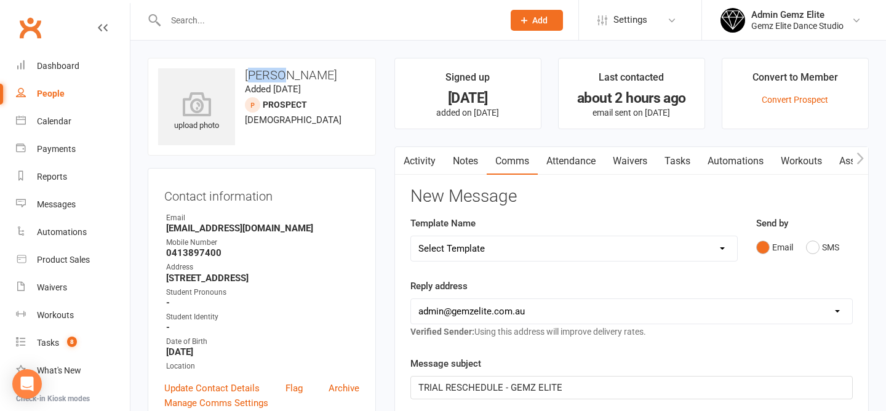
drag, startPoint x: 285, startPoint y: 76, endPoint x: 249, endPoint y: 76, distance: 35.7
click at [250, 76] on h3 "[PERSON_NAME]" at bounding box center [261, 75] width 207 height 14
drag, startPoint x: 165, startPoint y: 228, endPoint x: 191, endPoint y: 229, distance: 26.5
click at [191, 229] on li "Email [EMAIL_ADDRESS][DOMAIN_NAME]" at bounding box center [261, 223] width 195 height 22
copy strong "[PERSON_NAME]"
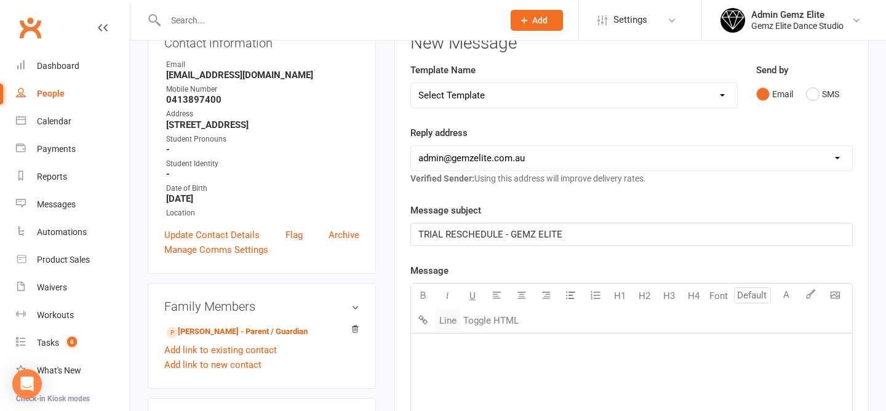
scroll to position [166, 0]
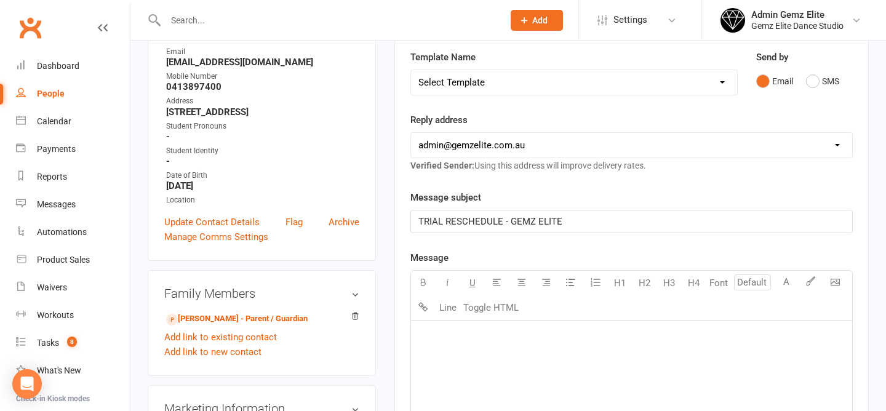
click at [447, 347] on div "﻿" at bounding box center [631, 413] width 441 height 185
click at [427, 380] on span "THank you f" at bounding box center [444, 374] width 50 height 11
click at [493, 376] on p "Thank you f" at bounding box center [632, 375] width 427 height 15
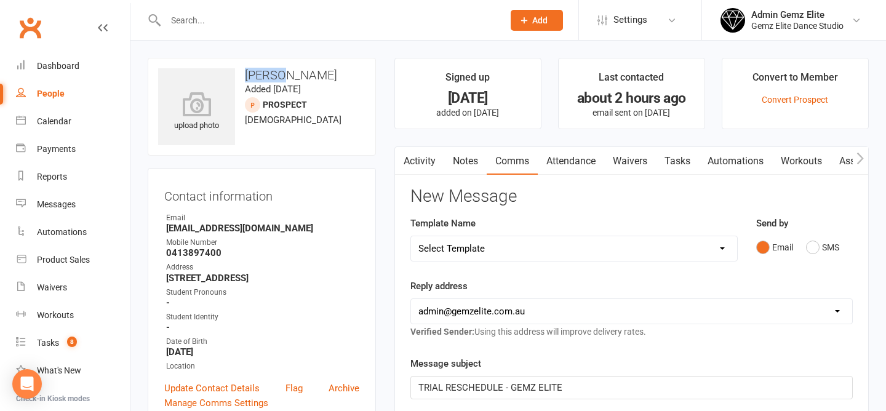
drag, startPoint x: 286, startPoint y: 78, endPoint x: 236, endPoint y: 76, distance: 49.3
click at [237, 77] on h3 "[PERSON_NAME]" at bounding box center [261, 75] width 207 height 14
copy h3 "Havana"
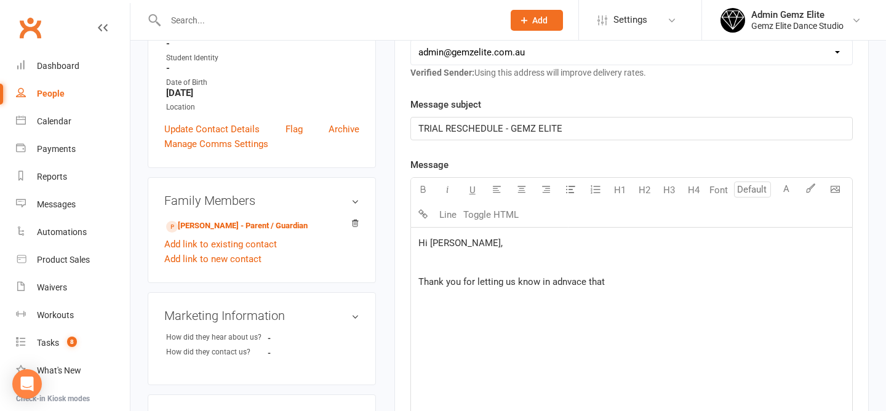
scroll to position [260, 0]
click at [672, 267] on p "﻿" at bounding box center [632, 261] width 427 height 15
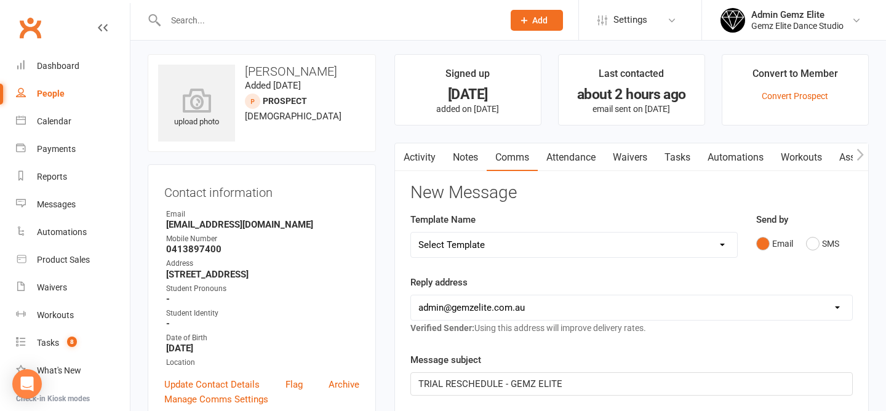
scroll to position [0, 0]
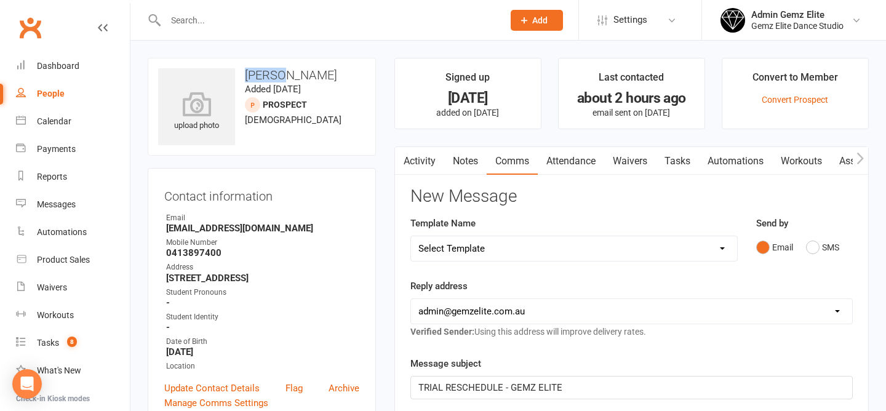
drag, startPoint x: 283, startPoint y: 74, endPoint x: 243, endPoint y: 73, distance: 40.0
click at [243, 73] on h3 "[PERSON_NAME]" at bounding box center [261, 75] width 207 height 14
copy h3 "Havana"
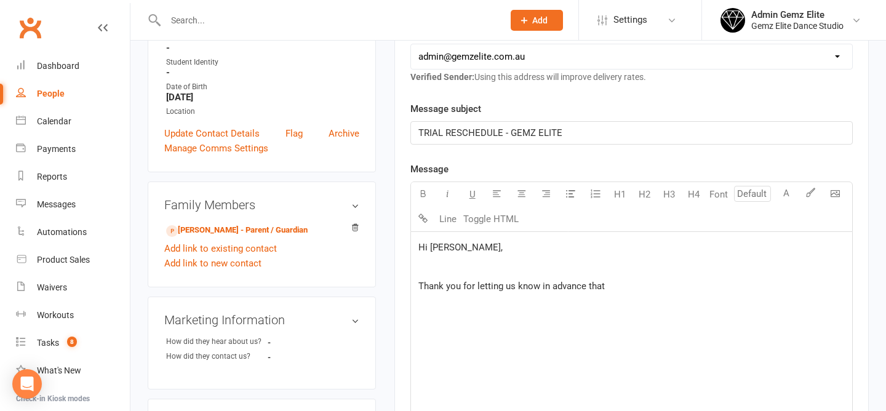
scroll to position [255, 0]
click at [641, 295] on div "Hi Taylor, ﻿ Thank you for letting us know in advance that" at bounding box center [631, 323] width 441 height 185
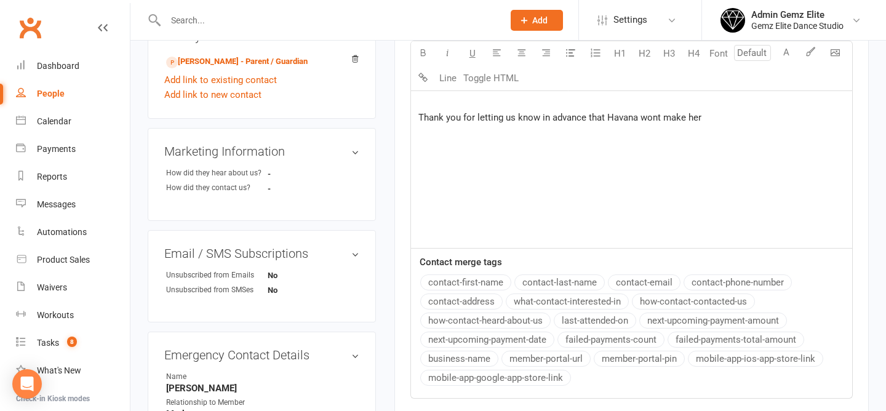
scroll to position [379, 0]
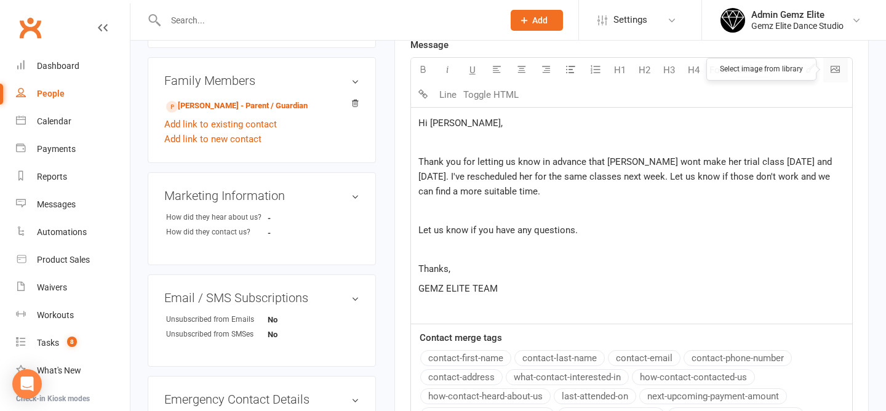
click at [838, 73] on body "Prospect Member Non-attending contact Class / event Appointment Task Membership…" at bounding box center [443, 159] width 886 height 1071
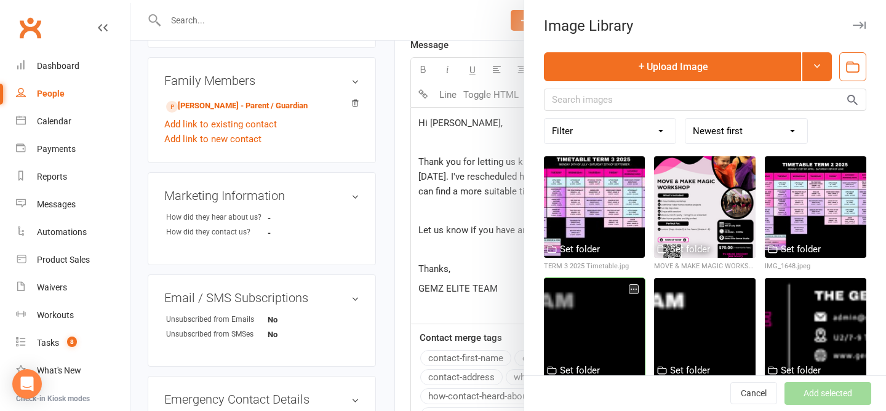
click at [595, 338] on div at bounding box center [595, 329] width 102 height 102
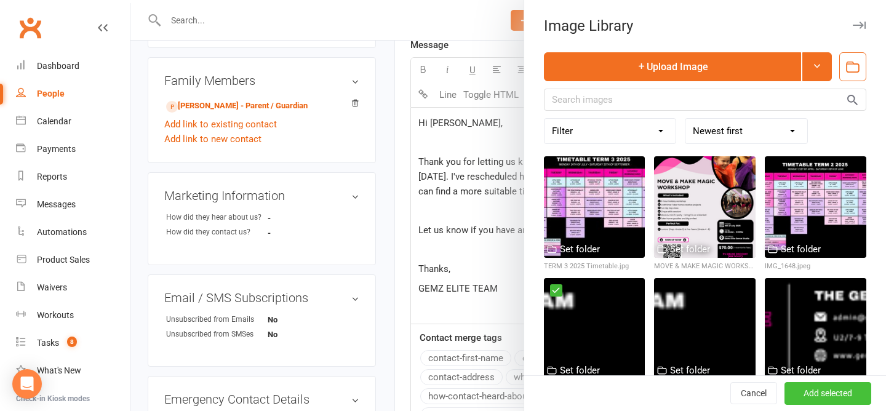
click at [829, 393] on button "Add selected" at bounding box center [828, 394] width 87 height 22
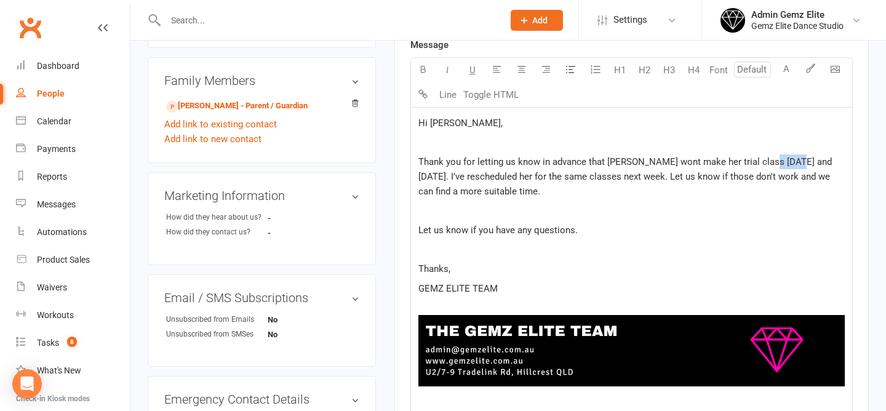
click at [766, 166] on span "Thank you for letting us know in advance that Havana wont make her trial class …" at bounding box center [627, 176] width 416 height 41
click at [809, 164] on span "Thank you for letting us know in advance that Havana wont make her trial class …" at bounding box center [631, 176] width 425 height 41
click at [527, 193] on p "Thank you for letting us know in advance that [PERSON_NAME] wont make her trial…" at bounding box center [632, 177] width 427 height 44
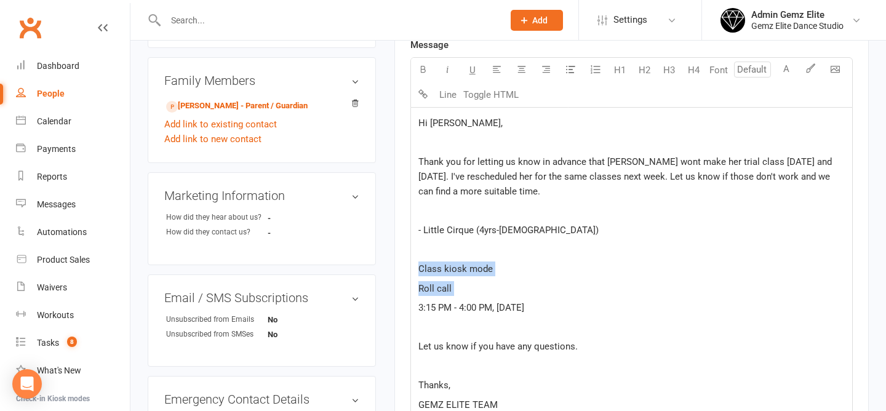
drag, startPoint x: 464, startPoint y: 296, endPoint x: 414, endPoint y: 271, distance: 55.3
click at [414, 271] on div "Hi Taylor, ﻿ Thank you for letting us know in advance that Havana wont make her…" at bounding box center [631, 319] width 441 height 423
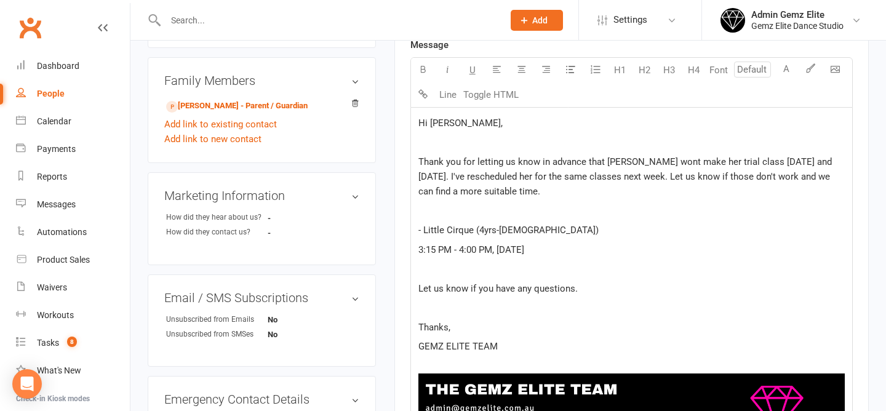
click at [616, 244] on p "3:15 PM - 4:00 PM, [DATE]" at bounding box center [632, 250] width 427 height 15
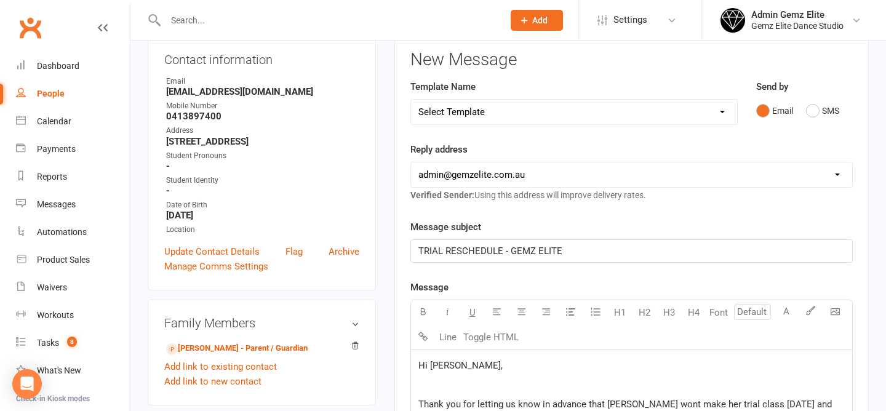
scroll to position [0, 0]
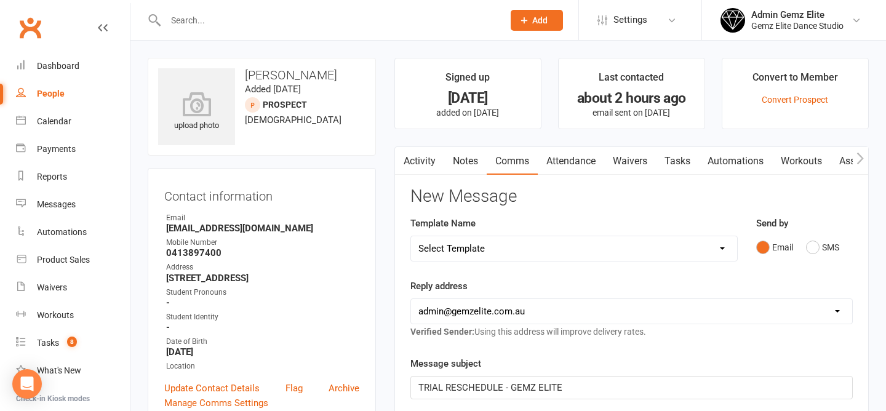
drag, startPoint x: 332, startPoint y: 73, endPoint x: 246, endPoint y: 76, distance: 86.9
click at [246, 76] on h3 "[PERSON_NAME]" at bounding box center [261, 75] width 207 height 14
copy h3 "[PERSON_NAME]"
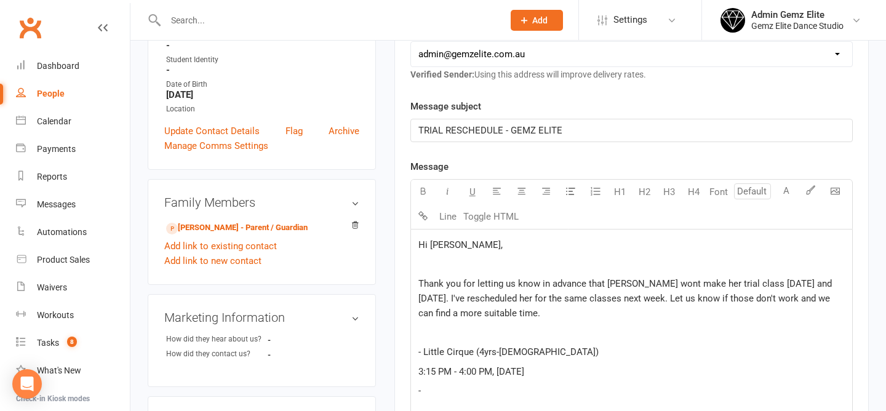
scroll to position [259, 0]
click at [441, 385] on p "-" at bounding box center [632, 389] width 427 height 15
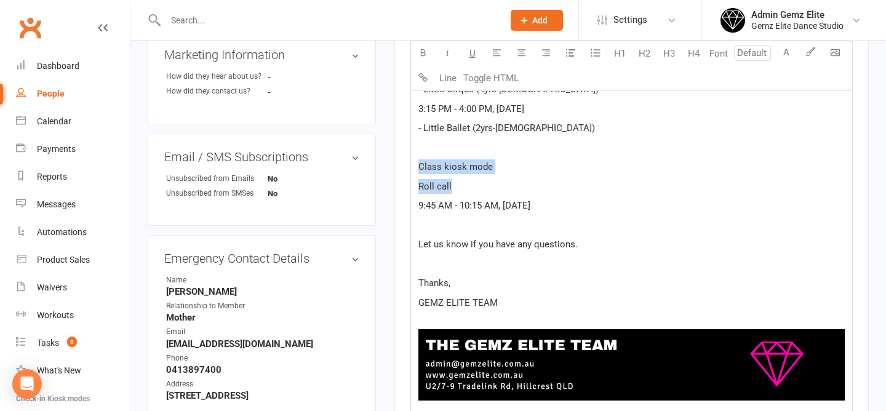
drag, startPoint x: 467, startPoint y: 185, endPoint x: 408, endPoint y: 166, distance: 61.5
click at [409, 166] on div "Activity Notes Comms Attendance Waivers Tasks Automations Workouts Assessments …" at bounding box center [632, 159] width 475 height 1067
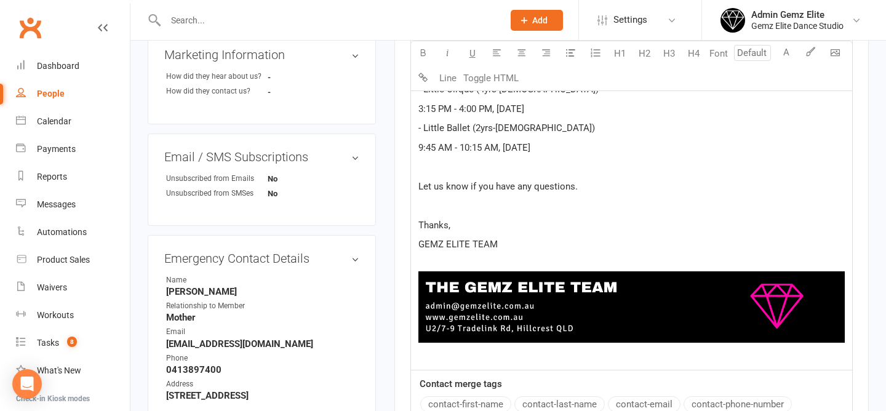
click at [462, 170] on p "﻿" at bounding box center [632, 166] width 427 height 15
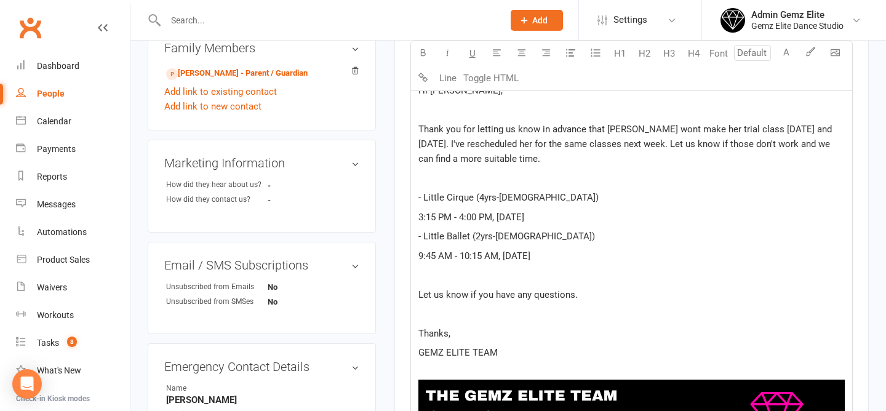
scroll to position [414, 0]
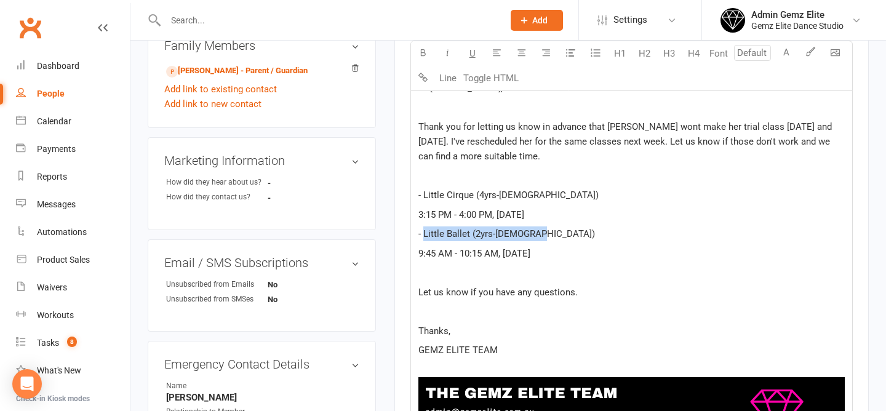
drag, startPoint x: 424, startPoint y: 235, endPoint x: 561, endPoint y: 235, distance: 136.7
click at [561, 235] on p "- Little Ballet (2yrs-5yrs old)" at bounding box center [632, 234] width 427 height 15
click at [428, 50] on button "button" at bounding box center [423, 53] width 25 height 25
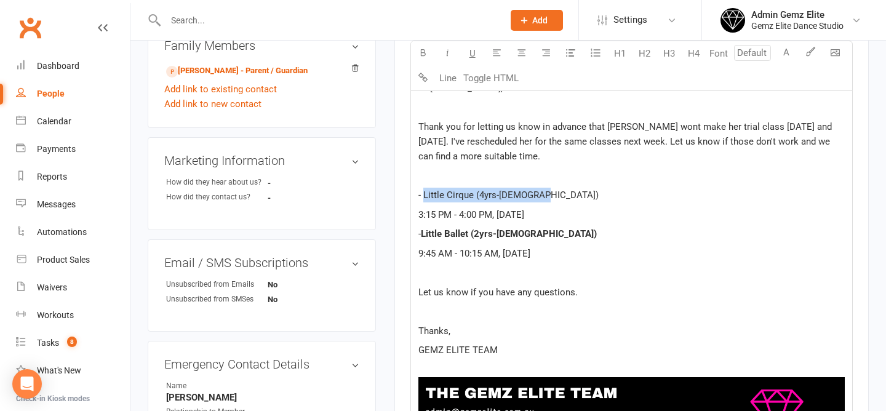
drag, startPoint x: 550, startPoint y: 193, endPoint x: 424, endPoint y: 199, distance: 126.3
click at [424, 199] on p "- Little Cirque (4yrs-5yrs old)" at bounding box center [632, 195] width 427 height 15
click at [426, 52] on icon "button" at bounding box center [423, 52] width 9 height 9
click at [531, 250] on span "9:45 AM - 10:15 AM, [DATE]" at bounding box center [475, 253] width 112 height 11
click at [481, 303] on div "Hi Taylor, ﻿ Thank you for letting us know in advance that Havana wont make her…" at bounding box center [631, 274] width 441 height 403
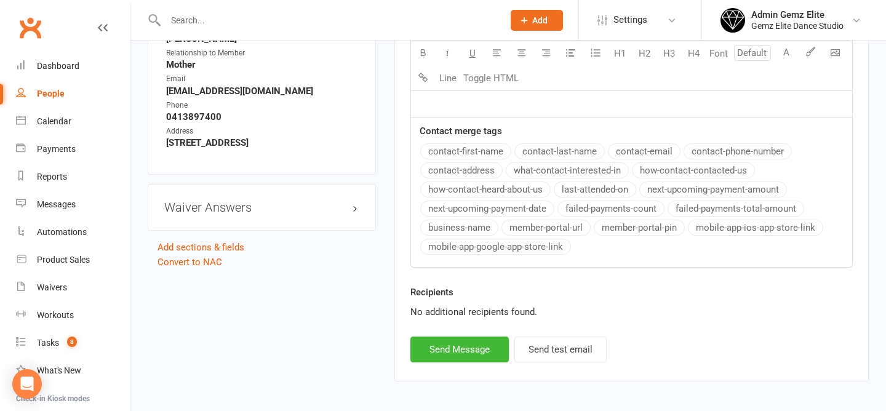
scroll to position [774, 0]
click at [470, 352] on button "Send Message" at bounding box center [460, 349] width 98 height 26
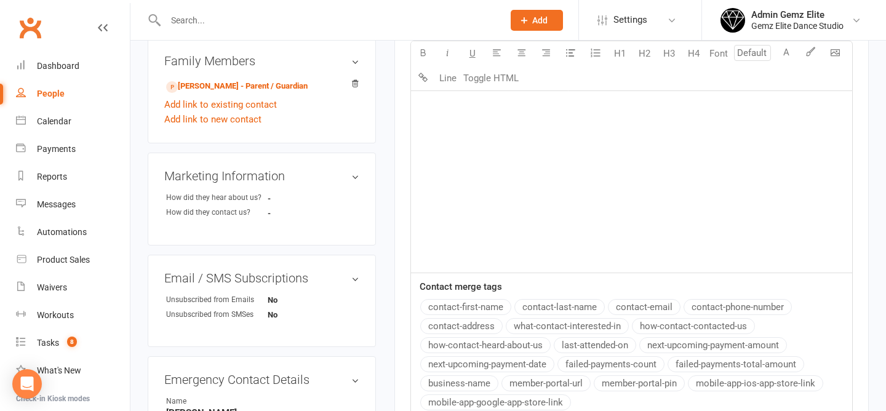
scroll to position [0, 0]
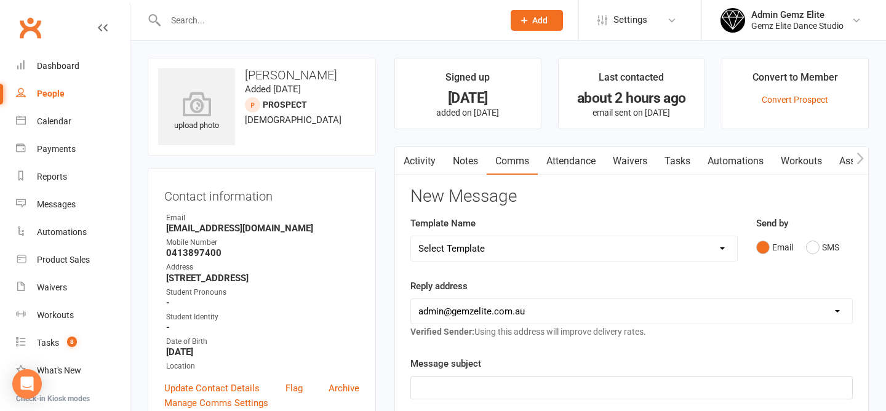
click at [414, 160] on link "Activity" at bounding box center [419, 161] width 49 height 28
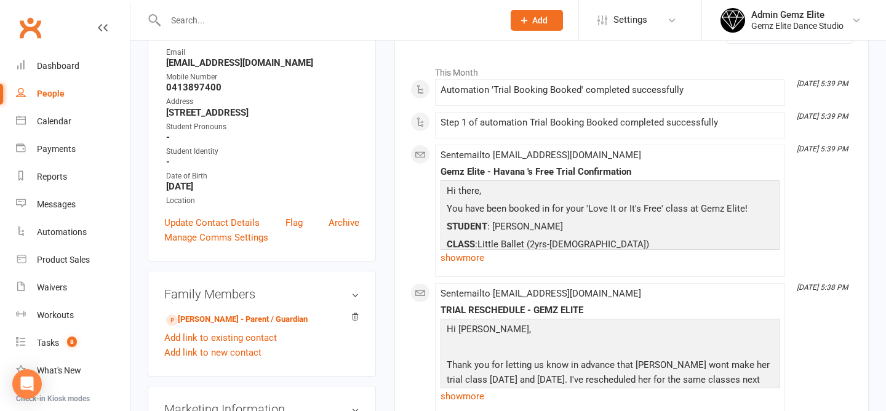
scroll to position [172, 0]
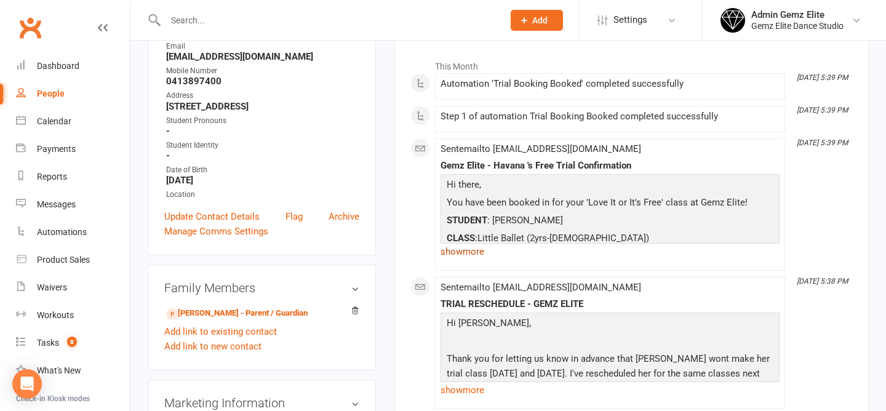
click at [460, 255] on link "show more" at bounding box center [610, 251] width 339 height 17
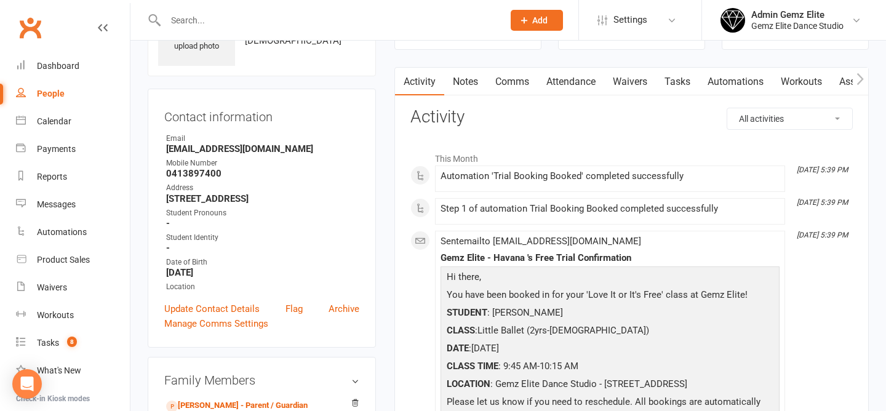
scroll to position [0, 0]
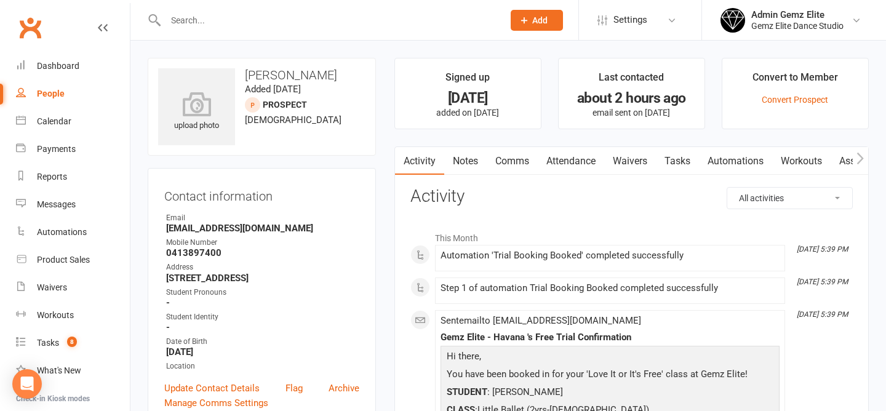
click at [427, 163] on link "Activity" at bounding box center [419, 161] width 49 height 28
click at [467, 162] on link "Notes" at bounding box center [465, 161] width 42 height 28
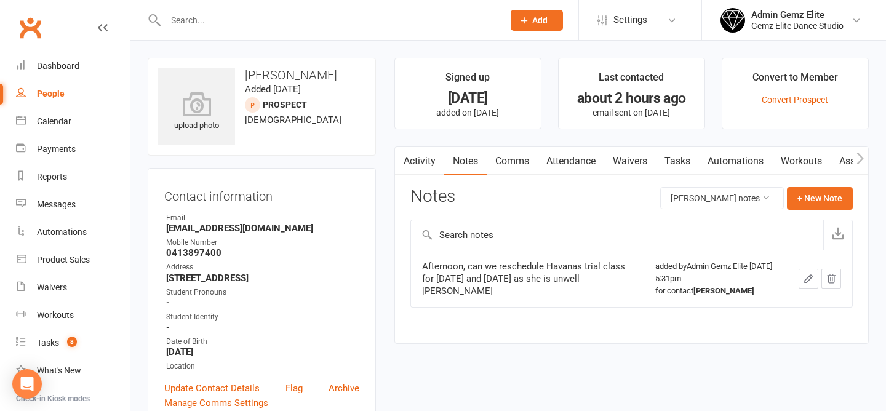
click at [422, 162] on link "Activity" at bounding box center [419, 161] width 49 height 28
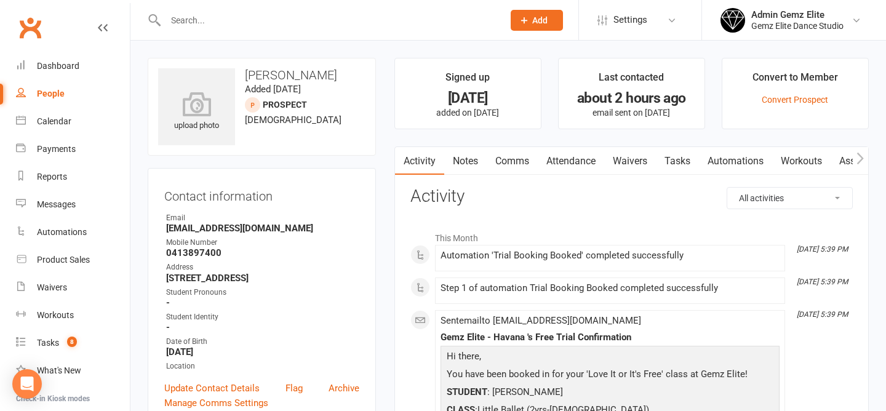
click at [523, 163] on link "Comms" at bounding box center [512, 161] width 51 height 28
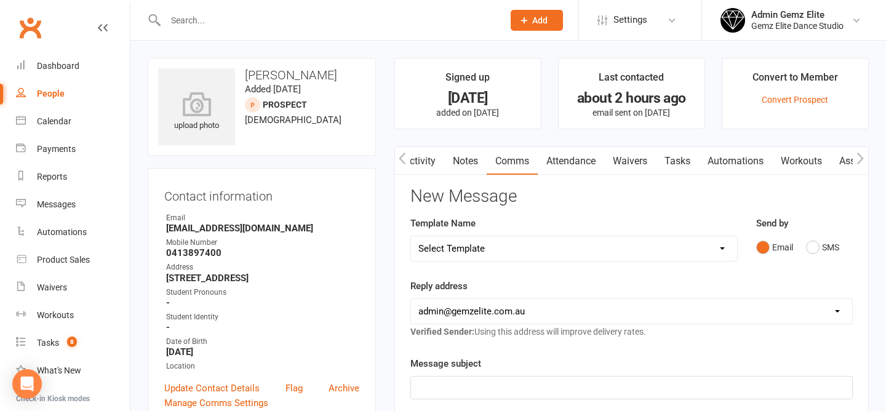
click at [427, 155] on link "Activity" at bounding box center [419, 161] width 49 height 28
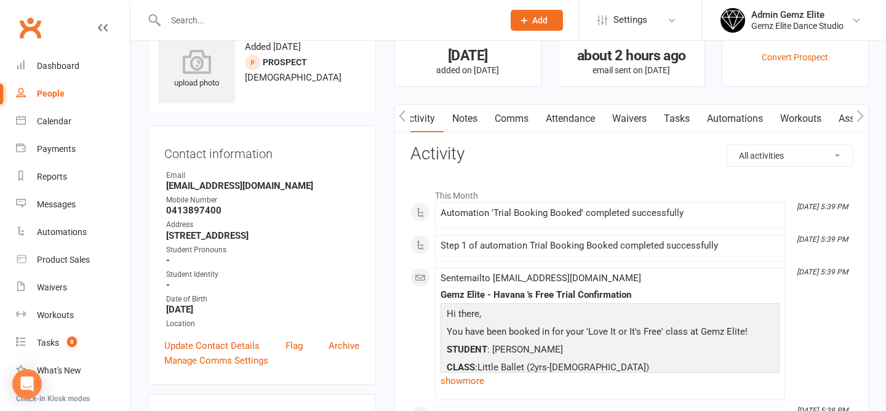
scroll to position [31, 0]
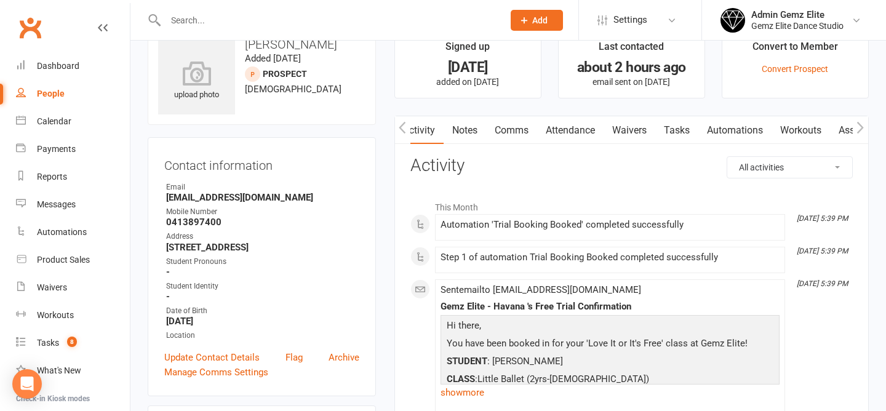
click at [459, 390] on link "show more" at bounding box center [610, 392] width 339 height 17
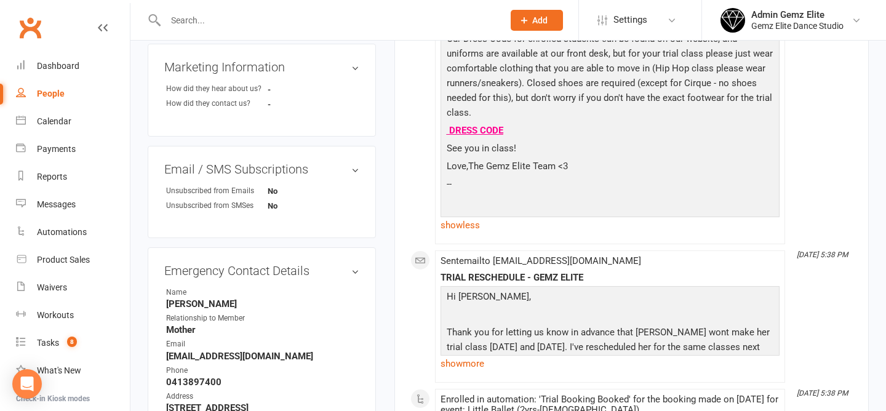
scroll to position [513, 0]
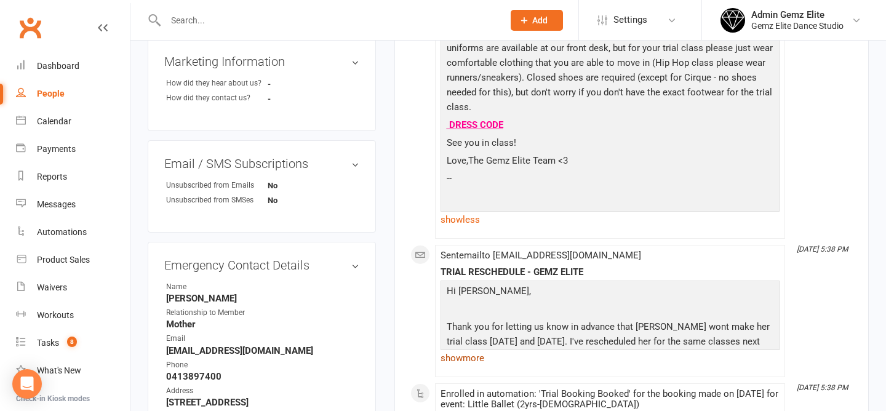
click at [458, 358] on link "show more" at bounding box center [610, 358] width 339 height 17
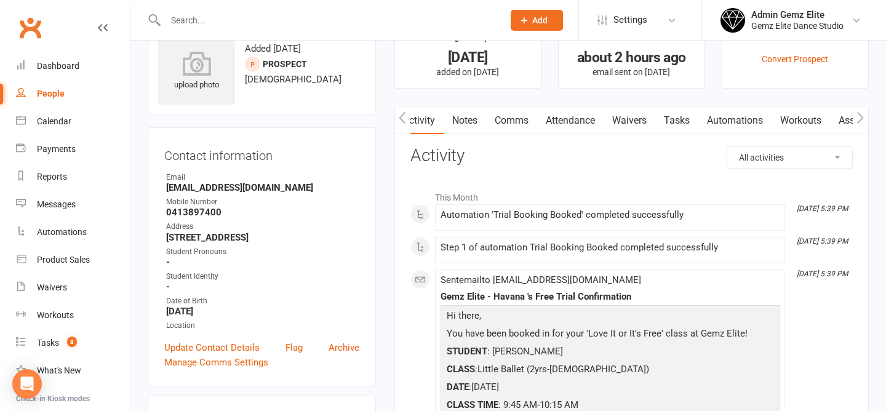
scroll to position [39, 0]
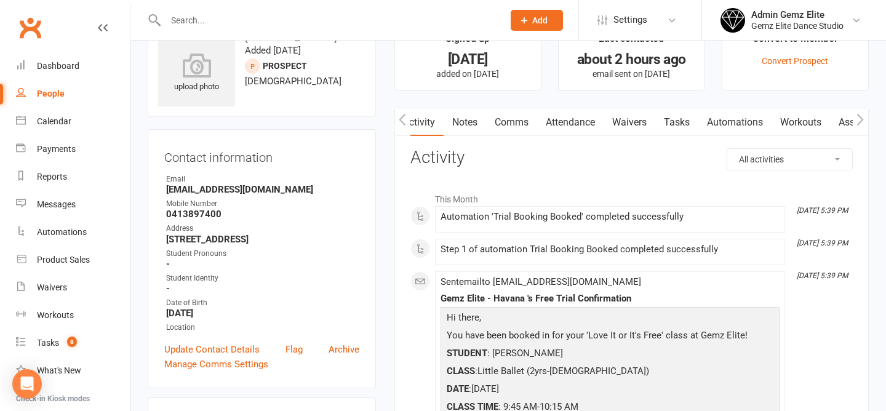
click at [457, 114] on link "Notes" at bounding box center [465, 122] width 42 height 28
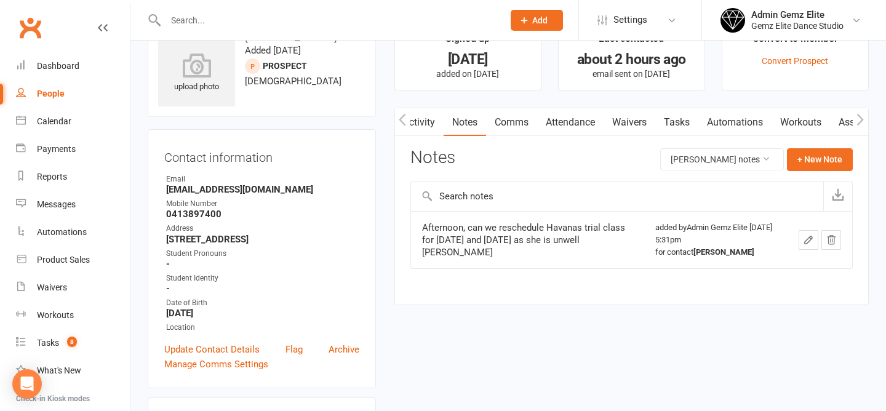
click at [431, 128] on link "Activity" at bounding box center [419, 122] width 49 height 28
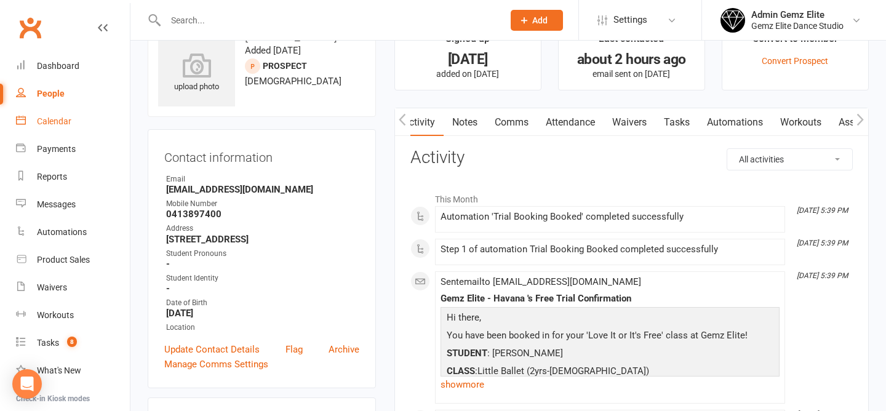
click at [68, 122] on div "Calendar" at bounding box center [54, 121] width 34 height 10
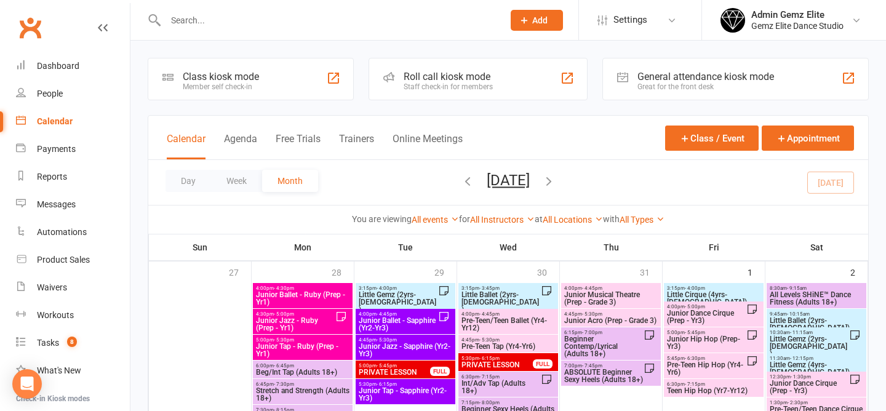
click at [597, 317] on span "Junior Acro (Prep - Grade 3)" at bounding box center [611, 320] width 95 height 7
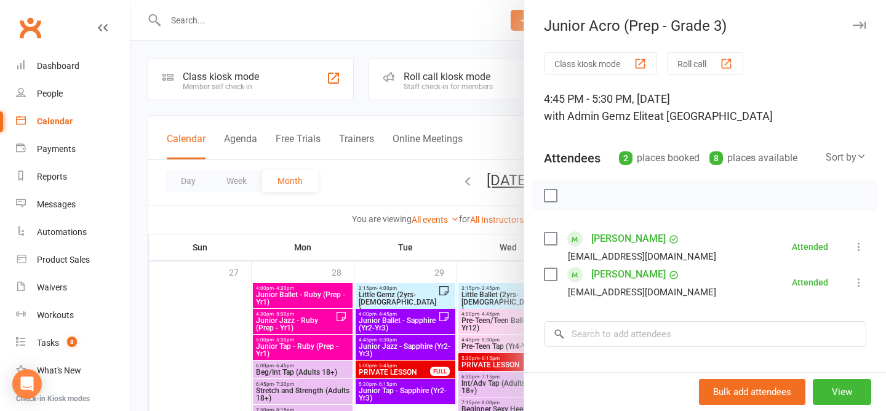
click at [358, 169] on div at bounding box center [509, 205] width 756 height 411
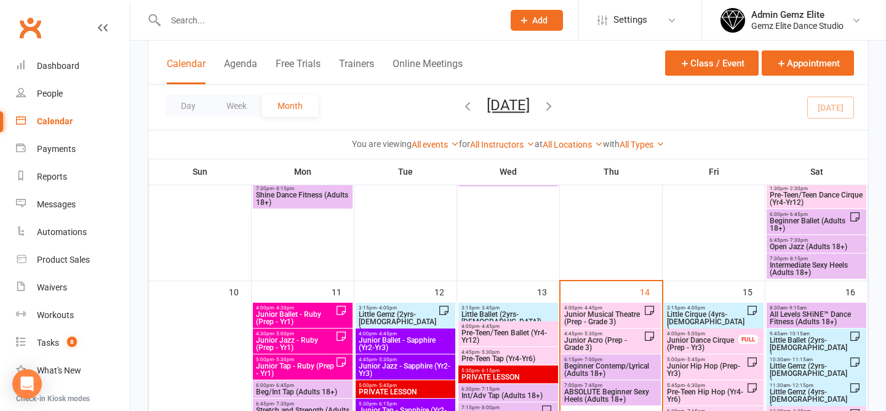
scroll to position [460, 0]
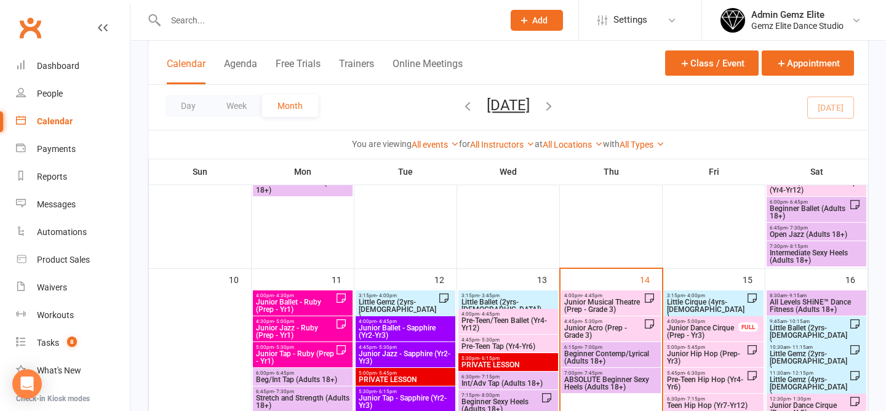
click at [628, 326] on span "Junior Acro (Prep - Grade 3)" at bounding box center [604, 331] width 80 height 15
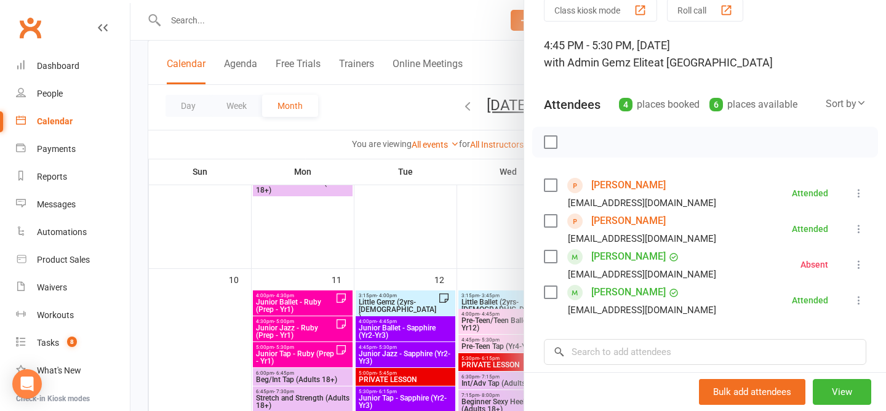
scroll to position [55, 0]
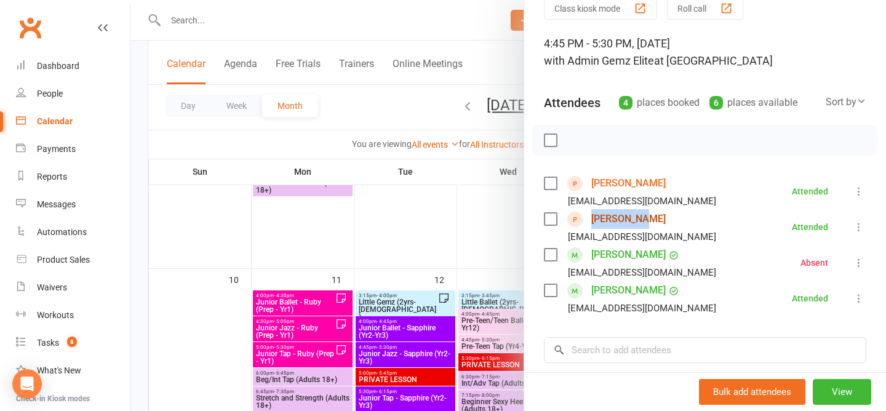
copy link "[PERSON_NAME]"
click at [385, 98] on div at bounding box center [509, 205] width 756 height 411
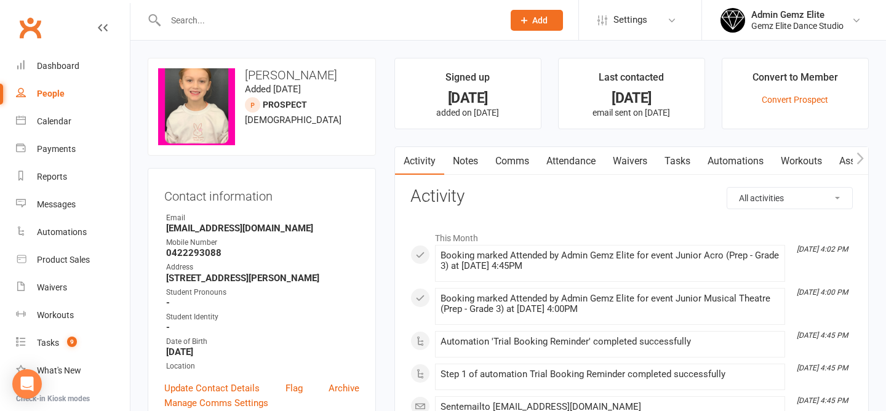
click at [467, 156] on link "Notes" at bounding box center [465, 161] width 42 height 28
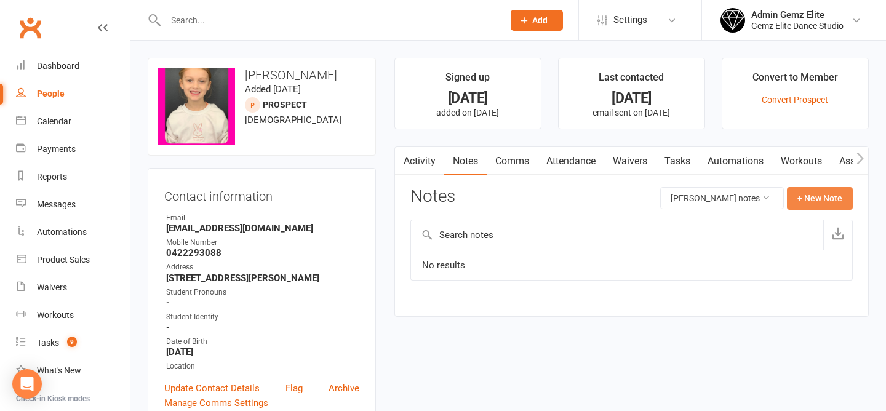
click at [813, 197] on button "+ New Note" at bounding box center [820, 198] width 66 height 22
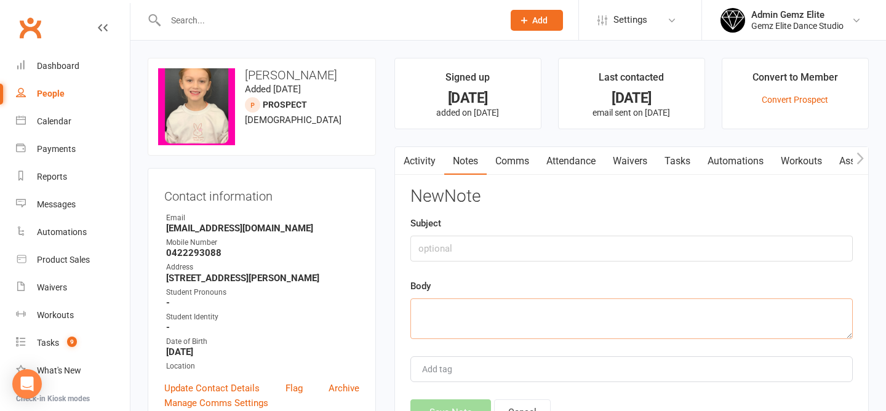
click at [512, 327] on textarea at bounding box center [632, 319] width 443 height 41
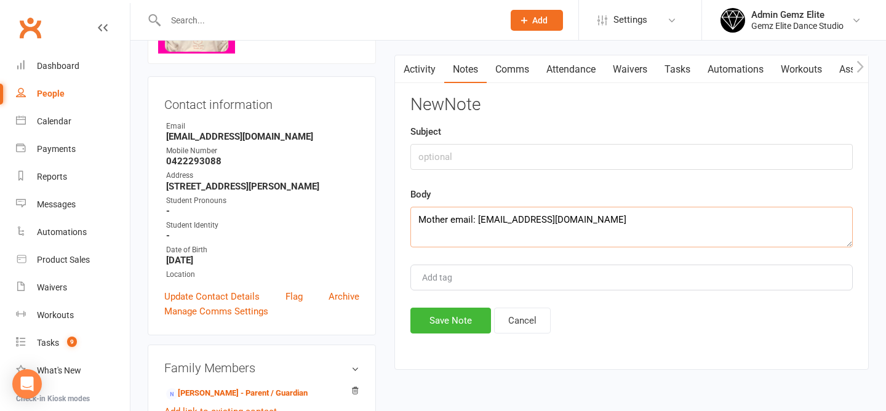
scroll to position [96, 0]
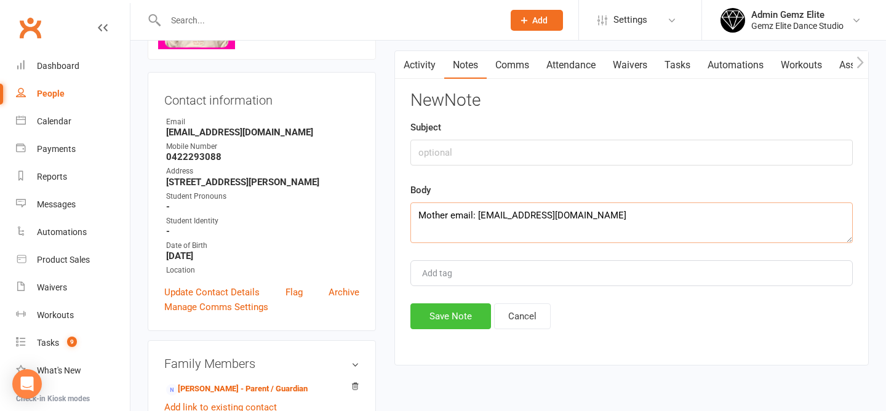
type textarea "Mother email: [EMAIL_ADDRESS][DOMAIN_NAME]"
click at [461, 319] on button "Save Note" at bounding box center [451, 316] width 81 height 26
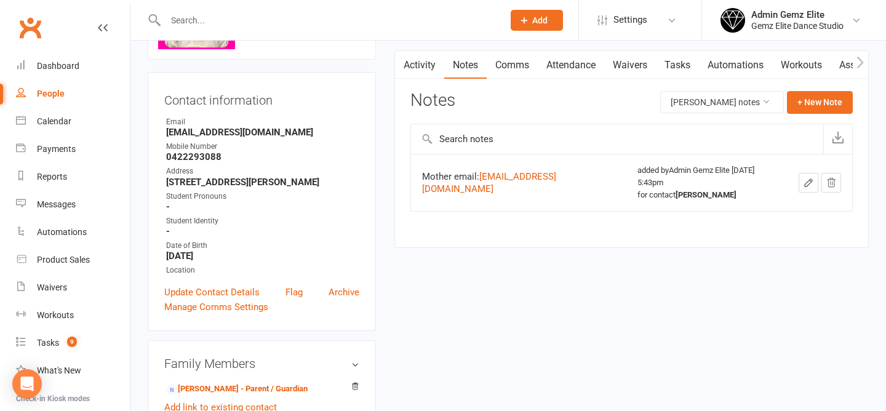
click at [422, 62] on link "Activity" at bounding box center [419, 65] width 49 height 28
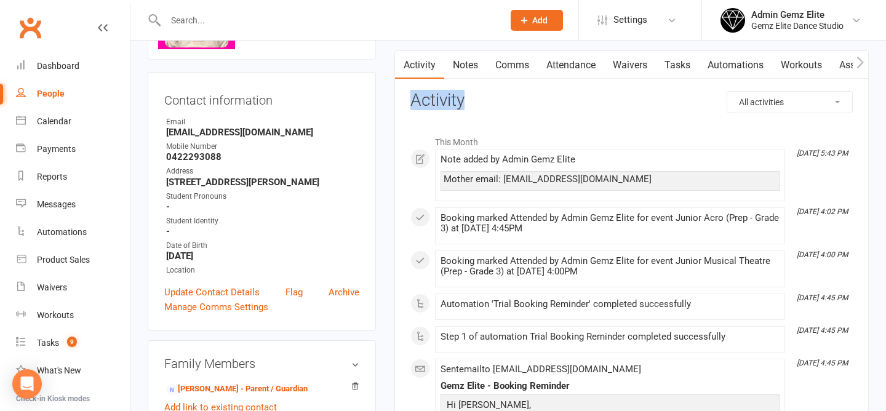
drag, startPoint x: 480, startPoint y: 105, endPoint x: 388, endPoint y: 105, distance: 92.3
click at [492, 102] on h3 "Activity" at bounding box center [632, 100] width 443 height 19
drag, startPoint x: 481, startPoint y: 103, endPoint x: 398, endPoint y: 103, distance: 83.7
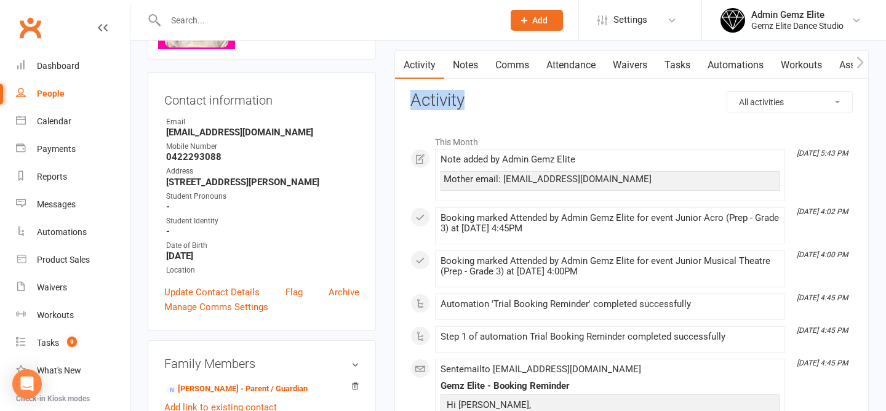
click at [493, 100] on h3 "Activity" at bounding box center [632, 100] width 443 height 19
drag, startPoint x: 613, startPoint y: 186, endPoint x: 504, endPoint y: 182, distance: 108.4
click at [504, 182] on div "Mother email: [EMAIL_ADDRESS][DOMAIN_NAME]" at bounding box center [610, 181] width 339 height 20
copy div "[EMAIL_ADDRESS][DOMAIN_NAME]"
click at [222, 300] on link "Update Contact Details" at bounding box center [211, 292] width 95 height 15
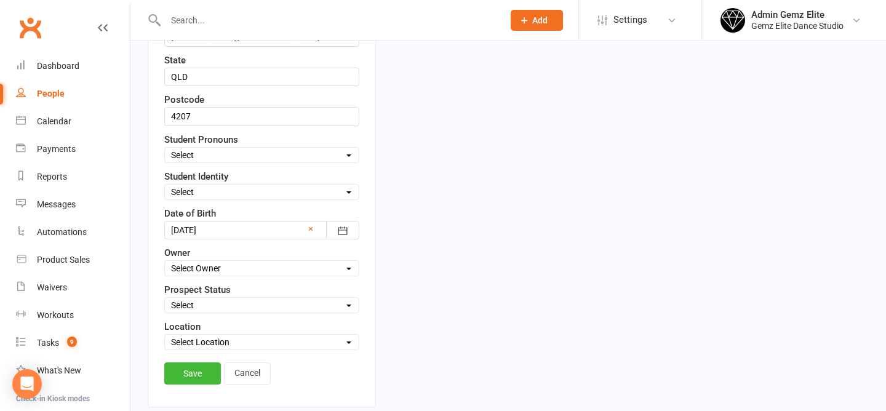
scroll to position [436, 0]
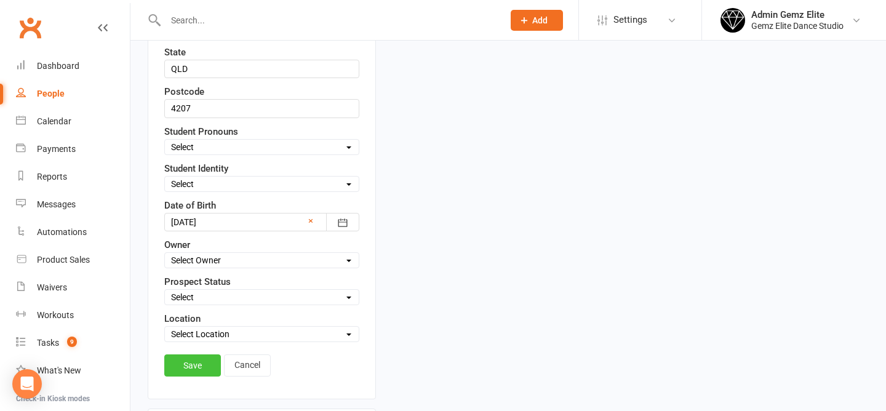
click at [191, 361] on link "Save" at bounding box center [192, 366] width 57 height 22
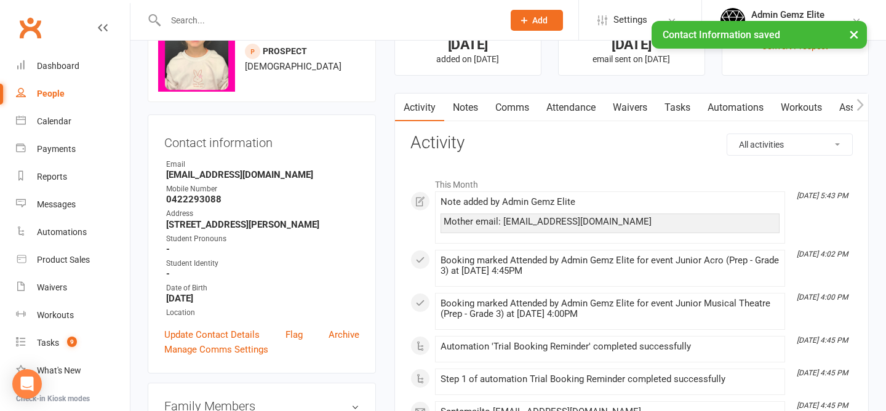
scroll to position [38, 0]
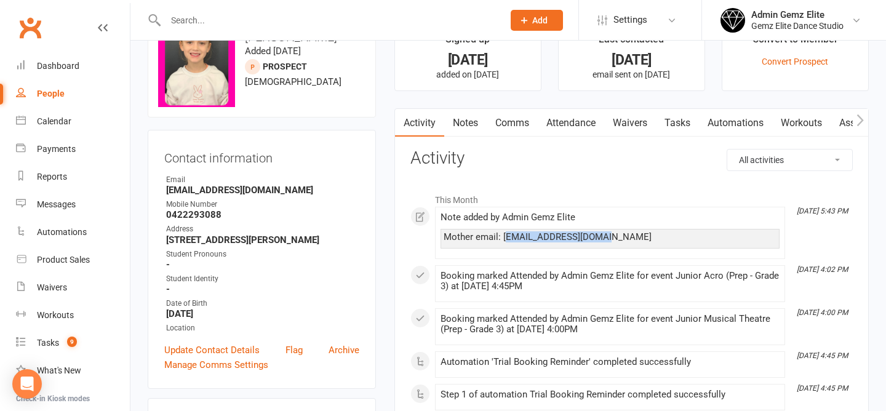
drag, startPoint x: 613, startPoint y: 236, endPoint x: 505, endPoint y: 241, distance: 107.2
click at [505, 241] on div "Mother email: [EMAIL_ADDRESS][DOMAIN_NAME]" at bounding box center [610, 237] width 333 height 10
drag, startPoint x: 503, startPoint y: 239, endPoint x: 618, endPoint y: 239, distance: 115.1
click at [618, 239] on div "Mother email: [EMAIL_ADDRESS][DOMAIN_NAME]" at bounding box center [610, 237] width 333 height 10
copy div "[EMAIL_ADDRESS][DOMAIN_NAME]"
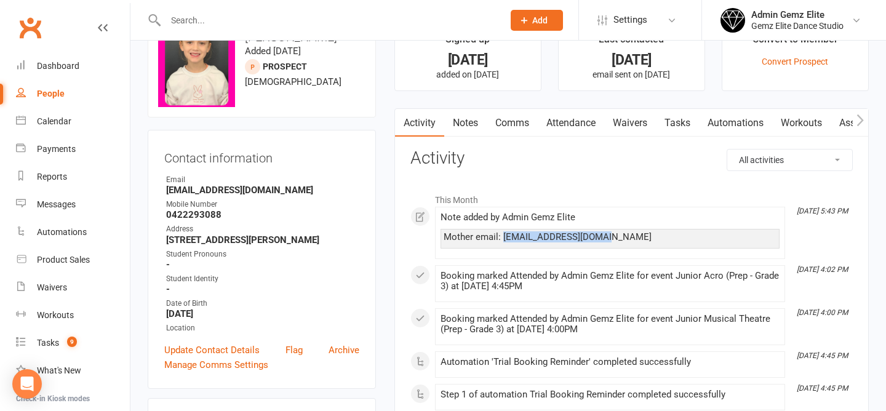
click at [629, 243] on div "Mother email: [EMAIL_ADDRESS][DOMAIN_NAME]" at bounding box center [610, 237] width 333 height 10
drag, startPoint x: 619, startPoint y: 238, endPoint x: 508, endPoint y: 238, distance: 110.8
click at [502, 238] on div "Mother email: [EMAIL_ADDRESS][DOMAIN_NAME]" at bounding box center [610, 237] width 333 height 10
copy div "[EMAIL_ADDRESS][DOMAIN_NAME]"
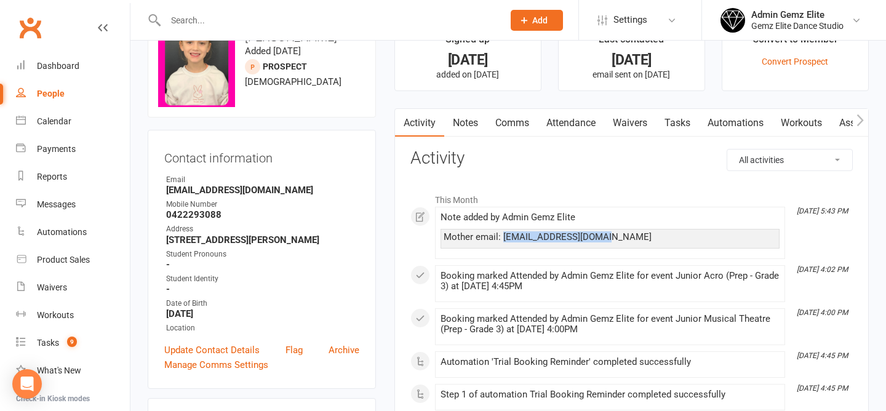
click at [534, 18] on span "Add" at bounding box center [539, 20] width 15 height 10
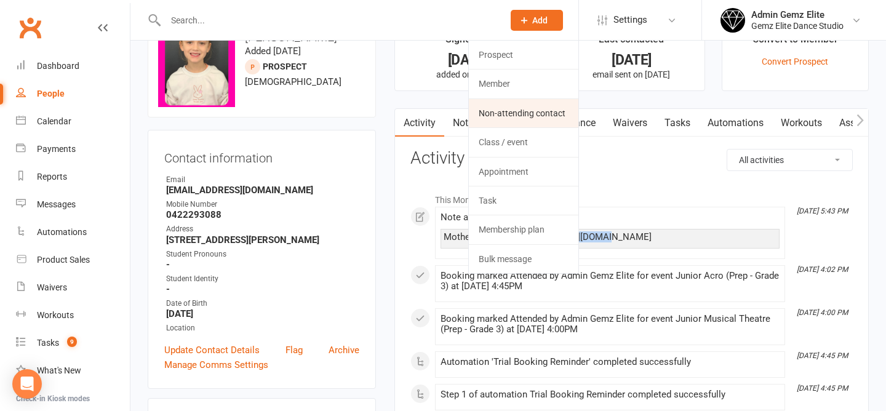
click at [556, 116] on link "Non-attending contact" at bounding box center [524, 113] width 110 height 28
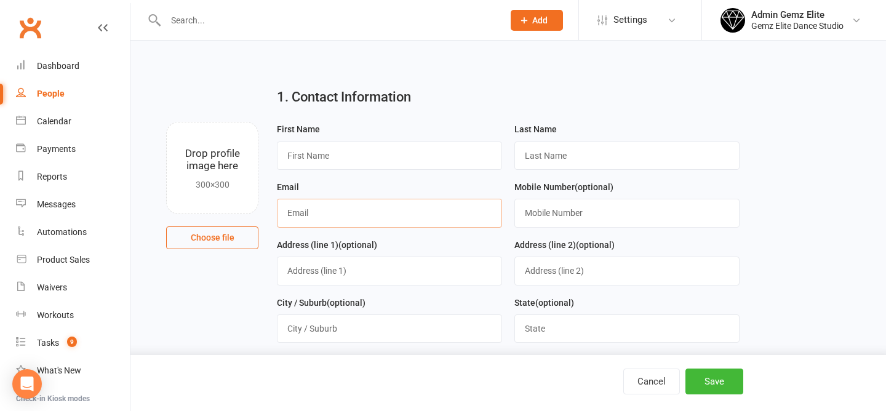
click at [374, 221] on input "text" at bounding box center [389, 213] width 225 height 28
paste input "[EMAIL_ADDRESS][DOMAIN_NAME]"
type input "[EMAIL_ADDRESS][DOMAIN_NAME]"
click at [353, 169] on input "text" at bounding box center [389, 156] width 225 height 28
type input "[PERSON_NAME]"
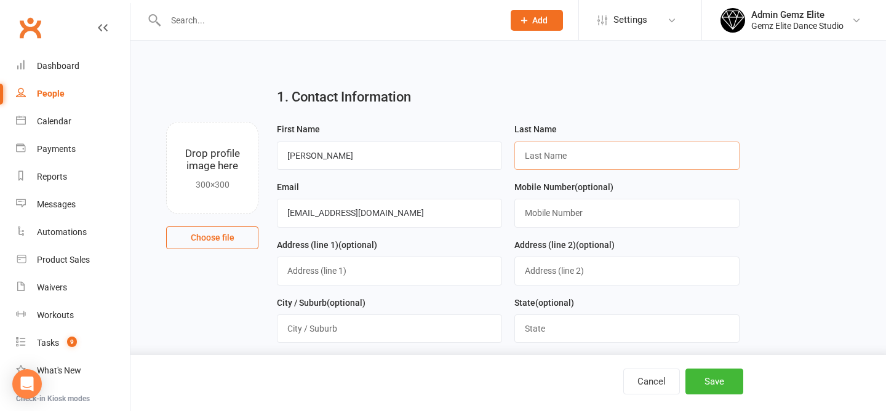
click at [622, 153] on input "text" at bounding box center [627, 156] width 225 height 28
type input "Savage"
click at [772, 339] on main "1. Contact Information Drop profile image here 300×300 Choose file First Name […" at bounding box center [508, 273] width 721 height 391
click at [725, 376] on button "Save" at bounding box center [715, 382] width 58 height 26
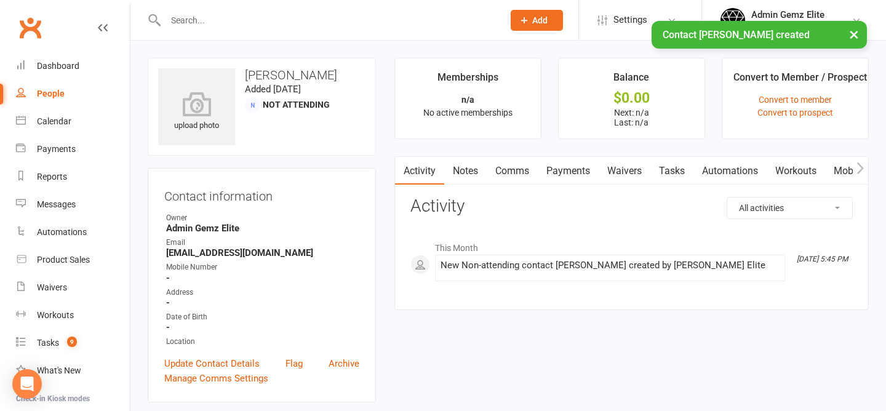
click at [516, 170] on link "Comms" at bounding box center [512, 171] width 51 height 28
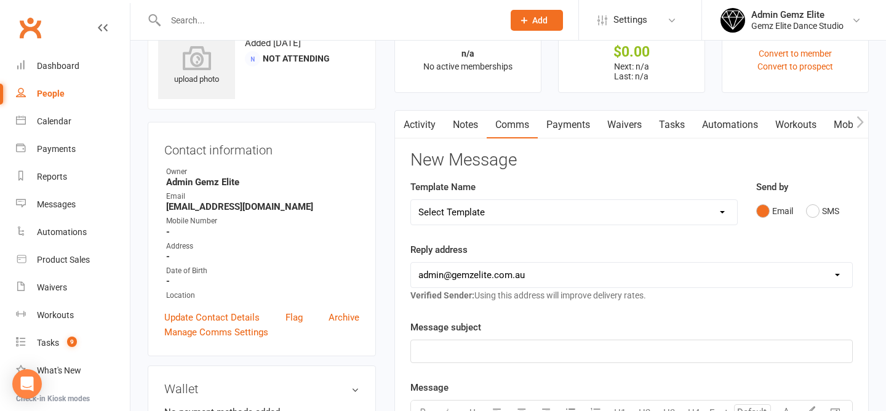
scroll to position [63, 0]
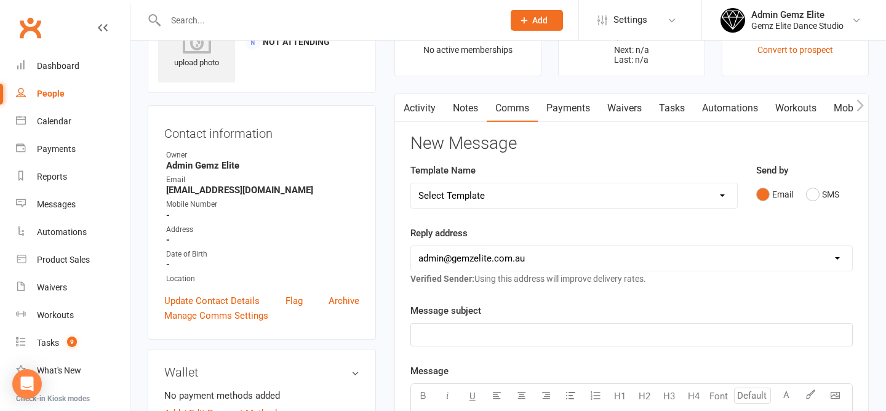
click at [478, 330] on p "﻿" at bounding box center [632, 334] width 427 height 15
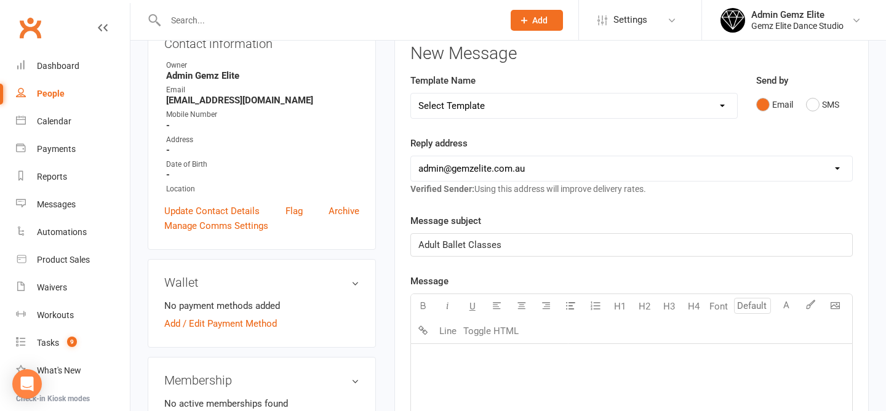
scroll to position [184, 0]
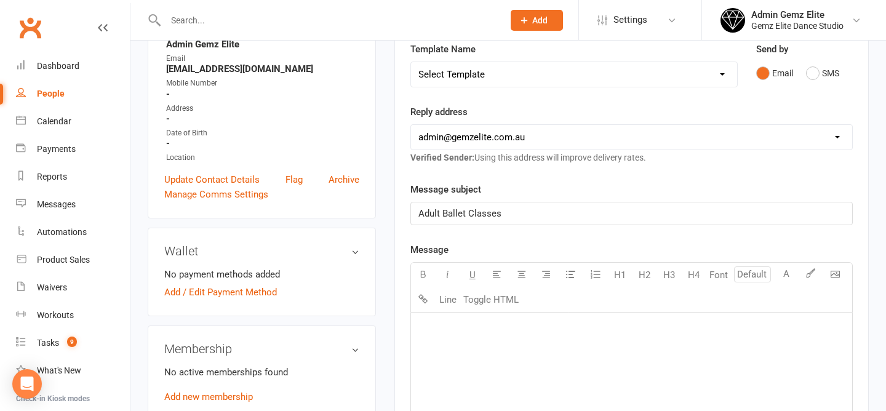
click at [446, 339] on div "﻿" at bounding box center [631, 405] width 441 height 185
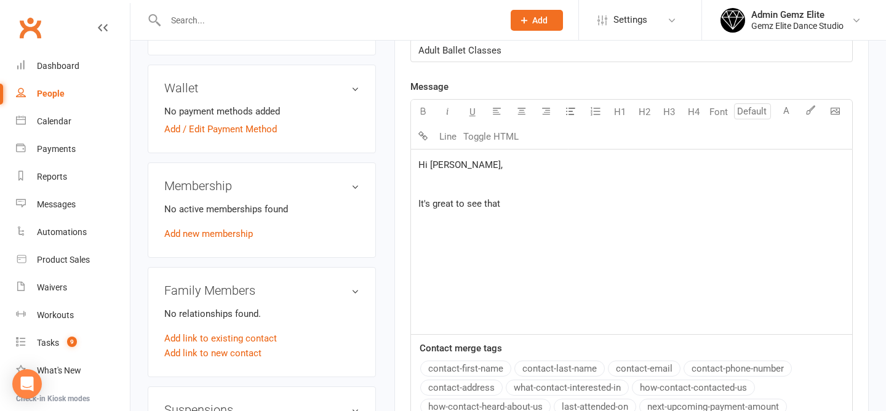
scroll to position [350, 0]
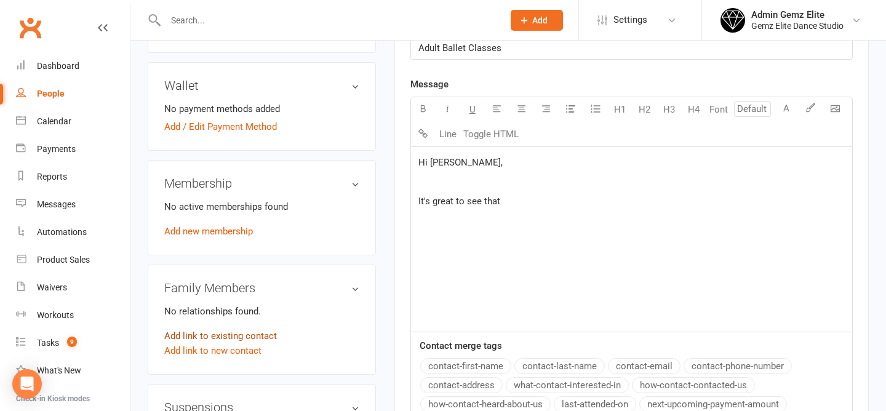
click at [214, 334] on link "Add link to existing contact" at bounding box center [220, 336] width 113 height 15
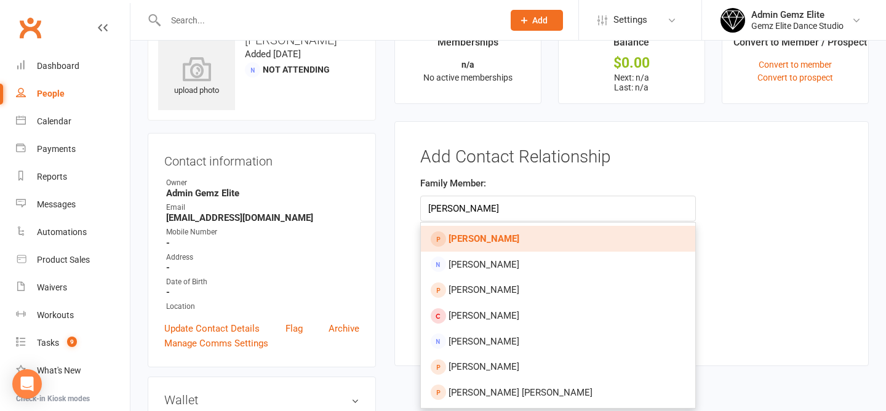
type input "[PERSON_NAME]"
click at [492, 236] on link "[PERSON_NAME]" at bounding box center [558, 239] width 275 height 26
type input "[PERSON_NAME]"
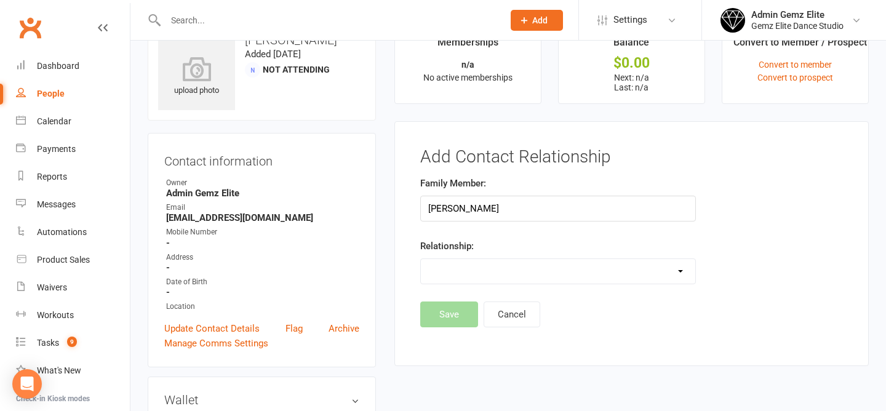
click at [493, 267] on select "Parent / Guardian Child Sibling (parent not in system) Spouse / Partner Cousin …" at bounding box center [558, 271] width 275 height 25
select select "0"
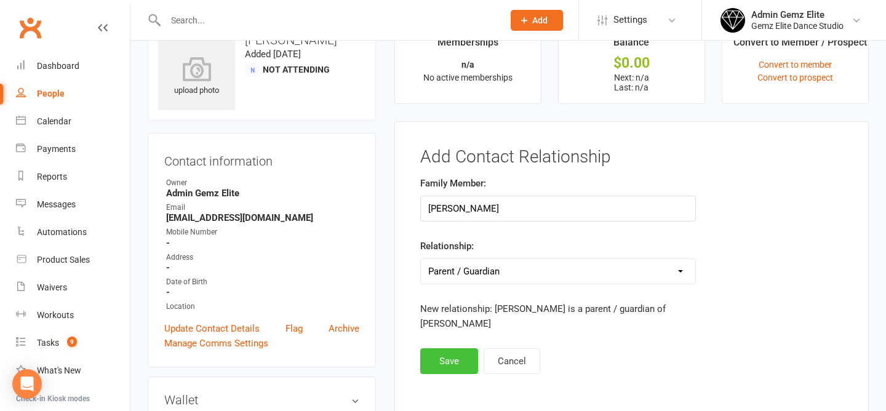
click at [438, 349] on button "Save" at bounding box center [449, 361] width 58 height 26
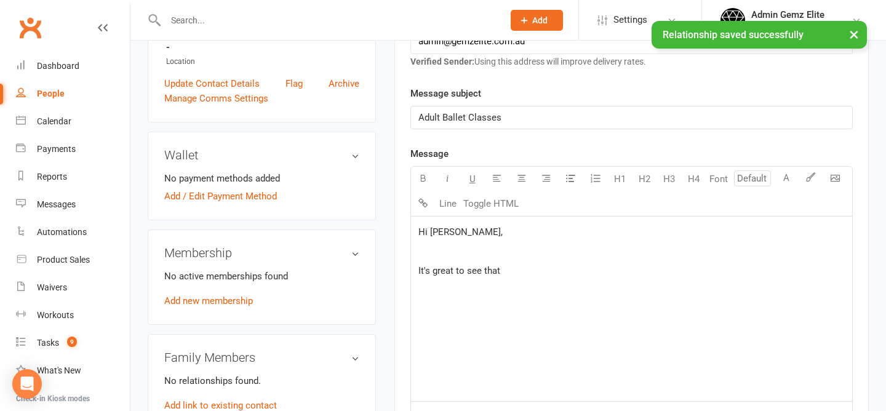
scroll to position [284, 0]
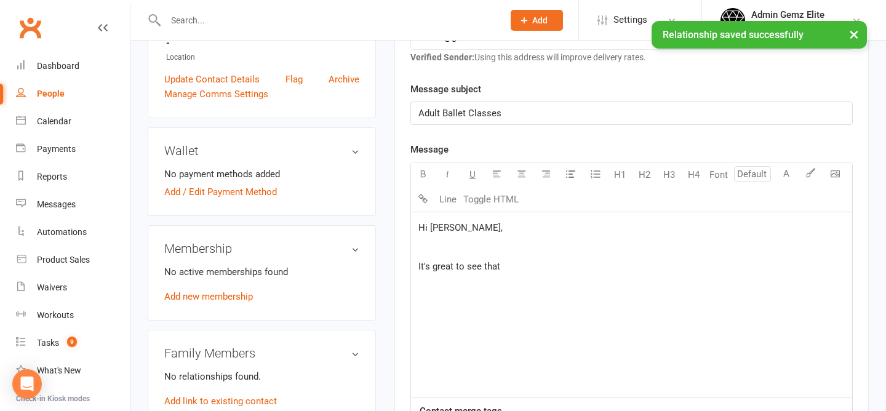
click at [572, 270] on p "It's great to see that" at bounding box center [632, 266] width 427 height 15
click at [499, 270] on span "It's great to see thatAria [PERSON_NAME]" at bounding box center [505, 266] width 172 height 11
click at [562, 265] on p "It's great to see that [PERSON_NAME]" at bounding box center [632, 266] width 427 height 15
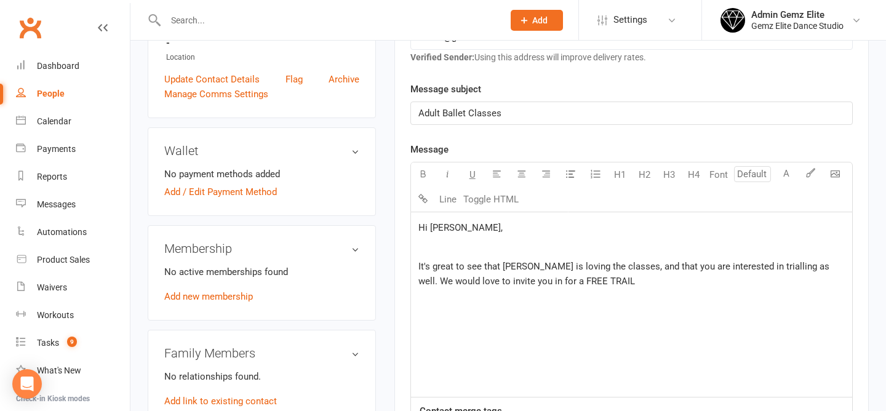
click at [576, 282] on p "It's great to see that [PERSON_NAME] is loving the classes, and that you are in…" at bounding box center [632, 274] width 427 height 30
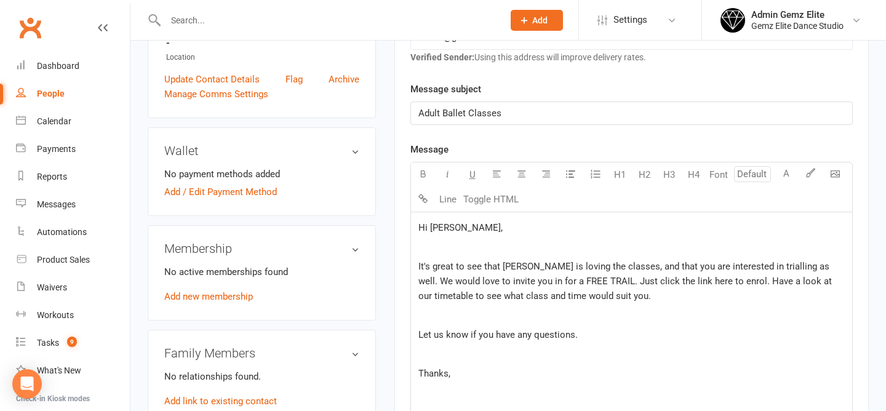
scroll to position [491, 0]
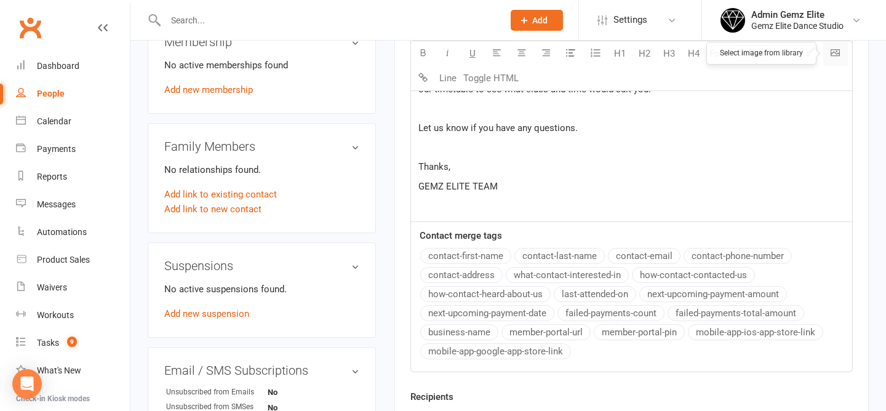
click at [835, 53] on body "Prospect Member Non-attending contact Class / event Appointment Task Membership…" at bounding box center [443, 59] width 886 height 1095
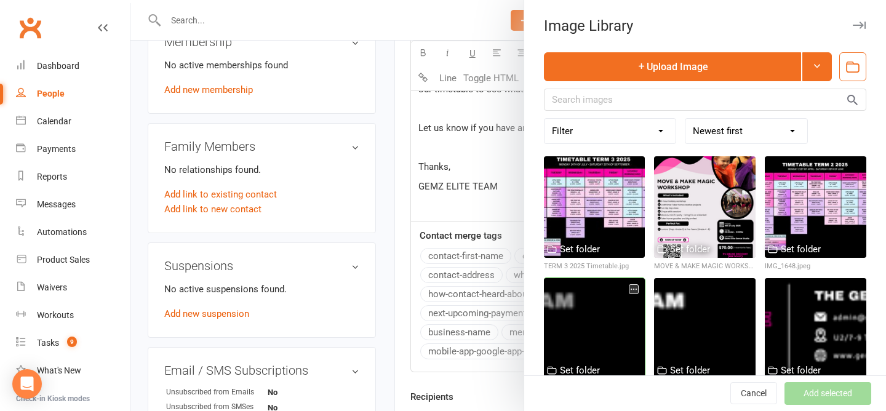
click at [598, 327] on div at bounding box center [595, 329] width 102 height 102
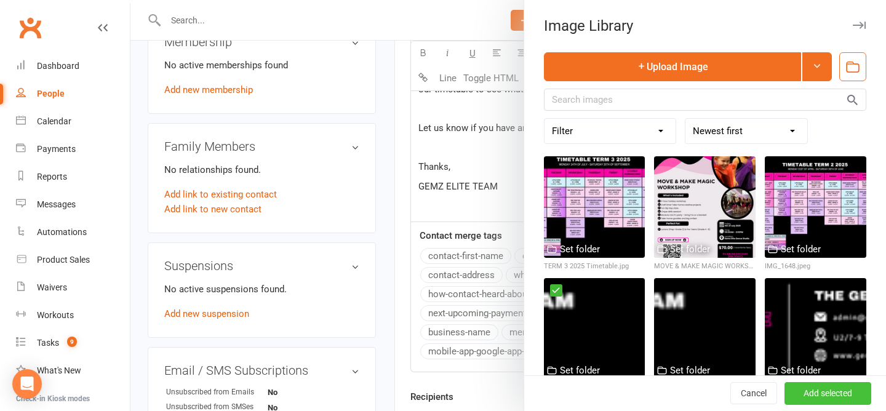
click at [814, 396] on button "Add selected" at bounding box center [828, 394] width 87 height 22
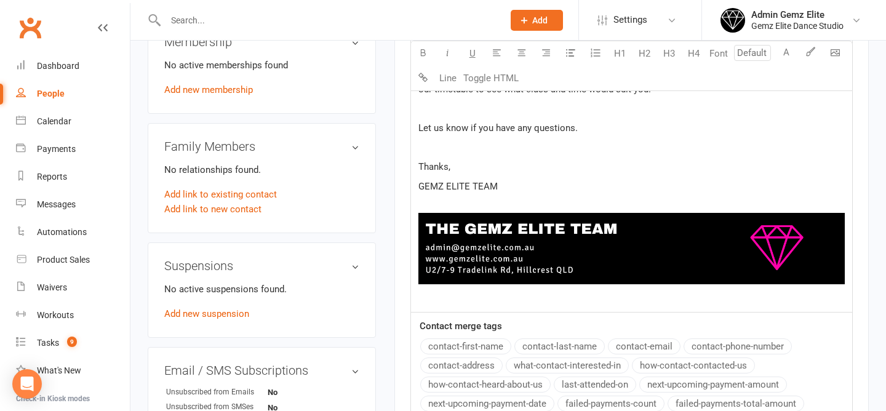
click at [475, 198] on p "﻿ ﻿ ﻿" at bounding box center [632, 250] width 427 height 105
click at [472, 171] on p "Thanks," at bounding box center [632, 166] width 427 height 15
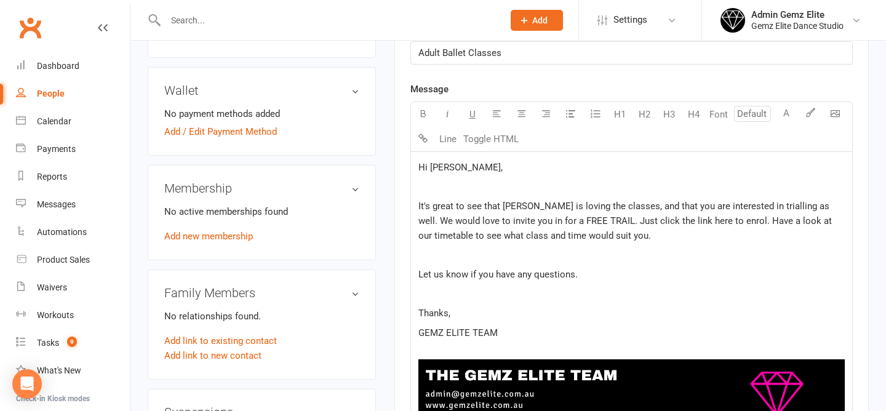
scroll to position [326, 0]
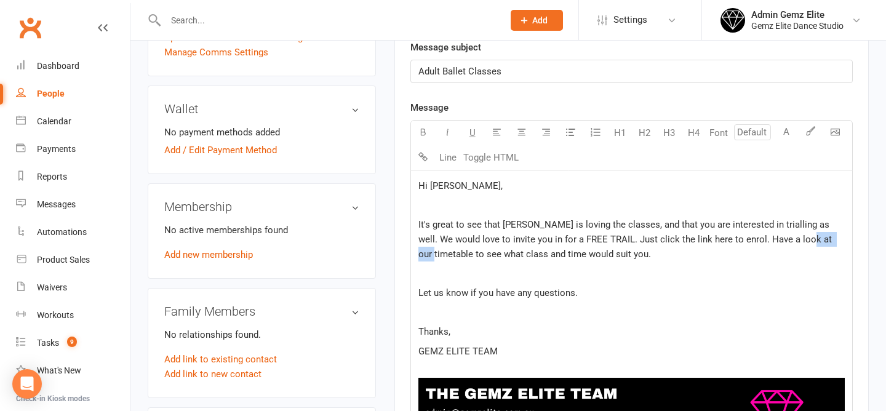
drag, startPoint x: 778, startPoint y: 239, endPoint x: 816, endPoint y: 240, distance: 37.6
click at [816, 240] on span "It's great to see that [PERSON_NAME] is loving the classes, and that you are in…" at bounding box center [627, 239] width 416 height 41
click at [422, 131] on icon "button" at bounding box center [423, 131] width 9 height 9
drag, startPoint x: 520, startPoint y: 241, endPoint x: 569, endPoint y: 241, distance: 49.3
click at [569, 241] on span "It's great to see that [PERSON_NAME] is loving the classes, and that you are in…" at bounding box center [627, 239] width 416 height 41
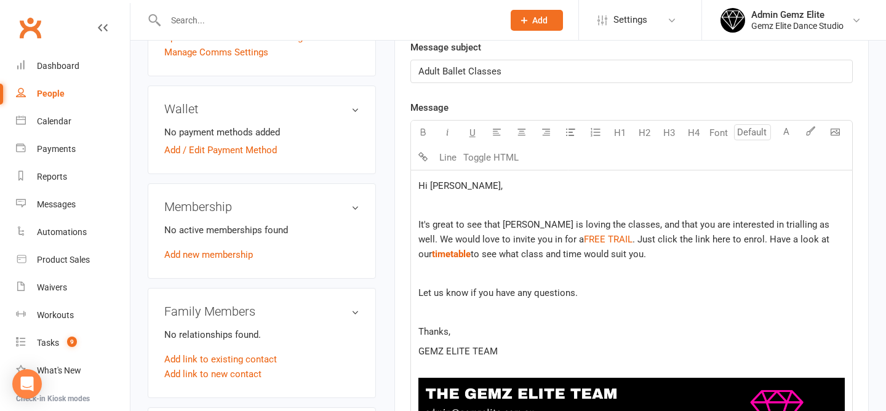
drag, startPoint x: 645, startPoint y: 241, endPoint x: 664, endPoint y: 241, distance: 19.7
click at [664, 241] on span ". Just click the link here to enrol. Have a look at our" at bounding box center [626, 247] width 414 height 26
drag, startPoint x: 664, startPoint y: 241, endPoint x: 644, endPoint y: 240, distance: 20.3
click at [644, 240] on span ". Just click the link here to enrol. Have a look at our" at bounding box center [626, 247] width 414 height 26
click at [736, 283] on div "Hi [PERSON_NAME], ﻿ It's great to see that [PERSON_NAME] is loving the classes,…" at bounding box center [631, 324] width 441 height 307
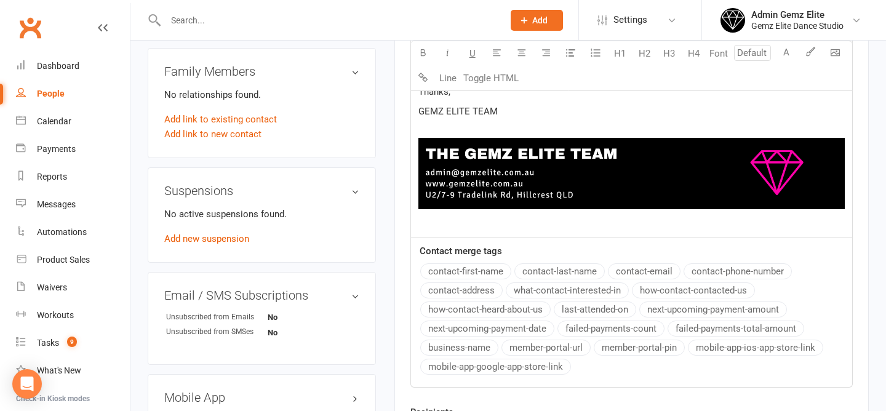
scroll to position [651, 0]
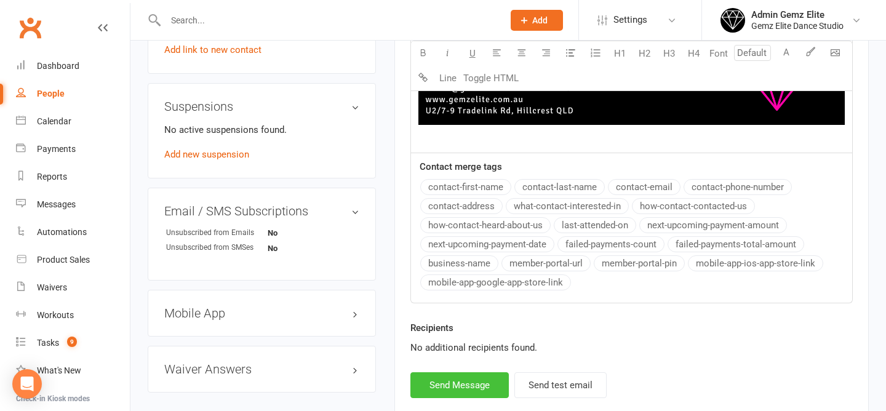
click at [458, 382] on button "Send Message" at bounding box center [460, 385] width 98 height 26
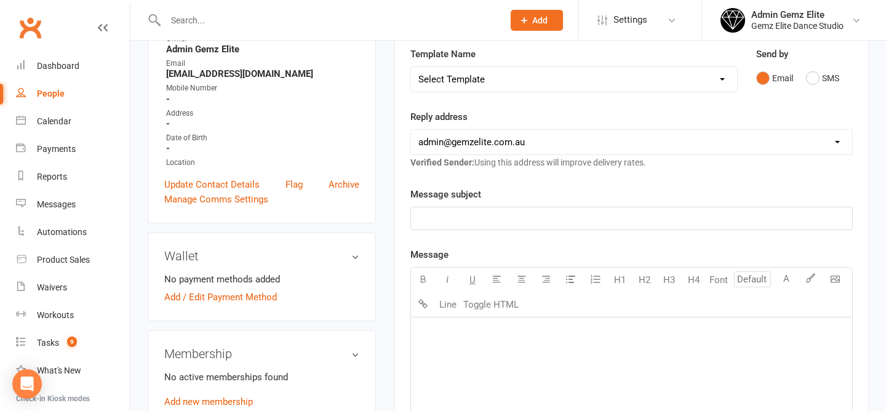
scroll to position [0, 0]
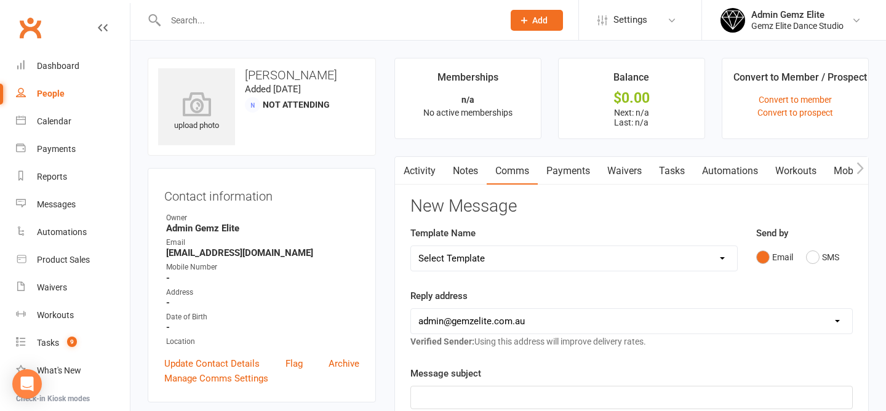
click at [595, 268] on select "Select Template [Email] STUDENT - Absent - Makeup Class Added [Email] ADULTS - …" at bounding box center [574, 258] width 326 height 25
click at [722, 165] on link "Automations" at bounding box center [730, 171] width 73 height 28
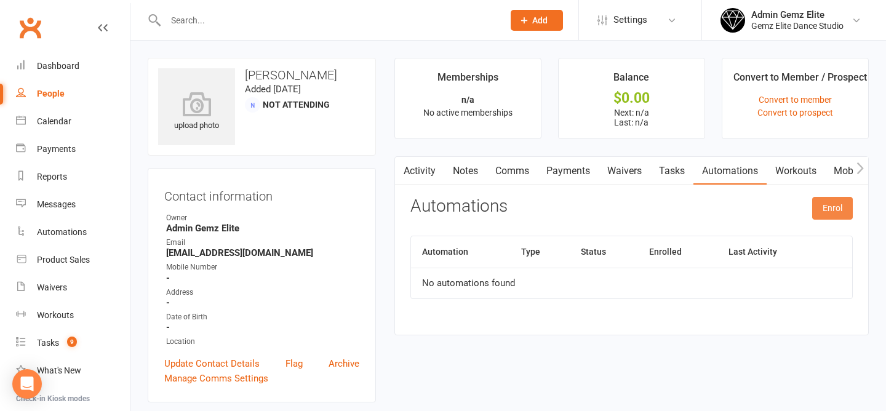
click at [821, 216] on button "Enrol" at bounding box center [833, 208] width 41 height 22
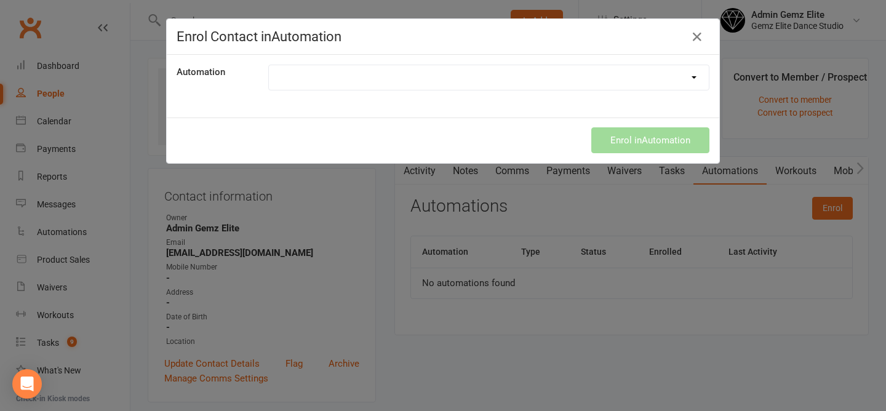
click at [560, 78] on select "Birthday Pass Added CREDIT CARD EXPIRY - PUSH NOTIFICATION MEMBERSHIP EXPIRY - …" at bounding box center [489, 77] width 440 height 25
click at [697, 28] on button "button" at bounding box center [698, 37] width 20 height 20
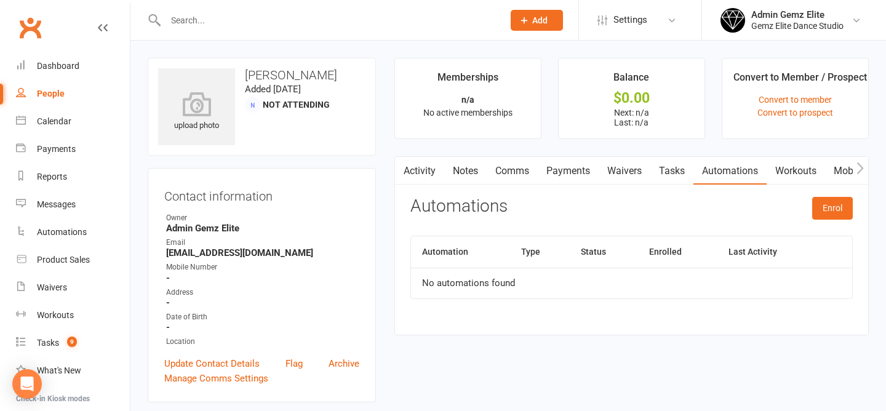
click at [467, 169] on link "Notes" at bounding box center [465, 171] width 42 height 28
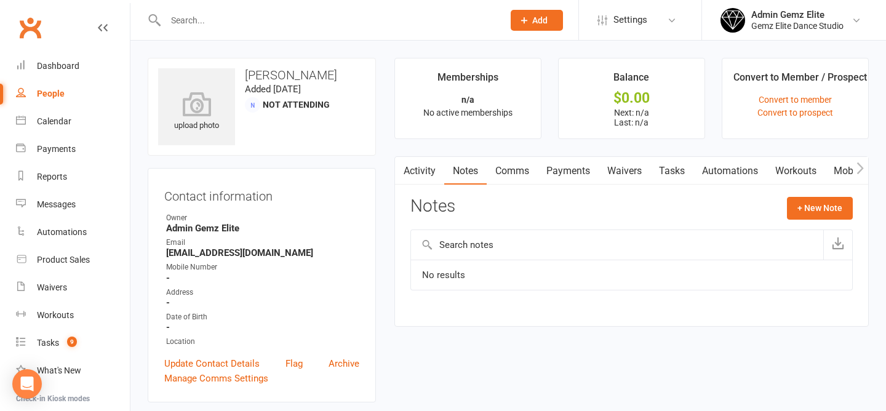
click at [513, 169] on link "Comms" at bounding box center [512, 171] width 51 height 28
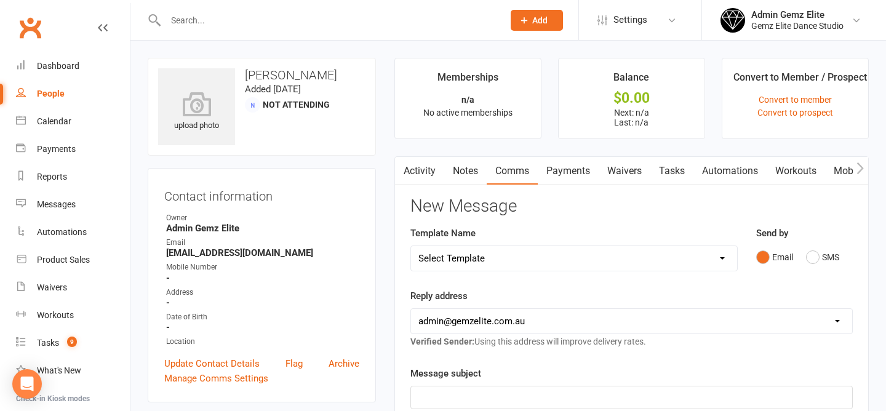
click at [699, 253] on select "Select Template [Email] STUDENT - Absent - Makeup Class Added [Email] ADULTS - …" at bounding box center [574, 258] width 326 height 25
select select "18"
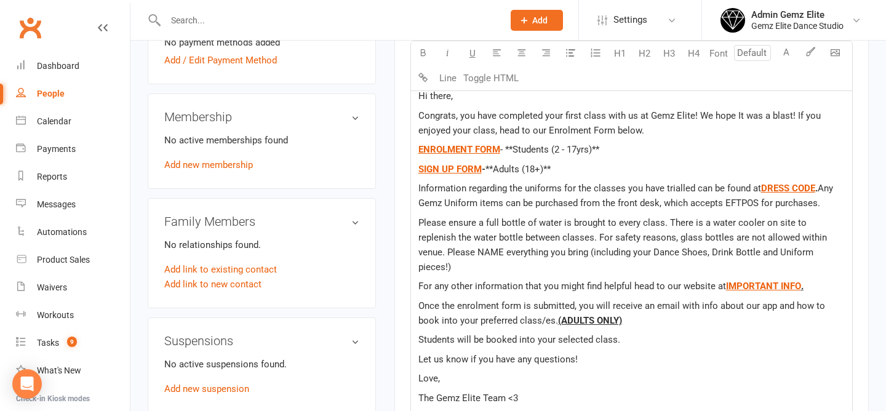
scroll to position [842, 0]
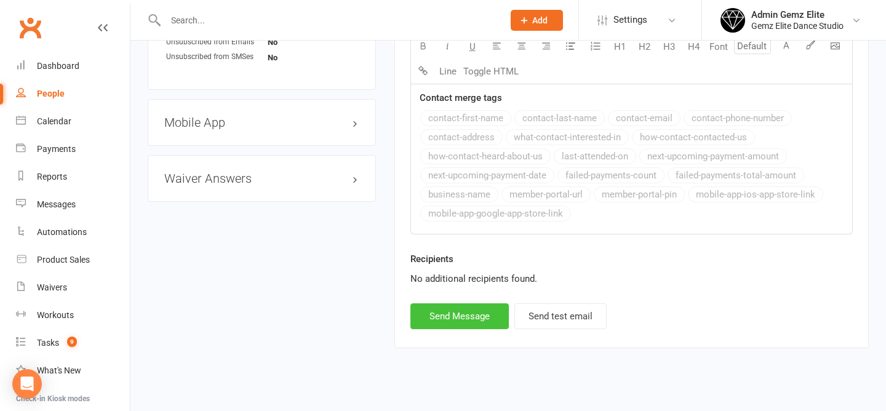
click at [462, 303] on button "Send Message" at bounding box center [460, 316] width 98 height 26
select select
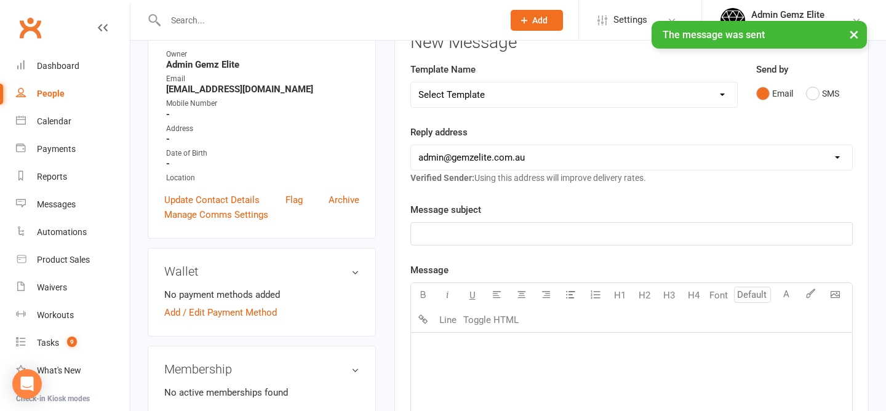
scroll to position [0, 0]
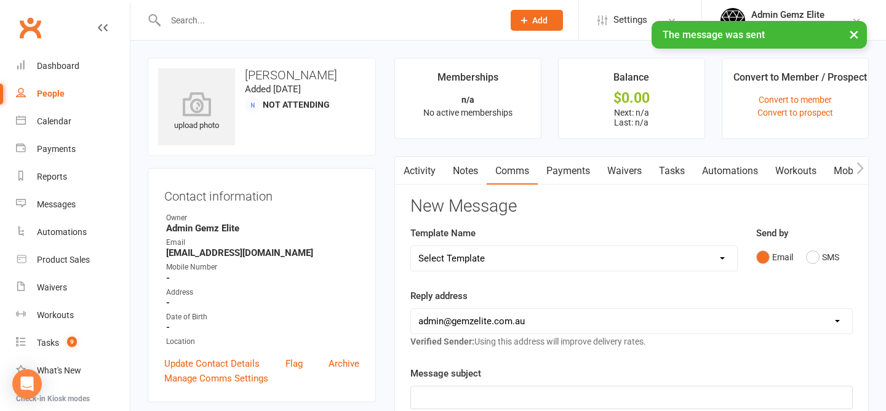
click at [433, 178] on link "Activity" at bounding box center [419, 171] width 49 height 28
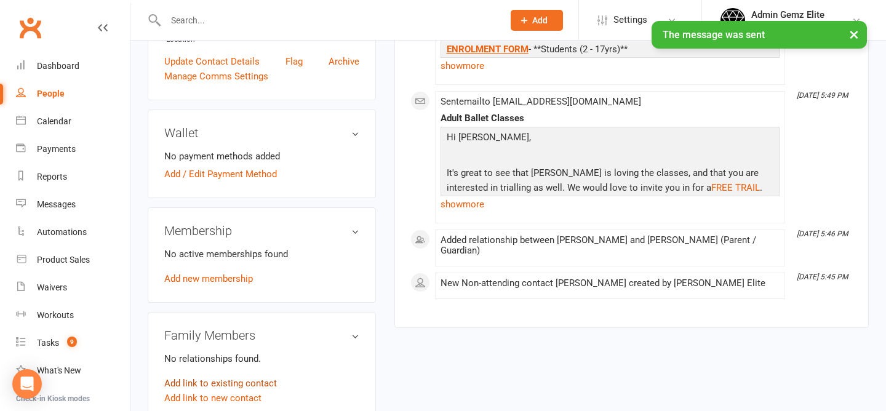
click at [235, 382] on link "Add link to existing contact" at bounding box center [220, 383] width 113 height 15
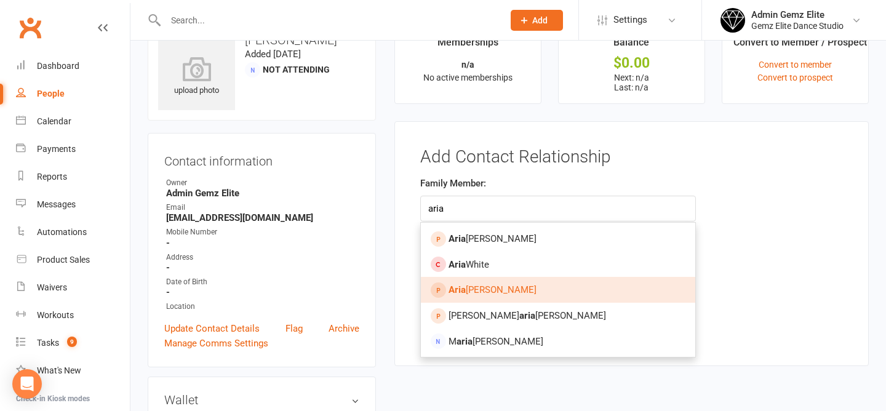
type input "aria"
click at [502, 282] on link "[PERSON_NAME]" at bounding box center [558, 290] width 275 height 26
type input "[PERSON_NAME]"
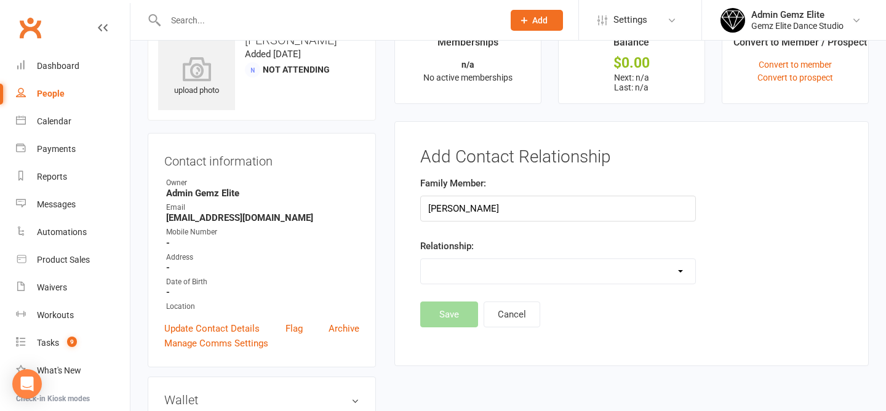
click at [509, 271] on select "Parent / Guardian Child Sibling (parent not in system) Spouse / Partner Cousin …" at bounding box center [558, 271] width 275 height 25
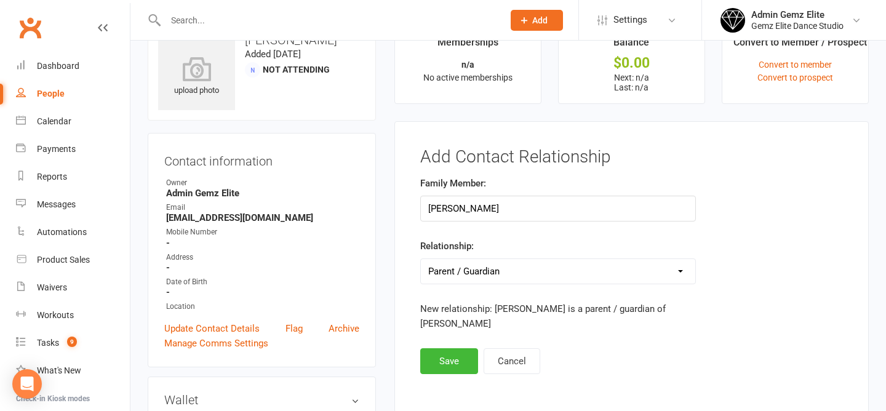
click at [584, 276] on select "Parent / Guardian Child Sibling (parent not in system) Spouse / Partner Cousin …" at bounding box center [558, 271] width 275 height 25
select select "1"
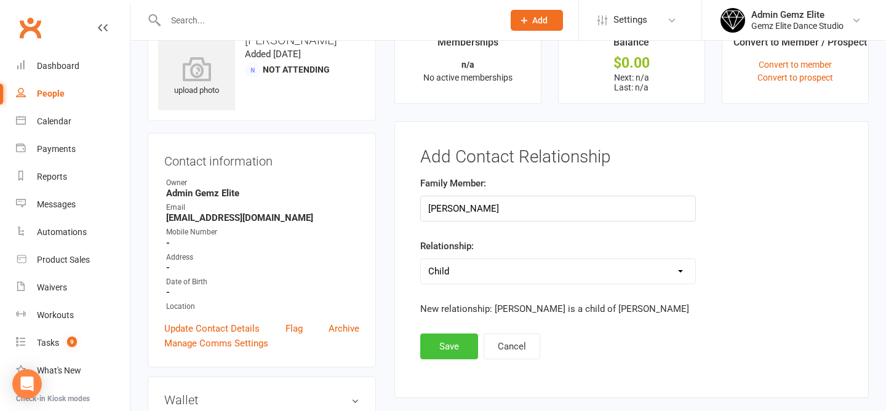
click at [441, 339] on button "Save" at bounding box center [449, 347] width 58 height 26
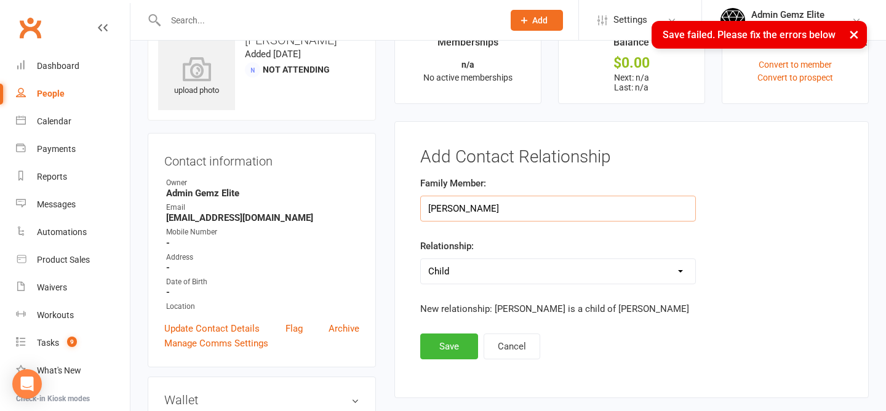
click at [531, 217] on input "[PERSON_NAME]" at bounding box center [558, 209] width 276 height 26
click at [520, 278] on select "Parent / Guardian Child Sibling (parent not in system) Spouse / Partner Cousin …" at bounding box center [558, 271] width 275 height 25
click at [461, 338] on button "Save" at bounding box center [449, 347] width 58 height 26
click at [531, 349] on button "Cancel" at bounding box center [512, 347] width 57 height 26
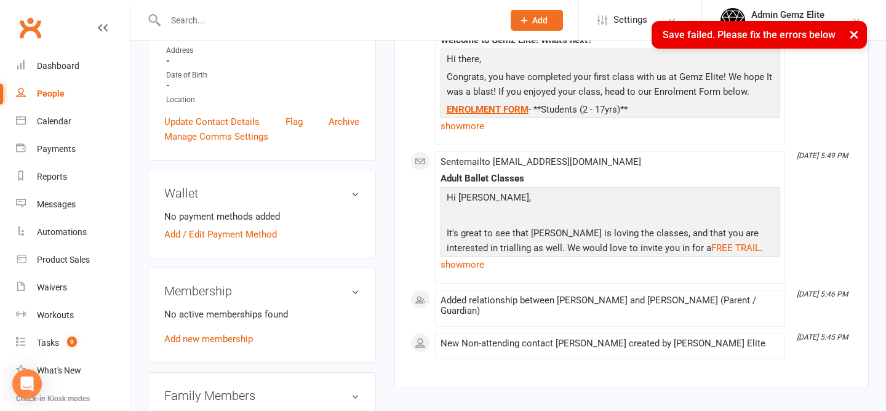
scroll to position [320, 0]
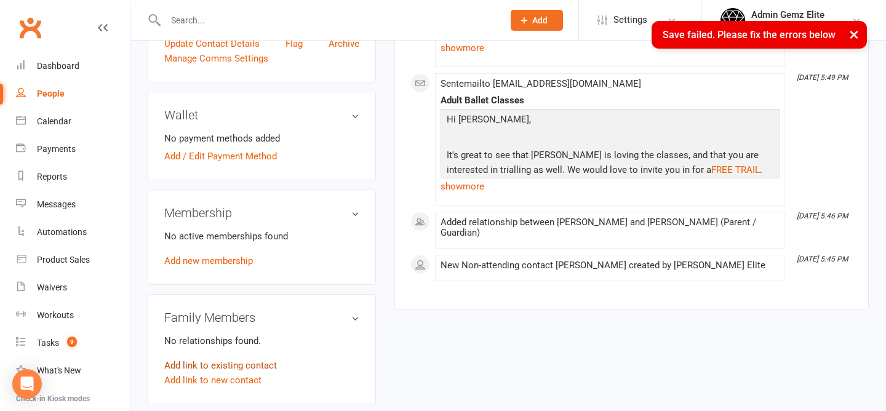
click at [225, 371] on link "Add link to existing contact" at bounding box center [220, 365] width 113 height 15
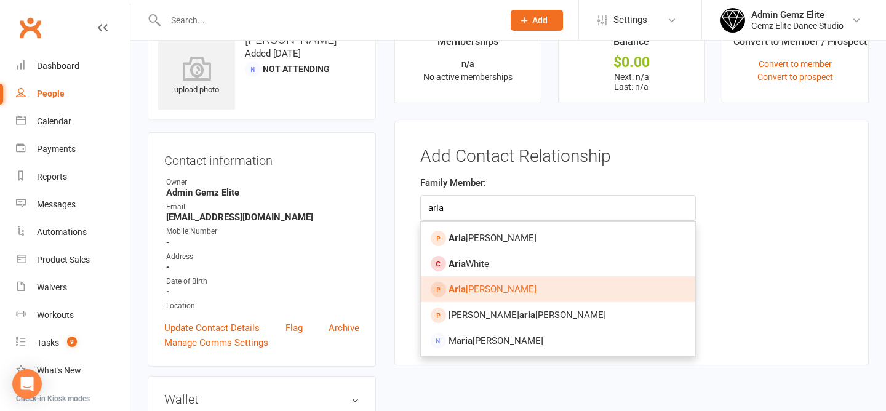
type input "aria"
click at [480, 295] on link "[PERSON_NAME]" at bounding box center [558, 289] width 275 height 26
type input "[PERSON_NAME]"
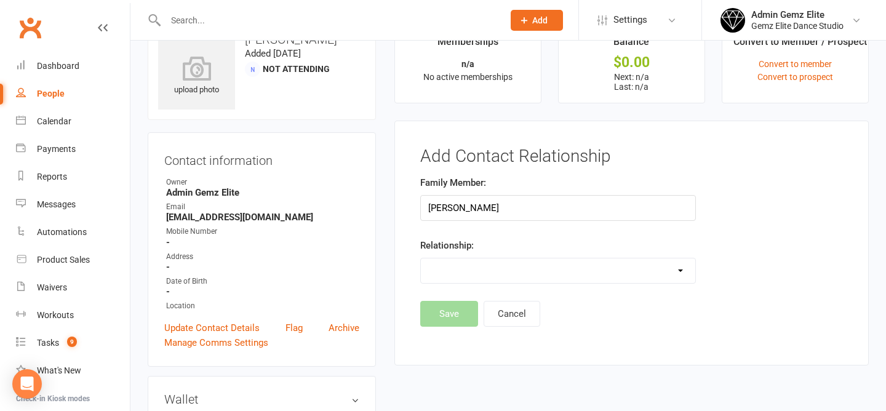
click at [500, 269] on select "Parent / Guardian Child Sibling (parent not in system) Spouse / Partner Cousin …" at bounding box center [558, 271] width 275 height 25
select select "1"
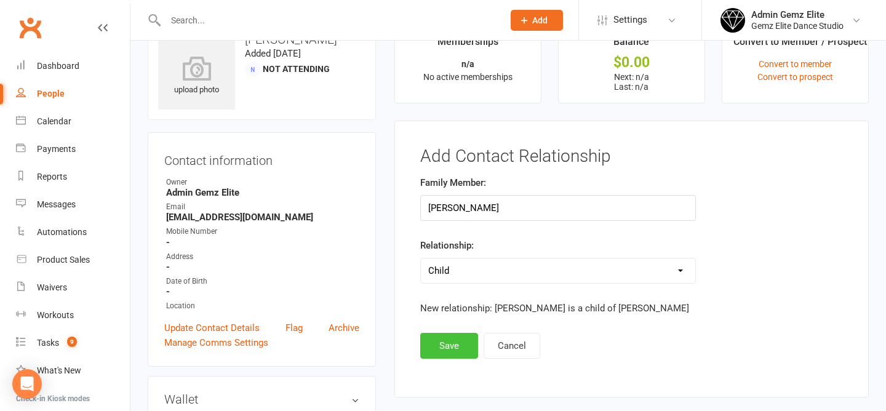
click at [446, 353] on button "Save" at bounding box center [449, 346] width 58 height 26
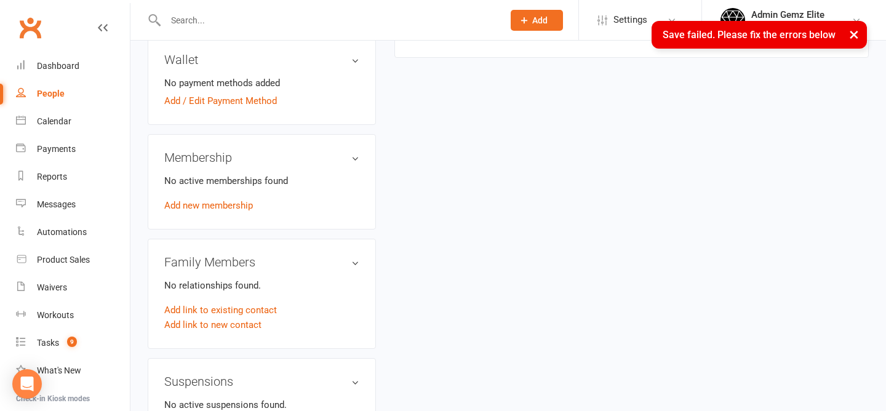
scroll to position [221, 0]
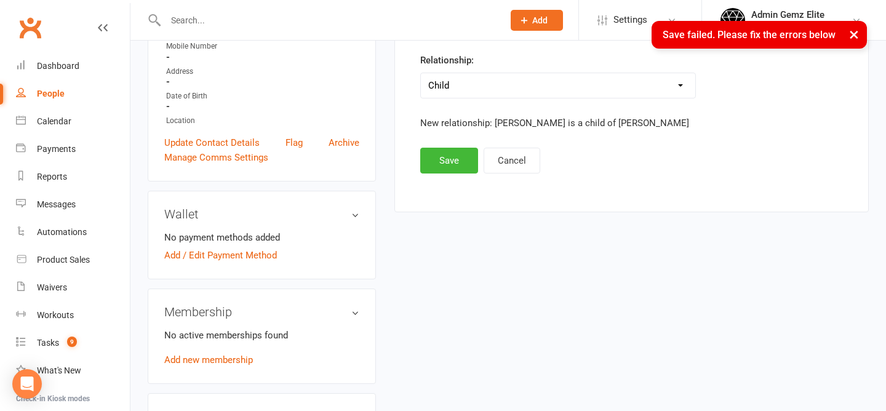
click at [199, 0] on div at bounding box center [321, 20] width 347 height 40
click at [199, 21] on div "× Save failed. Please fix the errors below" at bounding box center [435, 21] width 870 height 0
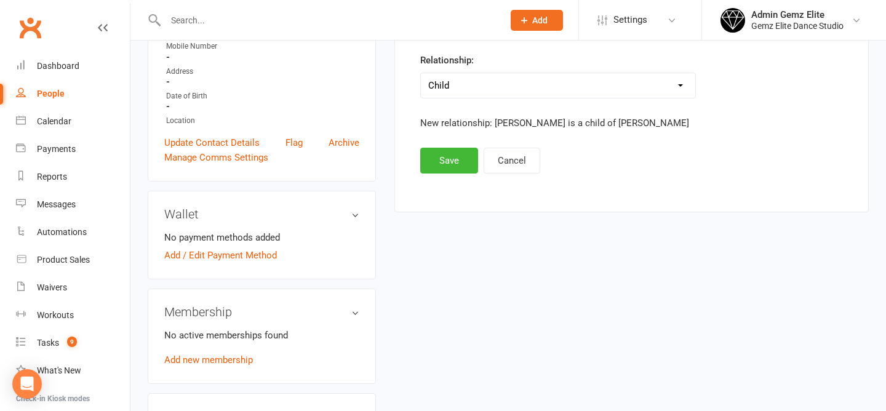
click at [181, 20] on input "text" at bounding box center [328, 20] width 333 height 17
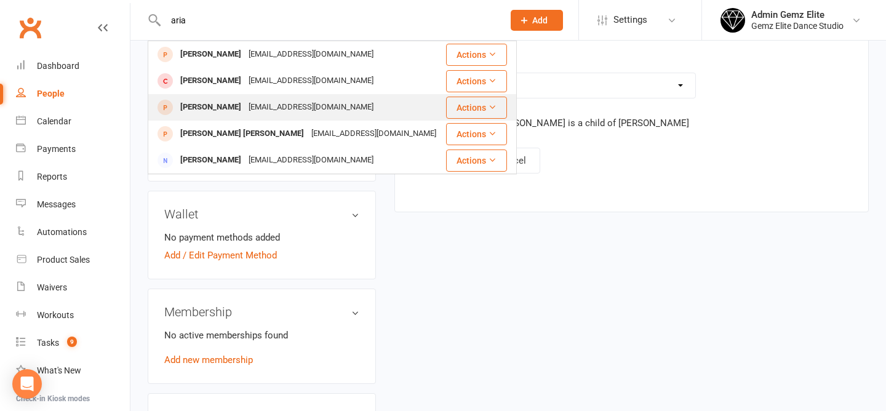
type input "aria"
click at [245, 108] on div "[EMAIL_ADDRESS][DOMAIN_NAME]" at bounding box center [311, 107] width 132 height 18
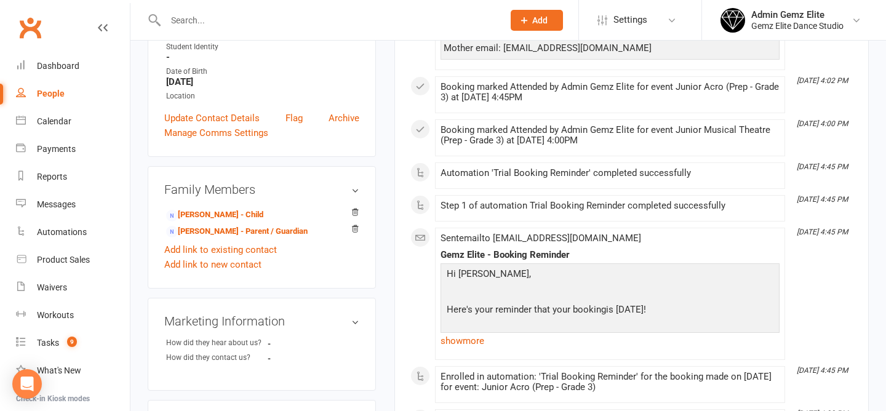
scroll to position [276, 0]
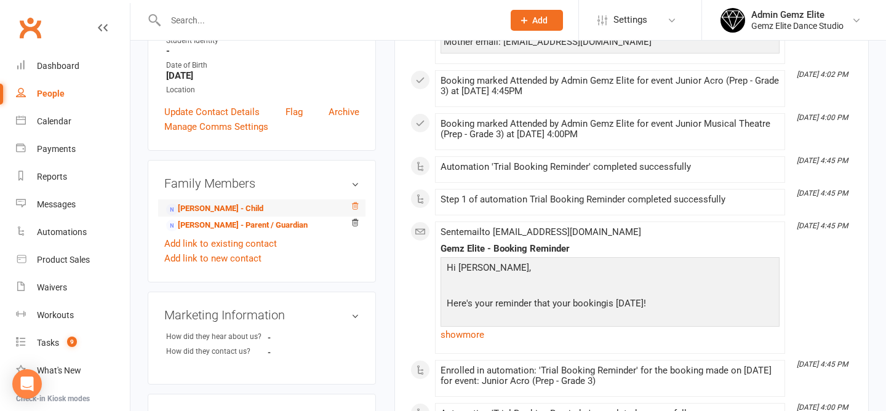
click at [355, 211] on icon at bounding box center [355, 206] width 9 height 9
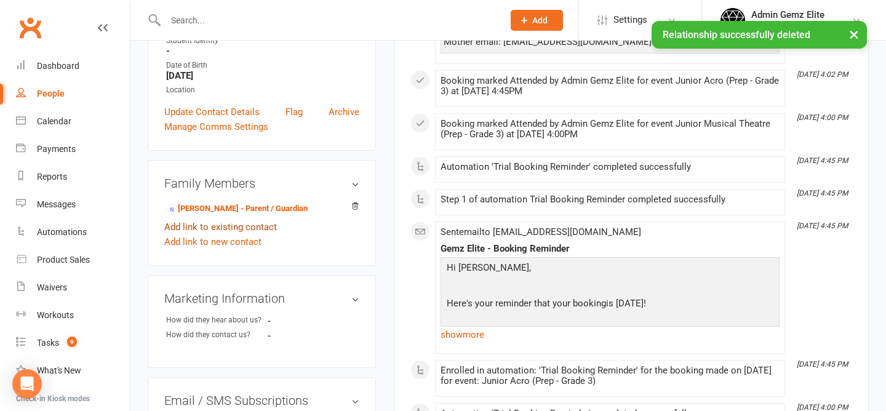
click at [262, 234] on link "Add link to existing contact" at bounding box center [220, 227] width 113 height 15
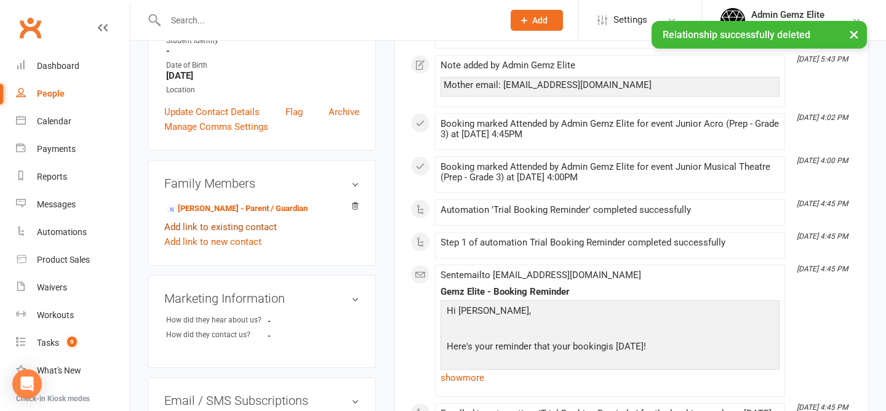
scroll to position [24, 0]
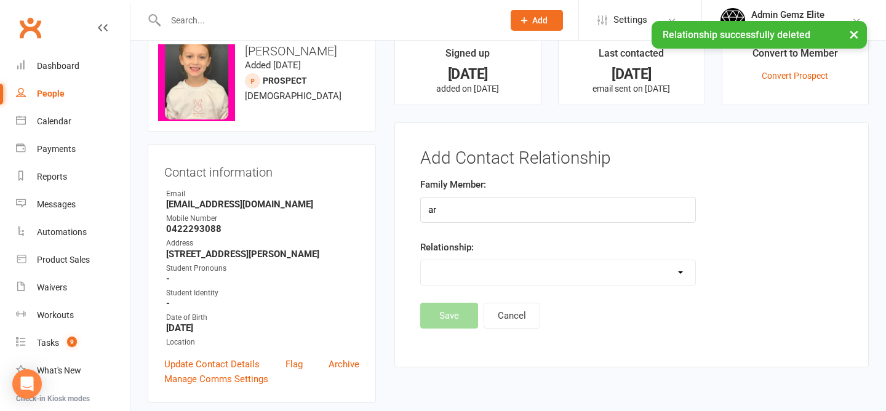
type input "a"
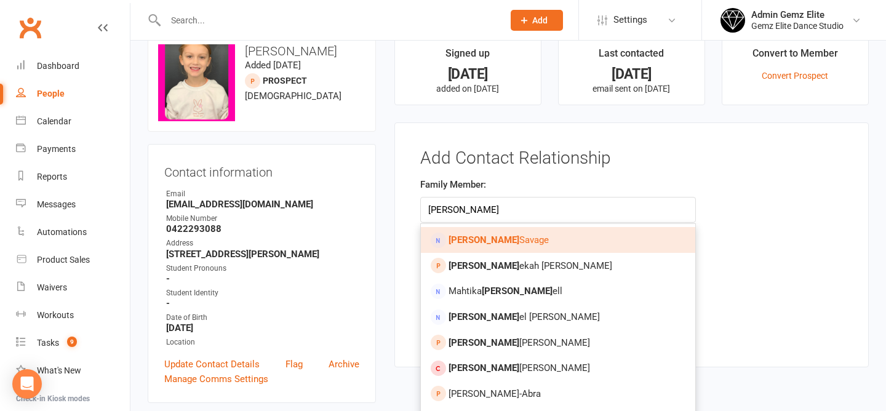
type input "[PERSON_NAME]"
click at [470, 239] on span "[PERSON_NAME]" at bounding box center [499, 240] width 100 height 11
type input "[PERSON_NAME]"
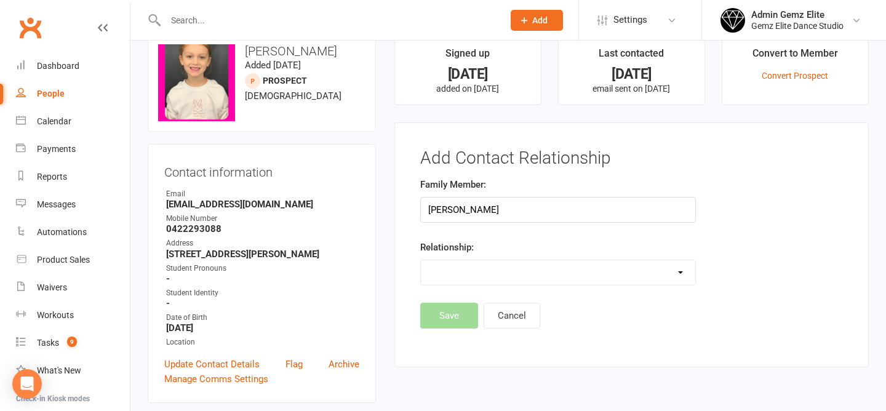
click at [504, 269] on select "Parent / Guardian Child Sibling (parent not in system) Spouse / Partner Cousin …" at bounding box center [558, 272] width 275 height 25
select select "0"
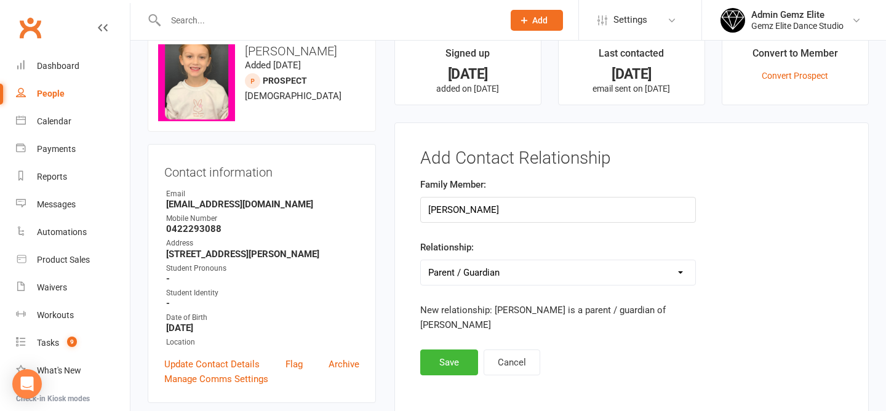
scroll to position [0, 0]
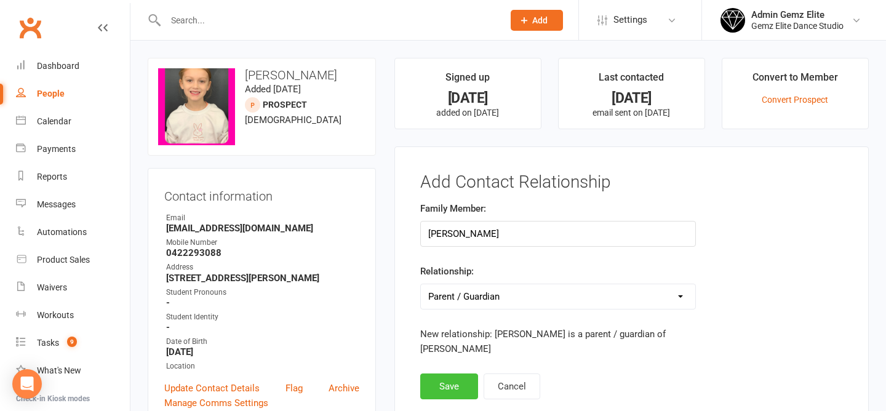
click at [448, 374] on button "Save" at bounding box center [449, 387] width 58 height 26
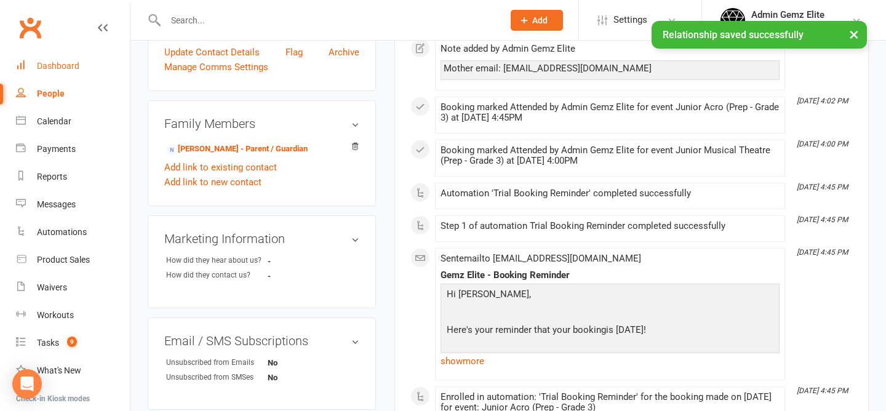
scroll to position [333, 0]
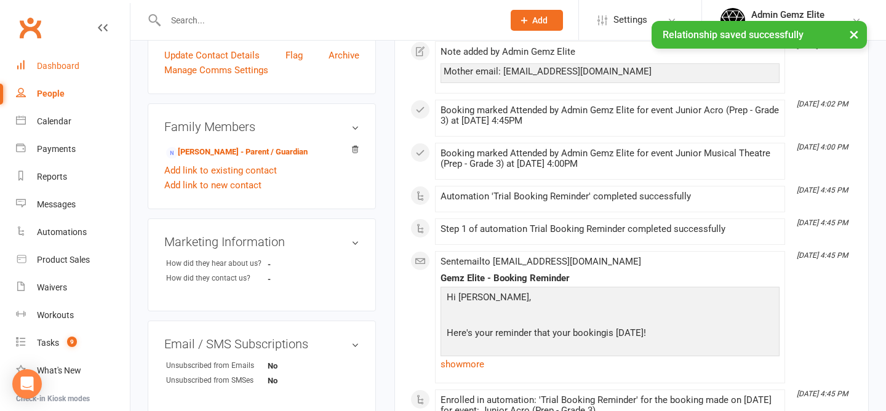
click at [44, 69] on div "Dashboard" at bounding box center [58, 66] width 42 height 10
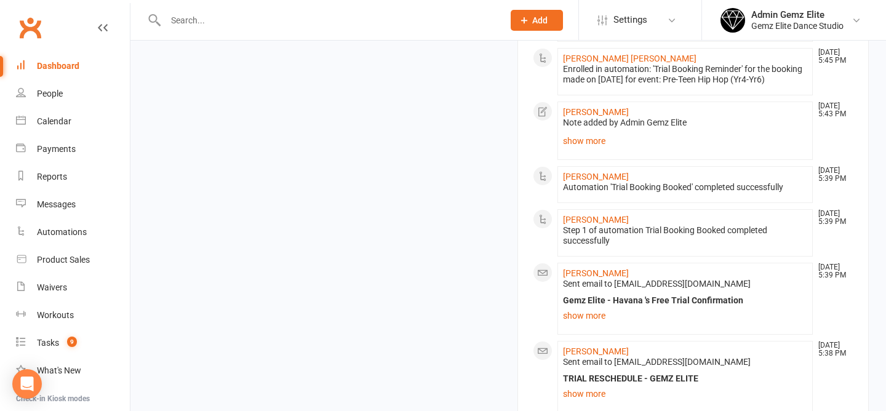
scroll to position [459, 0]
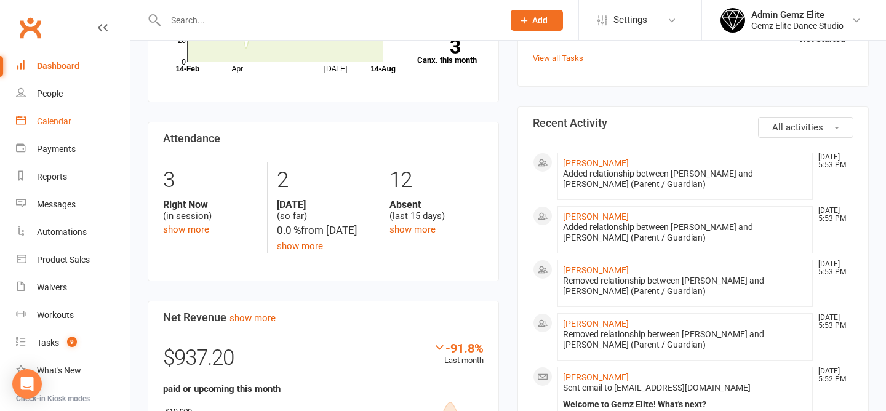
click at [59, 121] on div "Calendar" at bounding box center [54, 121] width 34 height 10
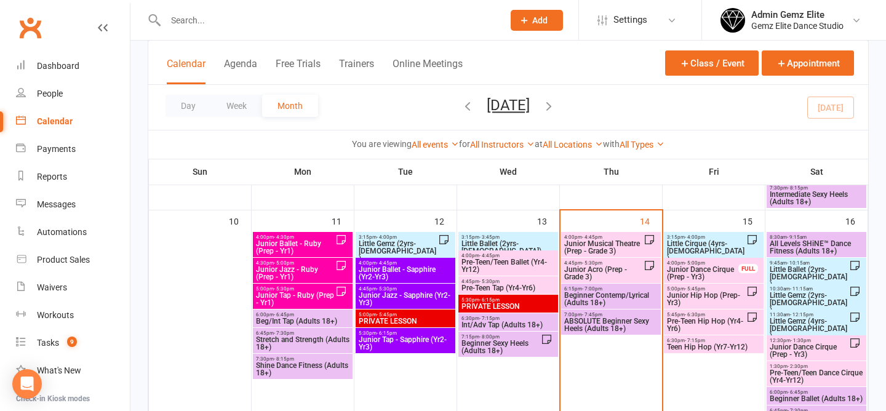
scroll to position [523, 0]
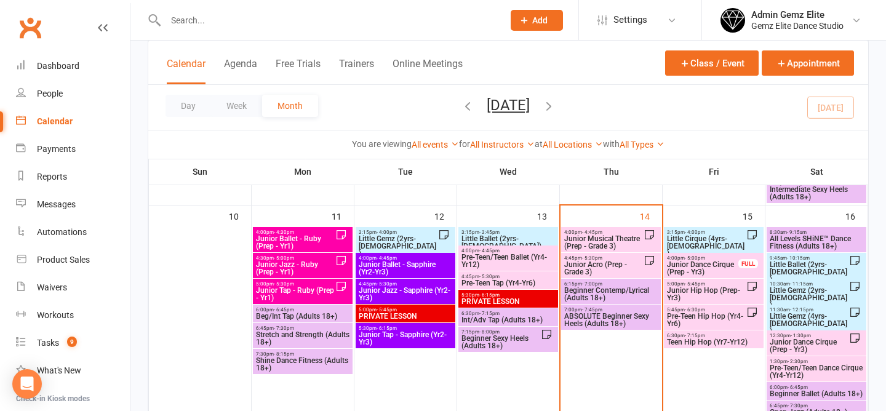
click at [621, 295] on span "Beginner Contemp/Lyrical (Adults 18+)" at bounding box center [611, 294] width 95 height 15
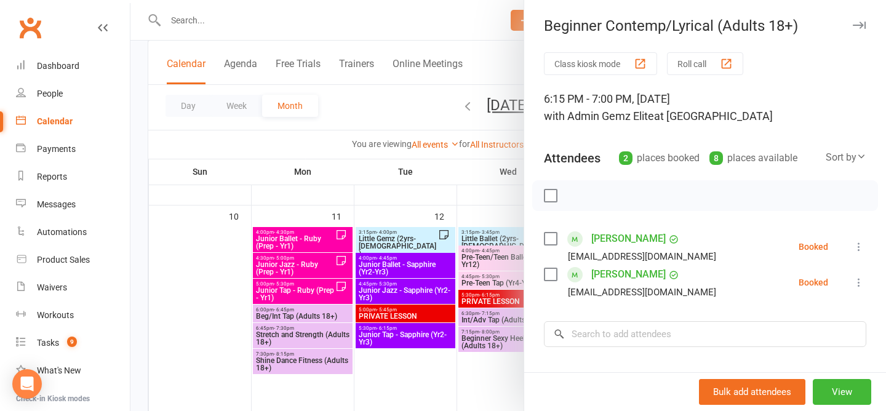
click at [494, 384] on div at bounding box center [509, 205] width 756 height 411
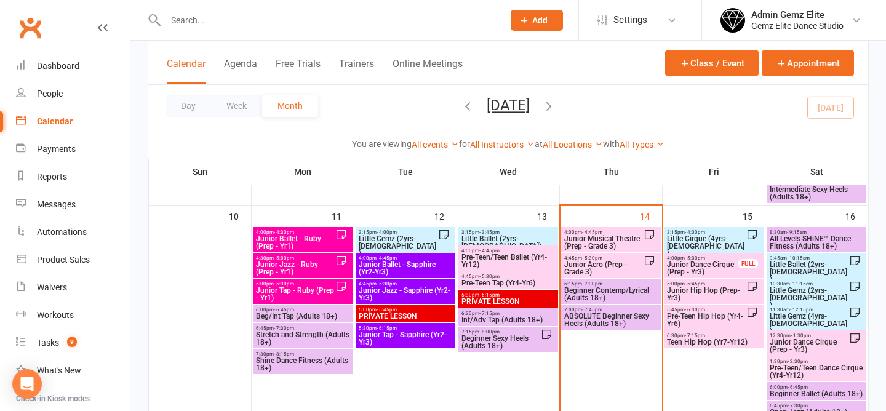
click at [609, 321] on span "ABSOLUTE Beginner Sexy Heels (Adults 18+)" at bounding box center [611, 320] width 95 height 15
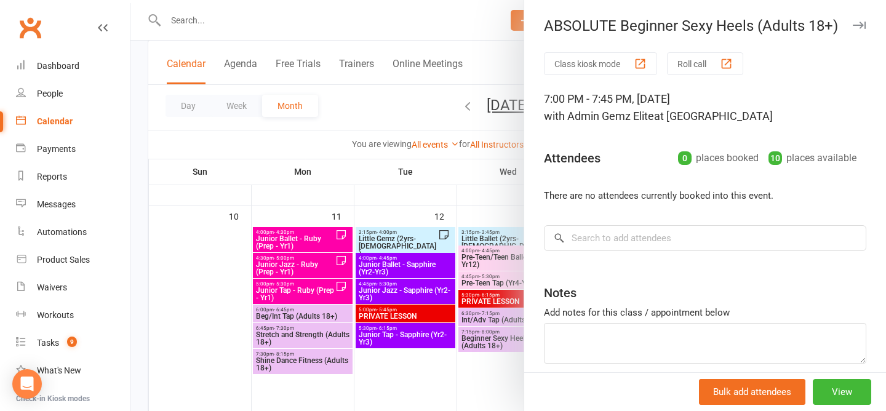
click at [395, 353] on div at bounding box center [509, 205] width 756 height 411
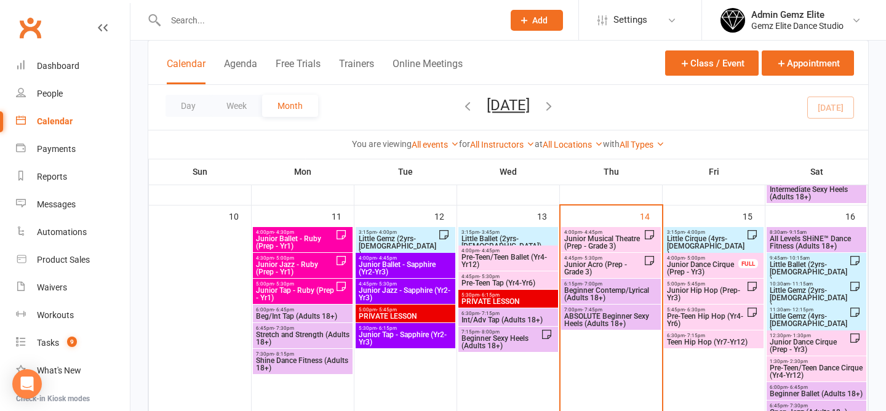
click at [598, 287] on span "Beginner Contemp/Lyrical (Adults 18+)" at bounding box center [611, 294] width 95 height 15
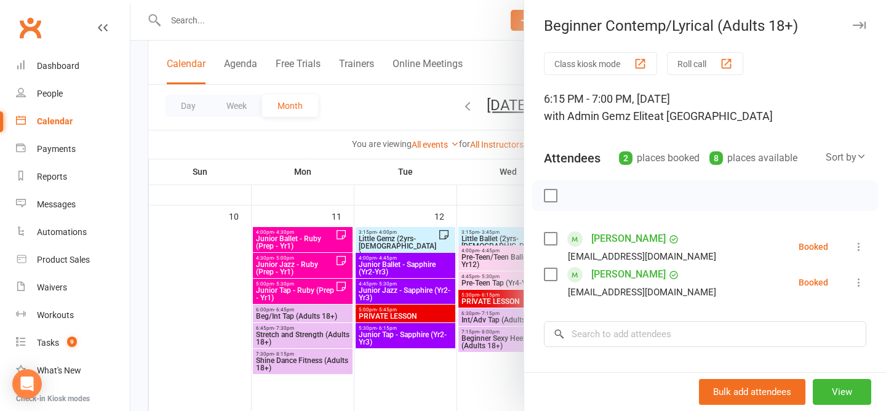
click at [851, 238] on li "[PERSON_NAME] [EMAIL_ADDRESS][DOMAIN_NAME] Booked More info Remove Check in Mar…" at bounding box center [705, 247] width 323 height 36
click at [864, 244] on icon at bounding box center [859, 247] width 12 height 12
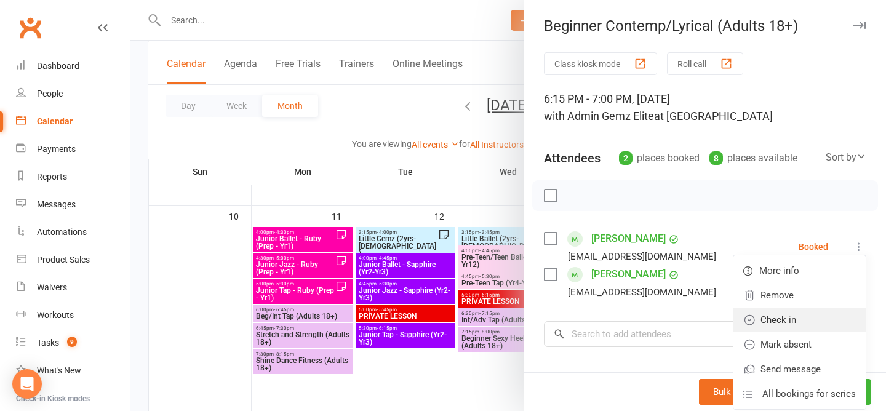
click at [839, 324] on link "Check in" at bounding box center [800, 320] width 132 height 25
